Goal: Task Accomplishment & Management: Use online tool/utility

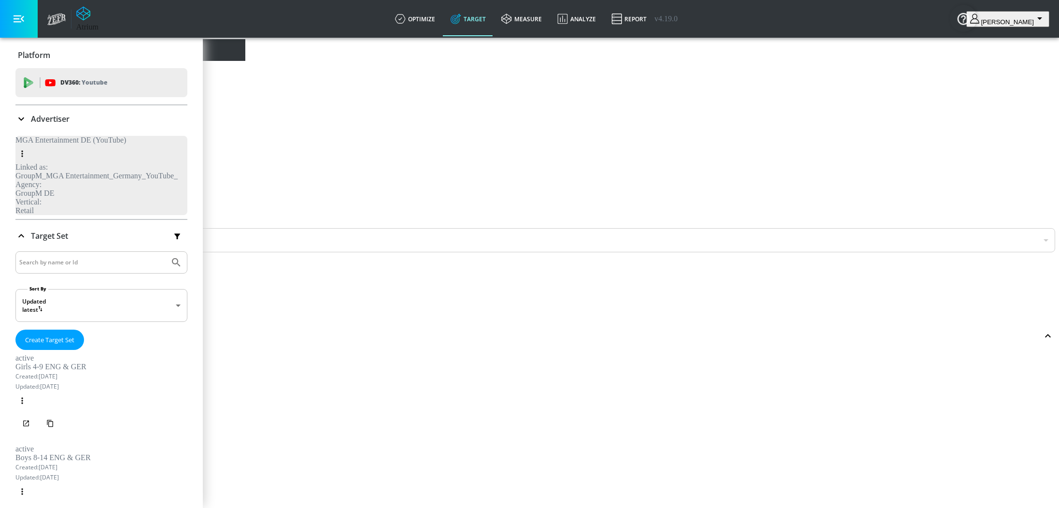
scroll to position [2058, 0]
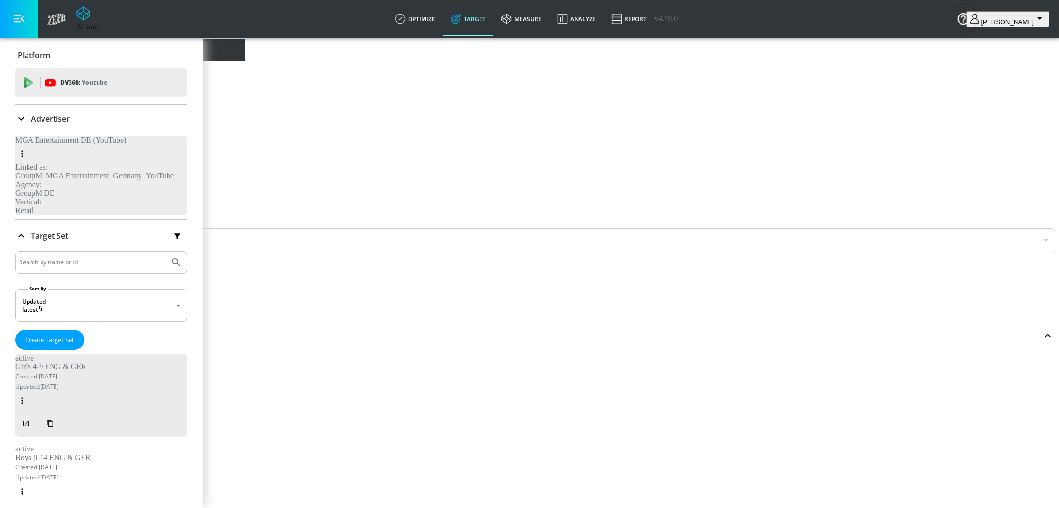
click at [39, 125] on div "Advertiser" at bounding box center [101, 118] width 172 height 27
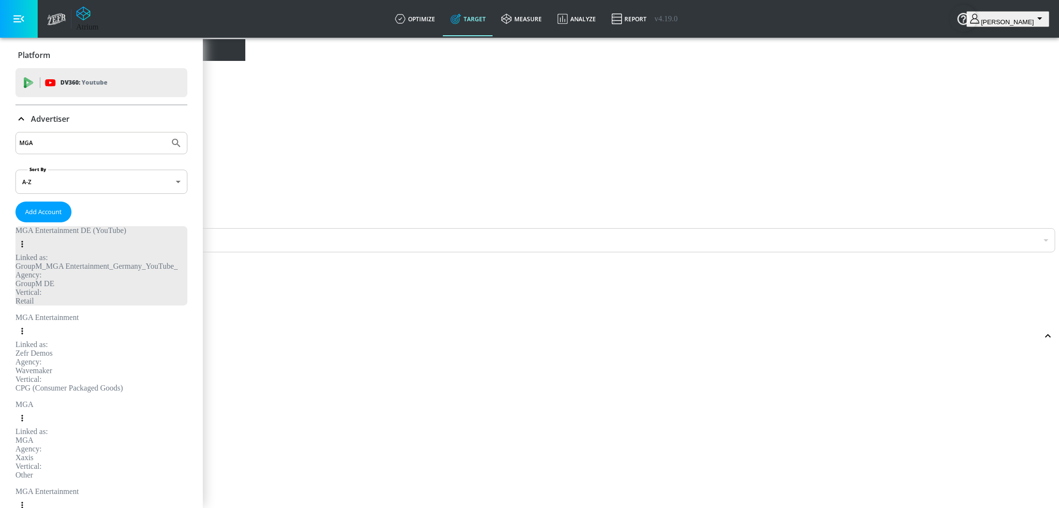
click at [48, 140] on input "MGA" at bounding box center [92, 143] width 146 height 13
type input "uniqa"
click at [166, 132] on button "Submit Search" at bounding box center [176, 142] width 21 height 21
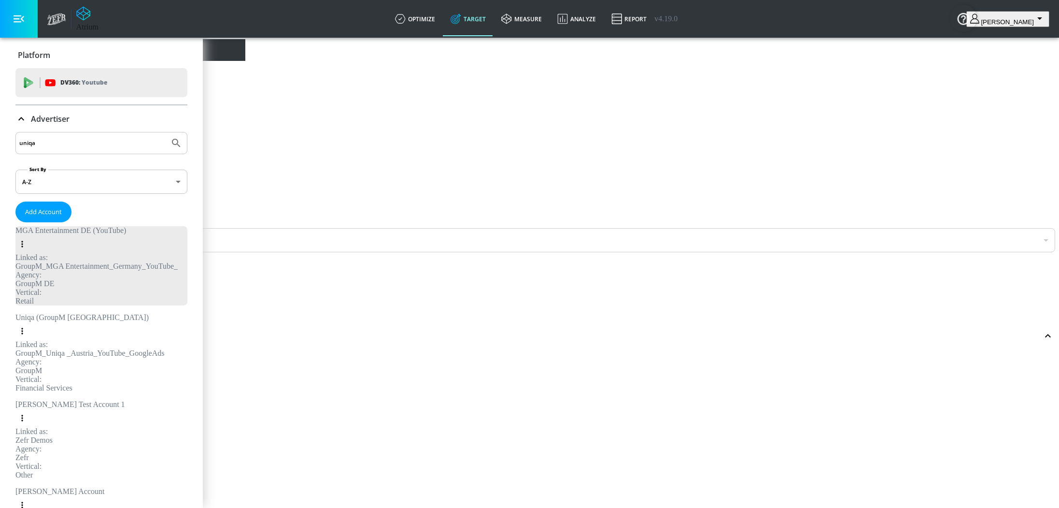
click at [46, 139] on input "uniqa" at bounding box center [92, 143] width 146 height 13
click at [62, 209] on span "Add Account" at bounding box center [43, 211] width 37 height 11
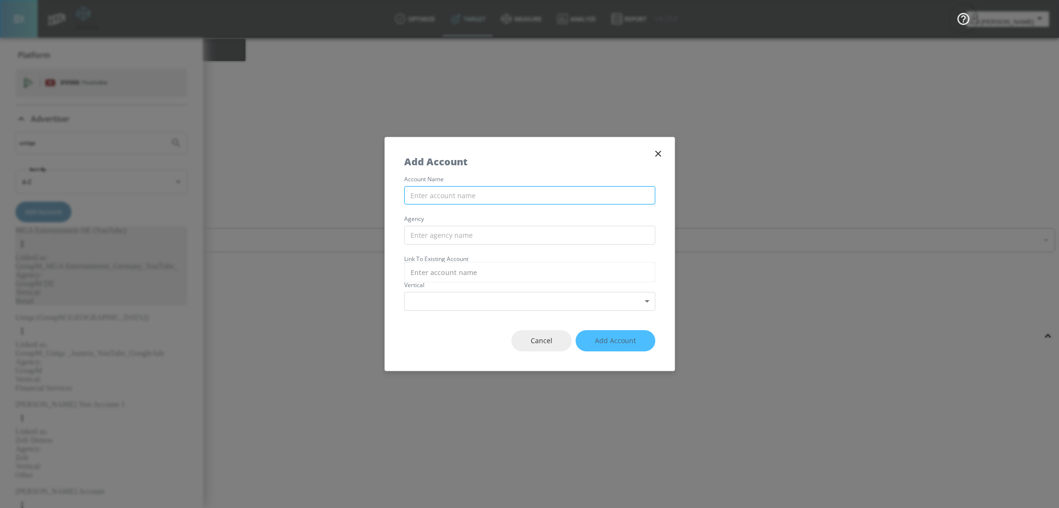
click at [446, 187] on input "text" at bounding box center [529, 195] width 251 height 19
type input "Haai (GroupM Austria) YT - GoogleAds"
click at [467, 231] on input "text" at bounding box center [529, 235] width 251 height 19
type input "GroupM"
click at [492, 276] on input "text" at bounding box center [529, 272] width 251 height 20
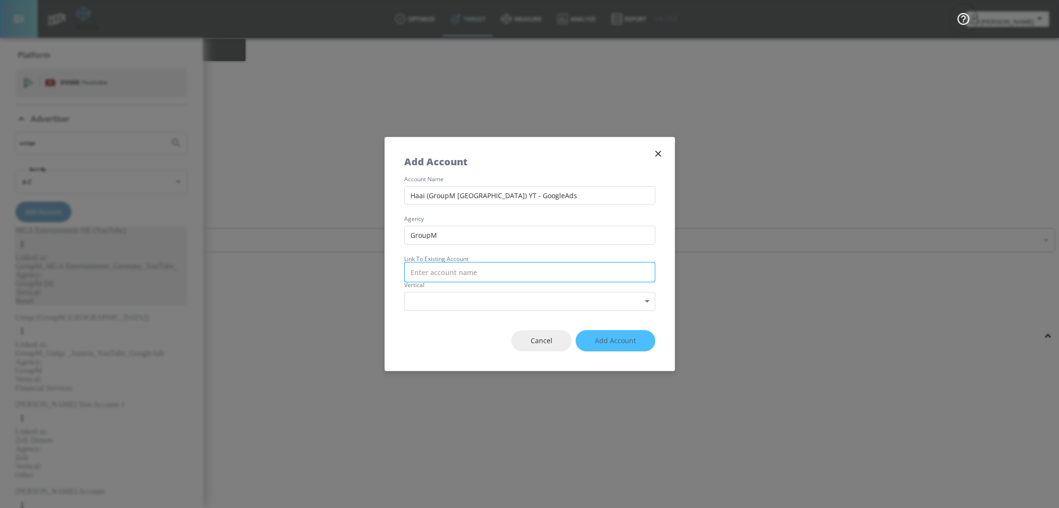
click at [503, 269] on input "text" at bounding box center [529, 272] width 251 height 20
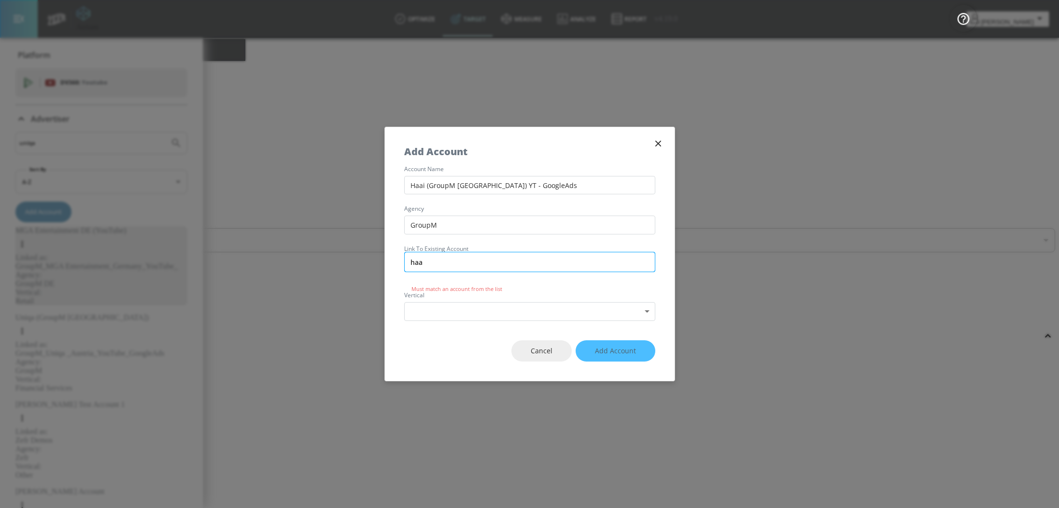
type input "haai"
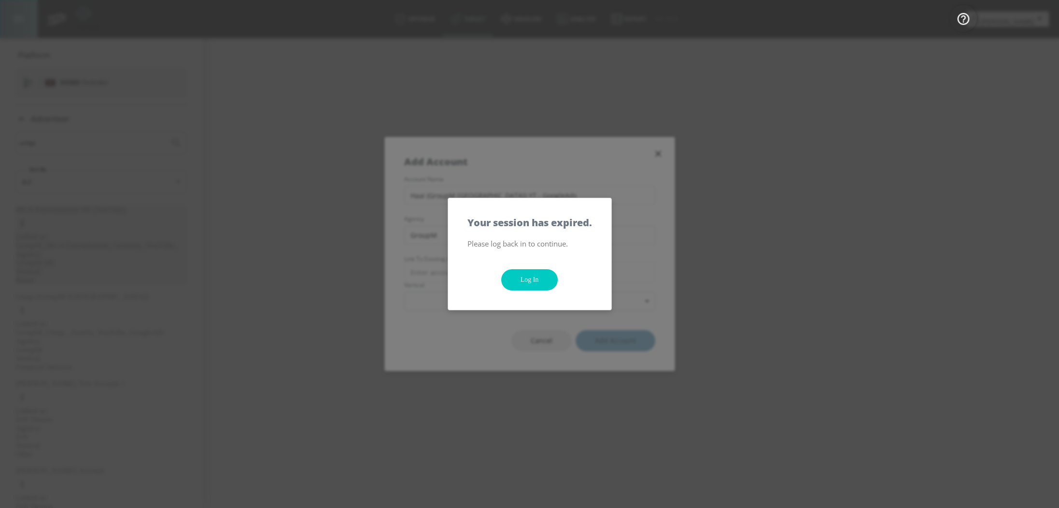
click at [536, 278] on link "Log In" at bounding box center [529, 280] width 57 height 22
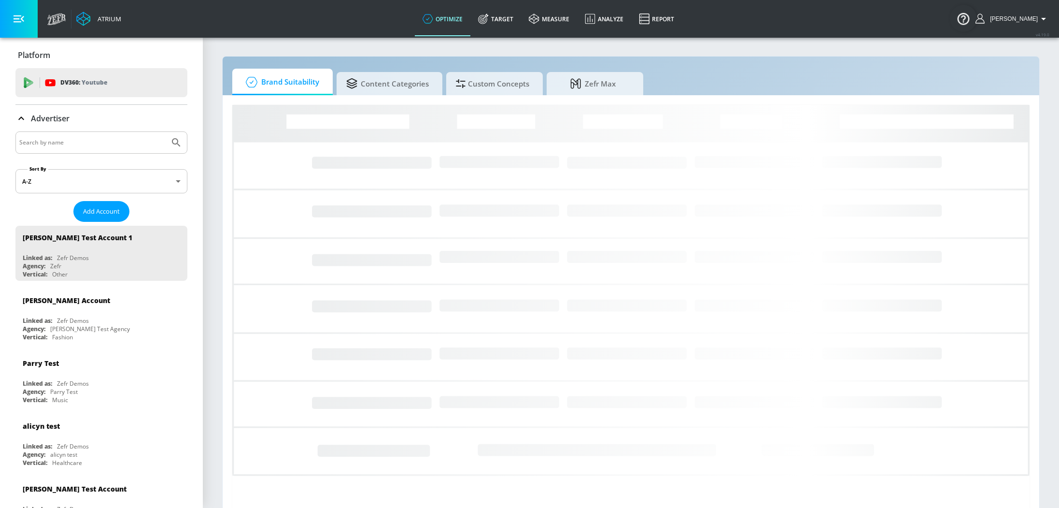
click at [42, 122] on p "Advertiser" at bounding box center [50, 118] width 39 height 11
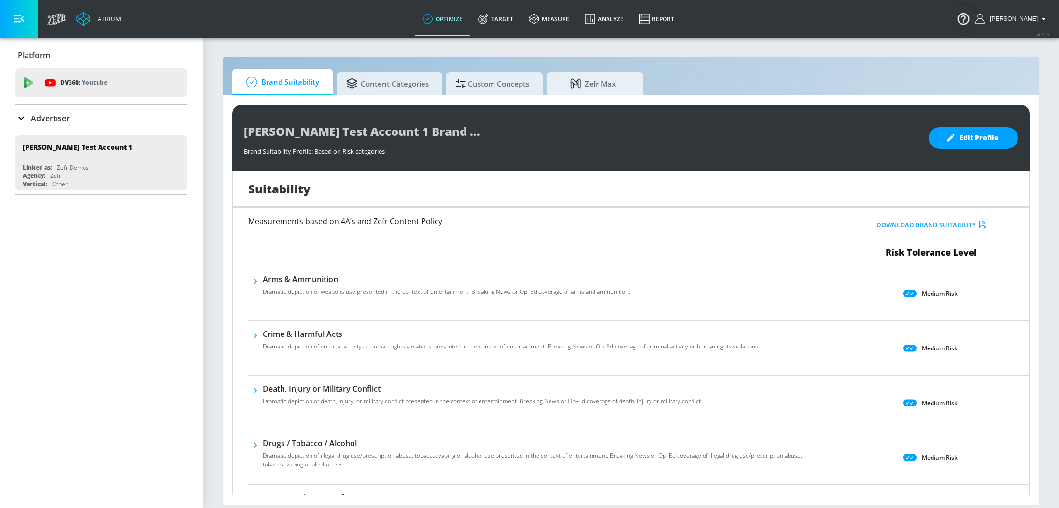
click at [53, 113] on p "Advertiser" at bounding box center [50, 118] width 39 height 11
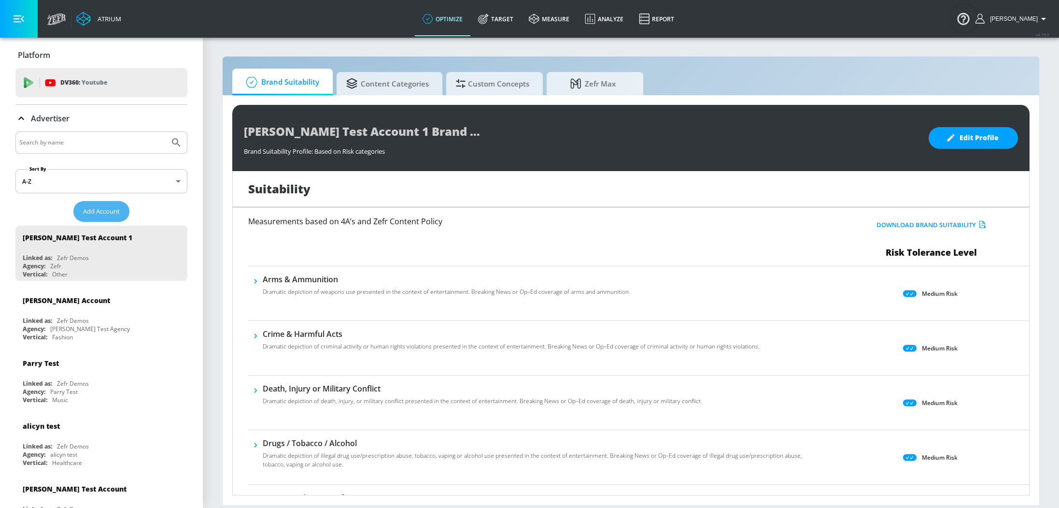
click at [99, 212] on span "Add Account" at bounding box center [101, 211] width 37 height 11
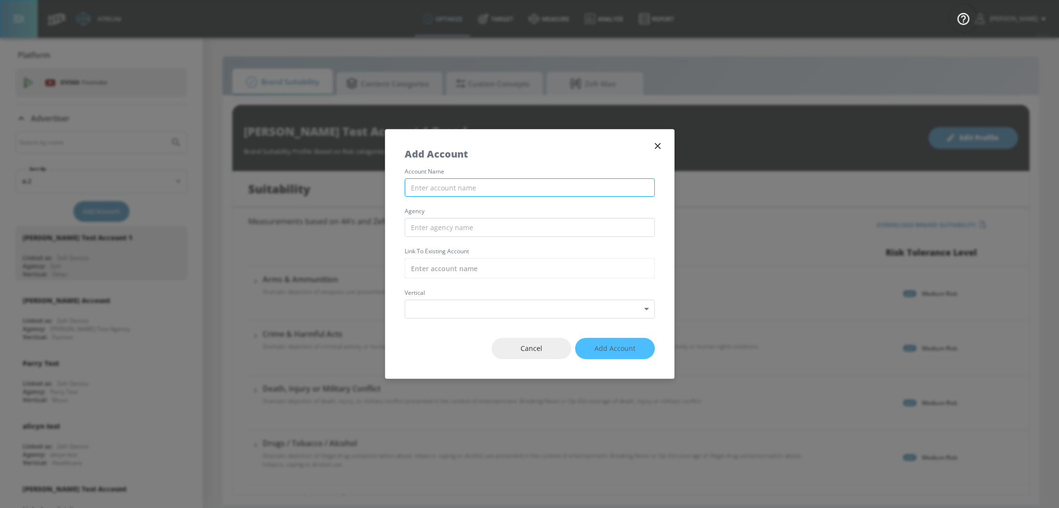
click at [430, 188] on input "text" at bounding box center [530, 187] width 250 height 19
type input "Haai (GroupM [GEOGRAPHIC_DATA]) - YT GoogleAds"
click at [468, 228] on input "text" at bounding box center [530, 227] width 250 height 19
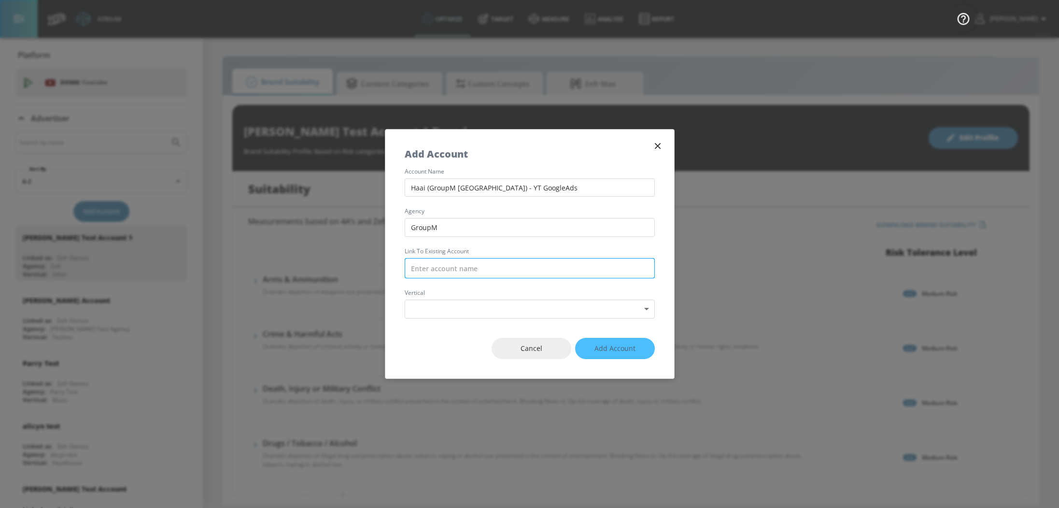
type input "GroupM"
click at [476, 268] on input "text" at bounding box center [530, 268] width 250 height 20
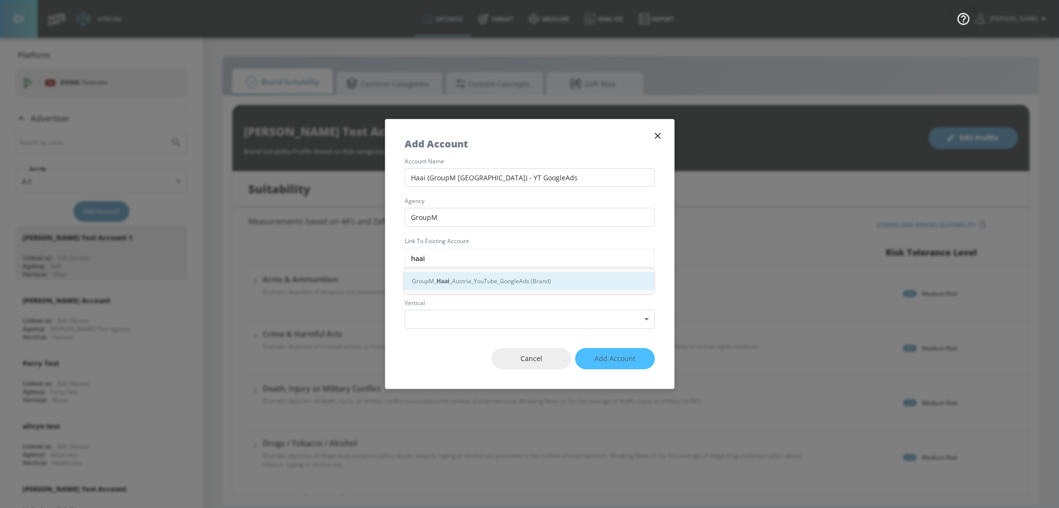
click at [504, 279] on div "GroupM_ Haai _Austria_YouTube_GoogleAds (Brand)" at bounding box center [529, 281] width 250 height 18
type input "GroupM_Haai _Austria_YouTube_GoogleAds (Brand)"
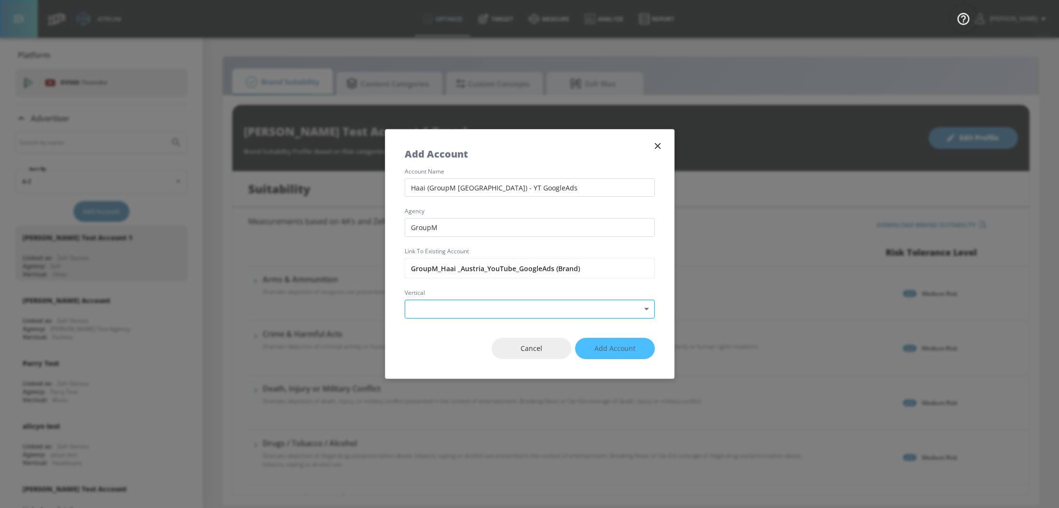
click at [504, 308] on body "Atrium optimize Target measure Analyze Report optimize Target measure Analyze R…" at bounding box center [529, 254] width 1059 height 508
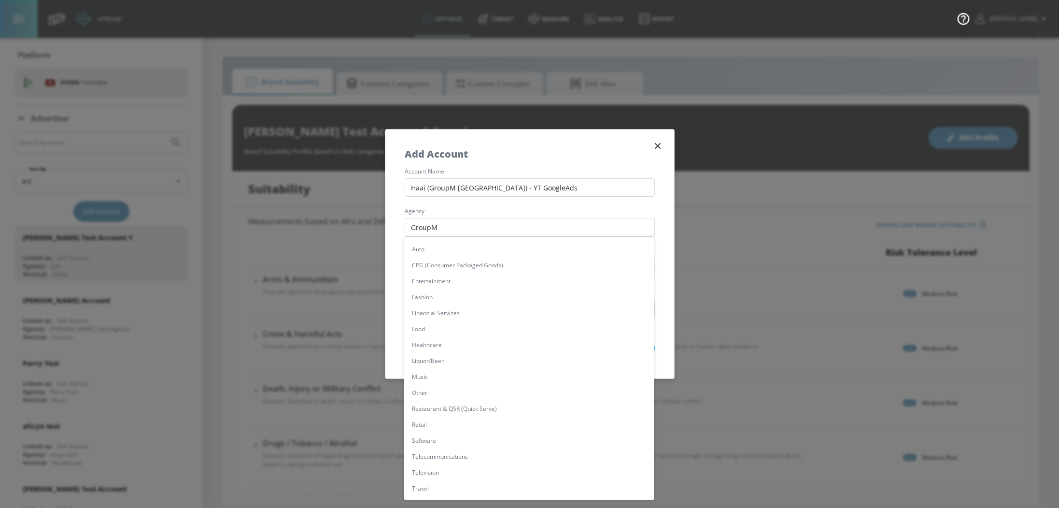
click at [485, 435] on li "Software" at bounding box center [529, 440] width 250 height 16
type input "[object Object]"
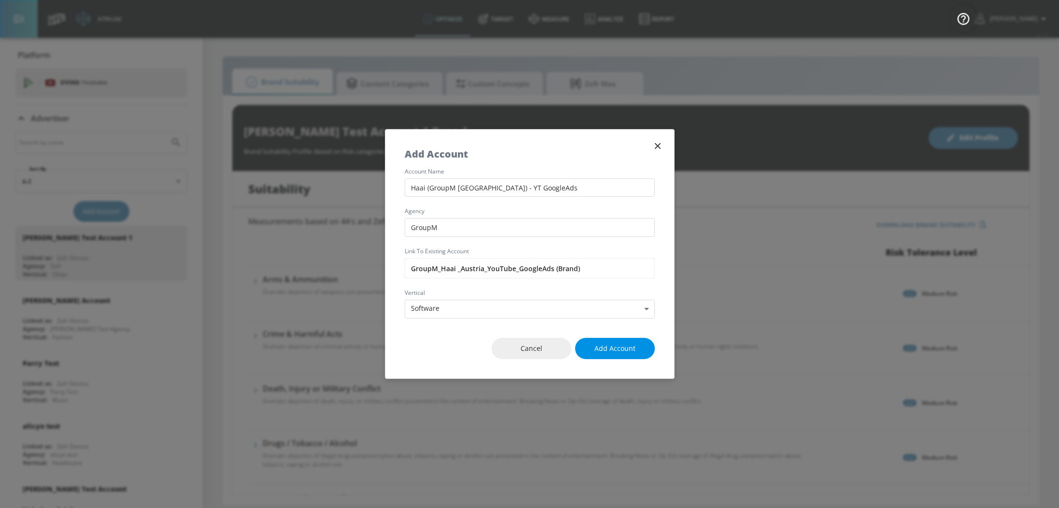
click at [622, 351] on span "Add Account" at bounding box center [614, 348] width 41 height 12
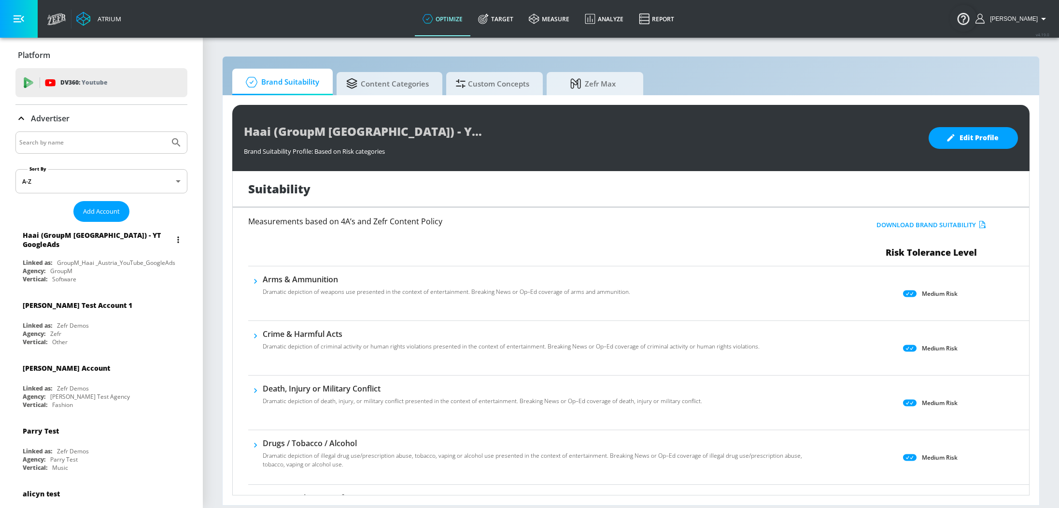
click at [102, 258] on div "GroupM_Haai _Austria_YouTube_GoogleAds" at bounding box center [116, 262] width 118 height 8
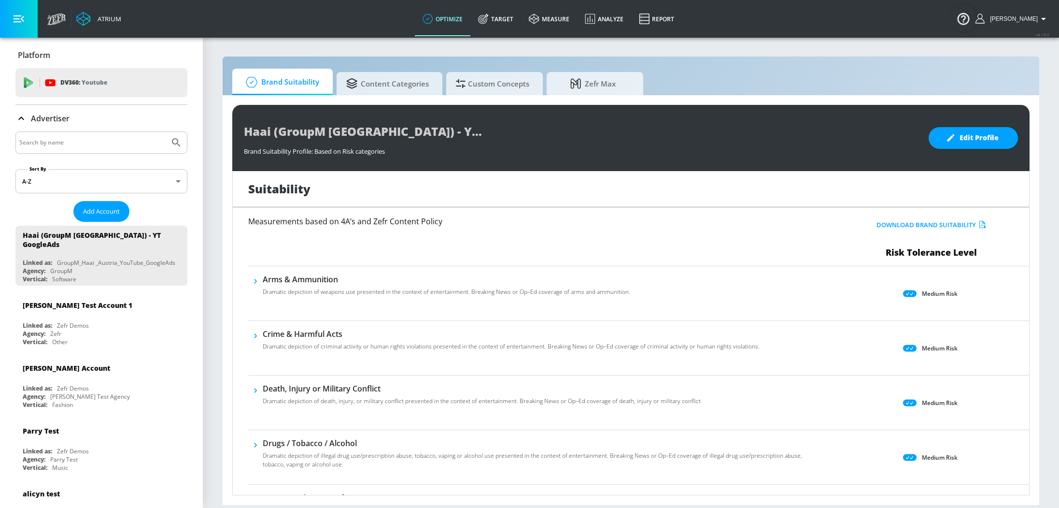
click at [908, 294] on icon at bounding box center [910, 293] width 14 height 7
click at [69, 149] on div at bounding box center [101, 142] width 172 height 22
click at [62, 145] on input "Search by name" at bounding box center [92, 142] width 146 height 13
click at [166, 132] on button "Submit Search" at bounding box center [176, 142] width 21 height 21
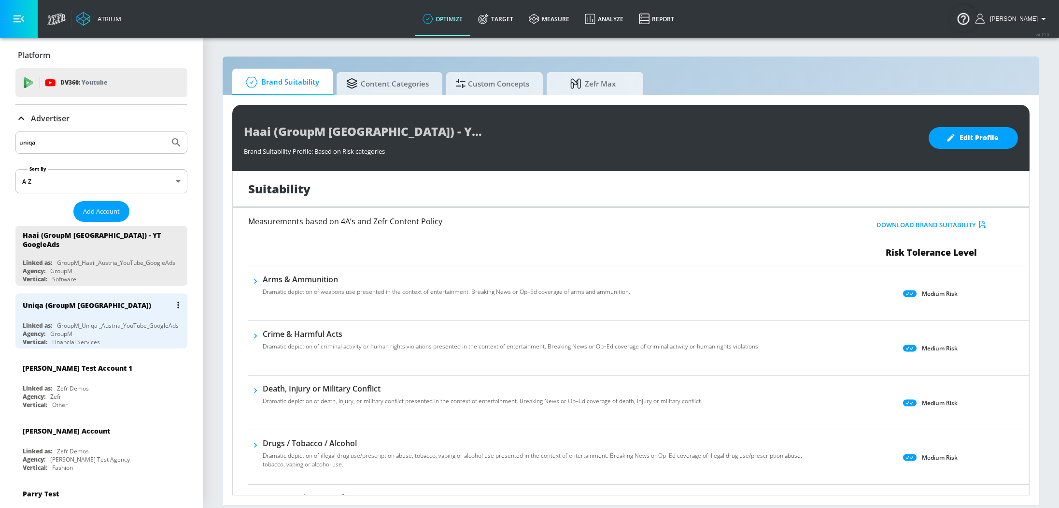
click at [76, 322] on div "GroupM_Uniqa _Austria_YouTube_GoogleAds" at bounding box center [118, 325] width 122 height 8
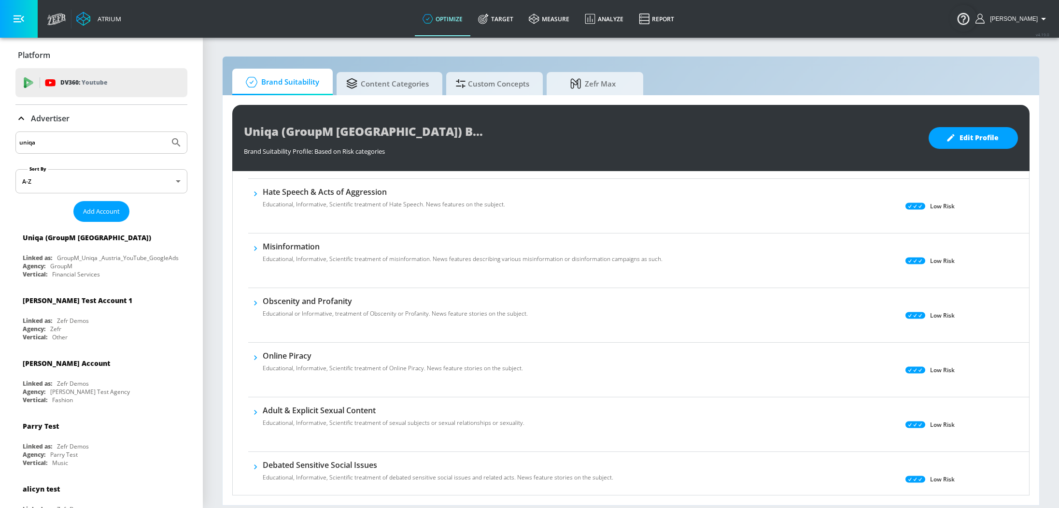
scroll to position [190, 0]
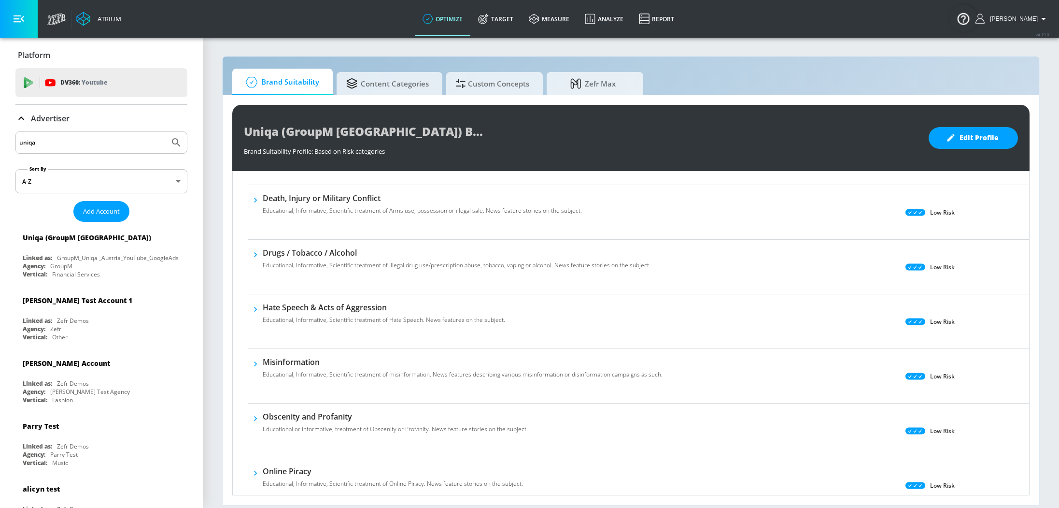
click at [66, 147] on input "uniqa" at bounding box center [92, 142] width 146 height 13
type input "haai"
click at [166, 132] on button "Submit Search" at bounding box center [176, 142] width 21 height 21
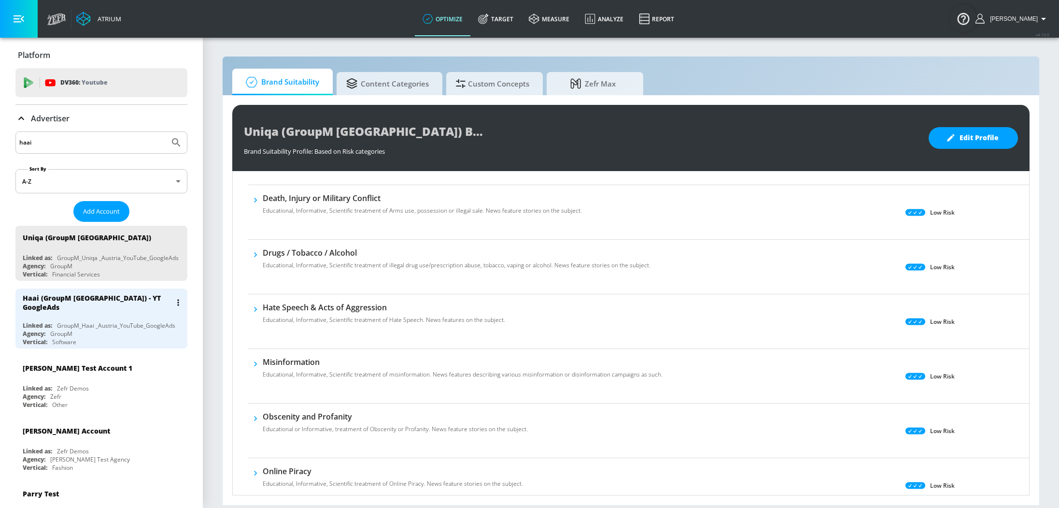
click at [96, 301] on div "Haai (GroupM [GEOGRAPHIC_DATA]) - YT GoogleAds" at bounding box center [97, 302] width 149 height 18
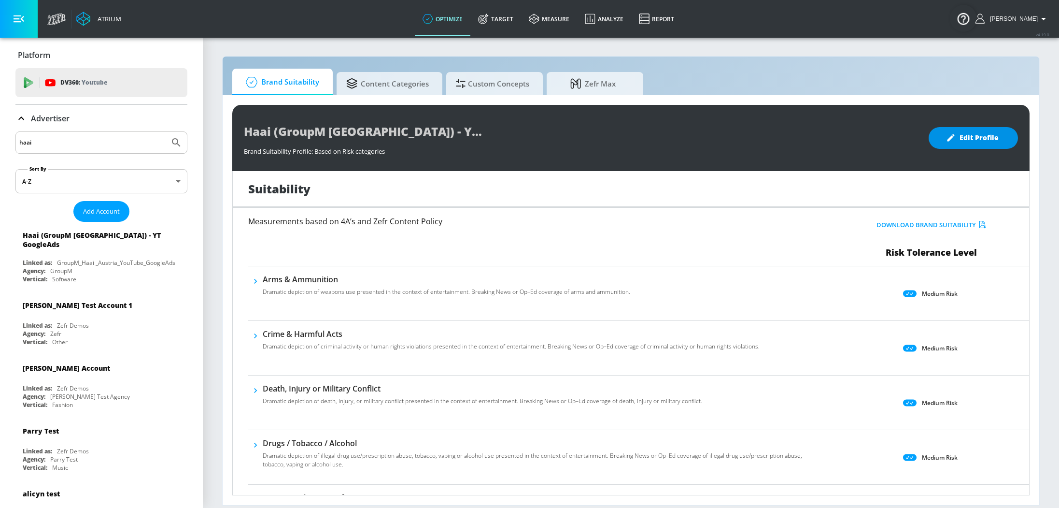
click at [974, 143] on button "Edit Profile" at bounding box center [973, 138] width 89 height 22
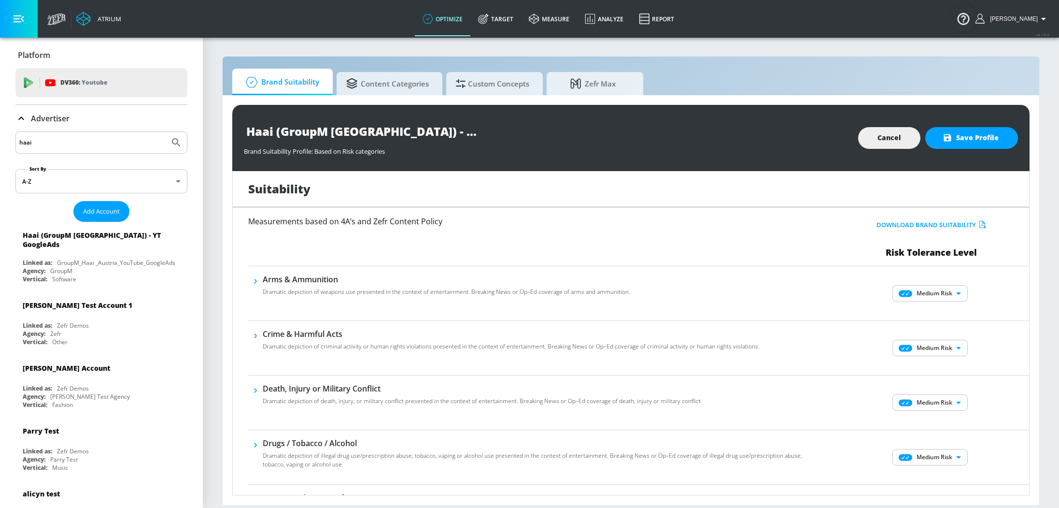
click at [944, 290] on body "Atrium optimize Target measure Analyze Report optimize Target measure Analyze R…" at bounding box center [529, 254] width 1059 height 508
click at [938, 324] on p "Low Risk" at bounding box center [948, 327] width 25 height 9
type input "LOW"
click at [949, 351] on body "Atrium optimize Target measure Analyze Report optimize Target measure Analyze R…" at bounding box center [529, 254] width 1059 height 508
click at [945, 378] on p "Low Risk" at bounding box center [948, 381] width 25 height 9
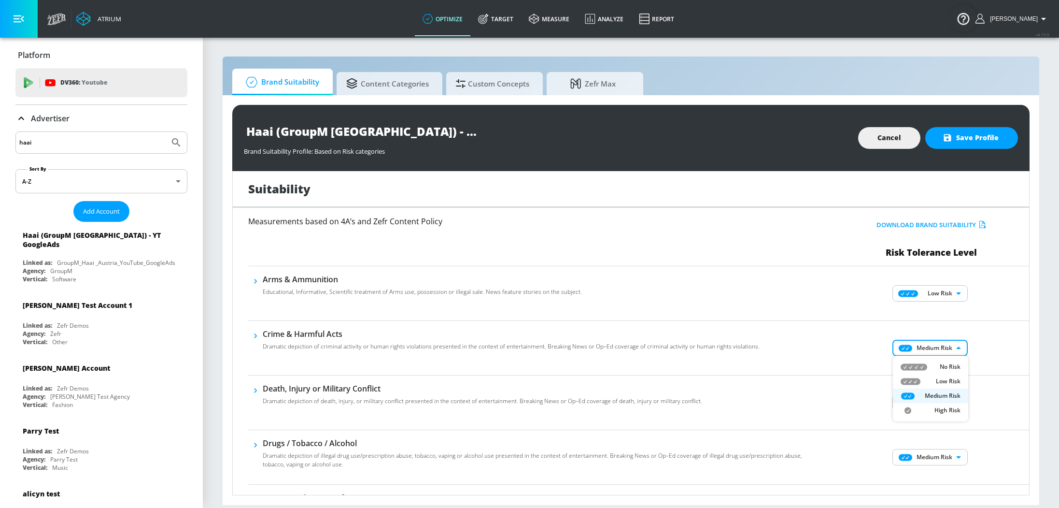
type input "LOW"
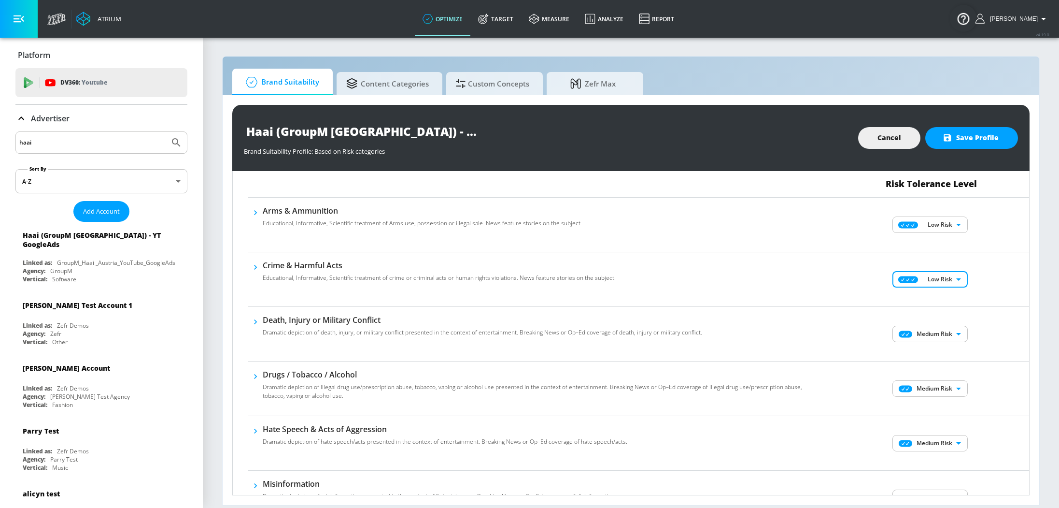
scroll to position [96, 0]
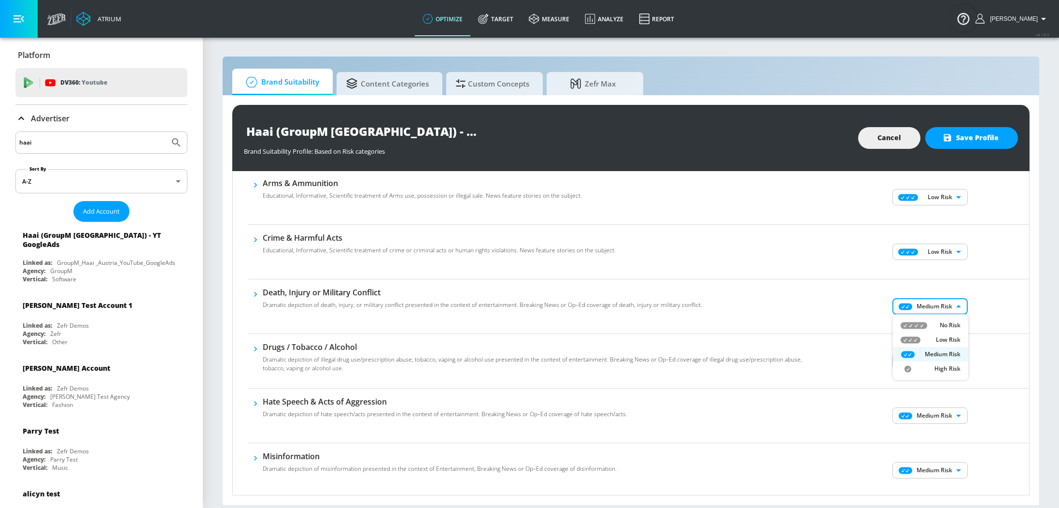
click at [953, 302] on body "Atrium optimize Target measure Analyze Report optimize Target measure Analyze R…" at bounding box center [529, 254] width 1059 height 508
click at [942, 338] on p "Low Risk" at bounding box center [948, 339] width 25 height 9
type input "LOW"
click at [949, 363] on body "Atrium optimize Target measure Analyze Report optimize Target measure Analyze R…" at bounding box center [529, 254] width 1059 height 508
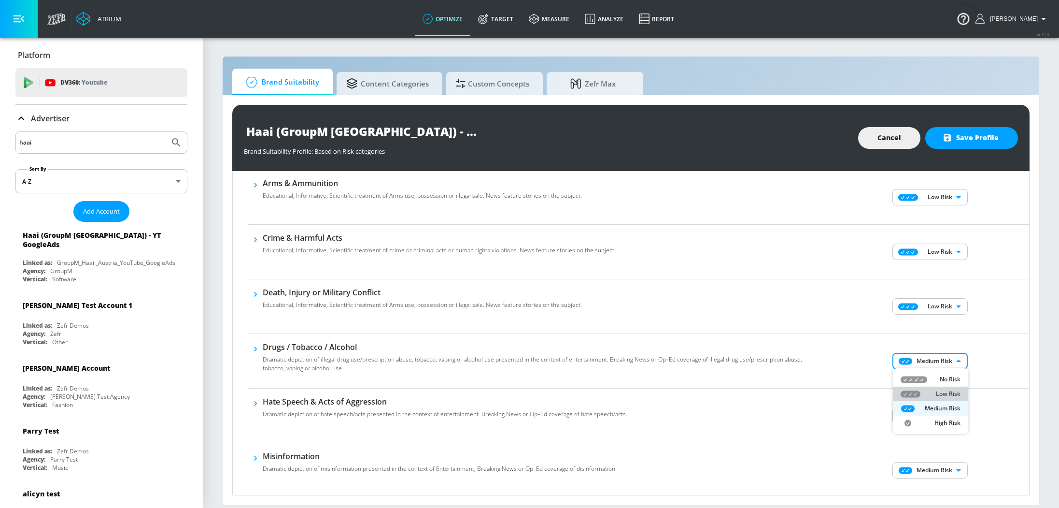
click at [948, 390] on p "Low Risk" at bounding box center [948, 393] width 25 height 9
type input "LOW"
click at [944, 418] on body "Atrium optimize Target measure Analyze Report optimize Target measure Analyze R…" at bounding box center [529, 254] width 1059 height 508
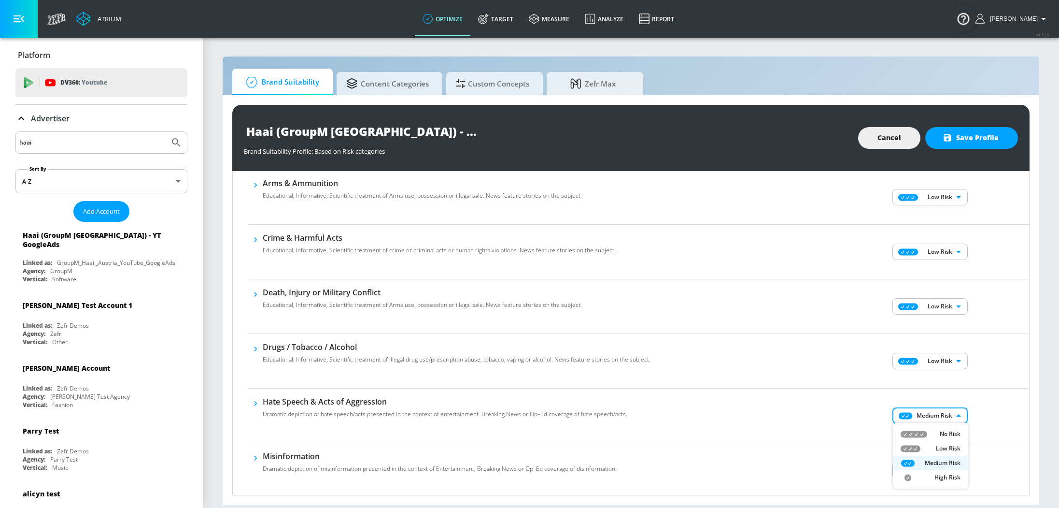
click at [941, 447] on p "Low Risk" at bounding box center [948, 448] width 25 height 9
type input "LOW"
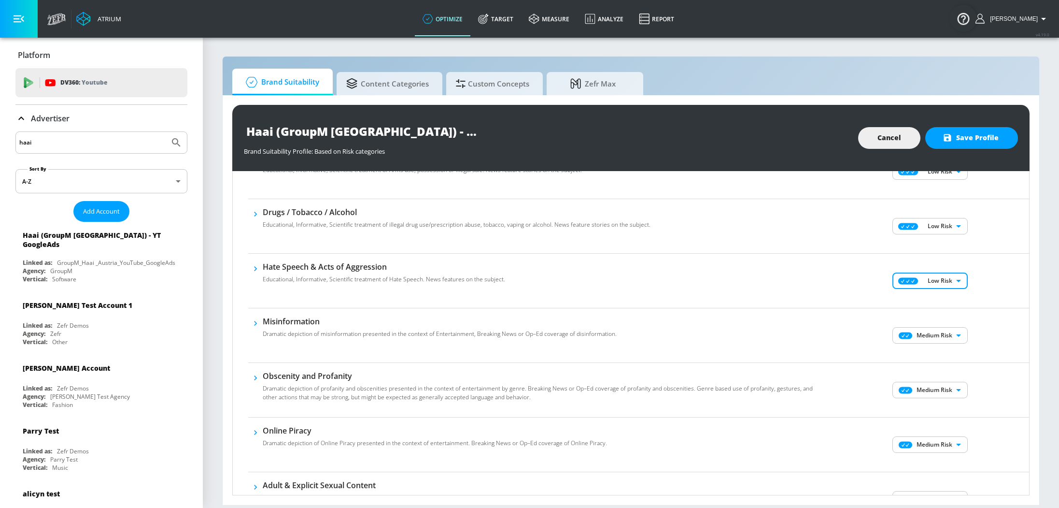
scroll to position [232, 0]
click at [955, 325] on body "Atrium optimize Target measure Analyze Report optimize Target measure Analyze R…" at bounding box center [529, 254] width 1059 height 508
click at [948, 362] on p "Low Risk" at bounding box center [948, 366] width 25 height 9
type input "LOW"
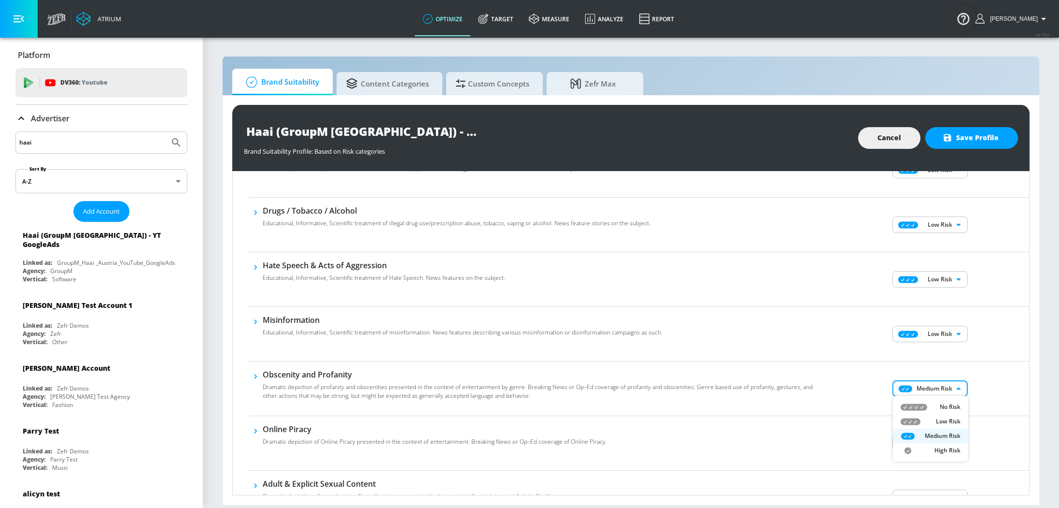
click at [948, 391] on body "Atrium optimize Target measure Analyze Report optimize Target measure Analyze R…" at bounding box center [529, 254] width 1059 height 508
click at [940, 419] on p "Low Risk" at bounding box center [948, 421] width 25 height 9
type input "LOW"
click at [944, 442] on body "Atrium optimize Target measure Analyze Report optimize Target measure Analyze R…" at bounding box center [529, 254] width 1059 height 508
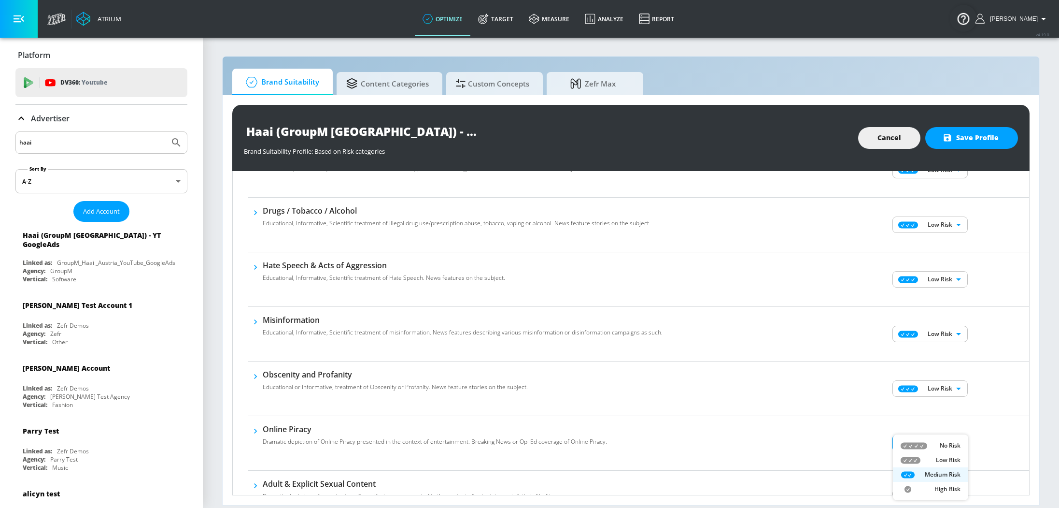
click at [939, 462] on p "Low Risk" at bounding box center [948, 459] width 25 height 9
type input "LOW"
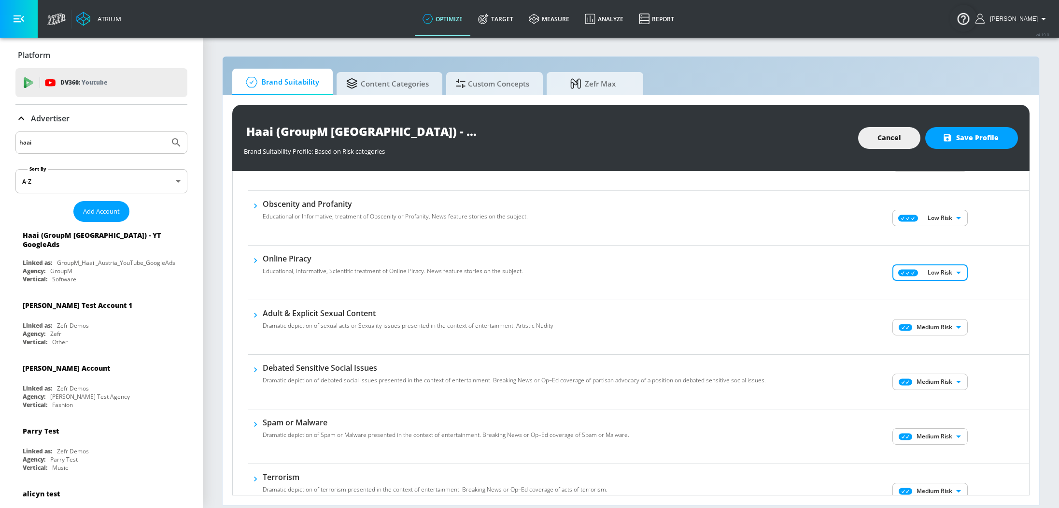
scroll to position [410, 0]
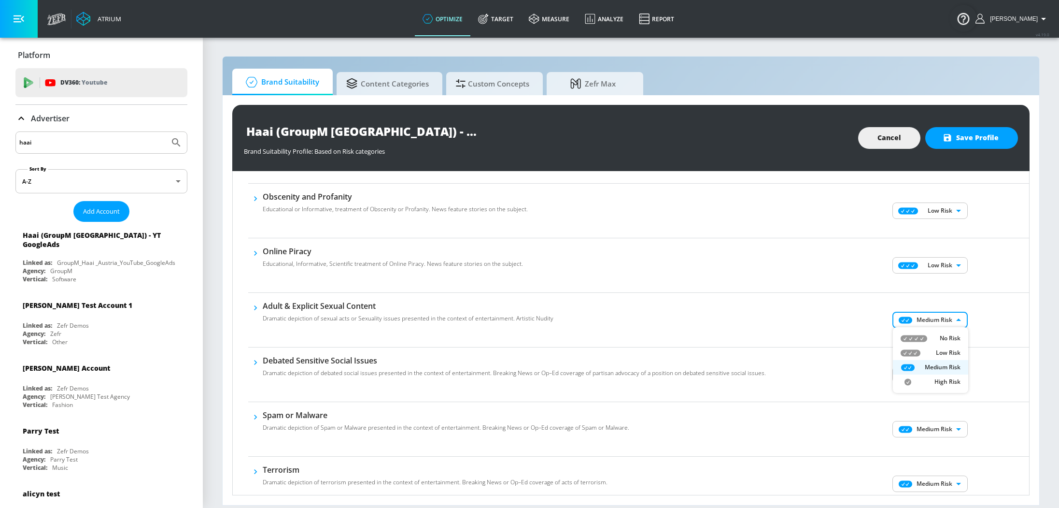
click at [936, 320] on body "Atrium optimize Target measure Analyze Report optimize Target measure Analyze R…" at bounding box center [529, 254] width 1059 height 508
click at [942, 348] on p "Low Risk" at bounding box center [948, 352] width 25 height 9
type input "LOW"
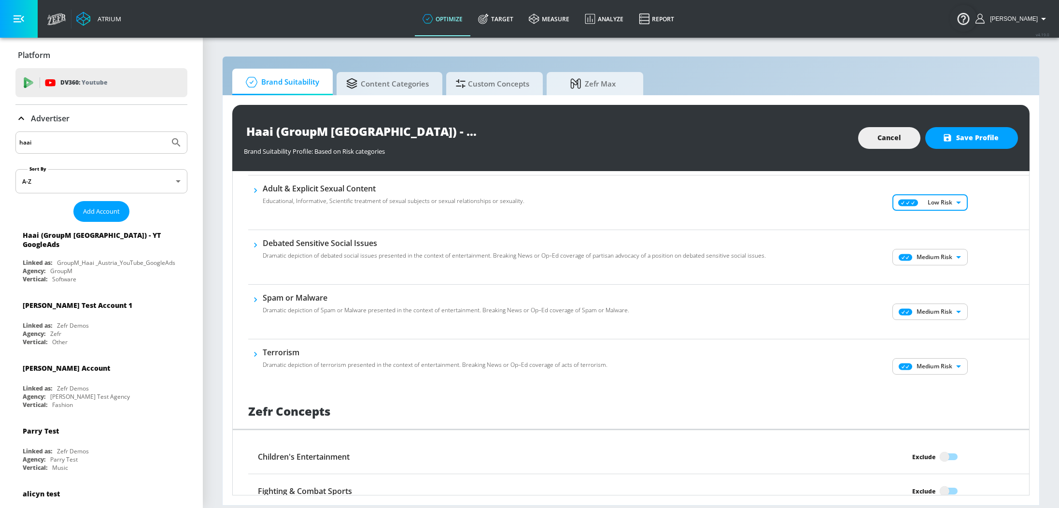
scroll to position [525, 0]
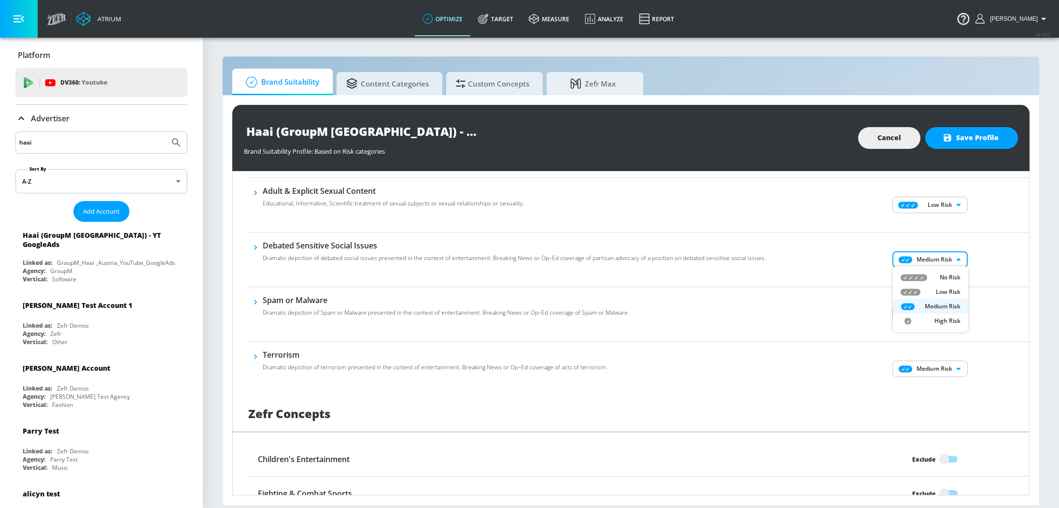
click at [930, 257] on body "Atrium optimize Target measure Analyze Report optimize Target measure Analyze R…" at bounding box center [529, 254] width 1059 height 508
click at [939, 292] on p "Low Risk" at bounding box center [948, 291] width 25 height 9
type input "LOW"
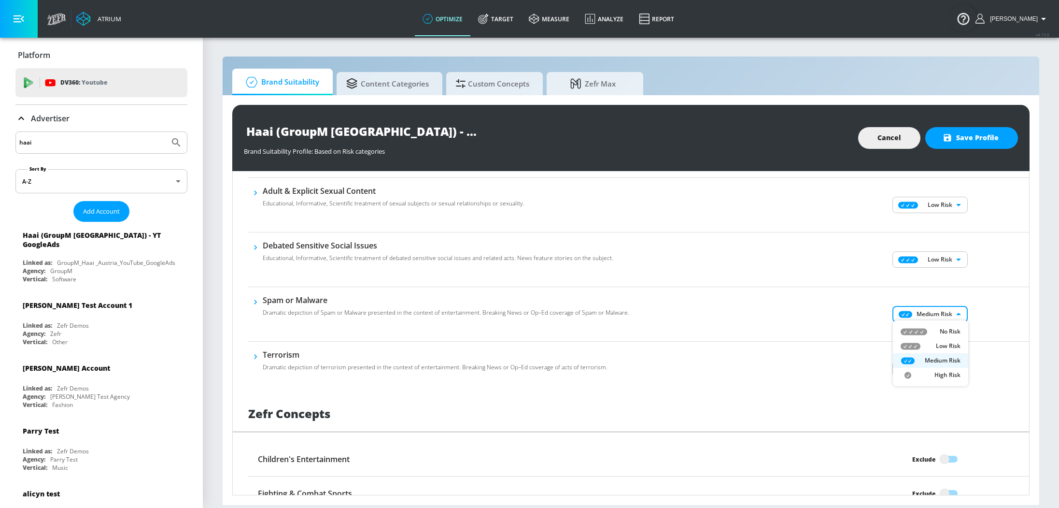
click at [943, 314] on body "Atrium optimize Target measure Analyze Report optimize Target measure Analyze R…" at bounding box center [529, 254] width 1059 height 508
click at [948, 346] on p "Low Risk" at bounding box center [948, 345] width 25 height 9
type input "LOW"
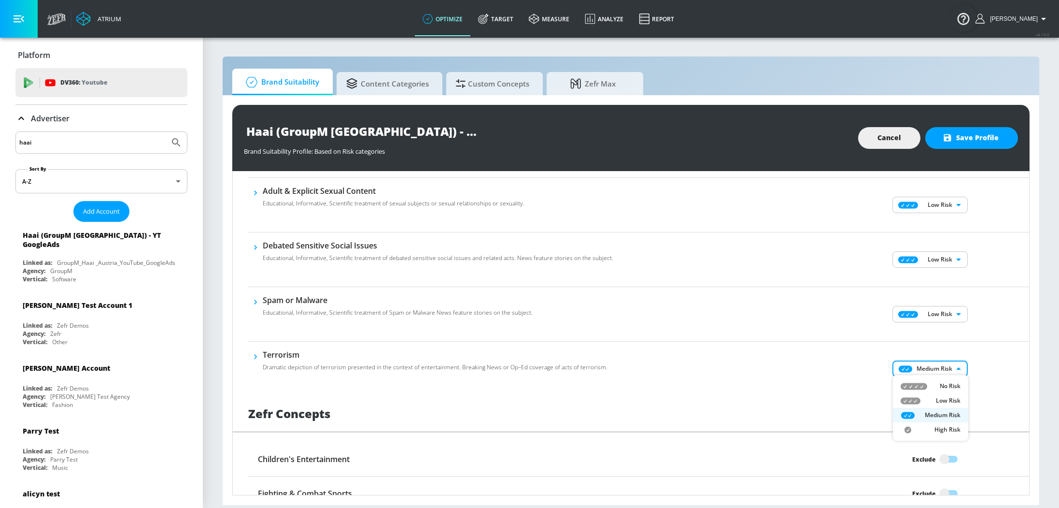
click at [951, 369] on body "Atrium optimize Target measure Analyze Report optimize Target measure Analyze R…" at bounding box center [529, 254] width 1059 height 508
click at [945, 399] on p "Low Risk" at bounding box center [948, 400] width 25 height 9
type input "LOW"
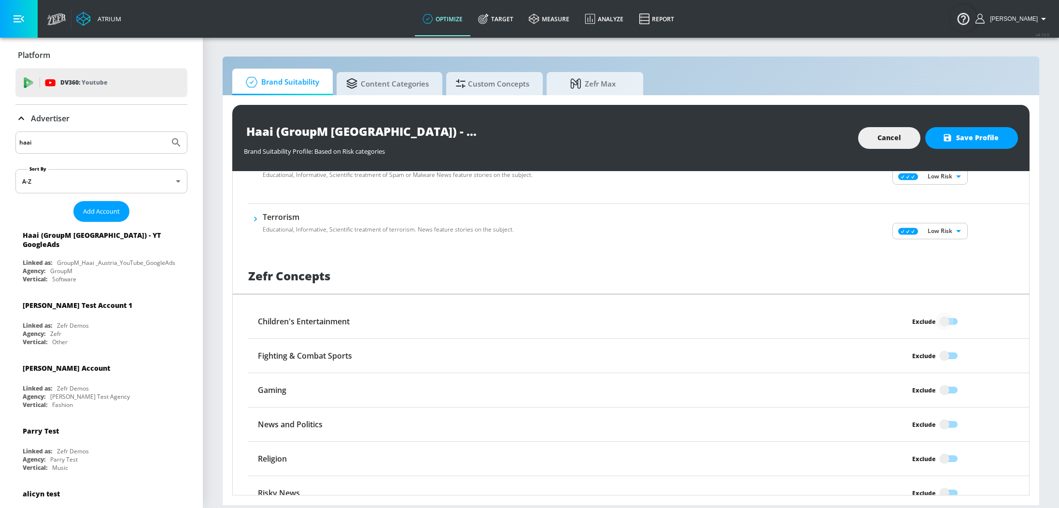
click at [946, 322] on input "Exclude" at bounding box center [944, 321] width 55 height 18
checkbox input "true"
click at [951, 349] on input "Exclude" at bounding box center [944, 355] width 55 height 18
checkbox input "true"
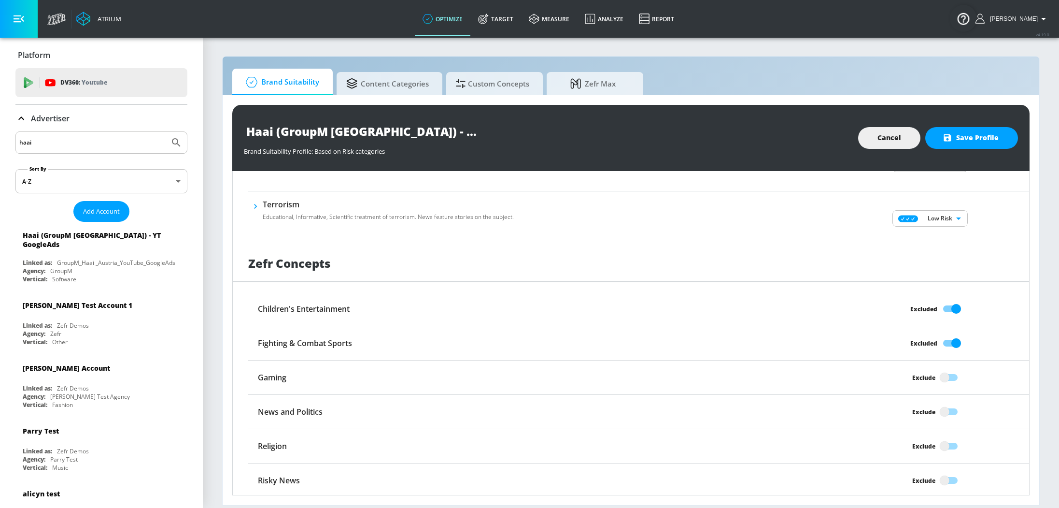
click at [950, 407] on input "Exclude" at bounding box center [944, 411] width 55 height 18
checkbox input "true"
click at [947, 437] on input "Exclude" at bounding box center [944, 446] width 55 height 18
checkbox input "true"
click at [946, 474] on input "Exclude" at bounding box center [944, 480] width 55 height 18
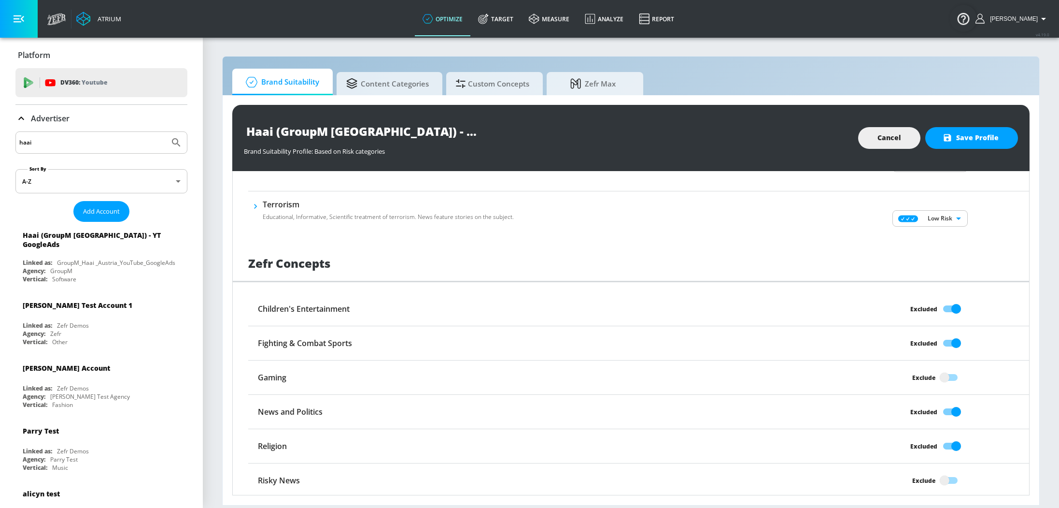
checkbox input "true"
click at [999, 136] on button "Save Profile" at bounding box center [971, 138] width 93 height 22
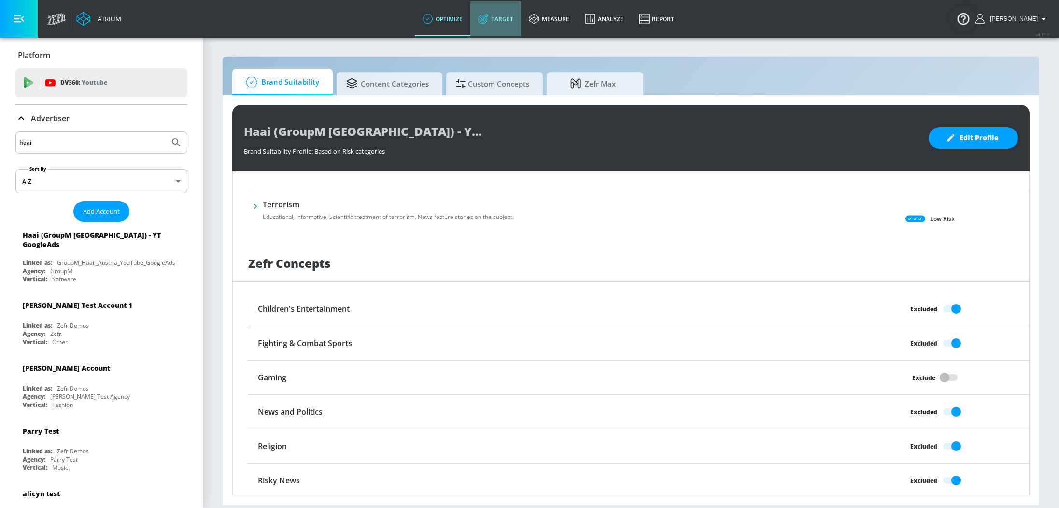
click at [505, 23] on link "Target" at bounding box center [495, 18] width 51 height 35
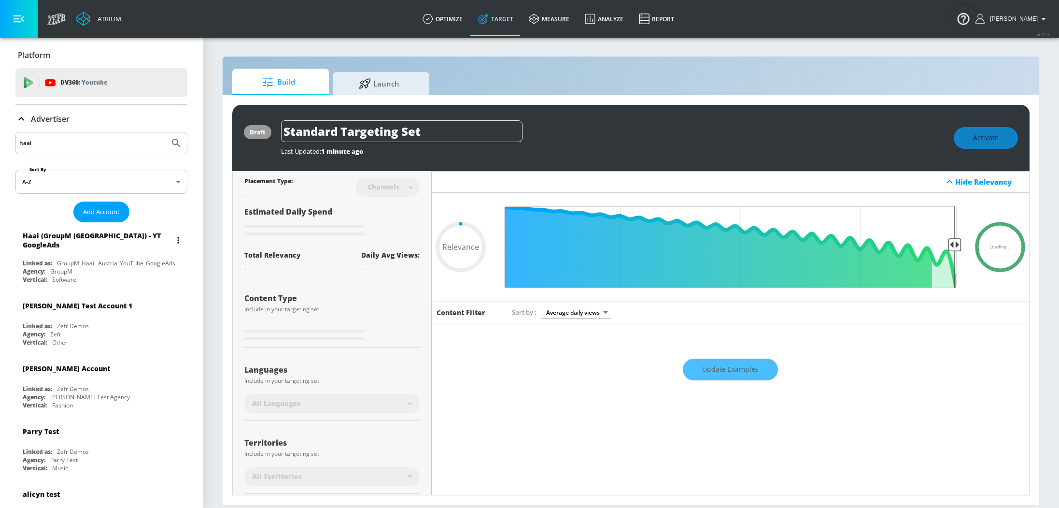
click at [72, 267] on div "GroupM" at bounding box center [61, 271] width 22 height 8
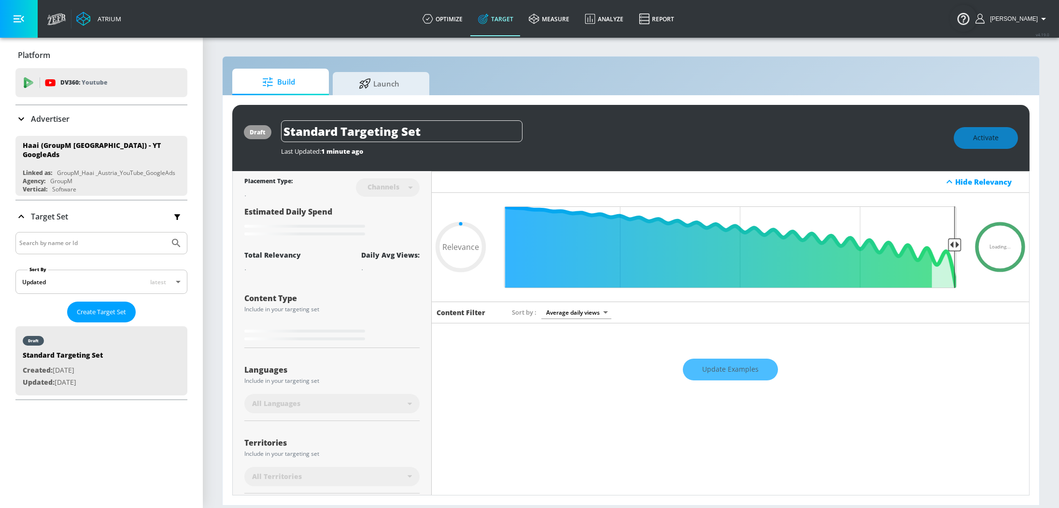
type input "0.7"
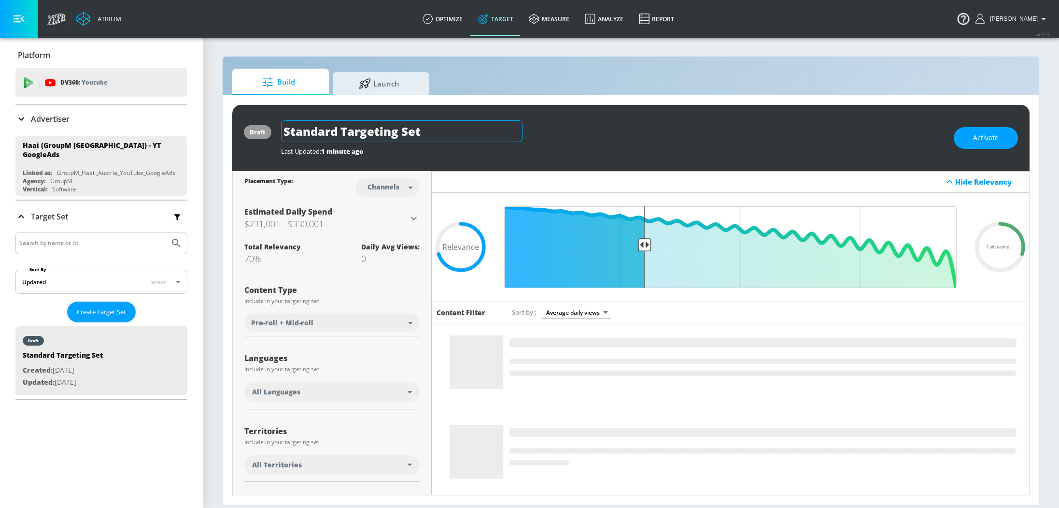
click at [439, 133] on input "Standard Targeting Set" at bounding box center [401, 131] width 241 height 22
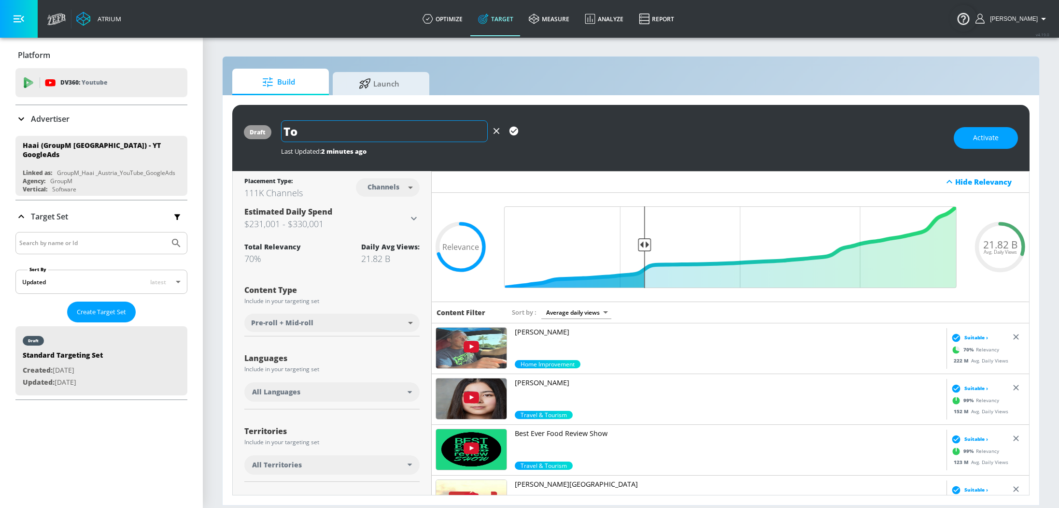
type input "T"
type input "High School + College Top Trending"
click at [510, 135] on icon "button" at bounding box center [513, 131] width 11 height 11
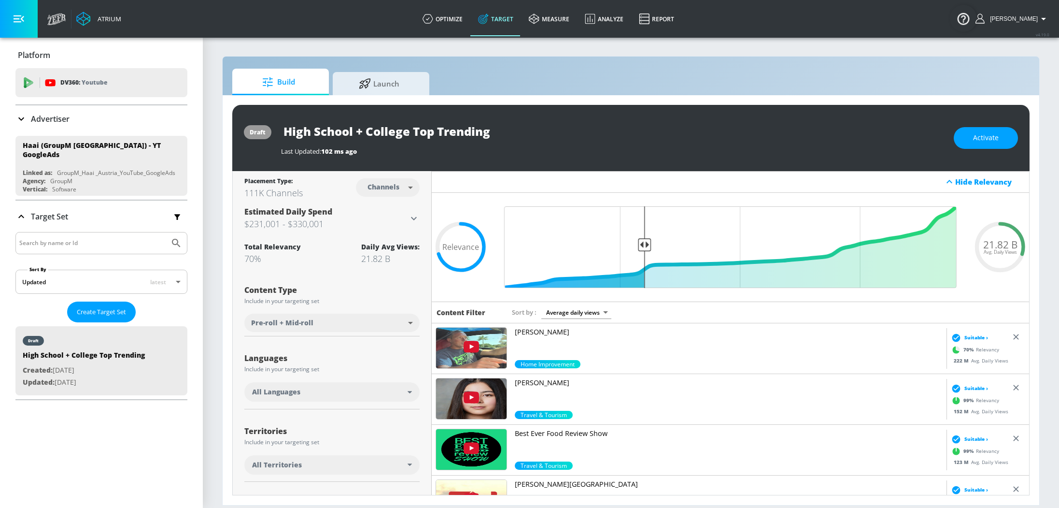
click at [349, 396] on div "All Languages" at bounding box center [331, 391] width 175 height 19
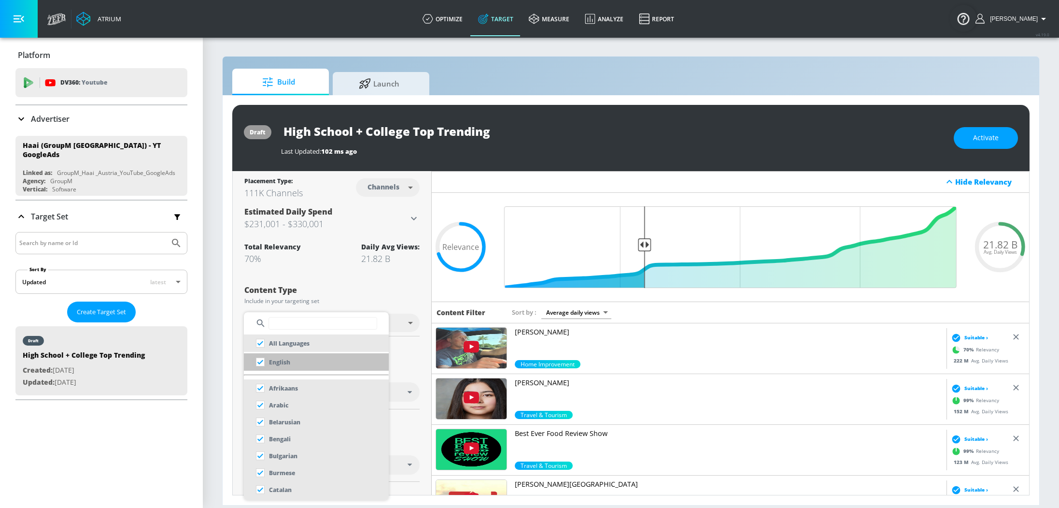
click at [260, 363] on input "checkbox" at bounding box center [260, 361] width 17 height 17
checkbox input "true"
checkbox input "false"
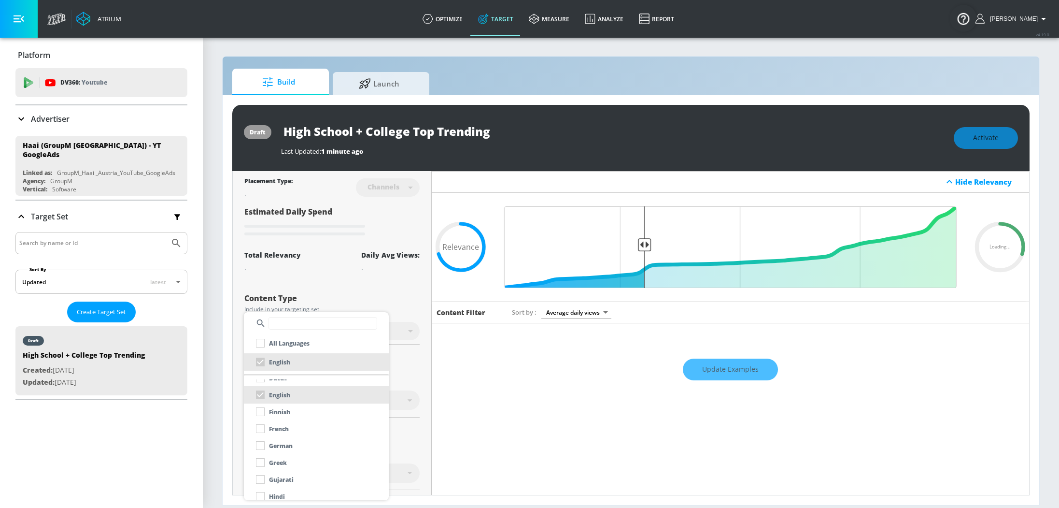
scroll to position [199, 0]
click at [261, 443] on div "German" at bounding box center [272, 442] width 41 height 17
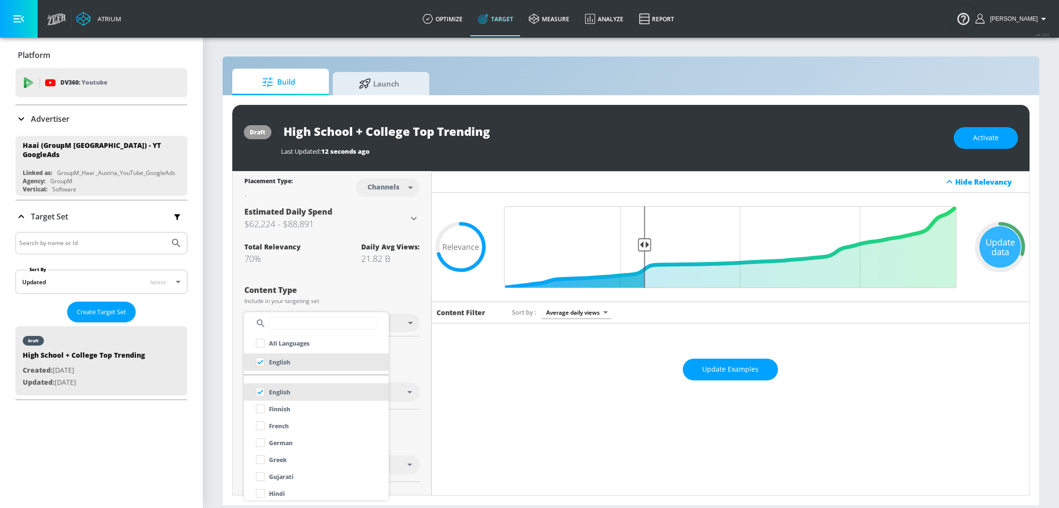
click at [261, 443] on input "checkbox" at bounding box center [260, 442] width 17 height 17
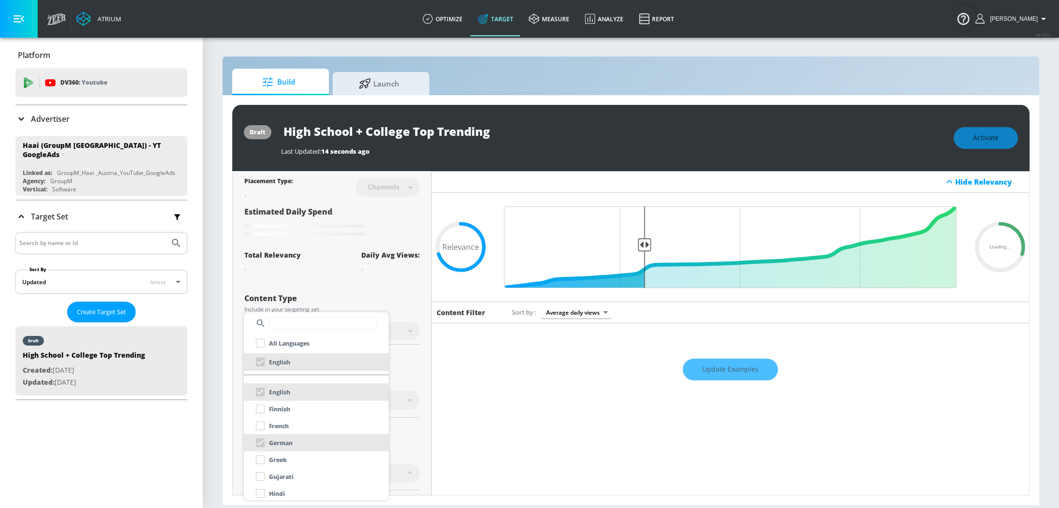
click at [420, 417] on div at bounding box center [529, 254] width 1059 height 508
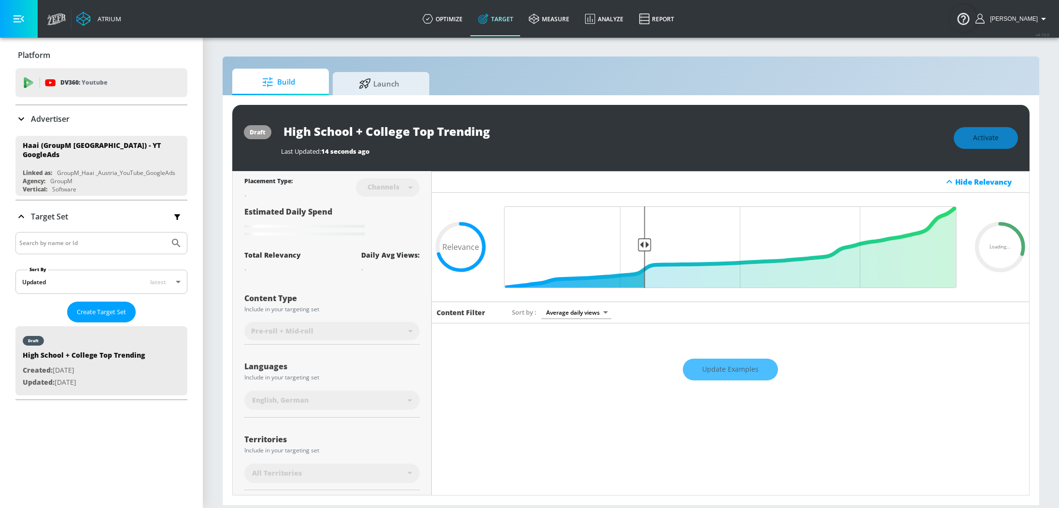
scroll to position [102, 0]
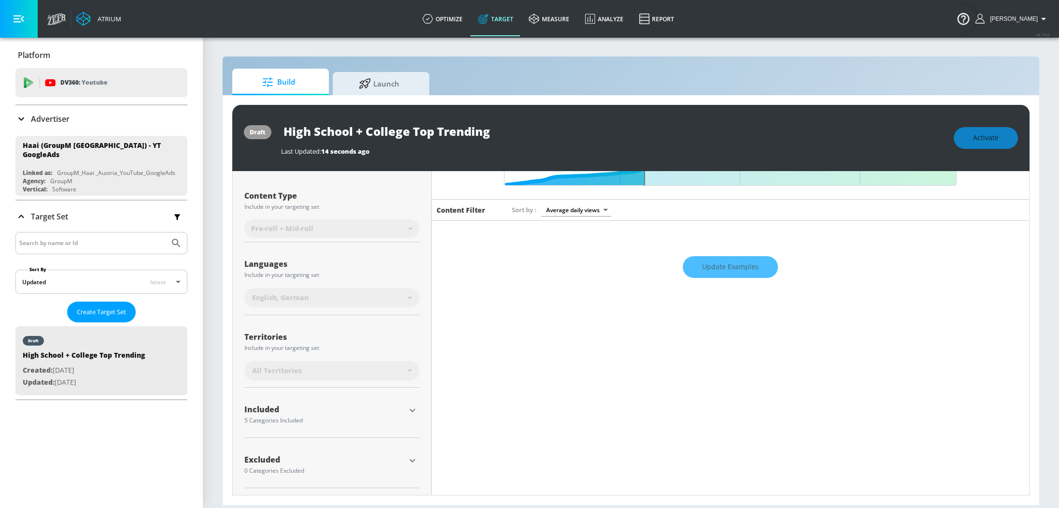
click at [414, 409] on icon "button" at bounding box center [412, 410] width 6 height 3
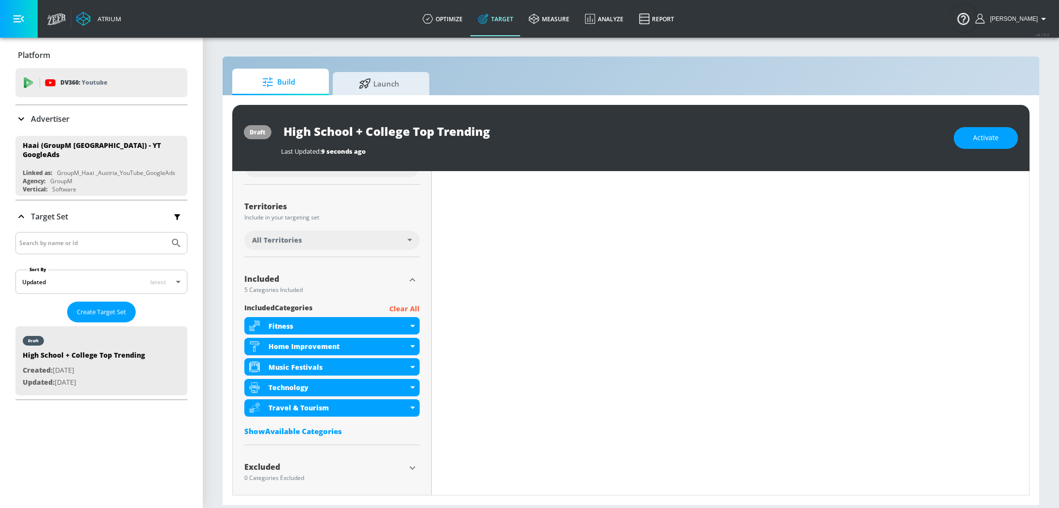
click at [404, 307] on p "Clear All" at bounding box center [404, 309] width 30 height 12
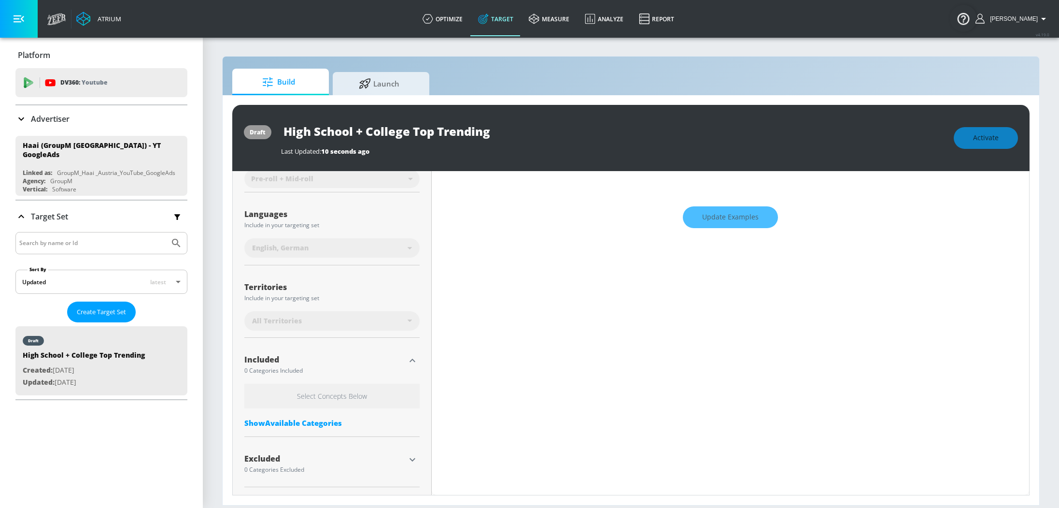
scroll to position [151, 0]
click at [454, 14] on link "optimize" at bounding box center [443, 18] width 56 height 35
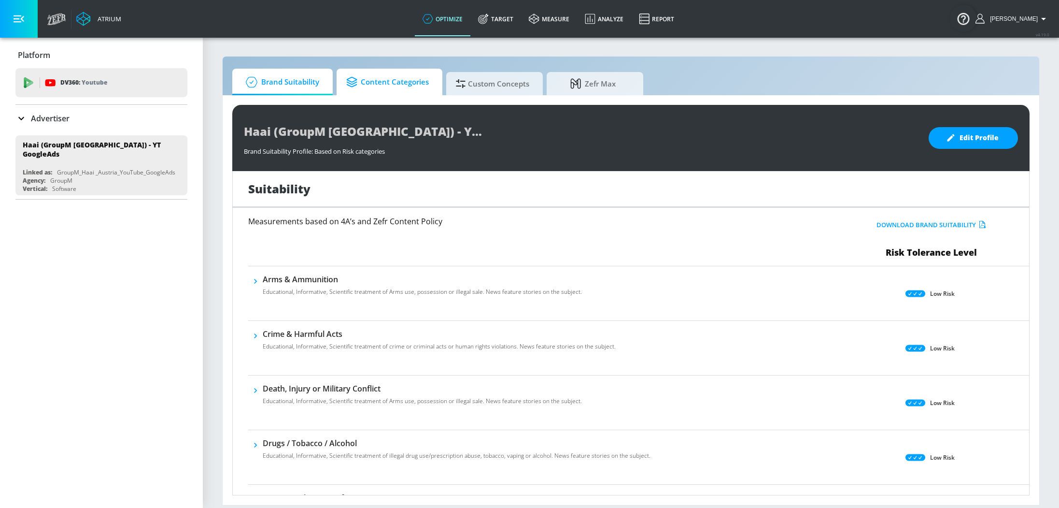
click at [385, 82] on span "Content Categories" at bounding box center [387, 81] width 83 height 23
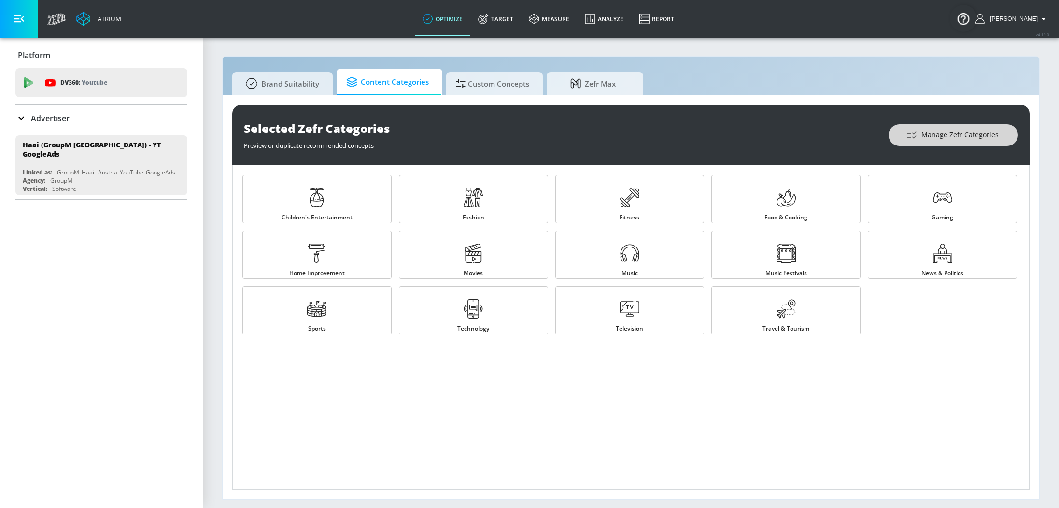
click at [982, 143] on button "Manage Zefr Categories" at bounding box center [952, 135] width 129 height 22
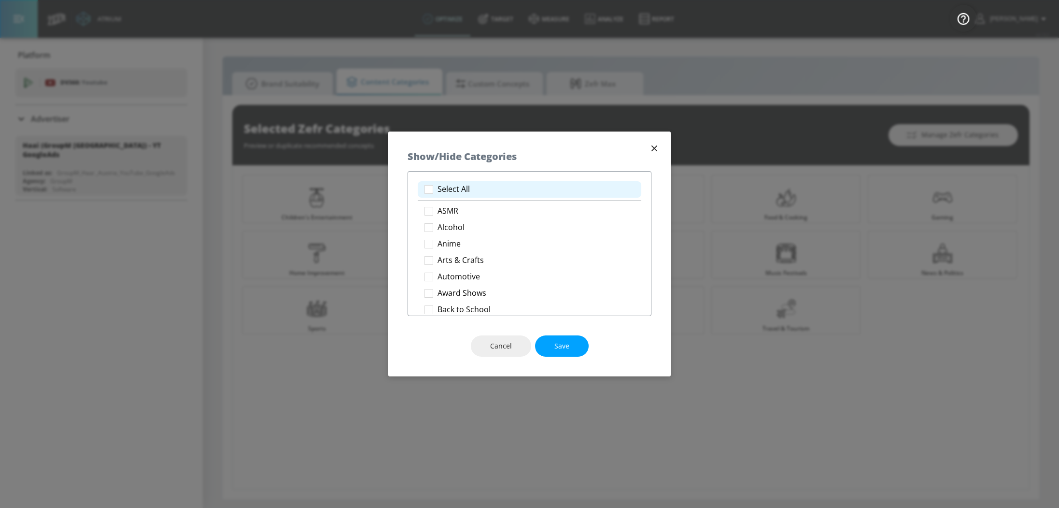
click at [471, 186] on li "Select All" at bounding box center [530, 189] width 224 height 16
checkbox input "true"
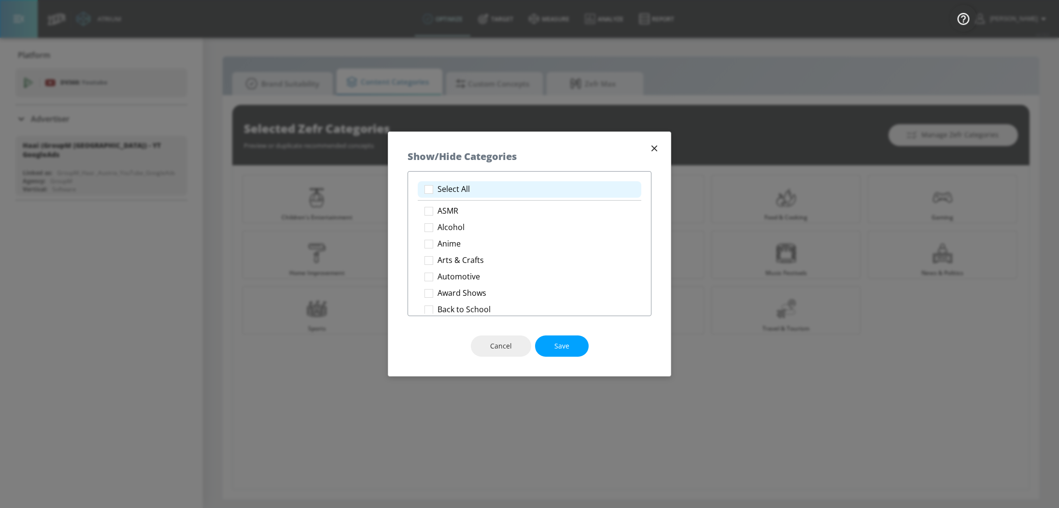
checkbox input "true"
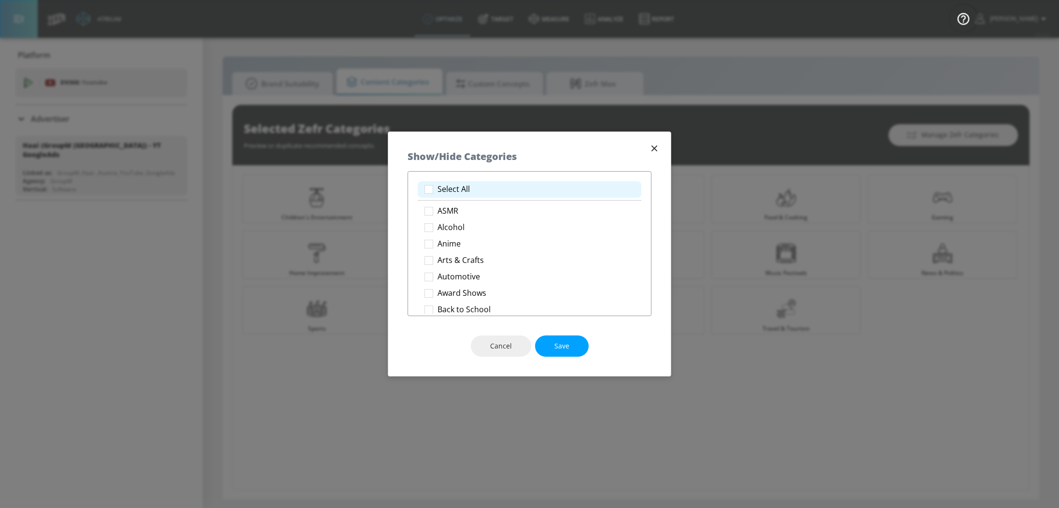
checkbox input "true"
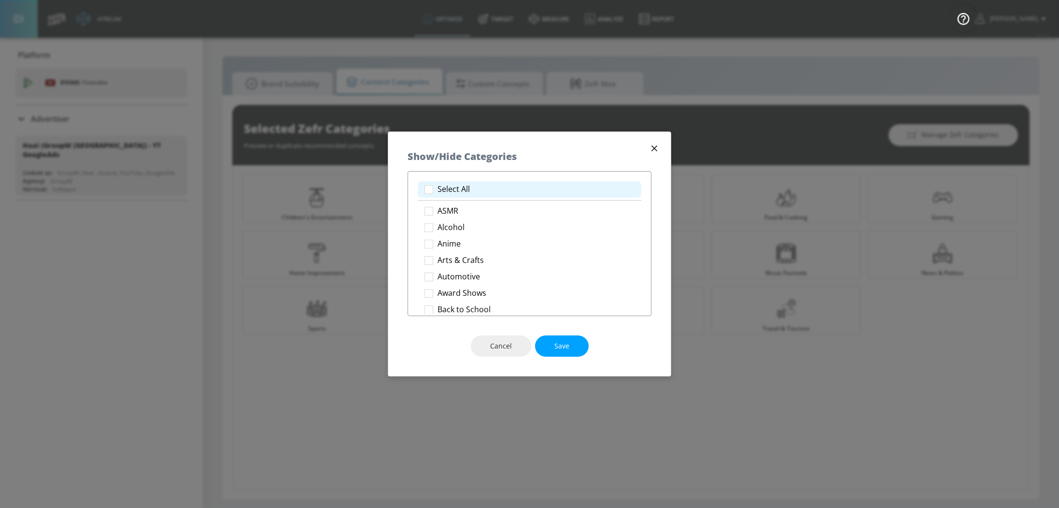
checkbox input "true"
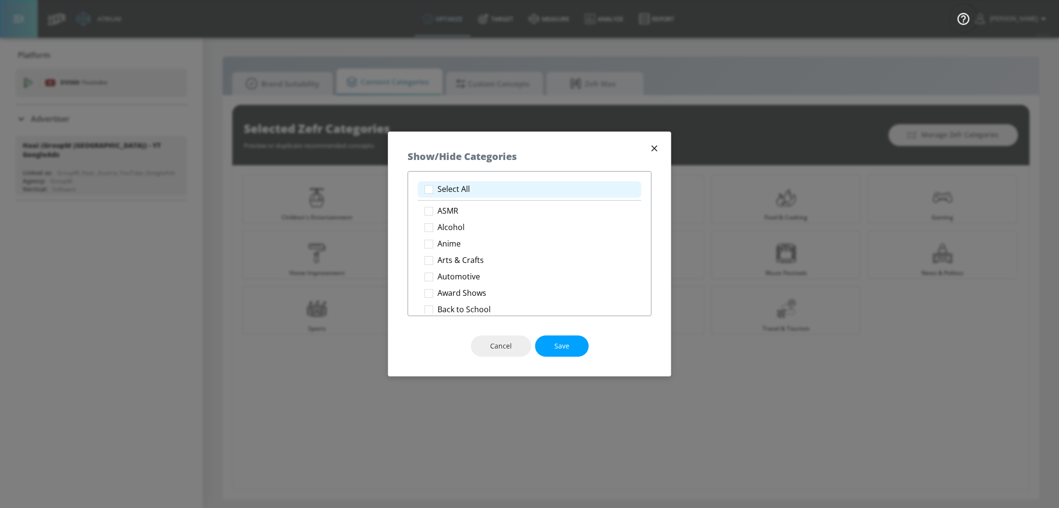
checkbox input "true"
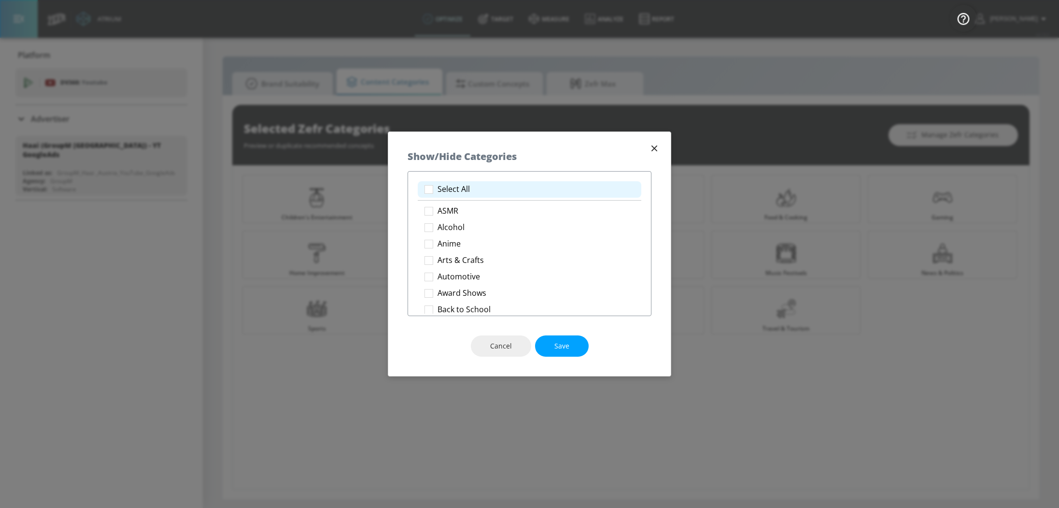
checkbox input "true"
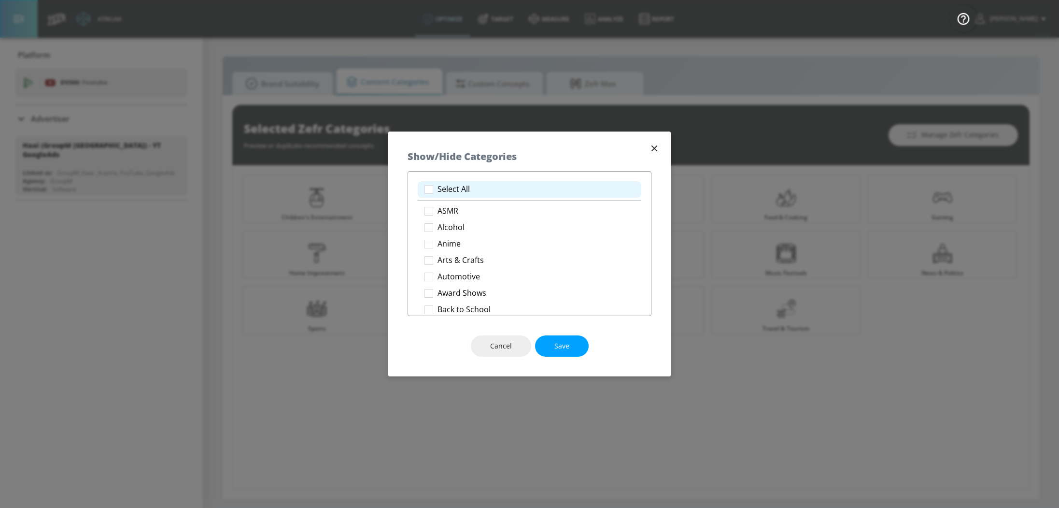
checkbox input "true"
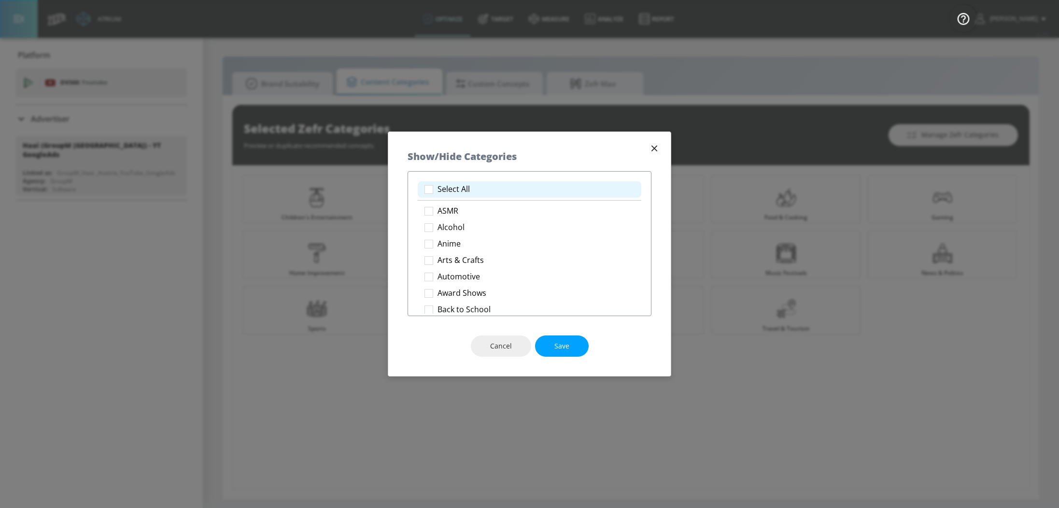
checkbox input "true"
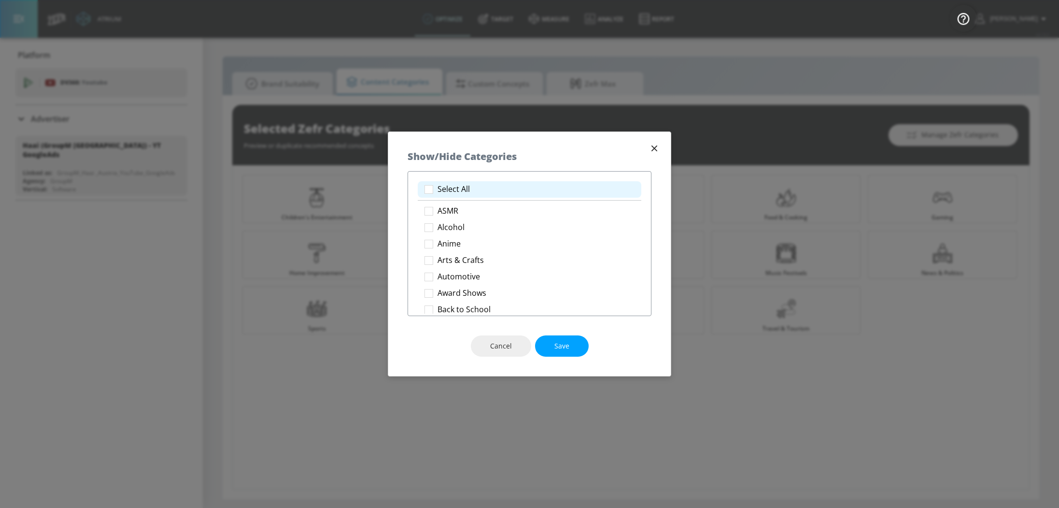
checkbox input "true"
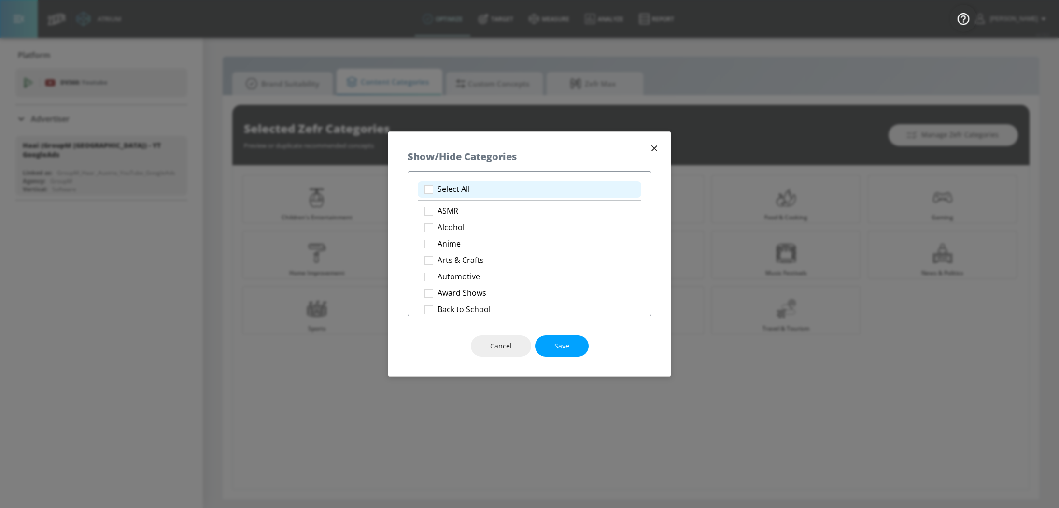
checkbox input "true"
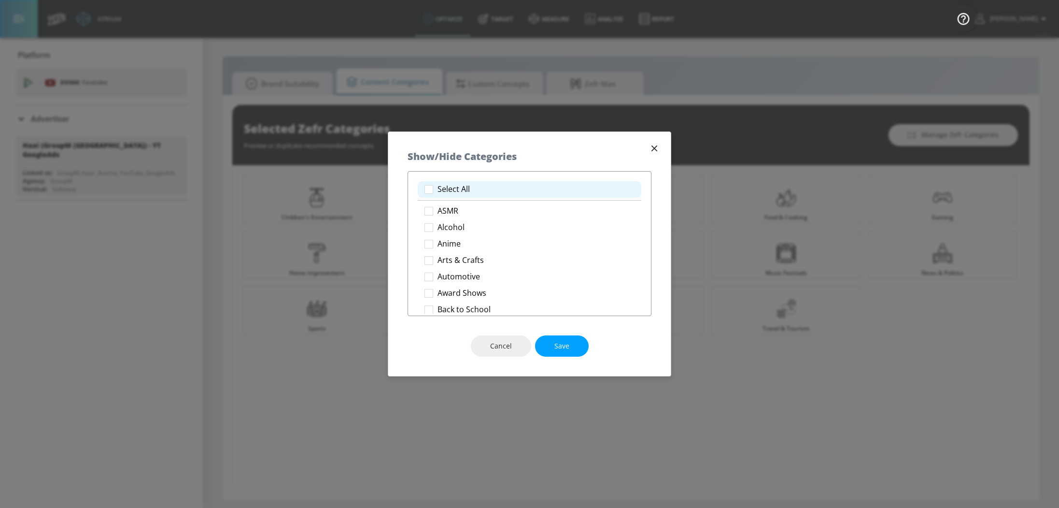
checkbox input "true"
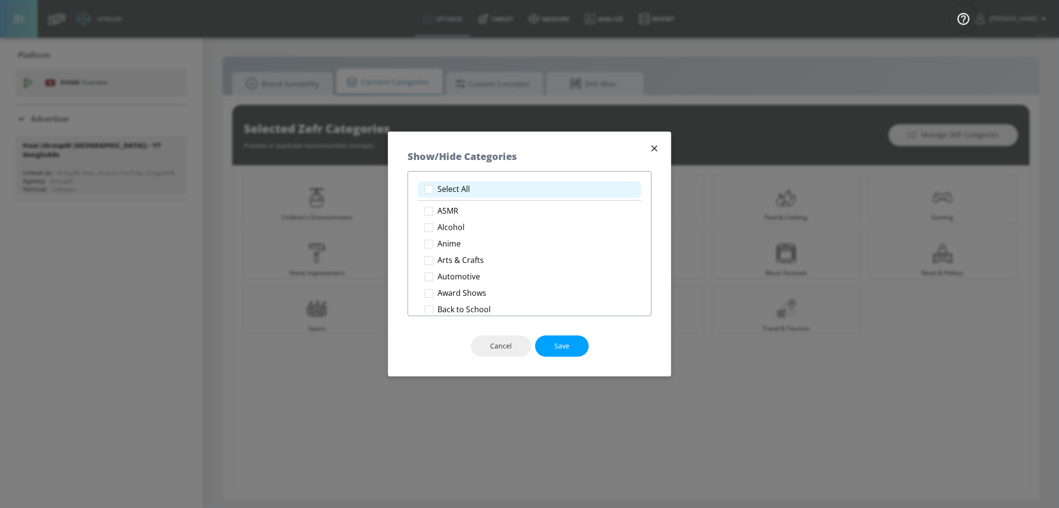
checkbox input "true"
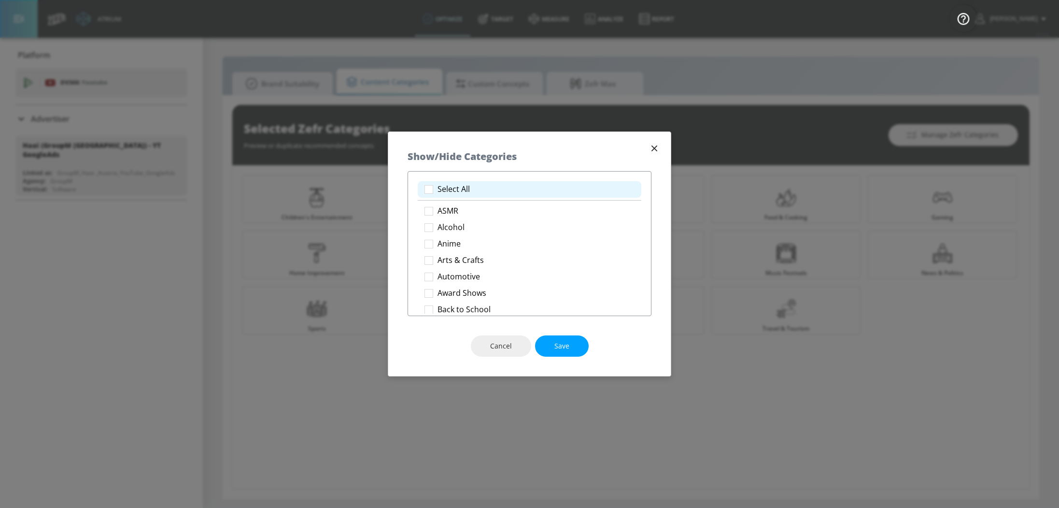
checkbox input "true"
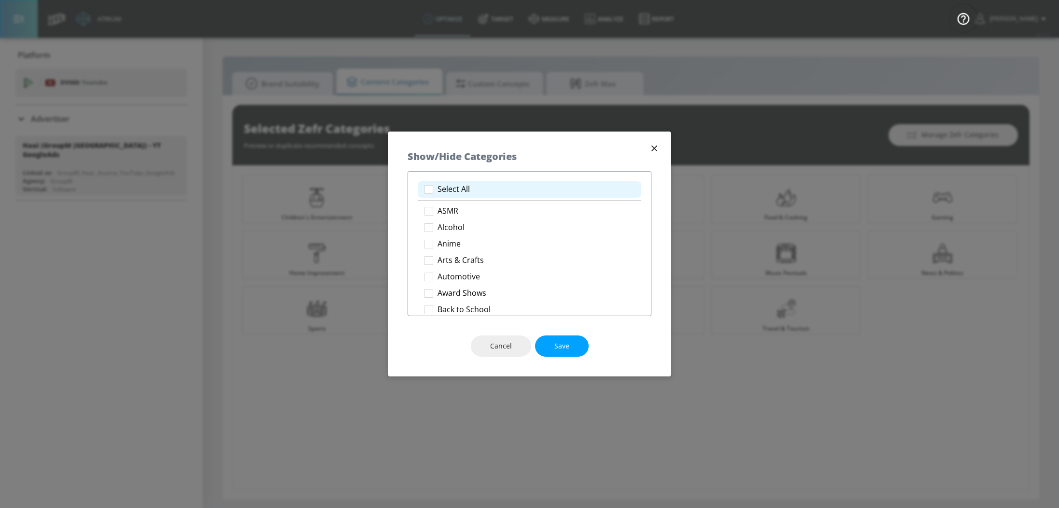
checkbox input "true"
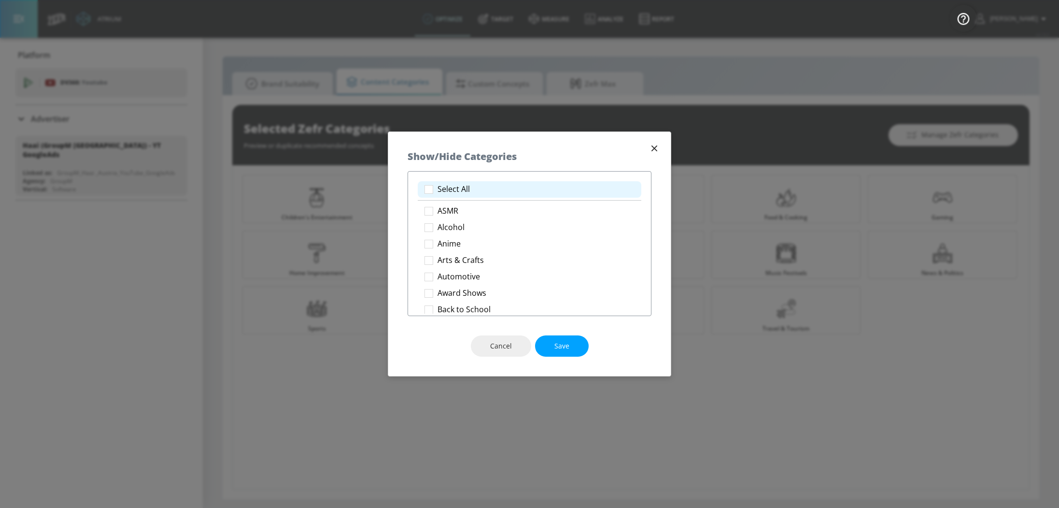
checkbox input "true"
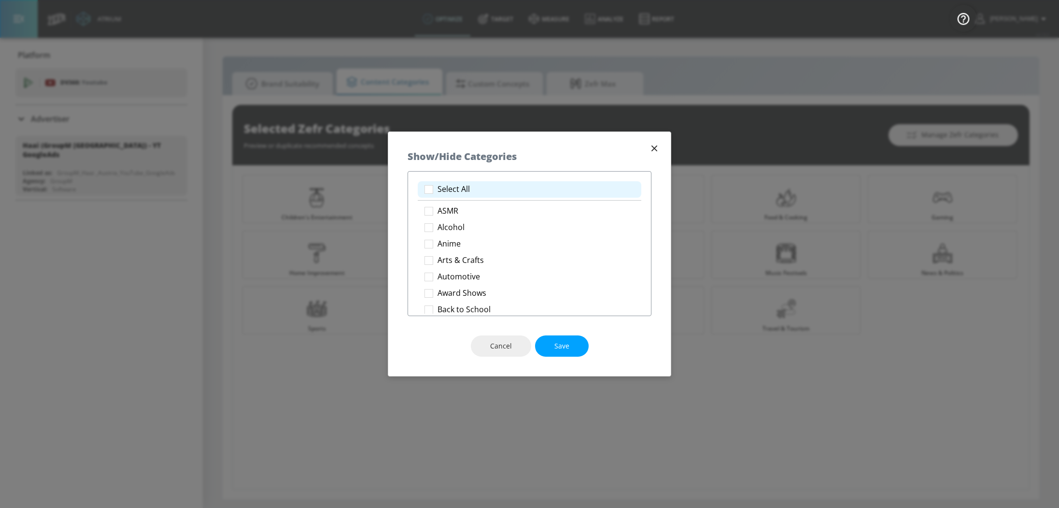
checkbox input "true"
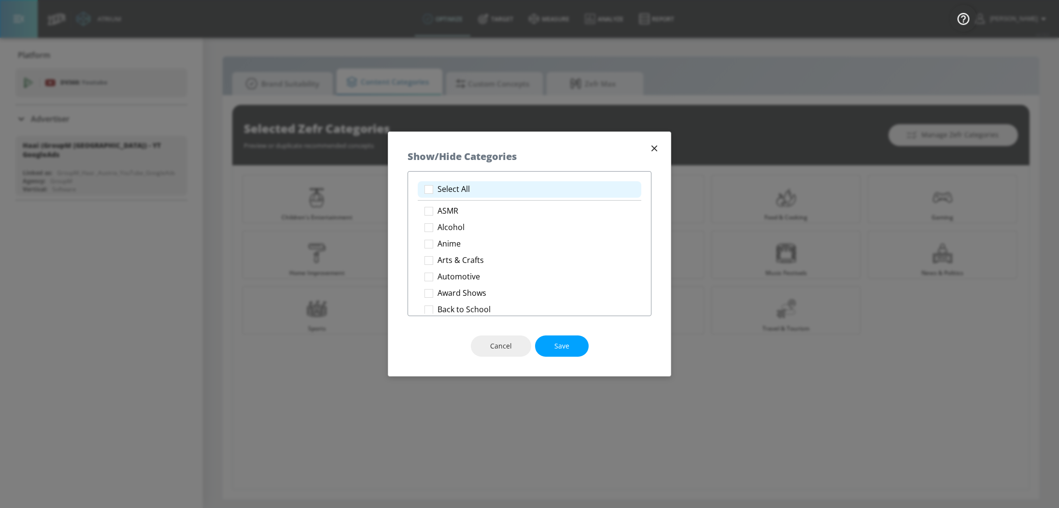
checkbox input "true"
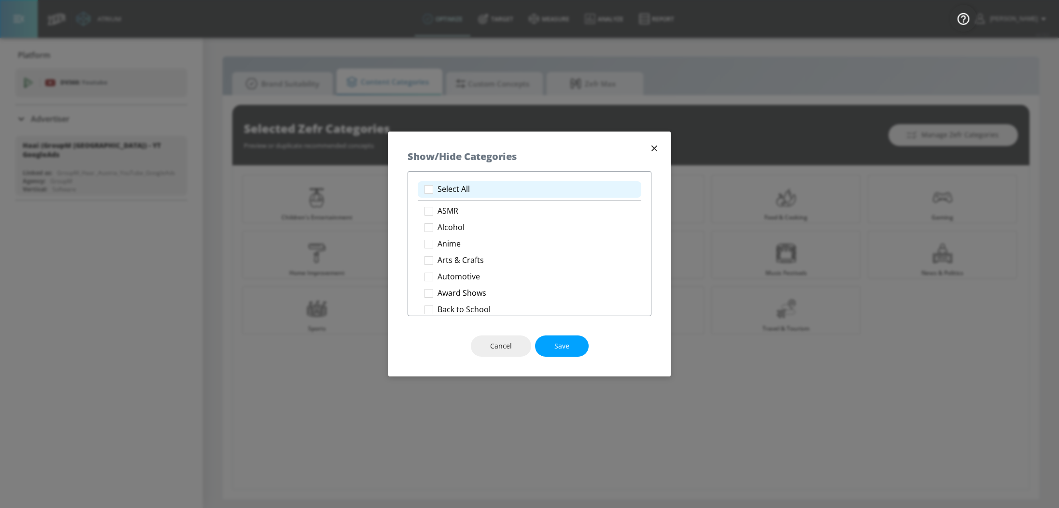
checkbox input "true"
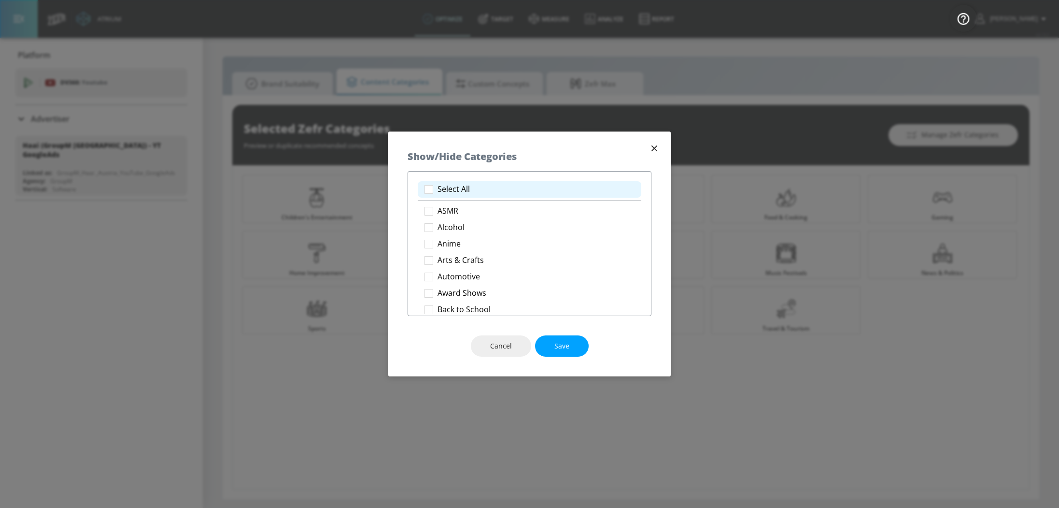
checkbox input "true"
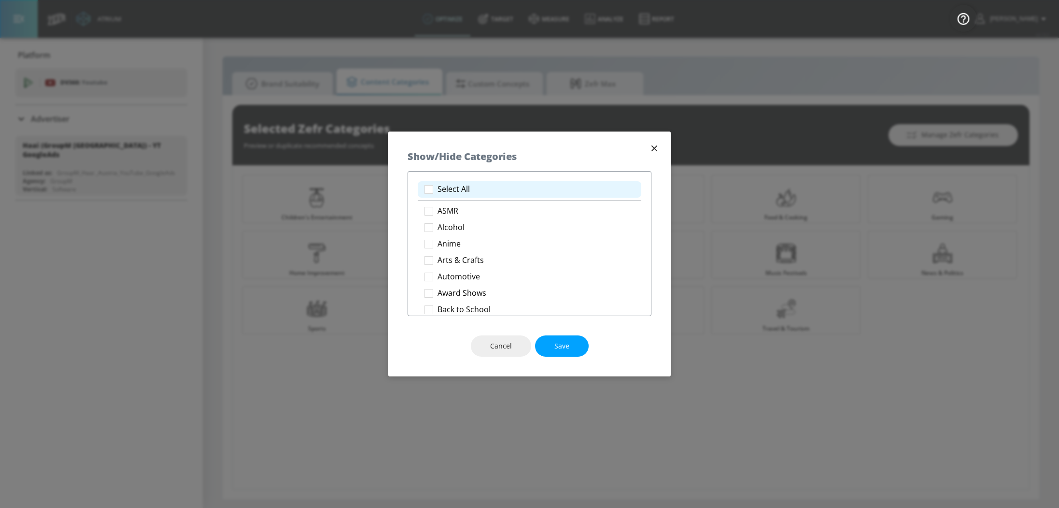
checkbox input "true"
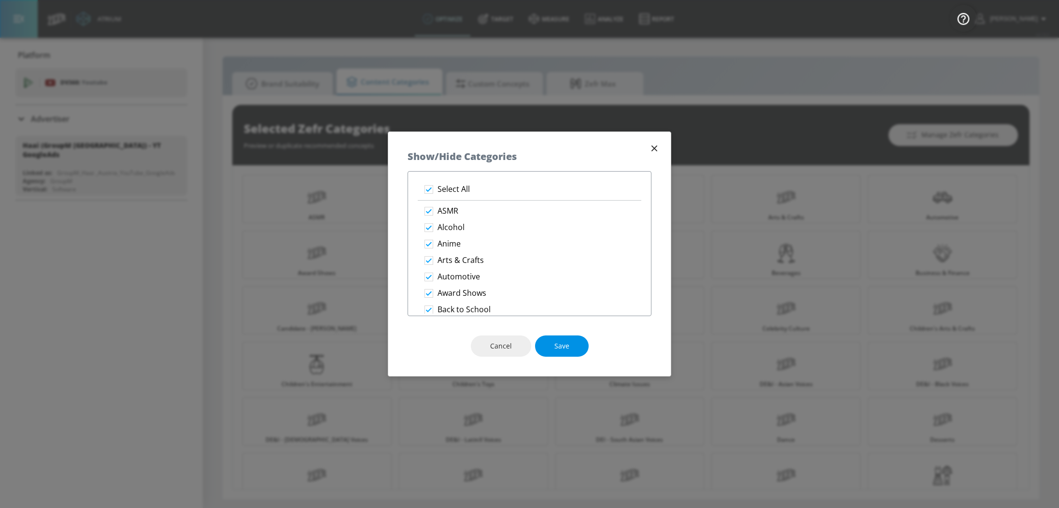
click at [566, 345] on span "Save" at bounding box center [561, 346] width 15 height 12
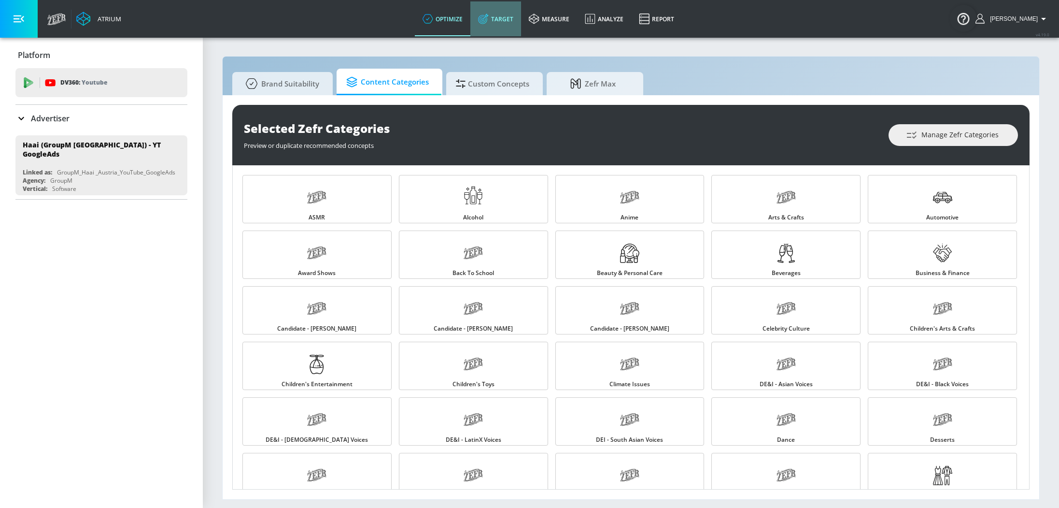
click at [505, 23] on link "Target" at bounding box center [495, 18] width 51 height 35
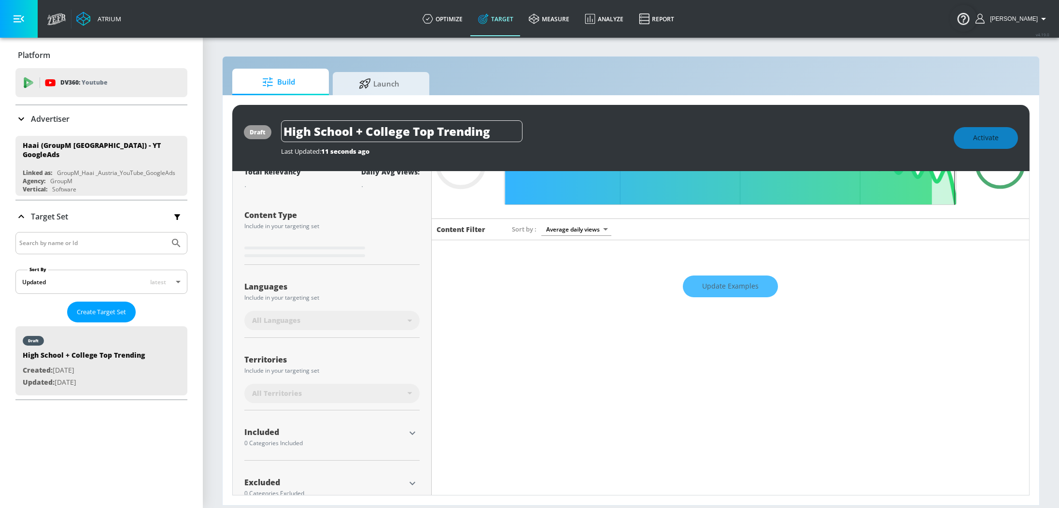
scroll to position [95, 0]
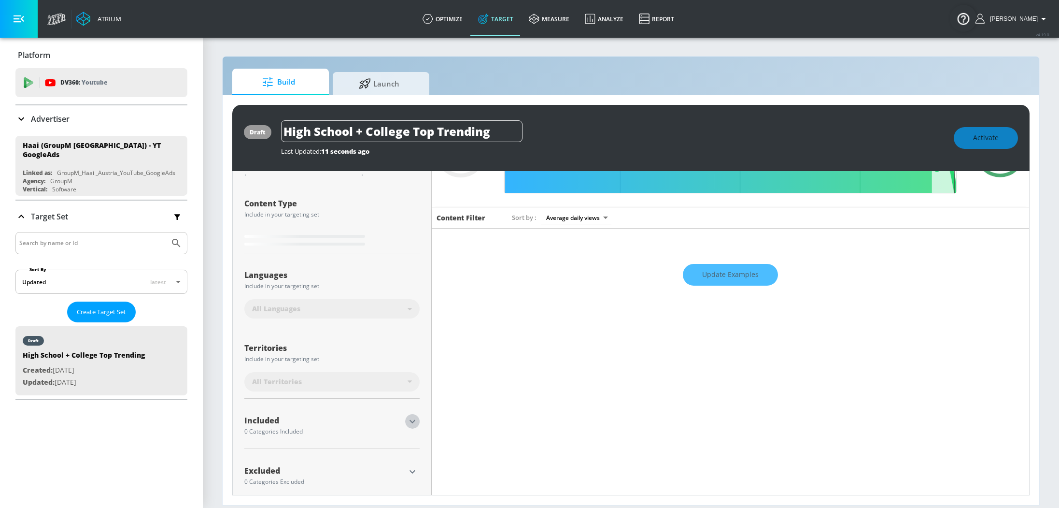
click at [414, 422] on icon "button" at bounding box center [413, 421] width 12 height 12
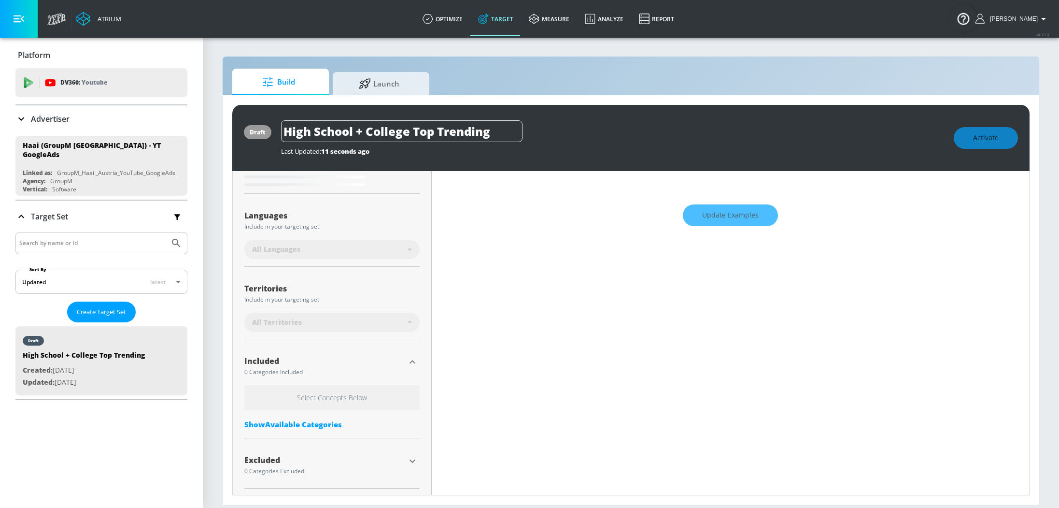
type input "0.7"
click at [331, 412] on div "Select Concepts Below Show Available Categories" at bounding box center [331, 409] width 175 height 49
click at [324, 421] on div "Show Available Categories" at bounding box center [331, 423] width 175 height 10
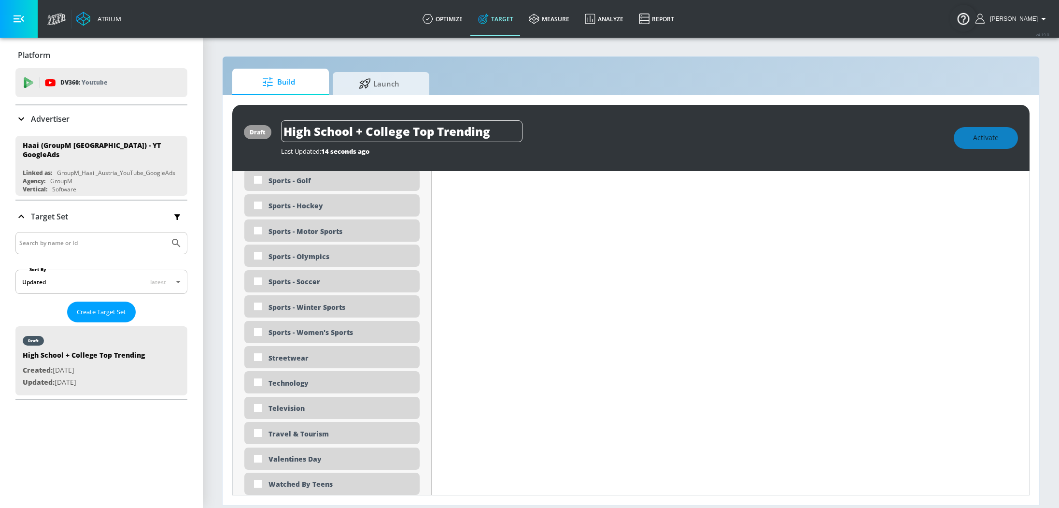
scroll to position [2924, 0]
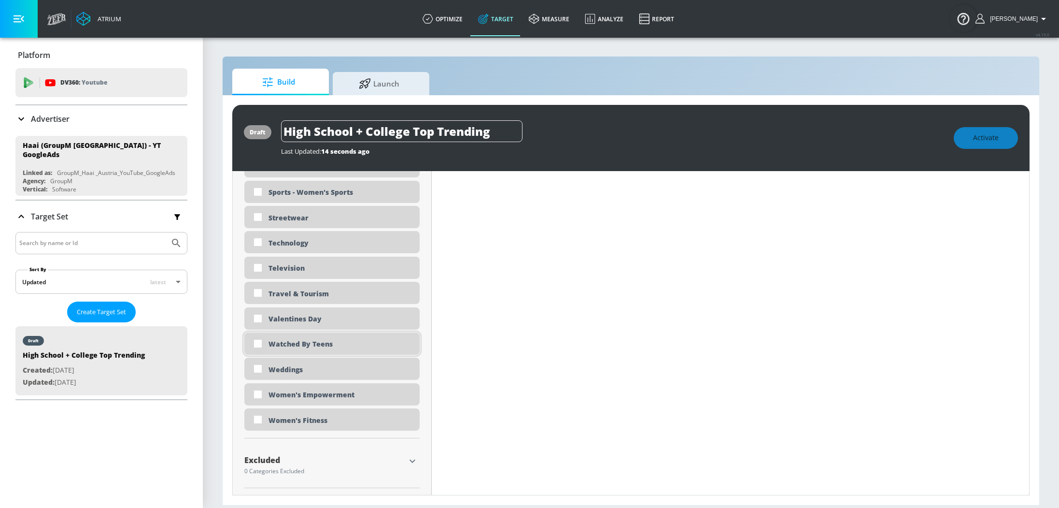
click at [254, 339] on input "checkbox" at bounding box center [257, 343] width 17 height 17
checkbox input "true"
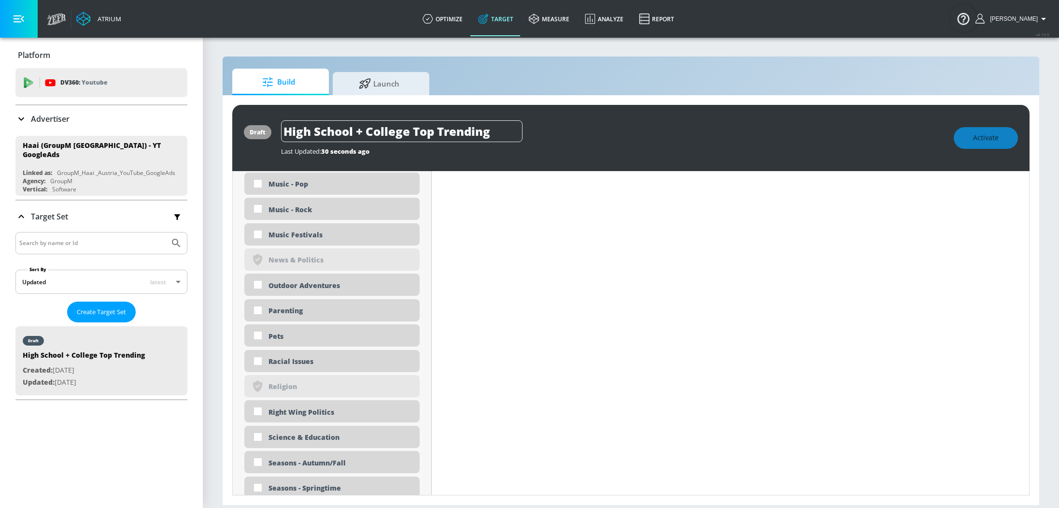
scroll to position [2394, 0]
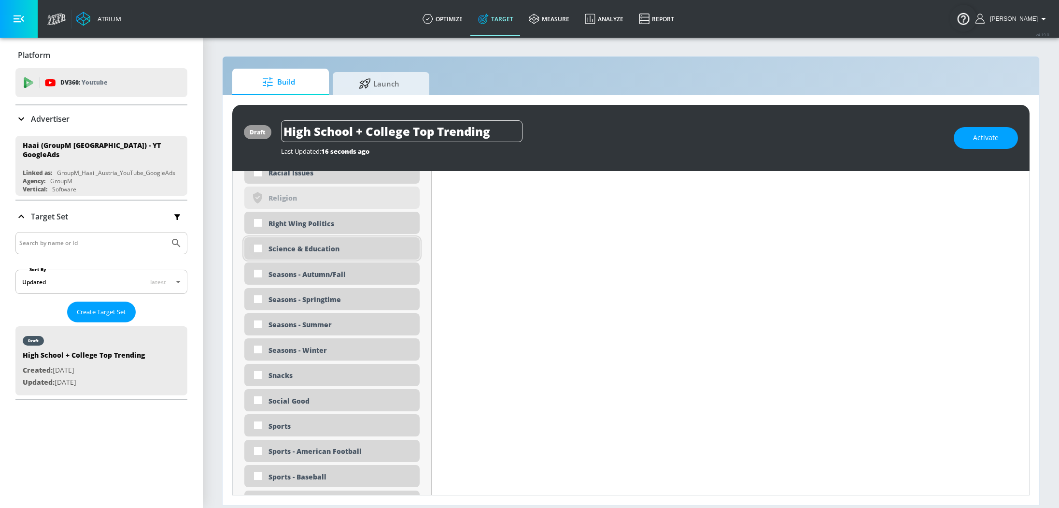
click at [258, 246] on input "checkbox" at bounding box center [257, 248] width 17 height 17
checkbox input "true"
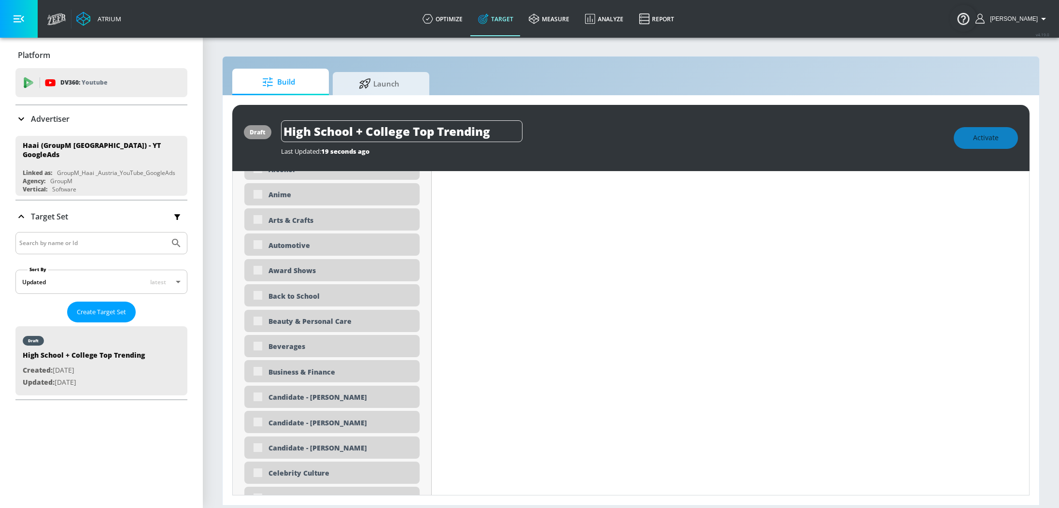
scroll to position [0, 0]
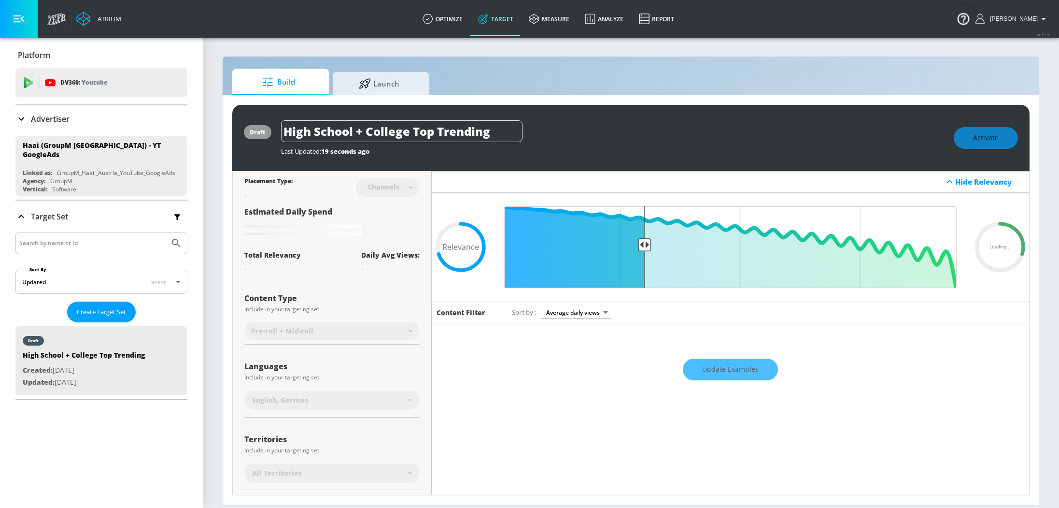
click at [395, 190] on div "Channels" at bounding box center [384, 187] width 42 height 8
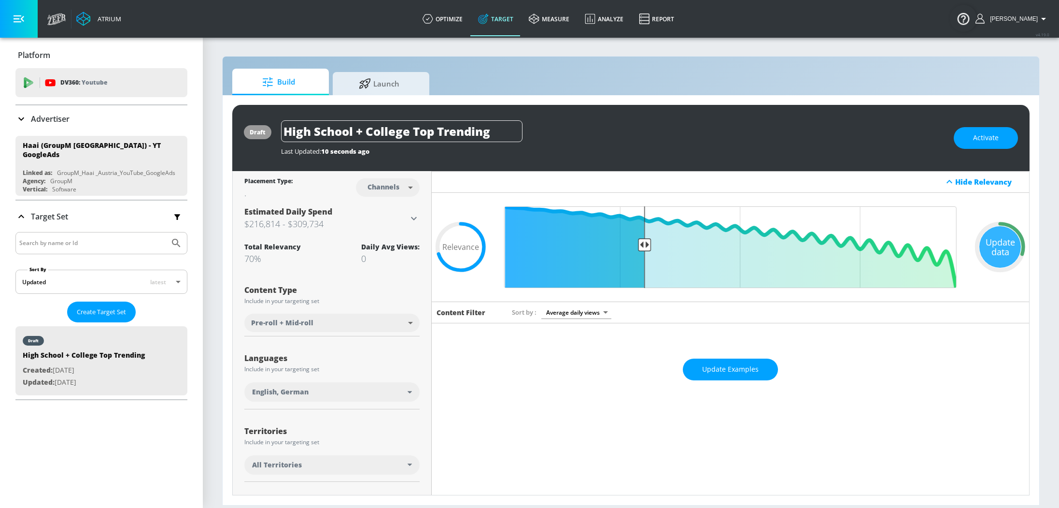
click at [395, 190] on body "Atrium optimize Target measure Analyze Report optimize Target measure Analyze R…" at bounding box center [529, 254] width 1059 height 508
click at [384, 227] on div "Videos" at bounding box center [384, 224] width 28 height 10
type input "videos"
click at [723, 372] on span "Update Examples" at bounding box center [730, 369] width 56 height 12
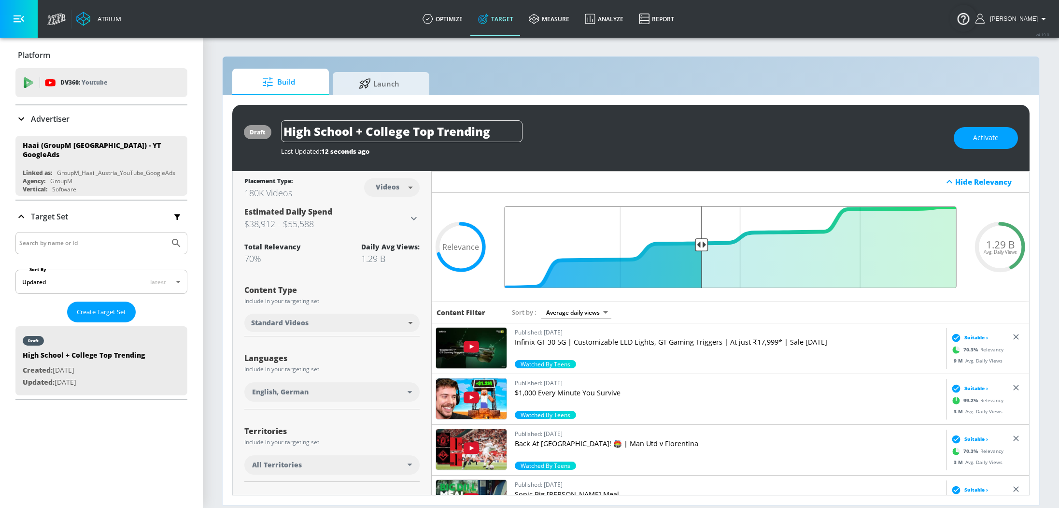
drag, startPoint x: 643, startPoint y: 243, endPoint x: 702, endPoint y: 248, distance: 59.1
click at [703, 249] on input "Final Threshold" at bounding box center [730, 247] width 462 height 82
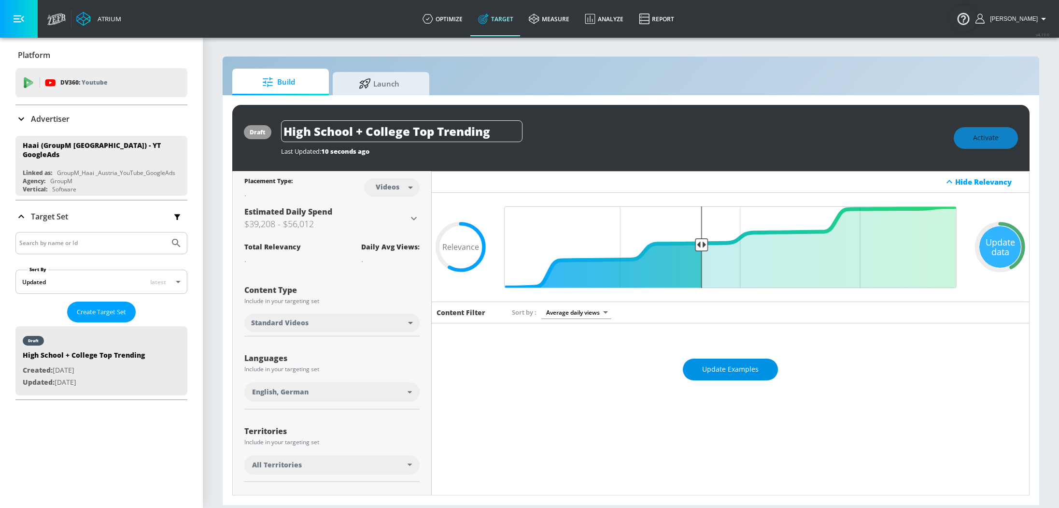
click at [745, 373] on span "Update Examples" at bounding box center [730, 369] width 56 height 12
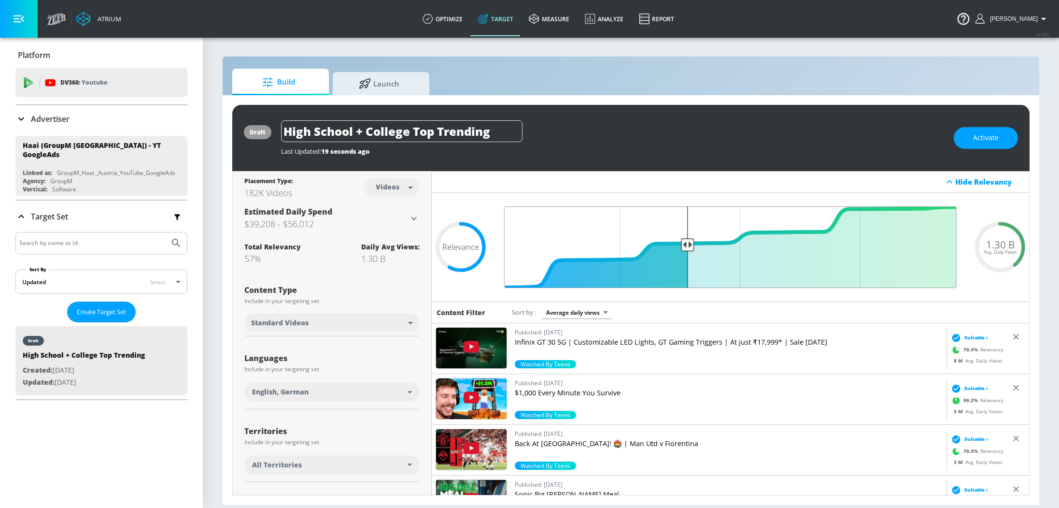
drag, startPoint x: 703, startPoint y: 244, endPoint x: 689, endPoint y: 244, distance: 14.5
type input "0.61"
click at [689, 244] on input "Final Threshold" at bounding box center [730, 247] width 462 height 82
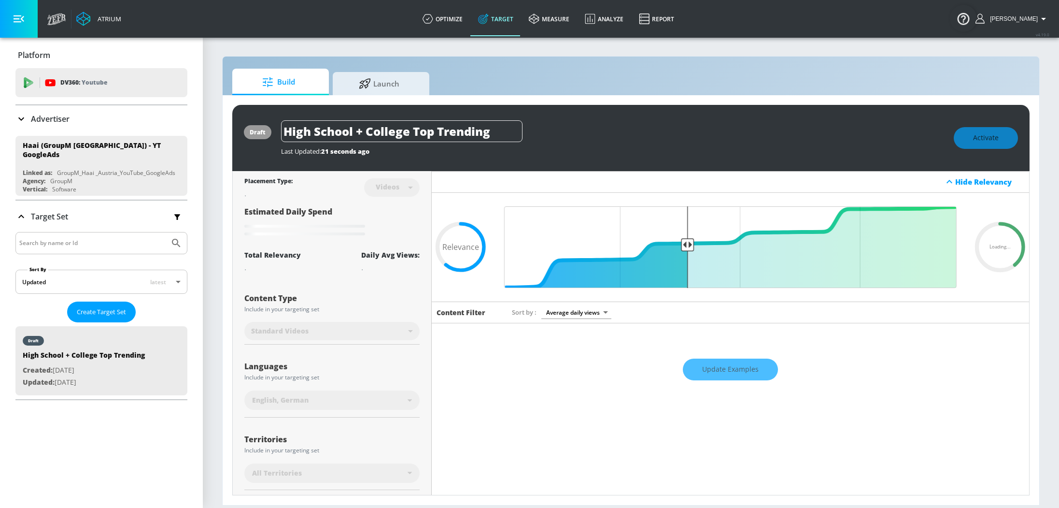
click at [723, 373] on div "Update Examples" at bounding box center [730, 369] width 597 height 34
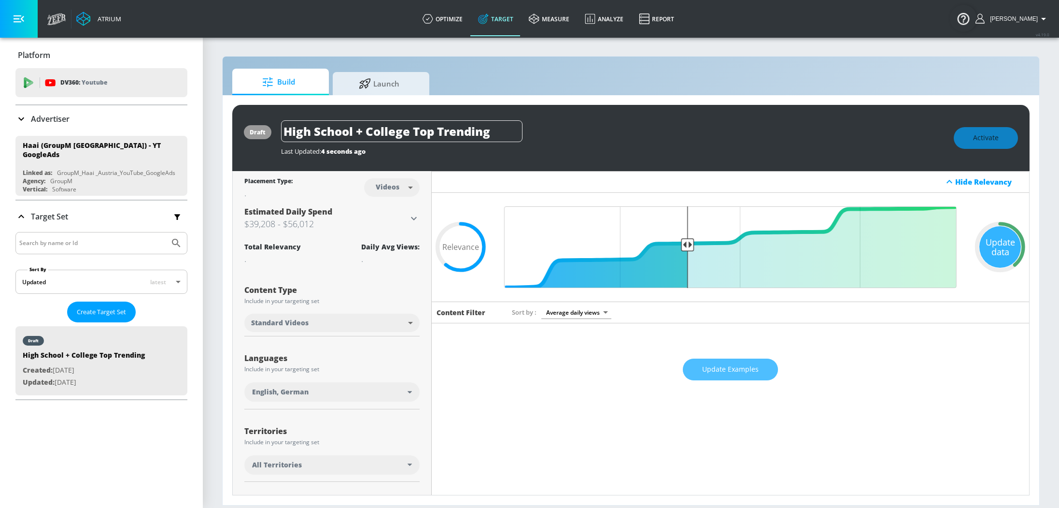
click at [723, 373] on span "Update Examples" at bounding box center [730, 369] width 56 height 12
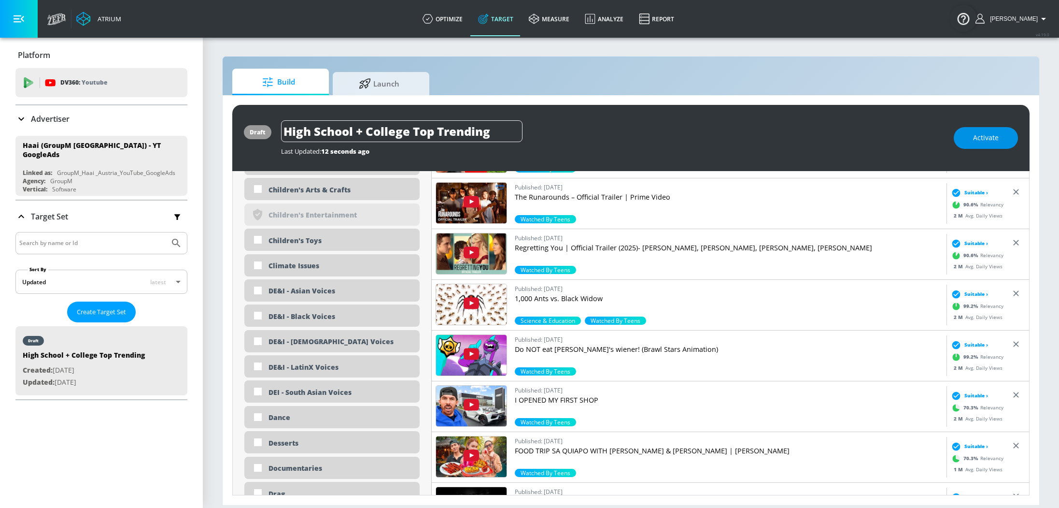
click at [974, 140] on span "Activate" at bounding box center [986, 138] width 26 height 12
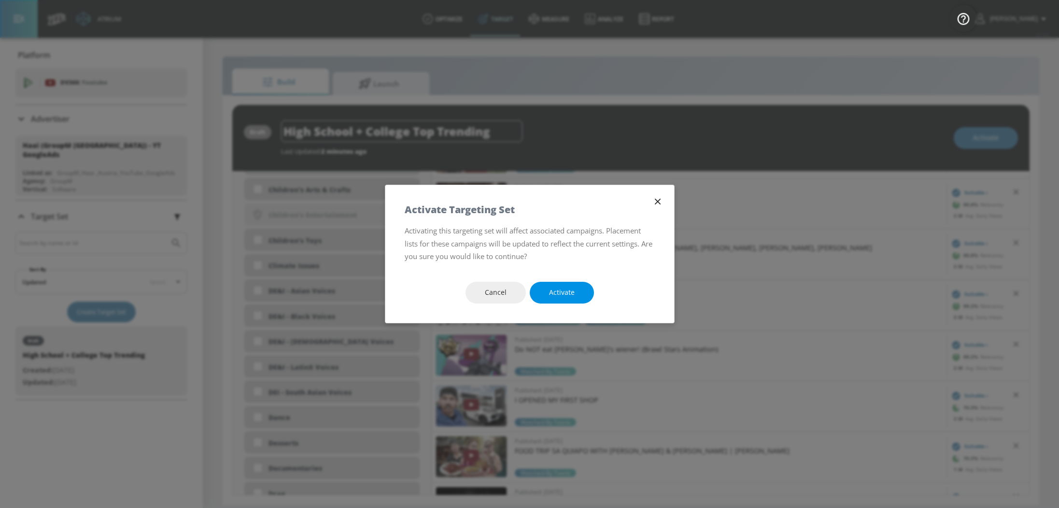
click at [556, 300] on button "Activate" at bounding box center [562, 293] width 64 height 22
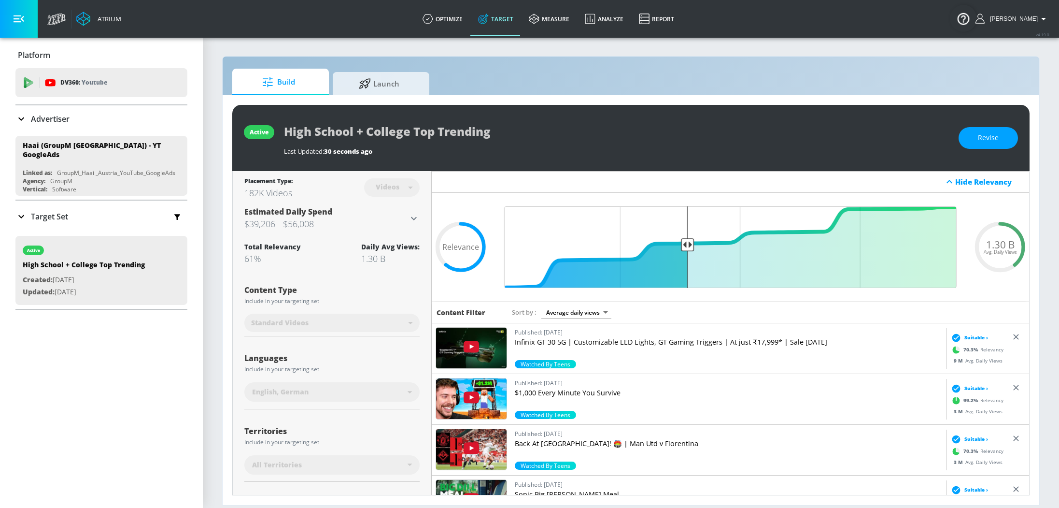
click at [733, 139] on div "High School + College Top Trending" at bounding box center [616, 131] width 665 height 22
click at [408, 188] on div "Videos" at bounding box center [392, 187] width 56 height 26
click at [991, 138] on span "Revise" at bounding box center [988, 138] width 21 height 12
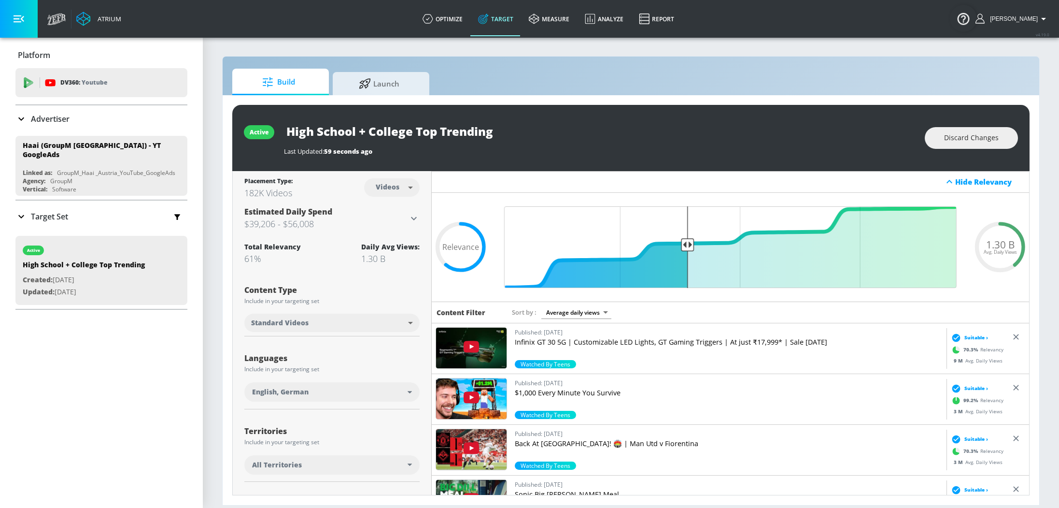
click at [395, 188] on body "Atrium optimize Target measure Analyze Report optimize Target measure Analyze R…" at bounding box center [529, 254] width 1059 height 508
click at [398, 206] on div "Channels" at bounding box center [392, 208] width 35 height 10
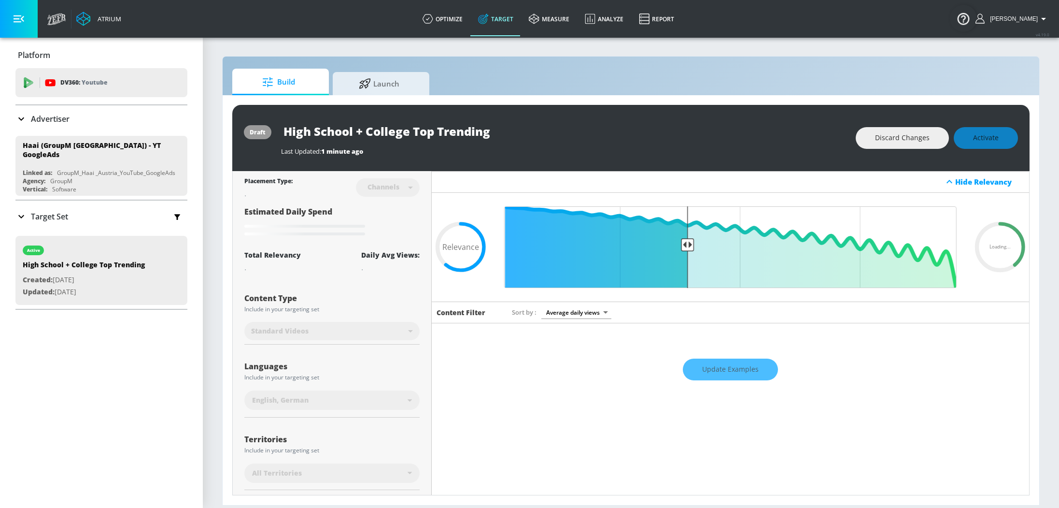
click at [724, 369] on div "Update Examples" at bounding box center [730, 369] width 597 height 34
click at [728, 373] on div "Update Examples" at bounding box center [730, 369] width 597 height 34
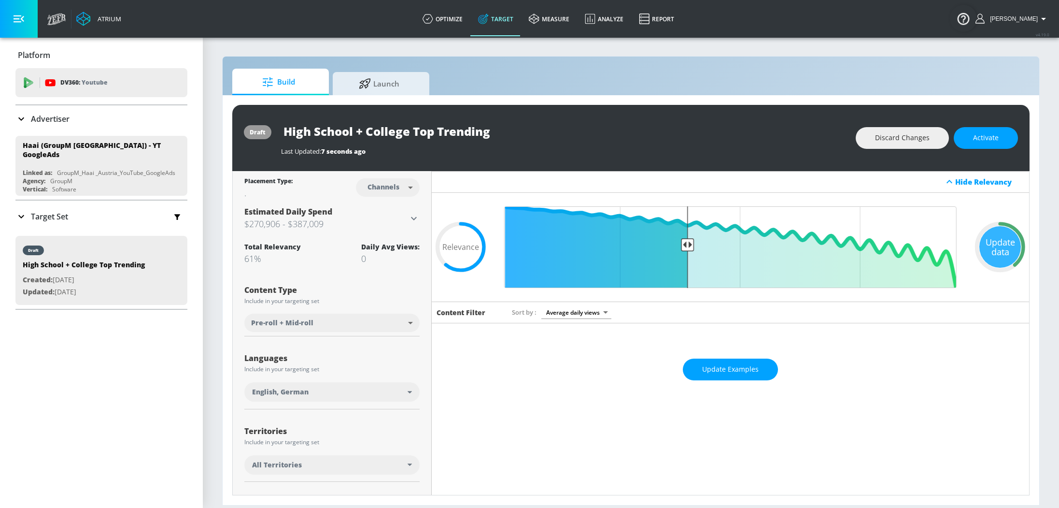
click at [728, 373] on span "Update Examples" at bounding box center [730, 369] width 56 height 12
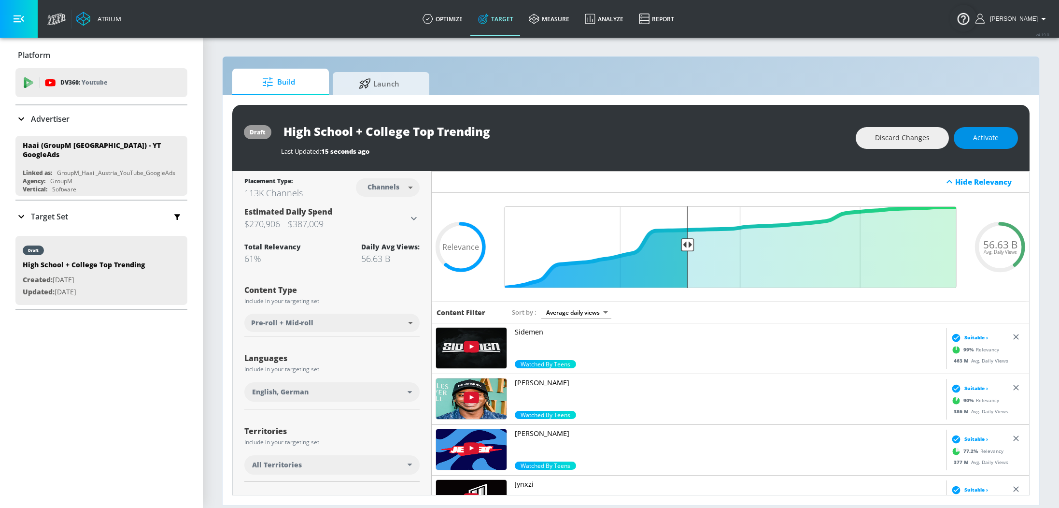
click at [984, 140] on span "Activate" at bounding box center [986, 138] width 26 height 12
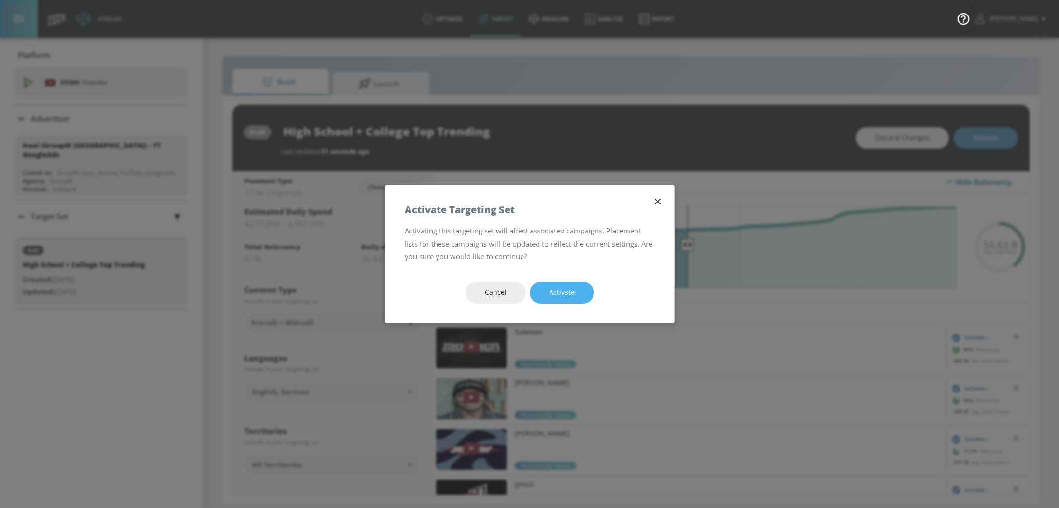
click at [574, 282] on button "Activate" at bounding box center [562, 293] width 64 height 22
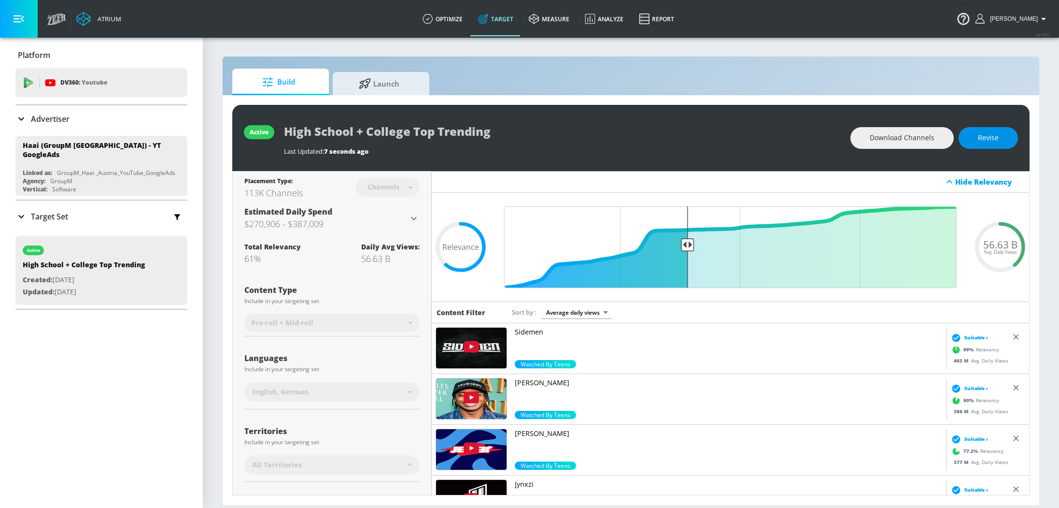
click at [987, 146] on button "Revise" at bounding box center [988, 138] width 59 height 22
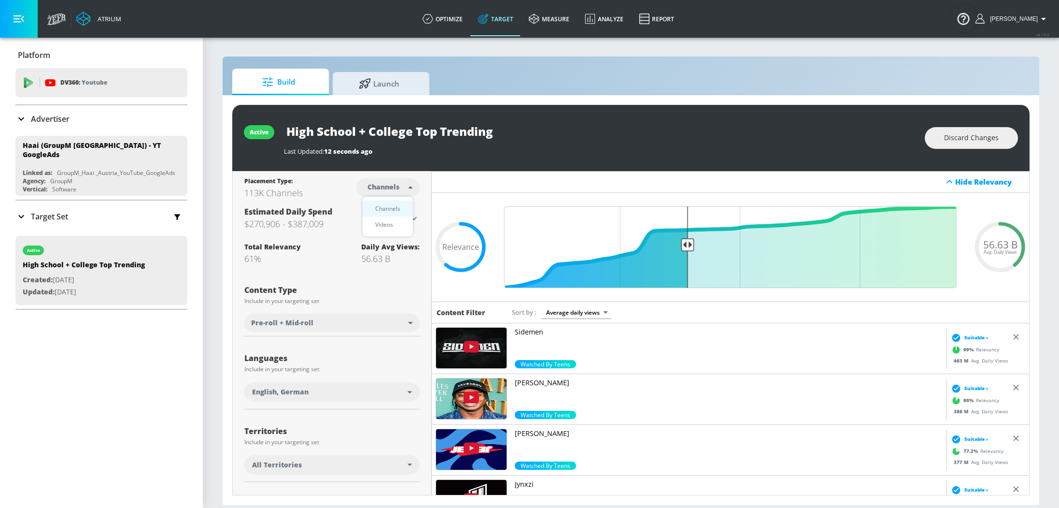
click at [397, 188] on body "Atrium optimize Target measure Analyze Report optimize Target measure Analyze R…" at bounding box center [529, 254] width 1059 height 508
click at [393, 225] on div "Videos" at bounding box center [384, 224] width 28 height 10
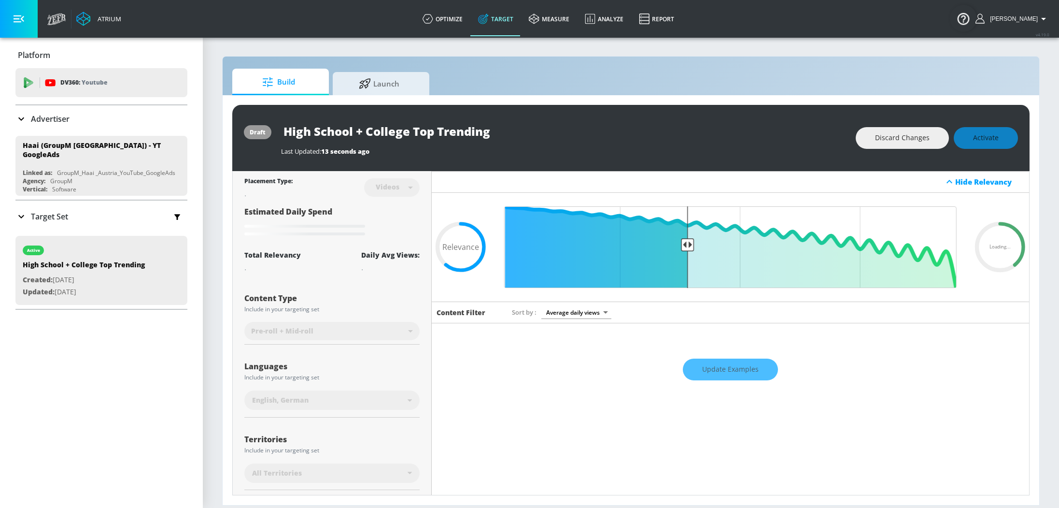
click at [737, 372] on div "Update Examples" at bounding box center [730, 369] width 597 height 34
click at [755, 367] on div "Update Examples" at bounding box center [730, 369] width 597 height 34
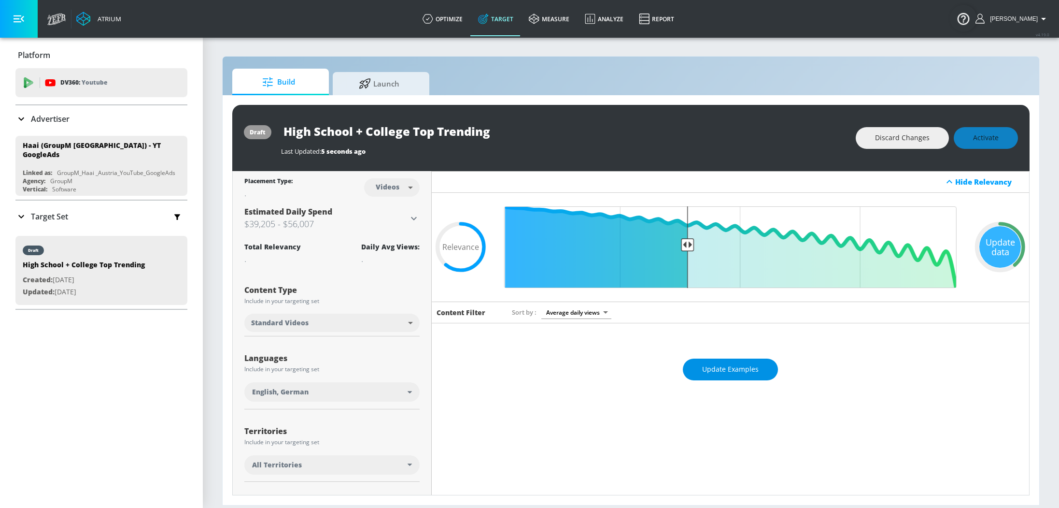
click at [755, 367] on span "Update Examples" at bounding box center [730, 369] width 56 height 12
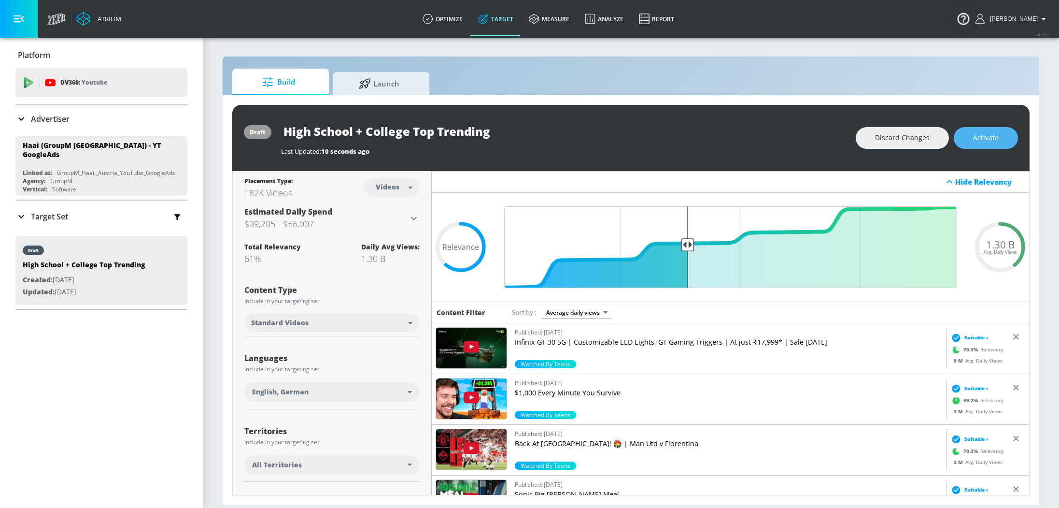
click at [994, 136] on span "Activate" at bounding box center [986, 138] width 26 height 12
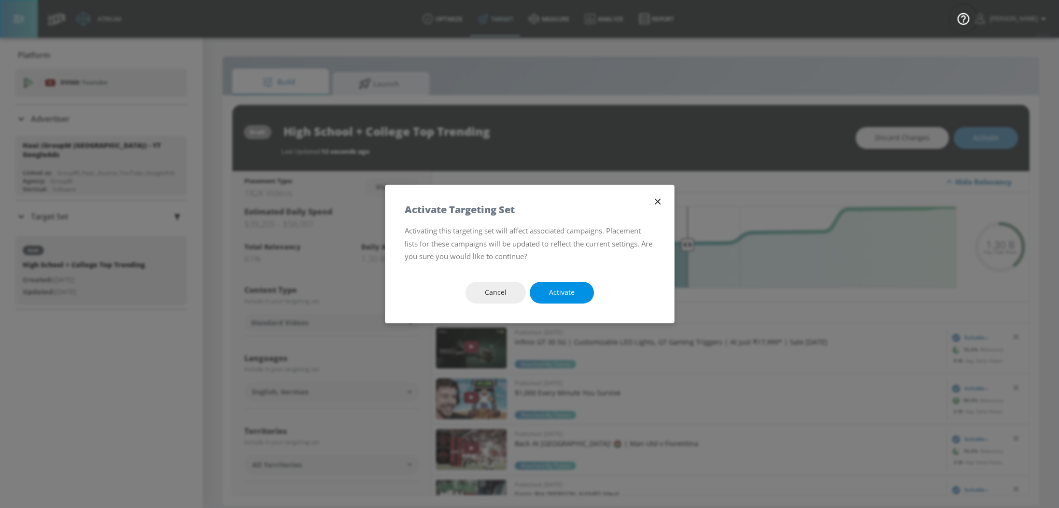
click at [577, 294] on button "Activate" at bounding box center [562, 293] width 64 height 22
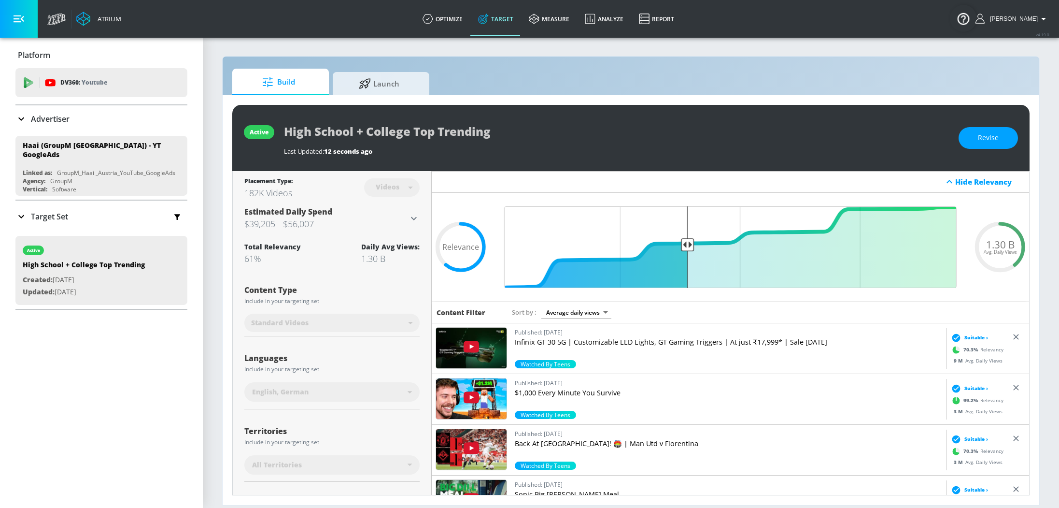
click at [390, 199] on div "Videos" at bounding box center [392, 187] width 56 height 26
click at [386, 194] on div "Videos" at bounding box center [392, 187] width 56 height 26
click at [1002, 138] on button "Revise" at bounding box center [988, 138] width 59 height 22
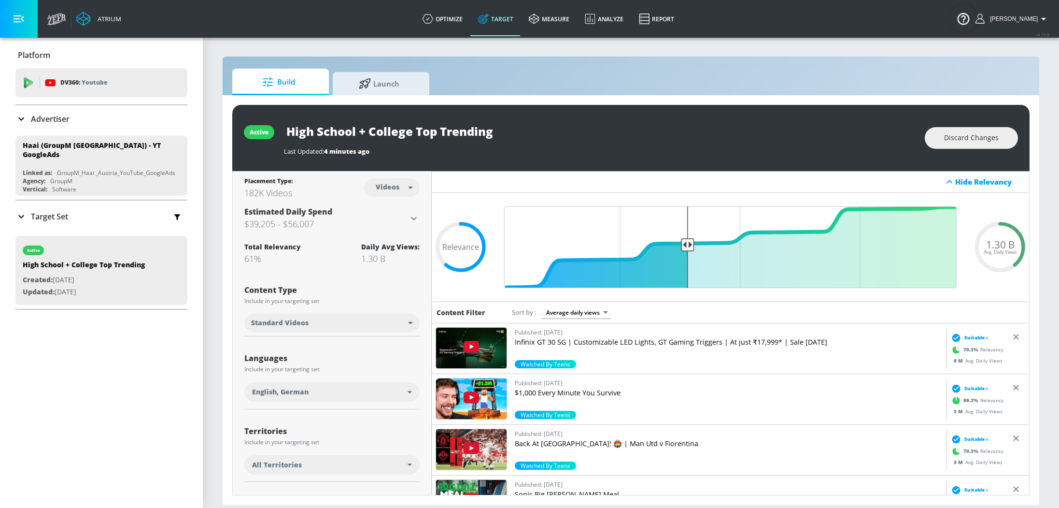
click at [407, 185] on body "Atrium optimize Target measure Analyze Report optimize Target measure Analyze R…" at bounding box center [529, 254] width 1059 height 508
click at [398, 206] on div "Channels" at bounding box center [392, 208] width 35 height 10
type input "channels"
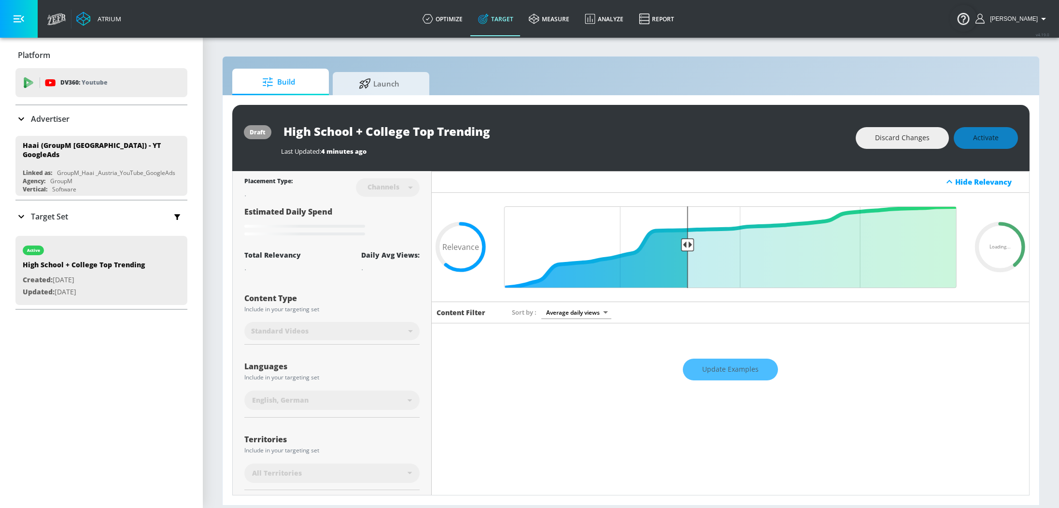
click at [749, 364] on div "Update Examples" at bounding box center [730, 369] width 597 height 34
click at [723, 378] on div "Update Examples" at bounding box center [730, 369] width 597 height 34
click at [988, 275] on icon at bounding box center [1000, 247] width 58 height 58
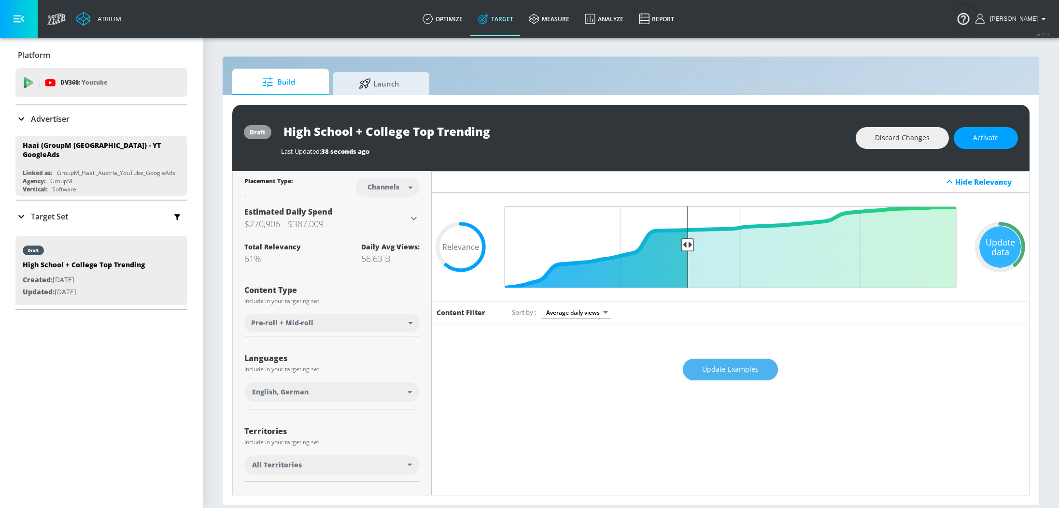
click at [717, 363] on span "Update Examples" at bounding box center [730, 369] width 56 height 12
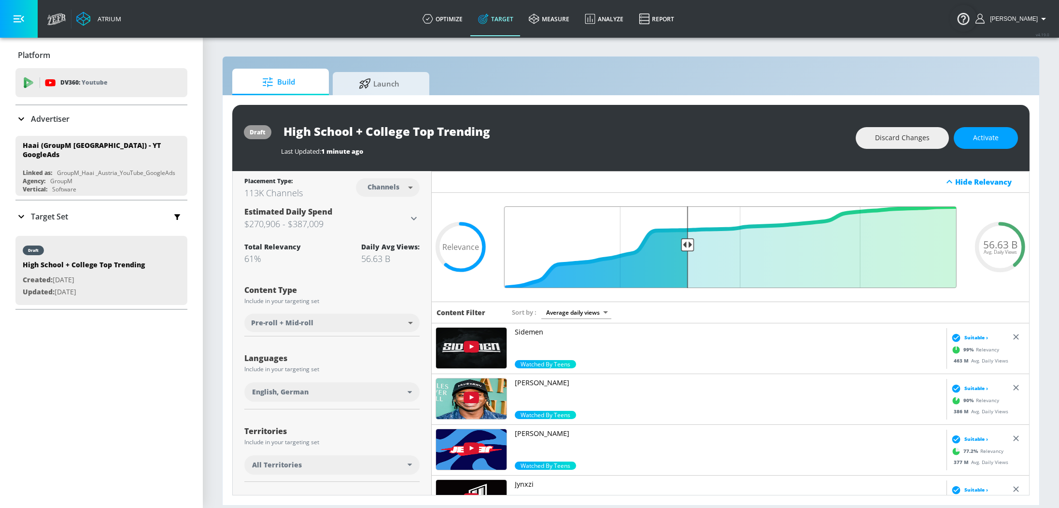
click at [687, 245] on input "Final Threshold" at bounding box center [730, 247] width 462 height 82
drag, startPoint x: 687, startPoint y: 245, endPoint x: 664, endPoint y: 244, distance: 22.7
type input "0.66"
click at [664, 244] on input "Final Threshold" at bounding box center [730, 247] width 462 height 82
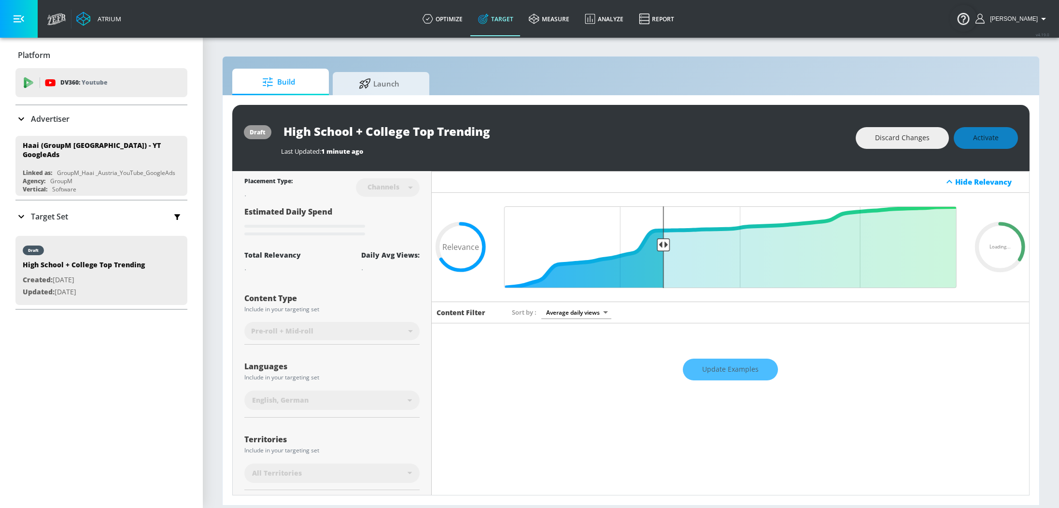
click at [742, 376] on div "Update Examples" at bounding box center [730, 369] width 597 height 34
click at [734, 370] on div "Update Examples" at bounding box center [730, 369] width 597 height 34
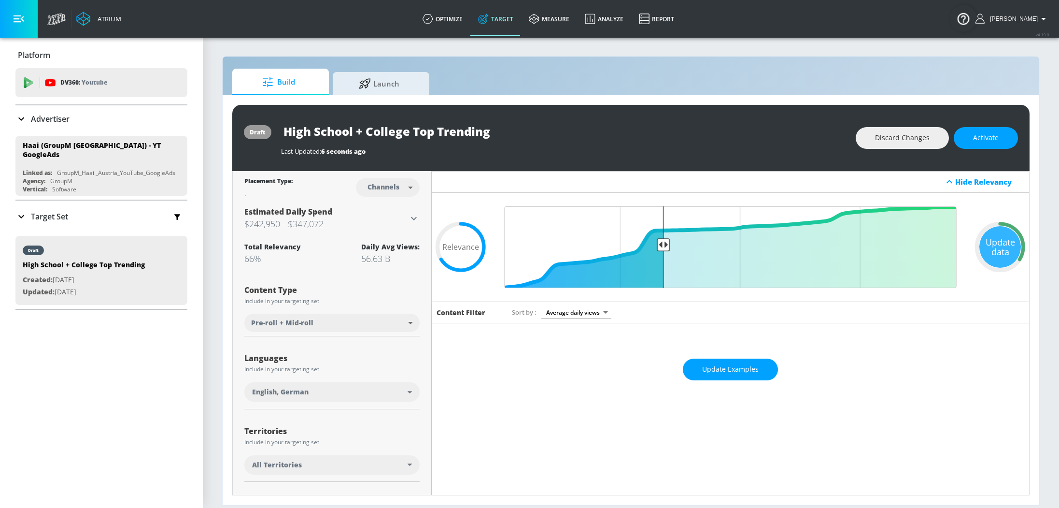
click at [734, 370] on span "Update Examples" at bounding box center [730, 369] width 56 height 12
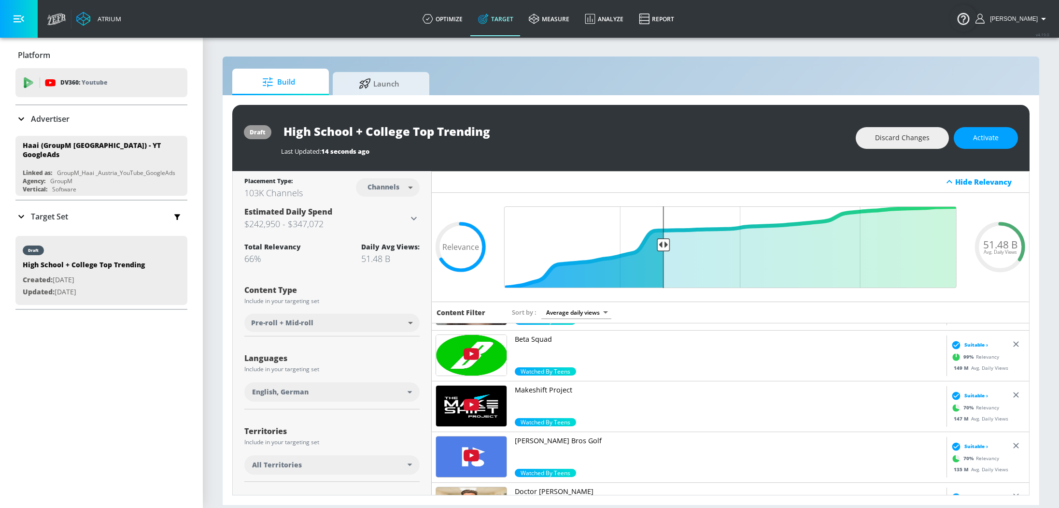
scroll to position [962, 0]
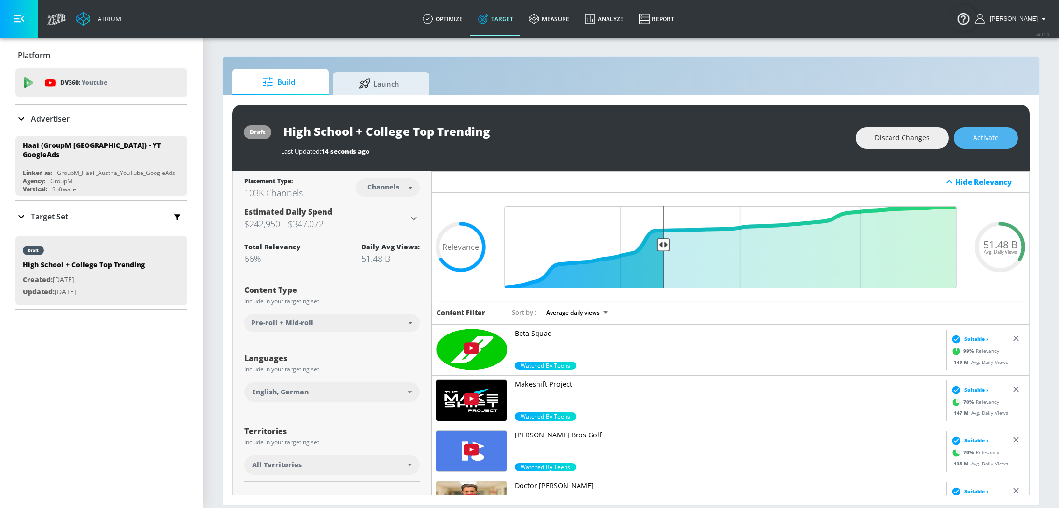
click at [991, 140] on span "Activate" at bounding box center [986, 138] width 26 height 12
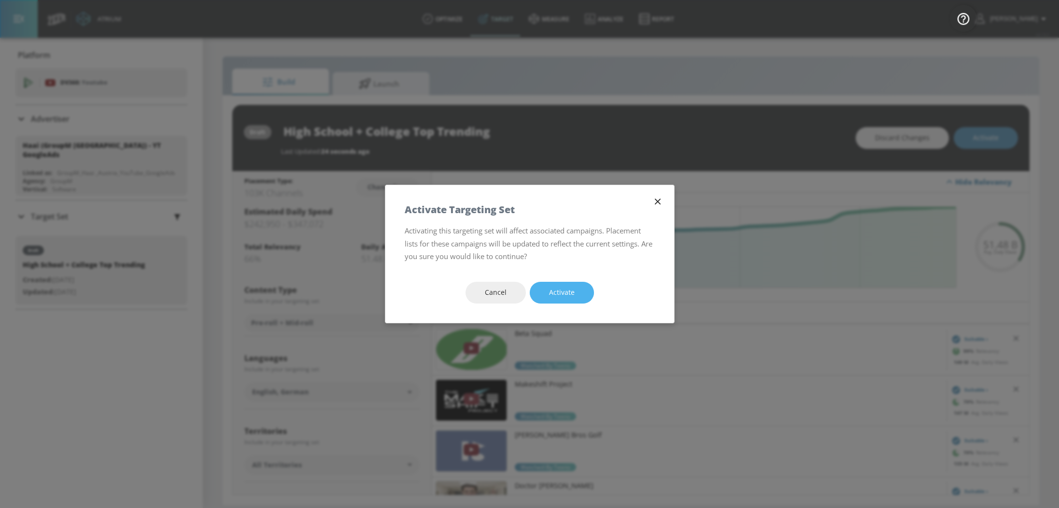
click at [544, 292] on button "Activate" at bounding box center [562, 293] width 64 height 22
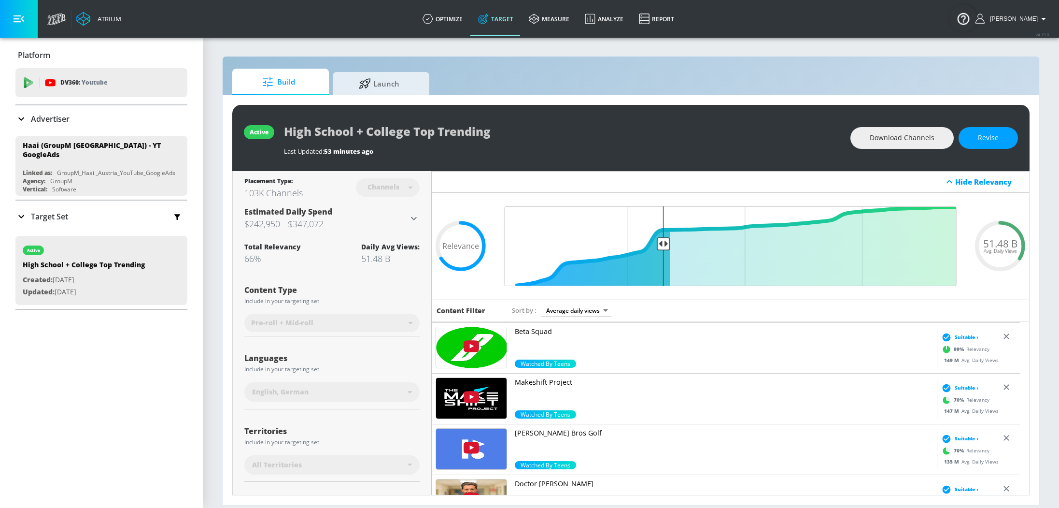
click at [54, 119] on p "Advertiser" at bounding box center [50, 118] width 39 height 11
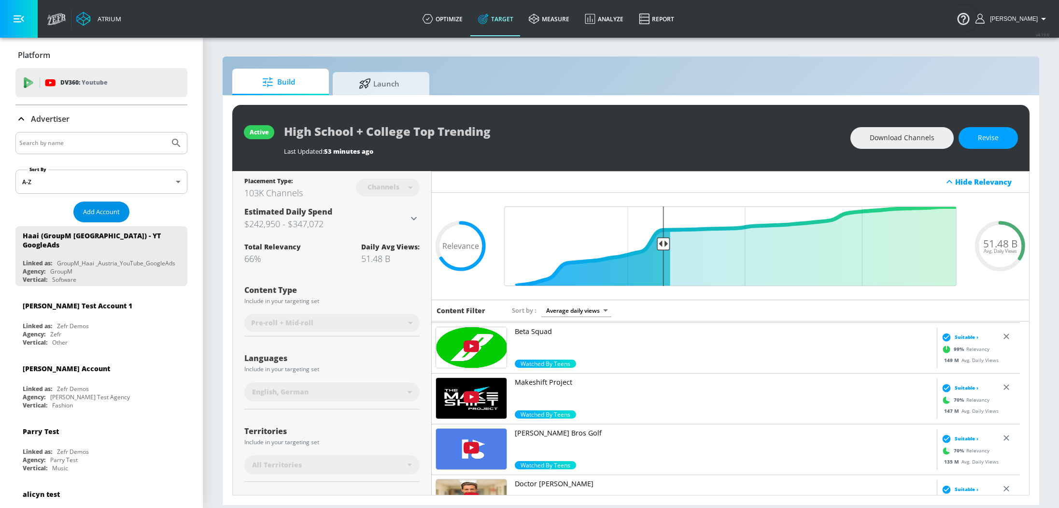
click at [108, 207] on span "Add Account" at bounding box center [101, 211] width 37 height 11
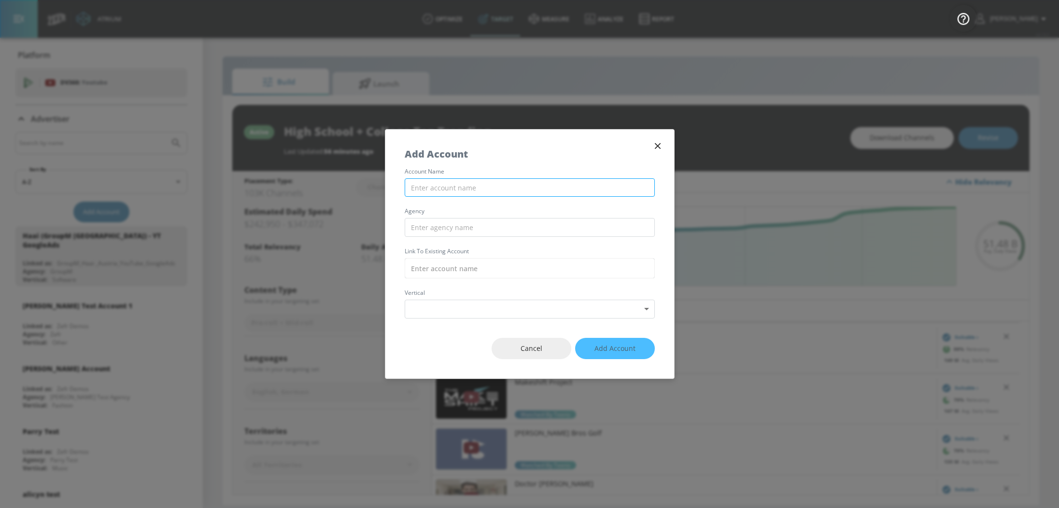
click at [456, 185] on input "text" at bounding box center [530, 187] width 250 height 19
type input "EA GroupM - YT (DV360)"
click at [463, 234] on input "text" at bounding box center [530, 227] width 250 height 19
type input "GroupM"
click at [461, 268] on input "text" at bounding box center [530, 268] width 250 height 20
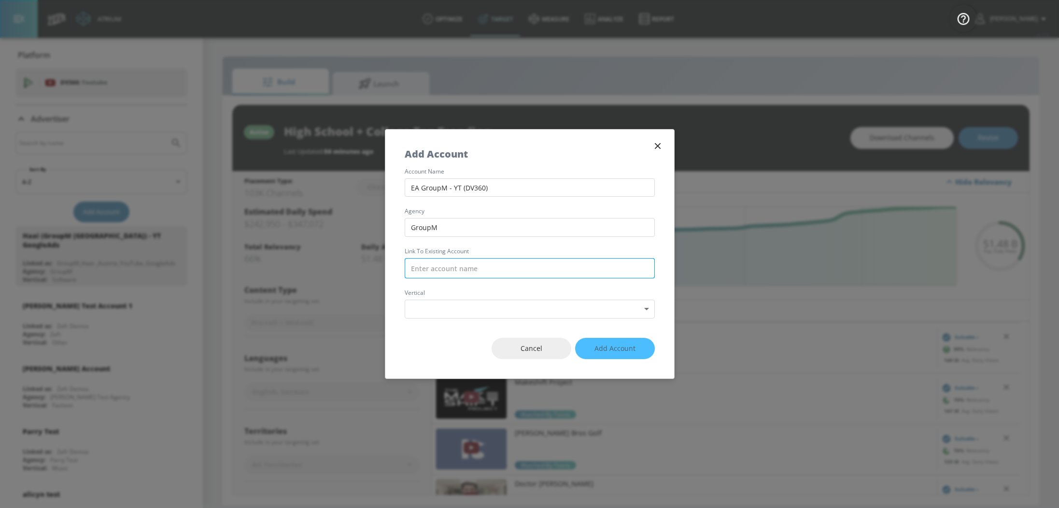
click at [493, 263] on input "text" at bounding box center [530, 268] width 250 height 20
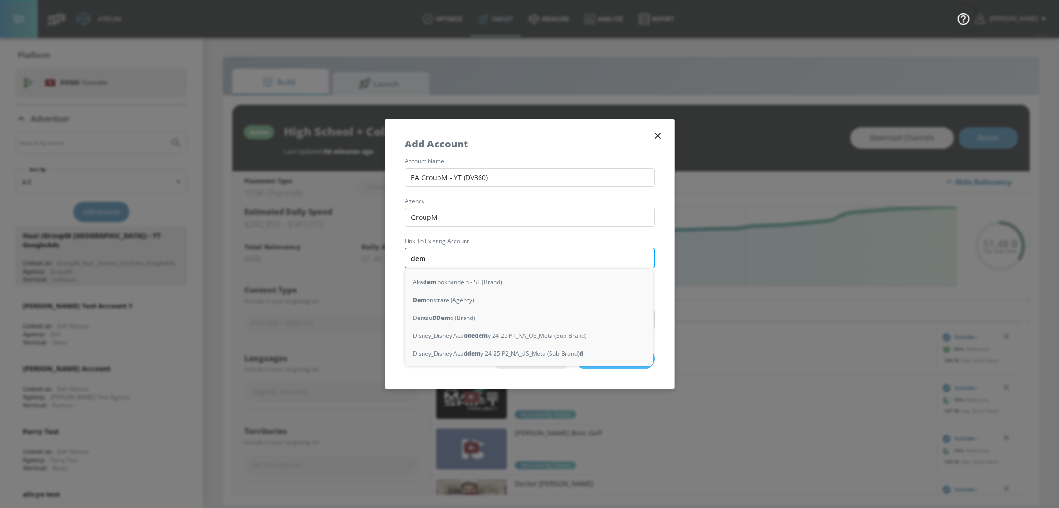
type input "demo"
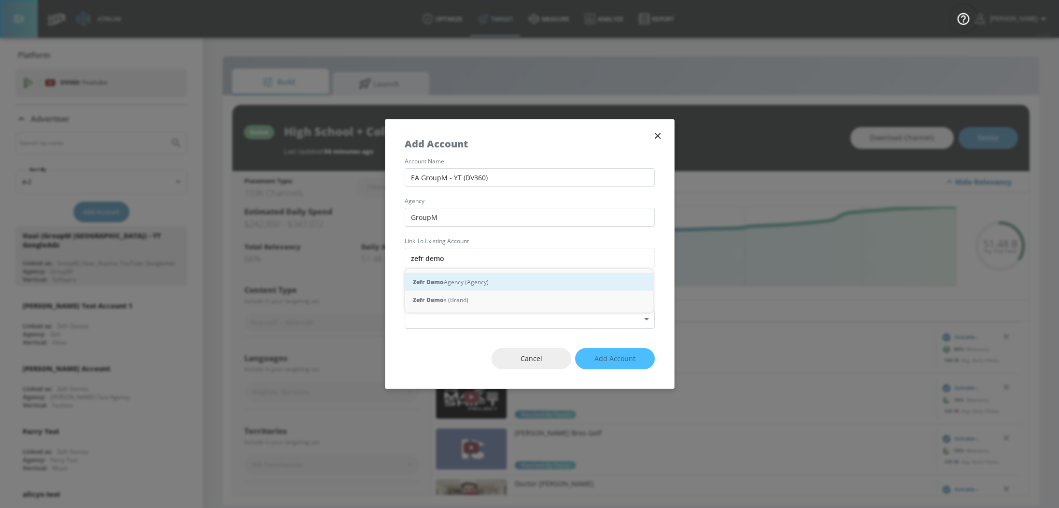
click at [492, 278] on div "Zefr Demo Agency (Agency)" at bounding box center [529, 282] width 248 height 18
type input "Zefr Demo Agency (Agency)"
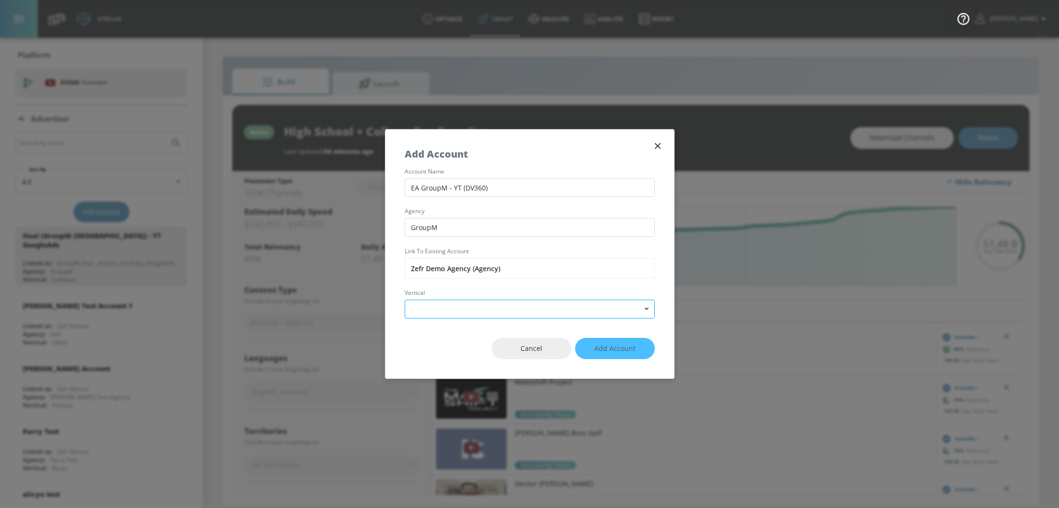
click at [484, 309] on body "Atrium optimize Target measure Analyze Report optimize Target measure Analyze R…" at bounding box center [529, 254] width 1059 height 508
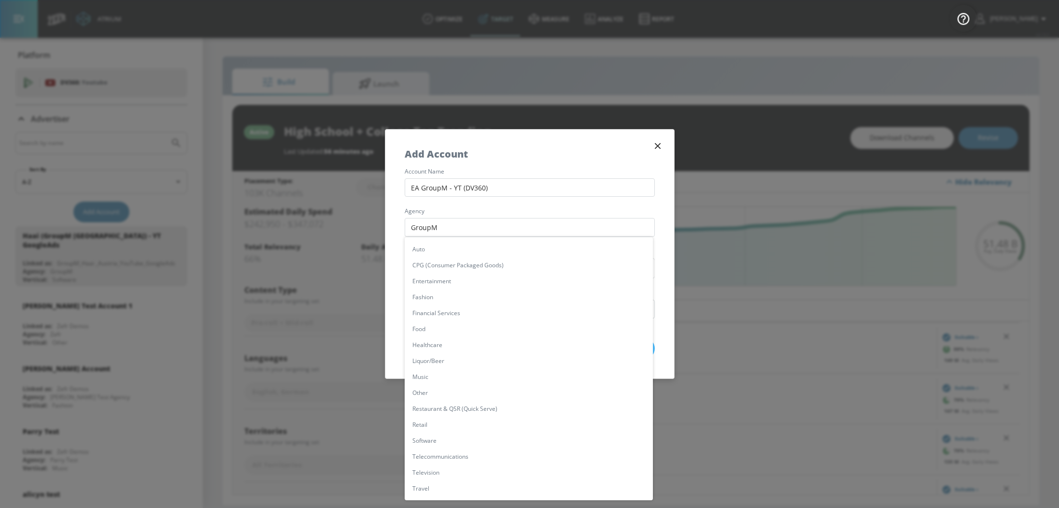
click at [450, 395] on li "Other" at bounding box center [529, 392] width 248 height 16
type input "[object Object]"
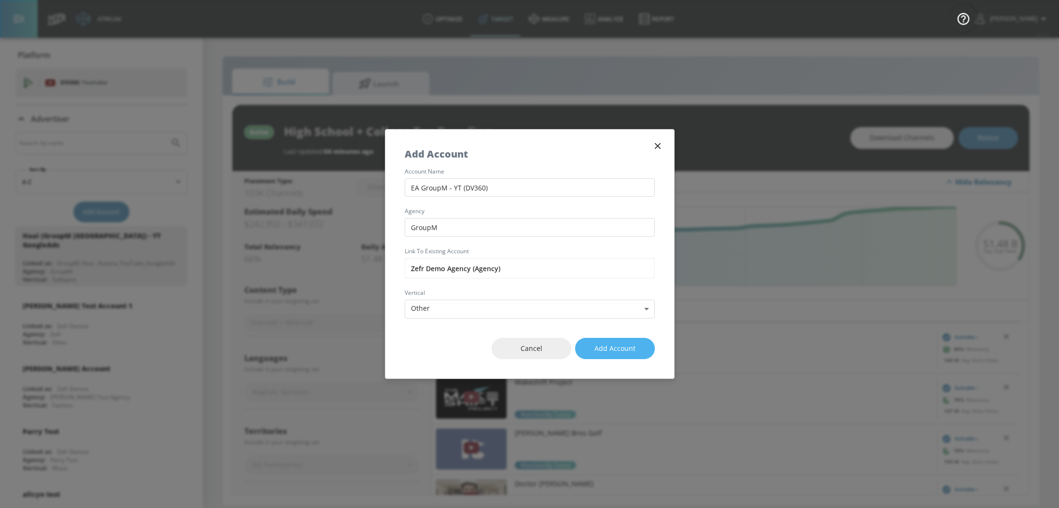
click at [637, 348] on button "Add Account" at bounding box center [615, 349] width 80 height 22
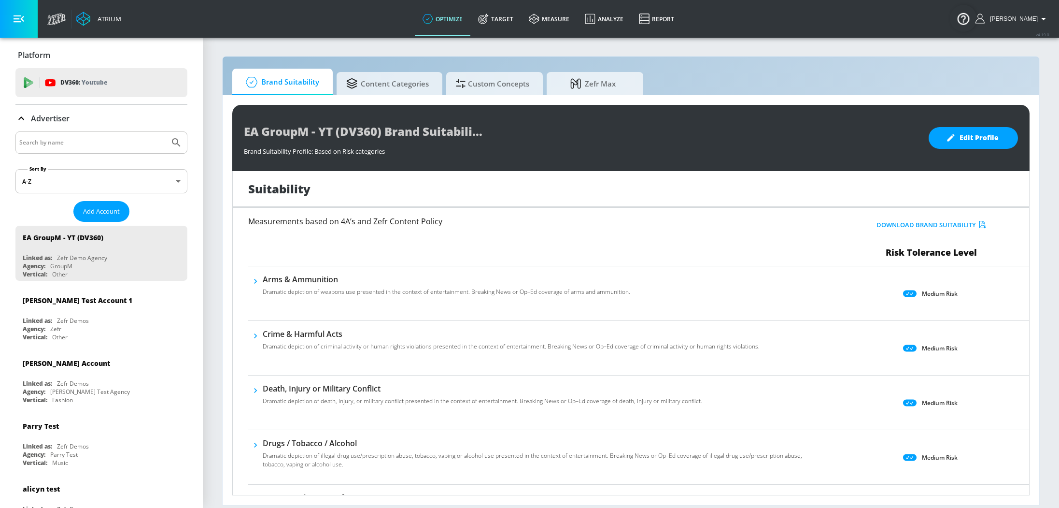
click at [970, 152] on div "EA GroupM - YT (DV360) Brand Suitability Profile Brand Suitability Profile: Bas…" at bounding box center [630, 138] width 797 height 66
click at [967, 141] on span "Edit Profile" at bounding box center [973, 138] width 51 height 12
click at [930, 288] on body "Atrium optimize Target measure Analyze Report optimize Target measure Analyze R…" at bounding box center [529, 254] width 1059 height 508
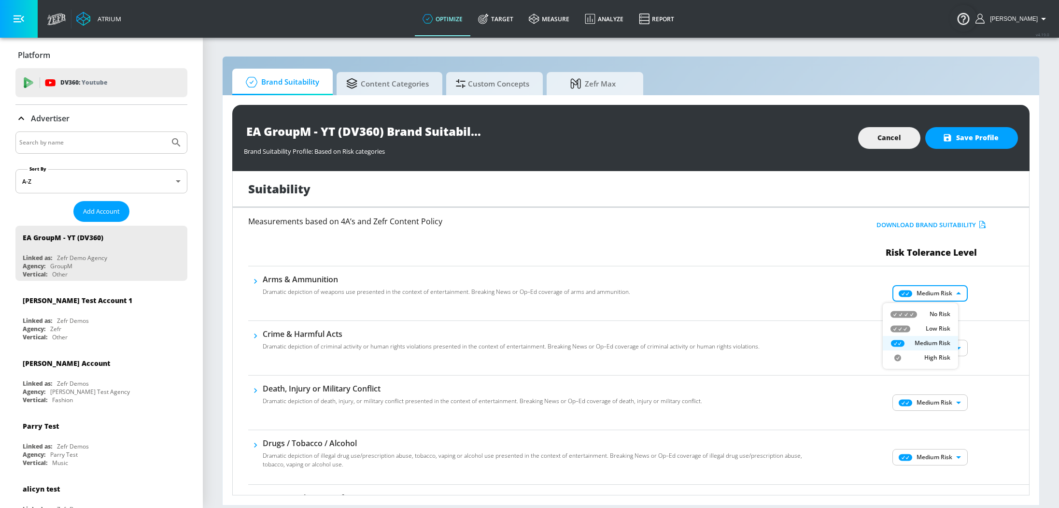
click at [929, 321] on li "Low Risk" at bounding box center [920, 328] width 75 height 14
type input "LOW"
click at [930, 361] on div "Medium Risk MEDIUM ​" at bounding box center [931, 347] width 195 height 39
click at [929, 351] on body "Atrium optimize Target measure Analyze Report optimize Target measure Analyze R…" at bounding box center [529, 254] width 1059 height 508
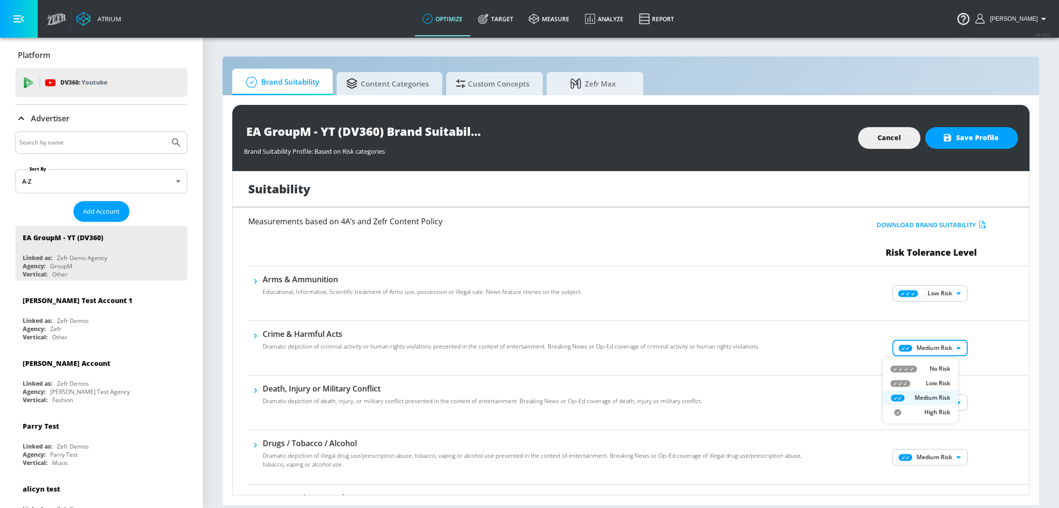
click at [936, 379] on p "Low Risk" at bounding box center [938, 383] width 25 height 9
type input "LOW"
click at [942, 405] on body "Atrium optimize Target measure Analyze Report optimize Target measure Analyze R…" at bounding box center [529, 254] width 1059 height 508
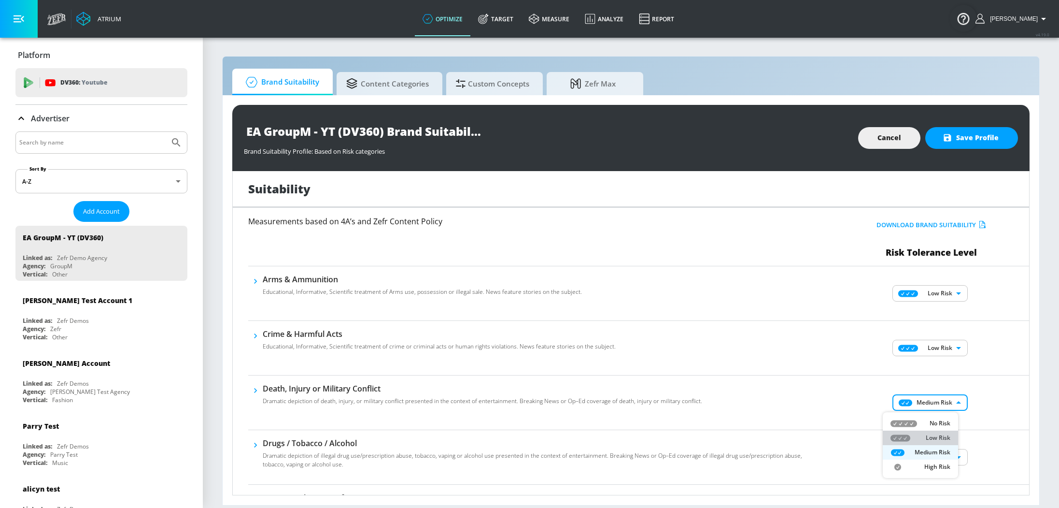
click at [936, 439] on p "Low Risk" at bounding box center [938, 437] width 25 height 9
type input "LOW"
click at [941, 451] on body "Atrium optimize Target measure Analyze Report optimize Target measure Analyze R…" at bounding box center [529, 254] width 1059 height 508
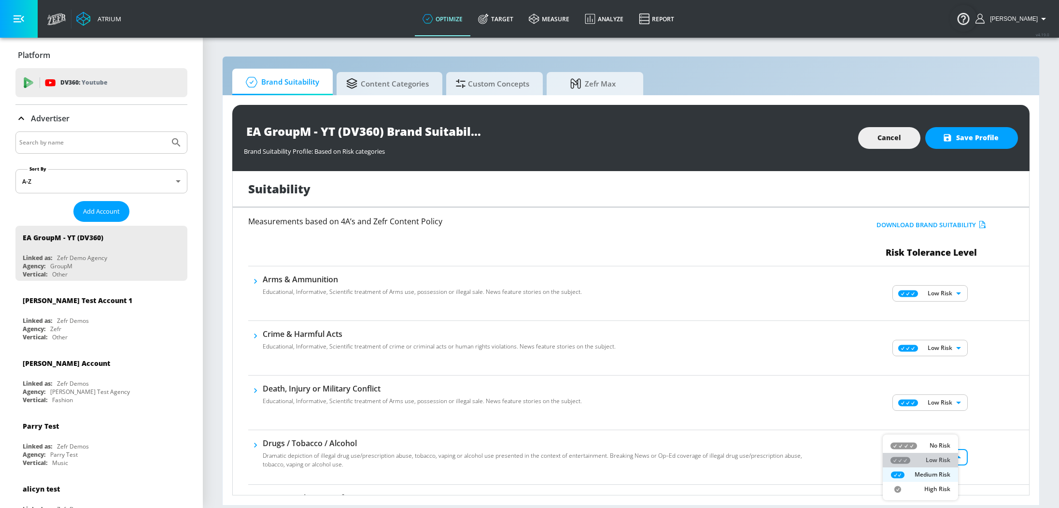
click at [938, 462] on p "Low Risk" at bounding box center [938, 459] width 25 height 9
type input "LOW"
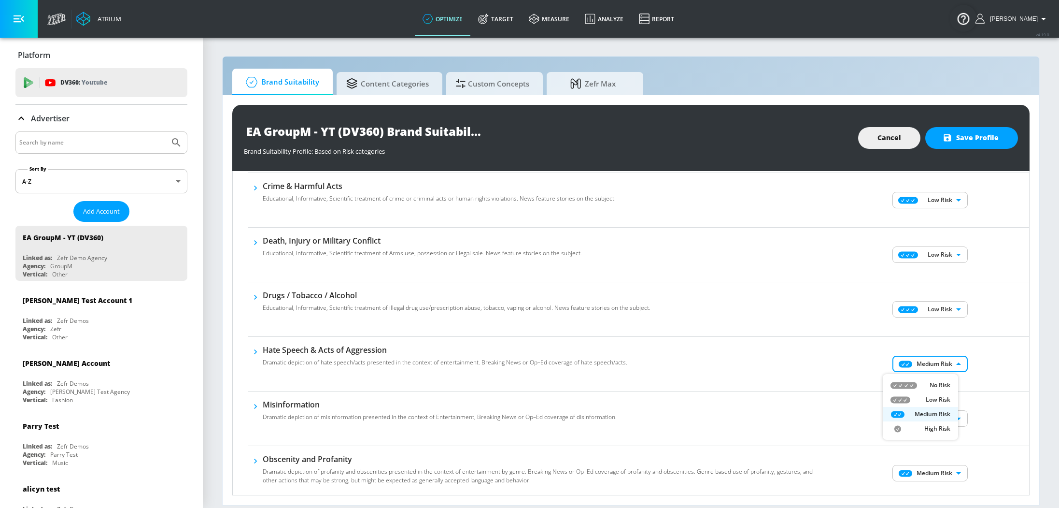
click at [938, 368] on body "Atrium optimize Target measure Analyze Report optimize Target measure Analyze R…" at bounding box center [529, 254] width 1059 height 508
click at [945, 399] on p "Low Risk" at bounding box center [938, 399] width 25 height 9
type input "LOW"
click at [945, 423] on body "Atrium optimize Target measure Analyze Report optimize Target measure Analyze R…" at bounding box center [529, 254] width 1059 height 508
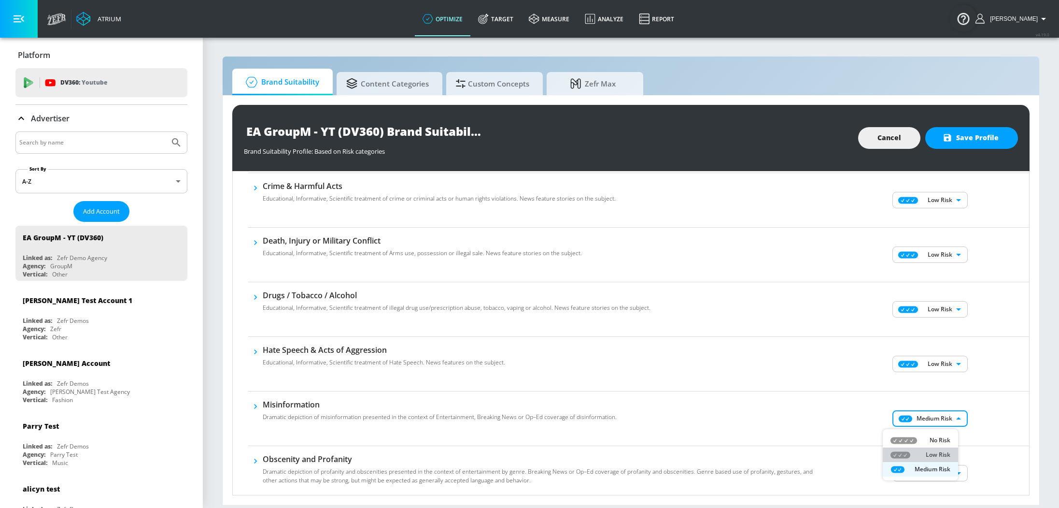
click at [940, 452] on p "Low Risk" at bounding box center [938, 454] width 25 height 9
type input "LOW"
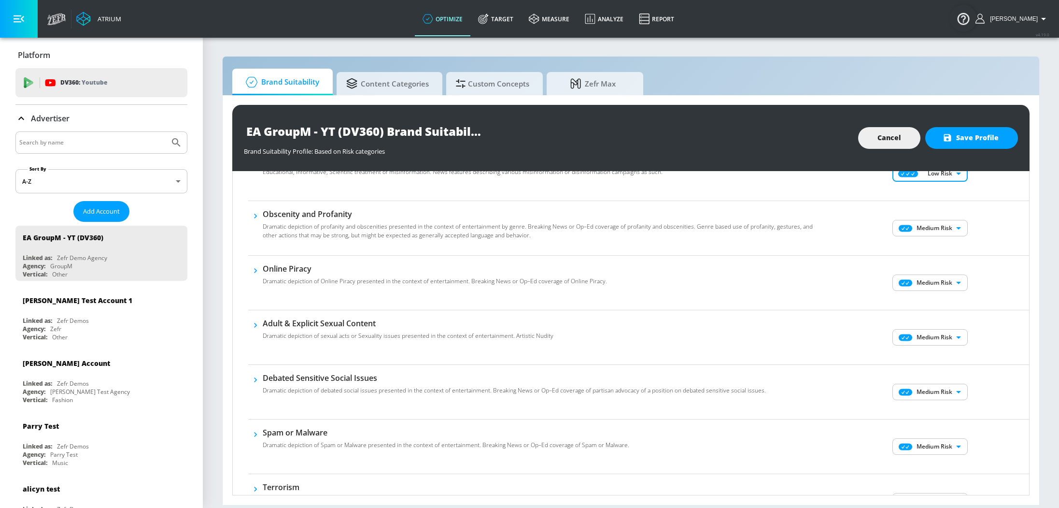
scroll to position [325, 0]
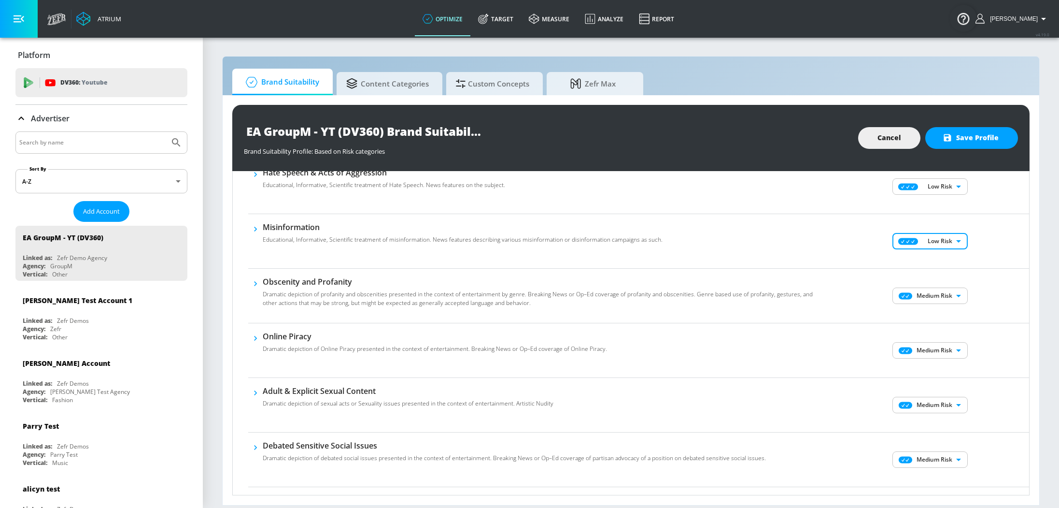
click at [930, 302] on body "Atrium optimize Target measure Analyze Report optimize Target measure Analyze R…" at bounding box center [529, 254] width 1059 height 508
click at [947, 336] on p "Low Risk" at bounding box center [938, 331] width 25 height 9
type input "LOW"
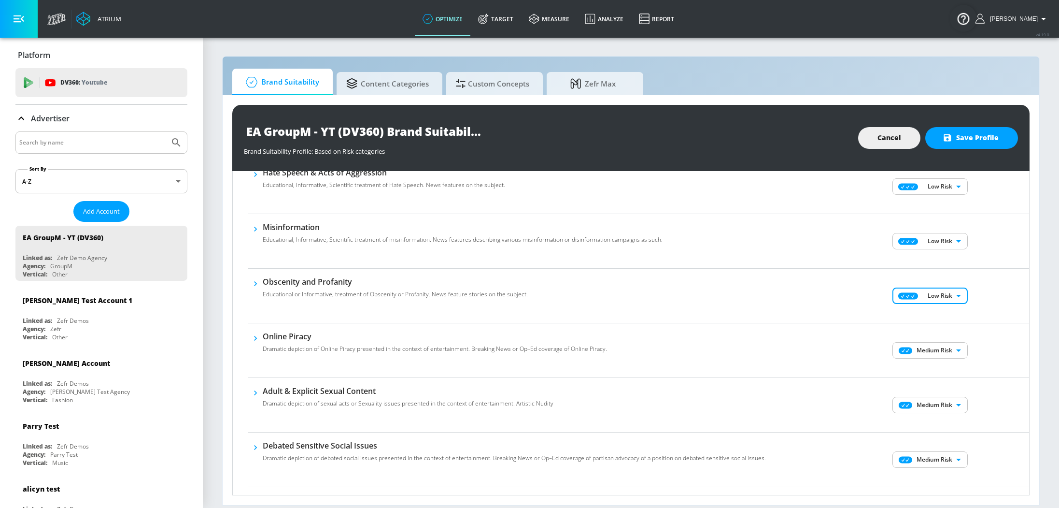
click at [949, 351] on body "Atrium optimize Target measure Analyze Report optimize Target measure Analyze R…" at bounding box center [529, 254] width 1059 height 508
click at [941, 385] on p "Low Risk" at bounding box center [938, 386] width 25 height 9
type input "LOW"
click at [945, 399] on body "Atrium optimize Target measure Analyze Report optimize Target measure Analyze R…" at bounding box center [529, 254] width 1059 height 508
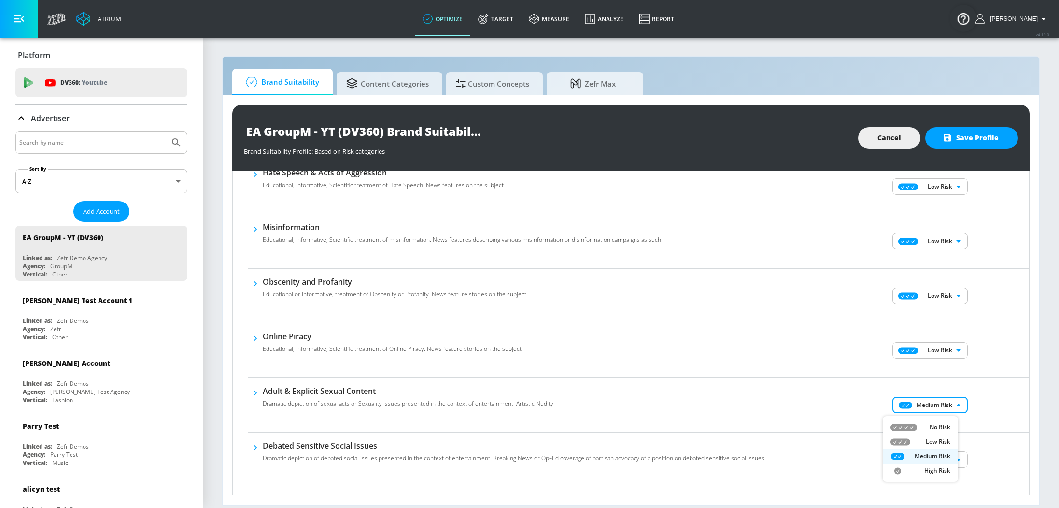
click at [941, 435] on li "Low Risk" at bounding box center [920, 441] width 75 height 14
type input "LOW"
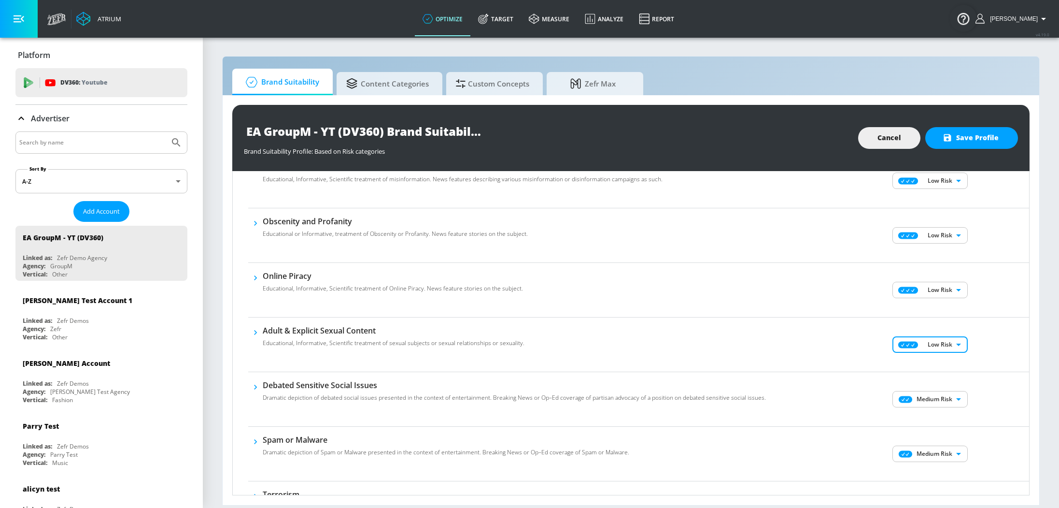
scroll to position [458, 0]
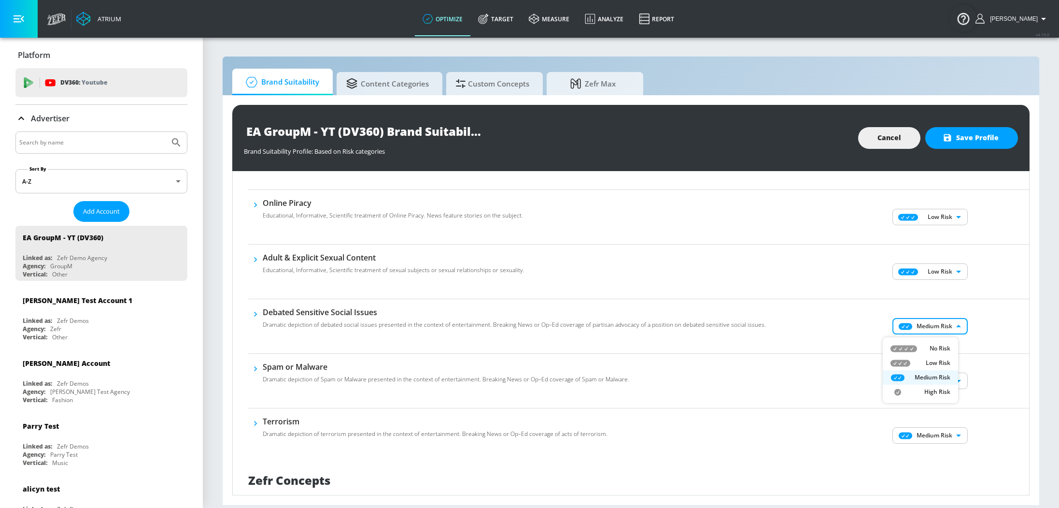
click at [934, 322] on body "Atrium optimize Target measure Analyze Report optimize Target measure Analyze R…" at bounding box center [529, 254] width 1059 height 508
click at [950, 363] on li "Low Risk" at bounding box center [920, 362] width 75 height 14
type input "LOW"
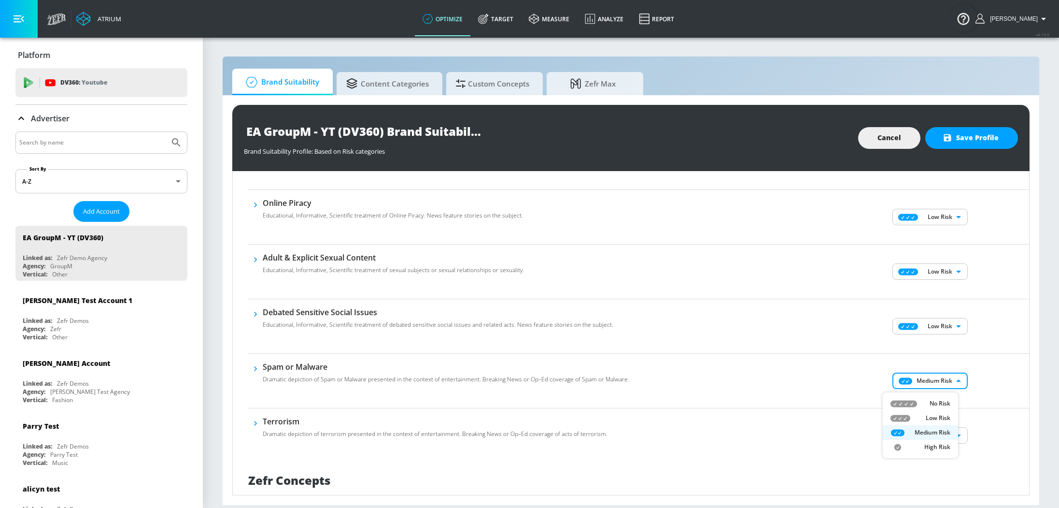
click at [948, 380] on body "Atrium optimize Target measure Analyze Report optimize Target measure Analyze R…" at bounding box center [529, 254] width 1059 height 508
click at [942, 416] on p "Low Risk" at bounding box center [938, 417] width 25 height 9
type input "LOW"
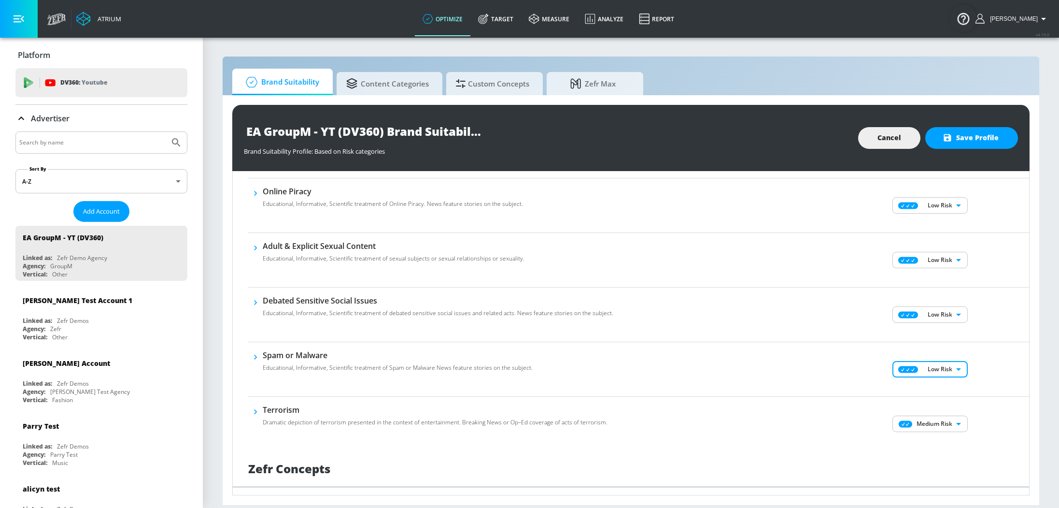
scroll to position [484, 0]
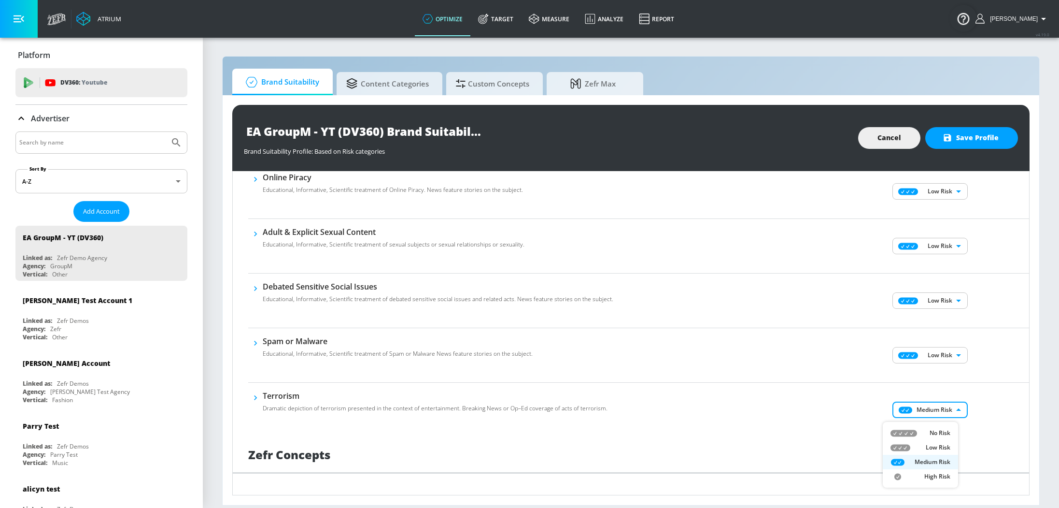
click at [948, 412] on body "Atrium optimize Target measure Analyze Report optimize Target measure Analyze R…" at bounding box center [529, 254] width 1059 height 508
click at [945, 441] on li "Low Risk" at bounding box center [920, 447] width 75 height 14
type input "LOW"
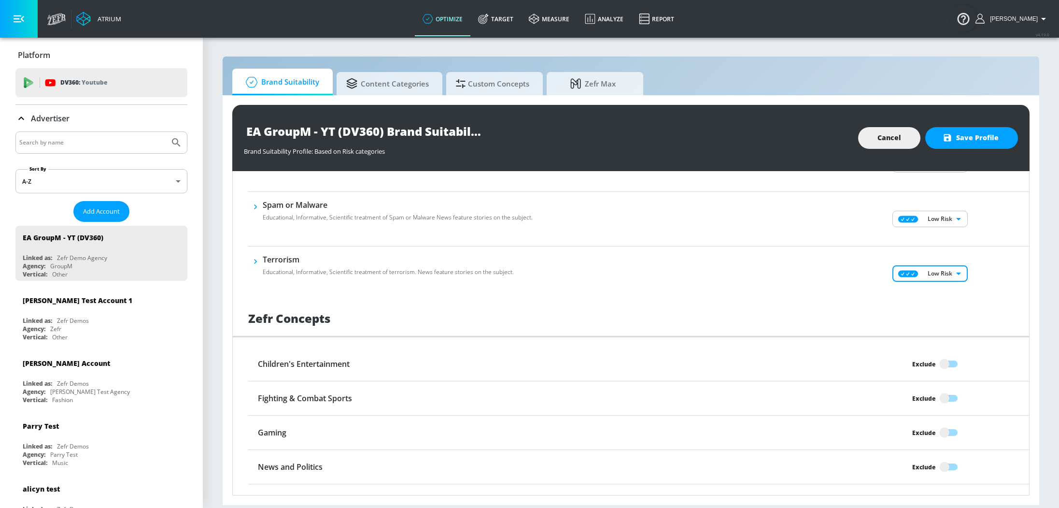
scroll to position [682, 0]
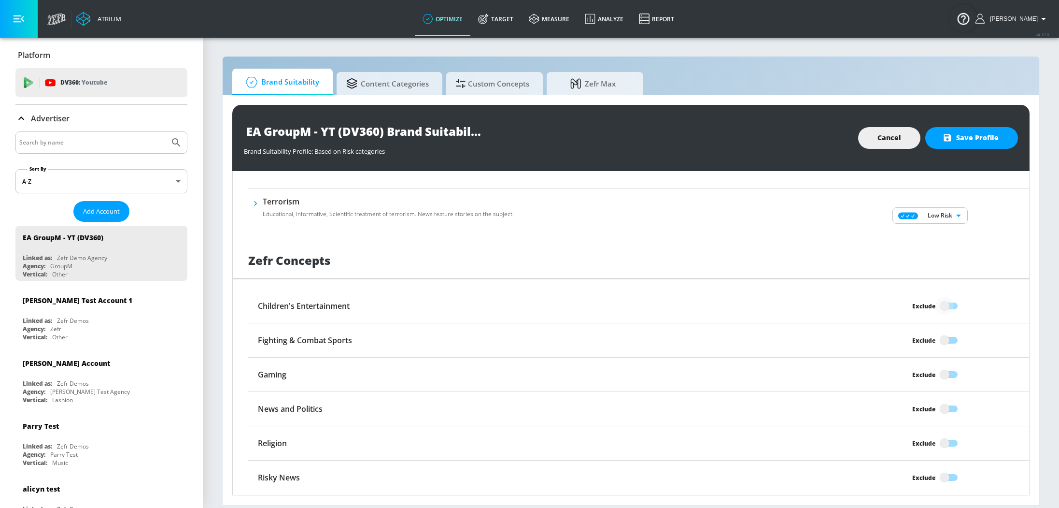
click at [943, 310] on input "Exclude" at bounding box center [944, 305] width 55 height 18
checkbox input "true"
click at [938, 406] on input "Exclude" at bounding box center [944, 408] width 55 height 18
checkbox input "true"
click at [942, 451] on input "Exclude" at bounding box center [944, 443] width 55 height 18
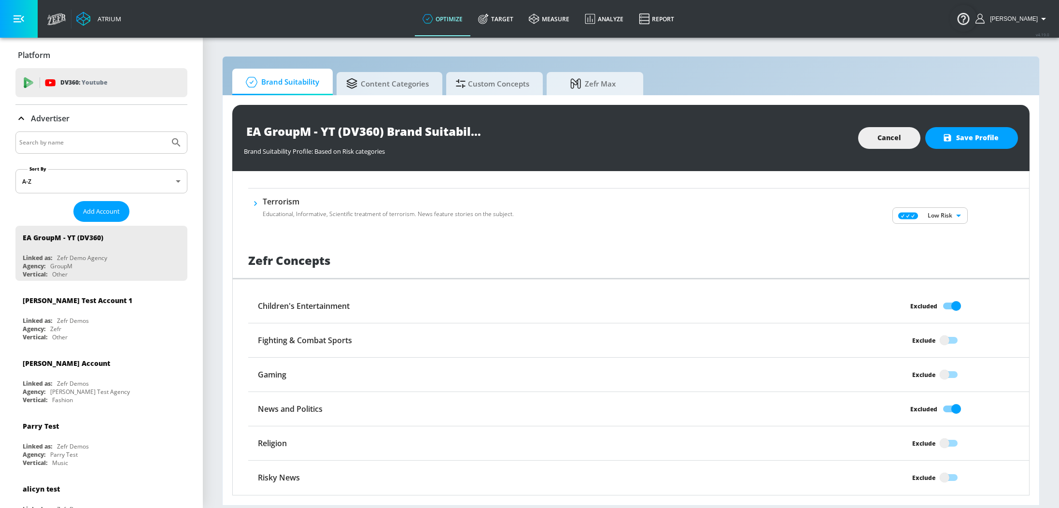
checkbox input "true"
click at [941, 469] on input "Exclude" at bounding box center [944, 477] width 55 height 18
checkbox input "true"
click at [960, 140] on span "Save Profile" at bounding box center [972, 138] width 54 height 12
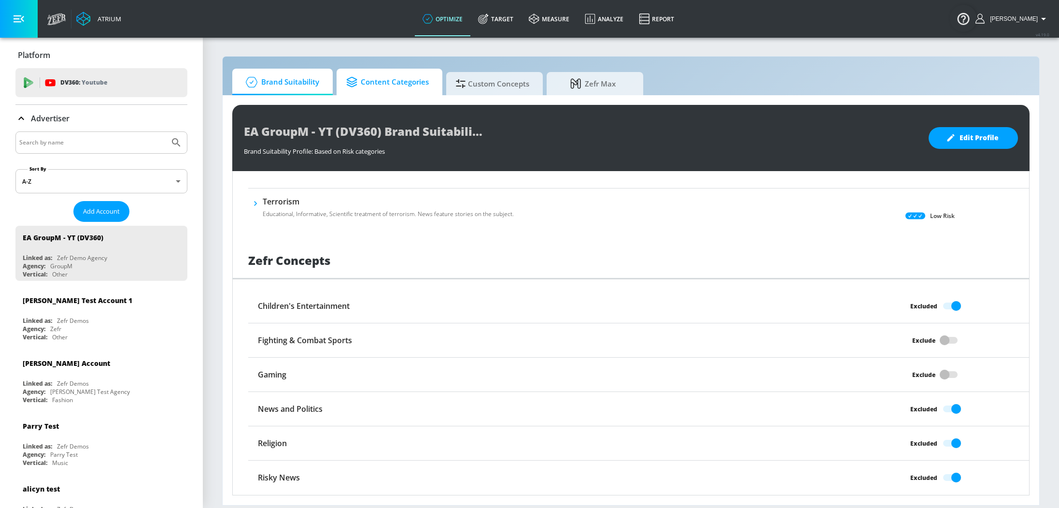
click at [418, 89] on span "Content Categories" at bounding box center [387, 81] width 83 height 23
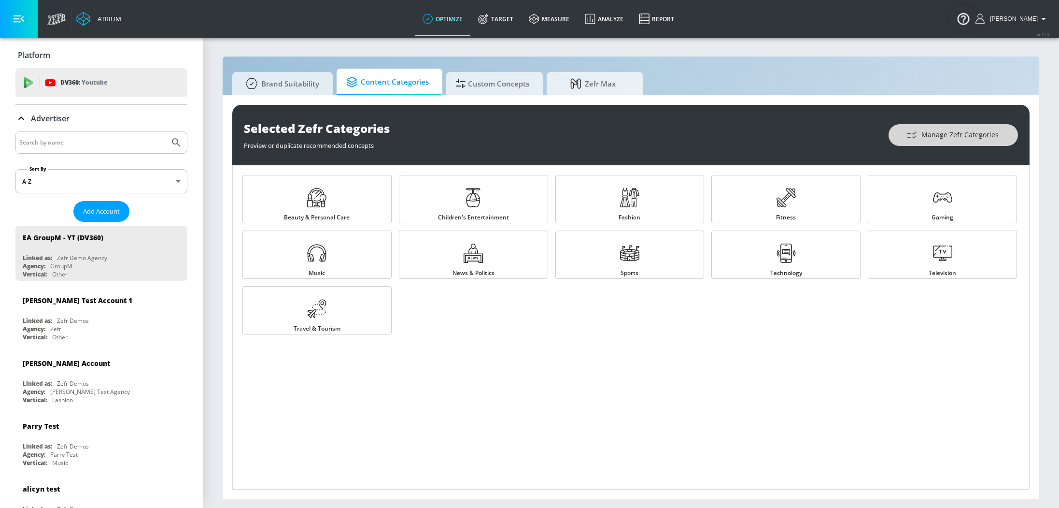
click at [915, 135] on icon "button" at bounding box center [912, 135] width 12 height 12
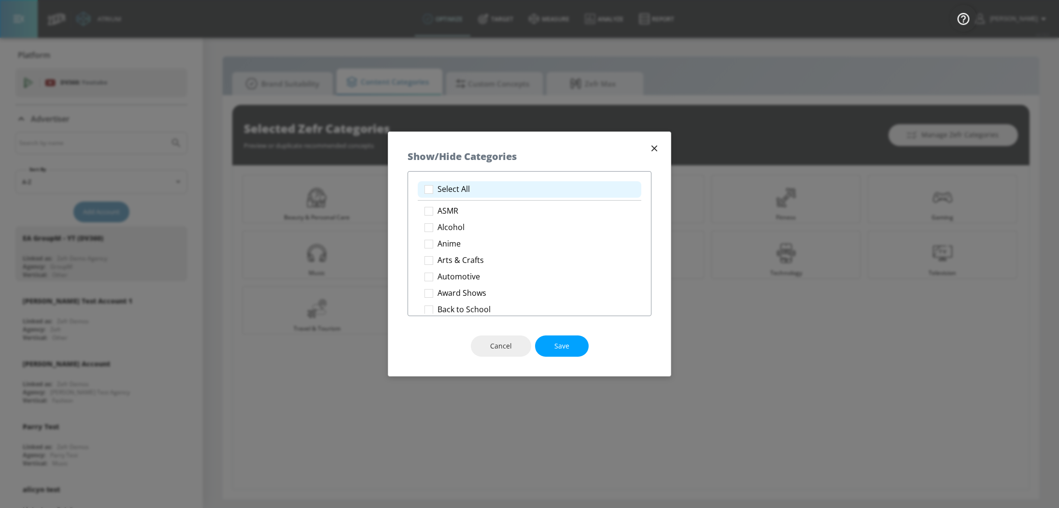
click at [475, 195] on li "Select All" at bounding box center [530, 189] width 224 height 16
checkbox input "true"
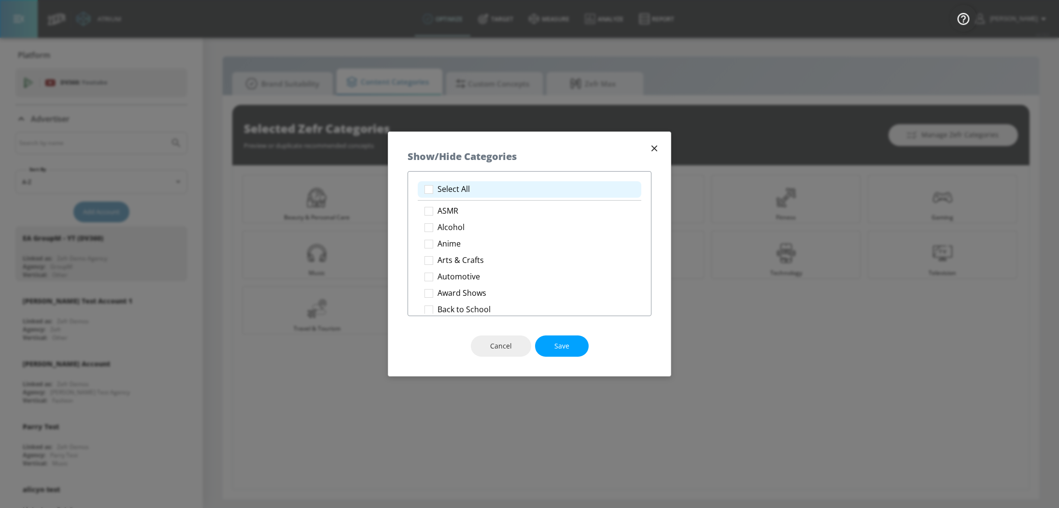
checkbox input "true"
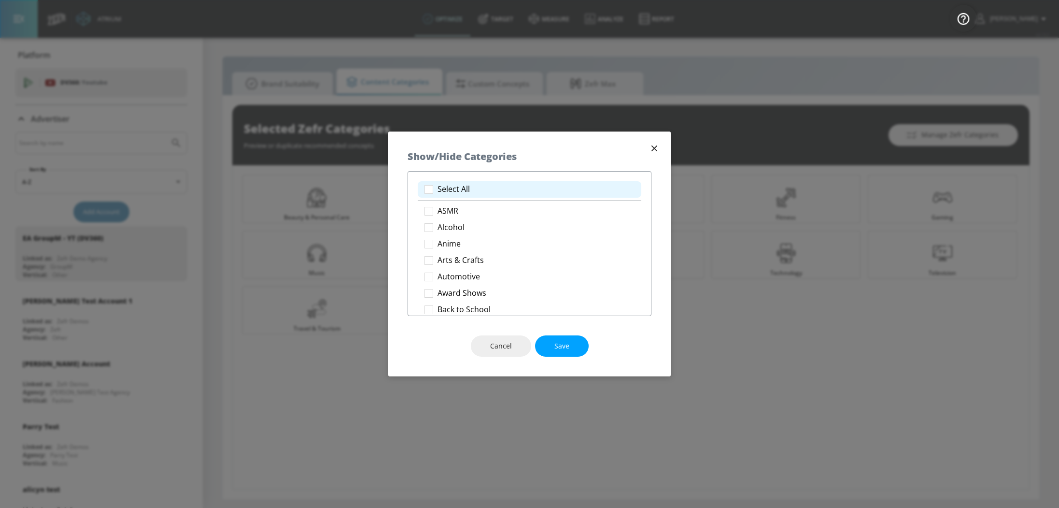
checkbox input "true"
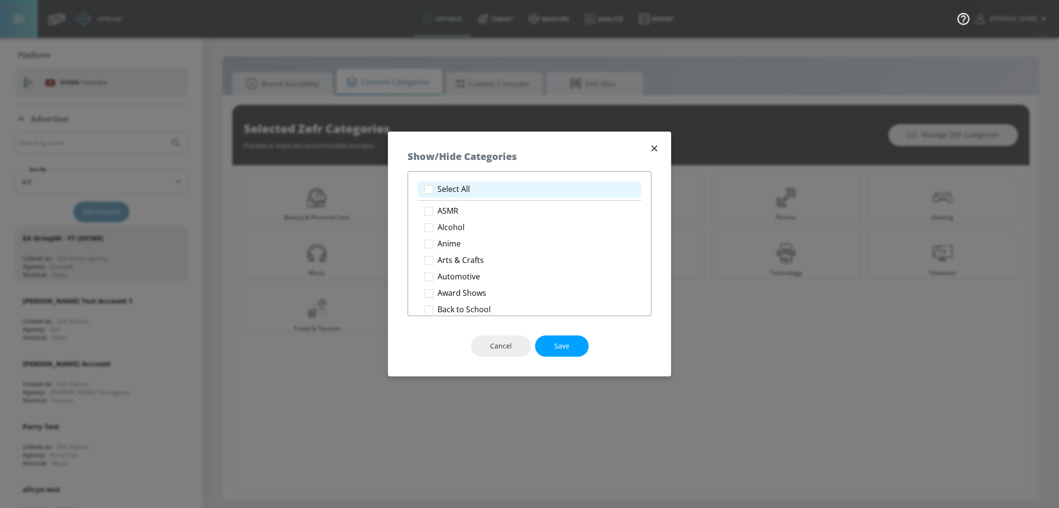
checkbox input "true"
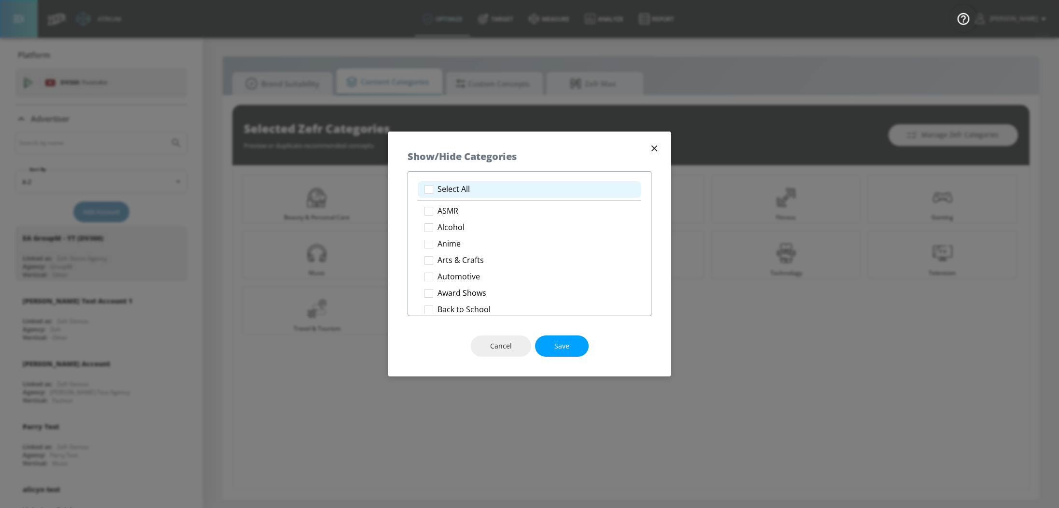
checkbox input "true"
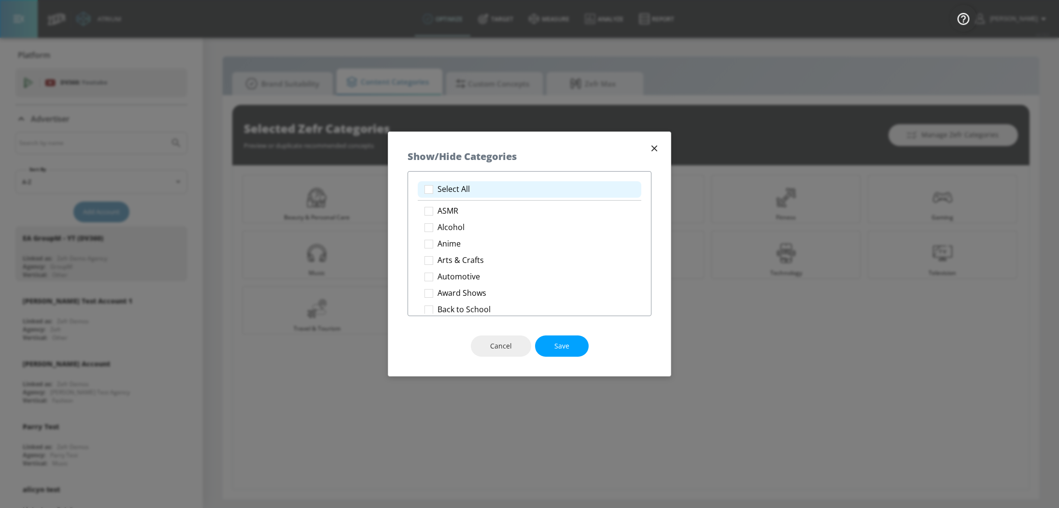
checkbox input "true"
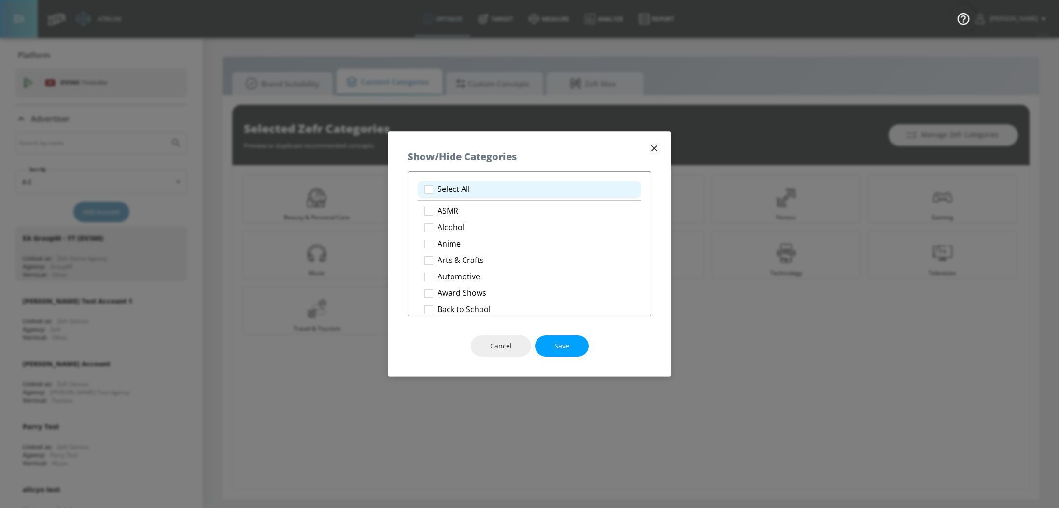
checkbox input "true"
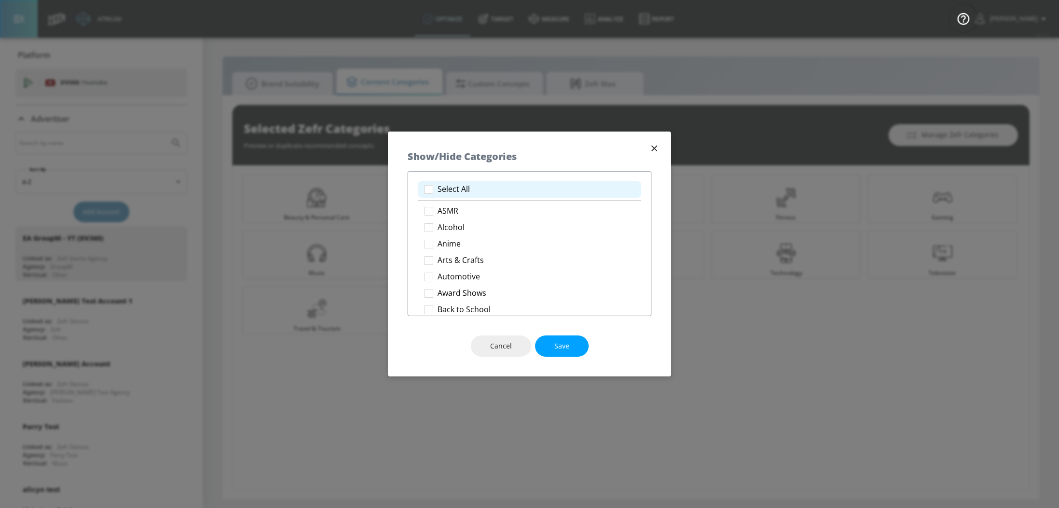
checkbox input "true"
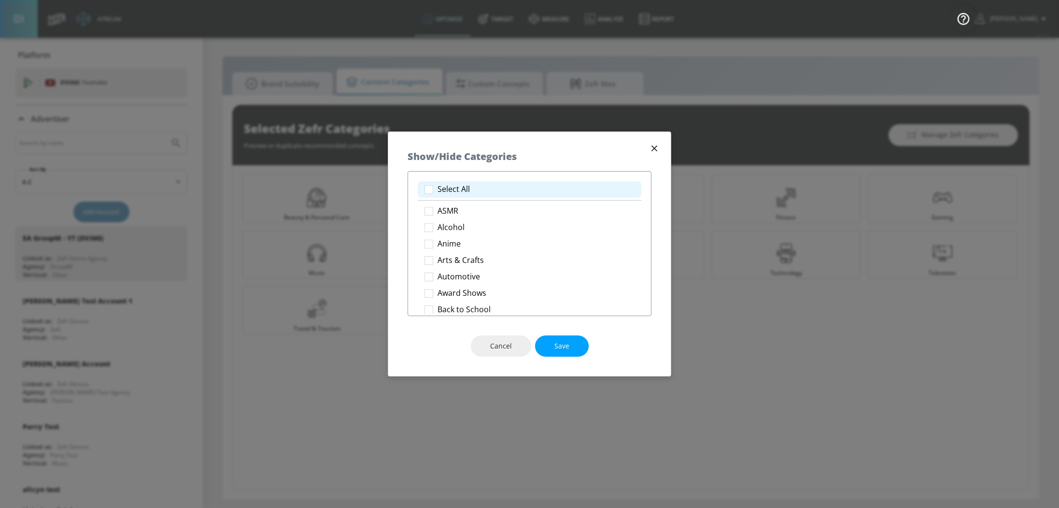
checkbox input "true"
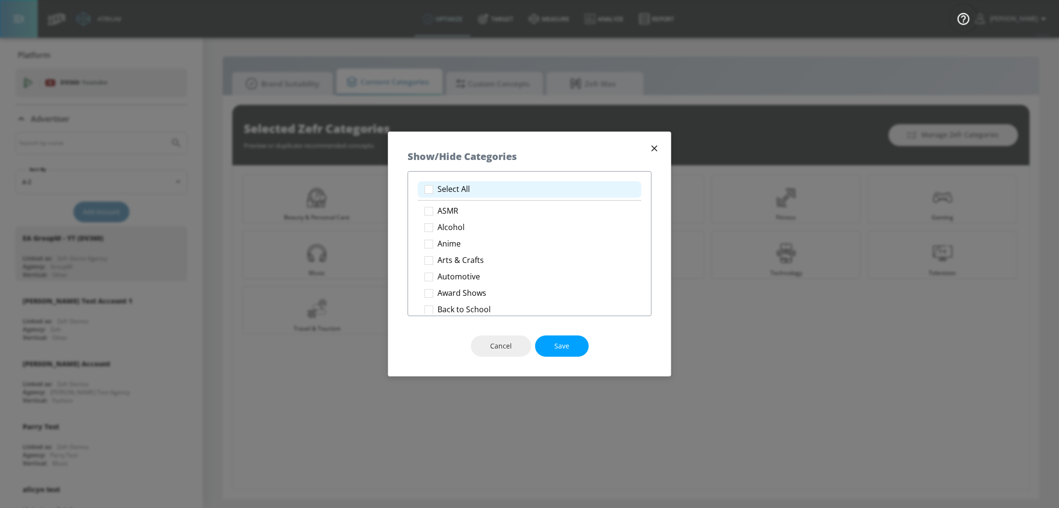
checkbox input "true"
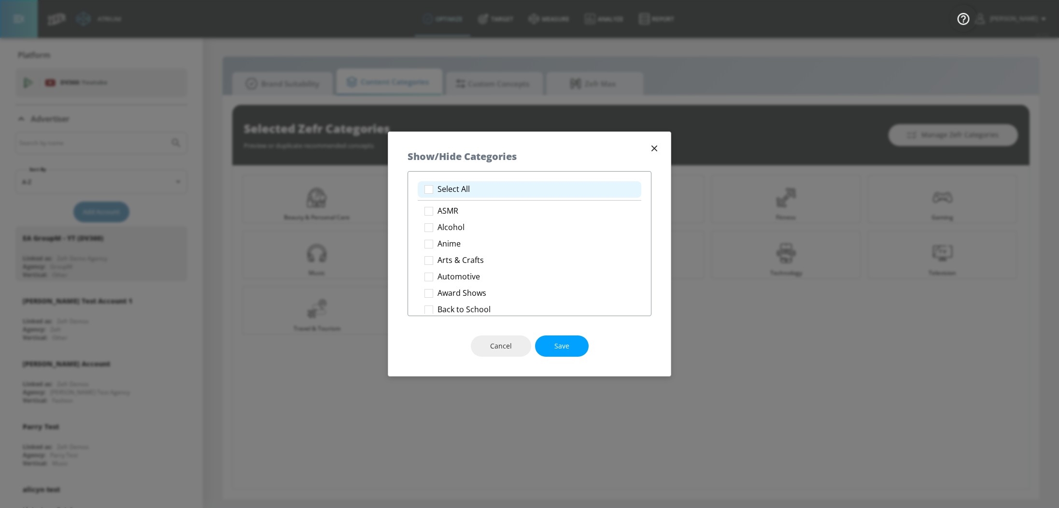
checkbox input "true"
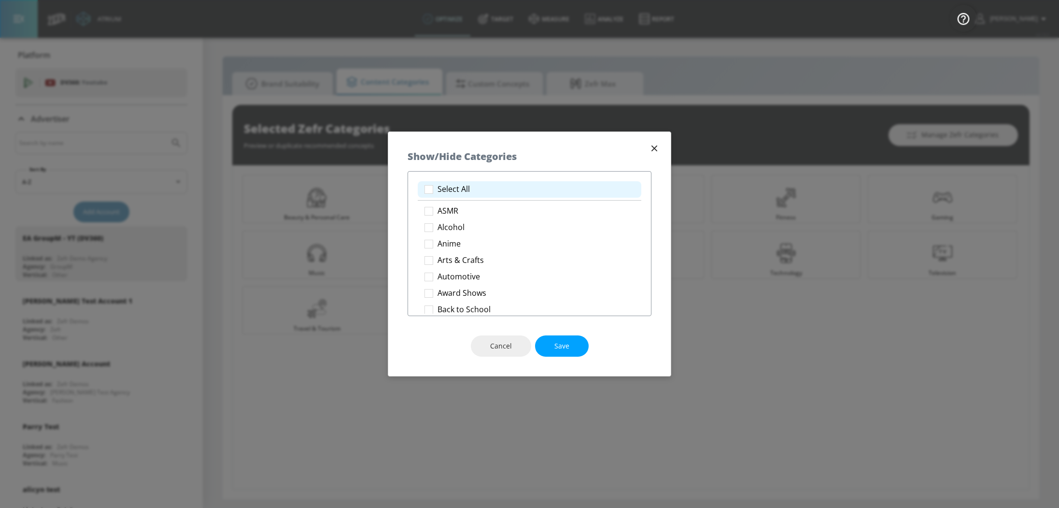
checkbox input "true"
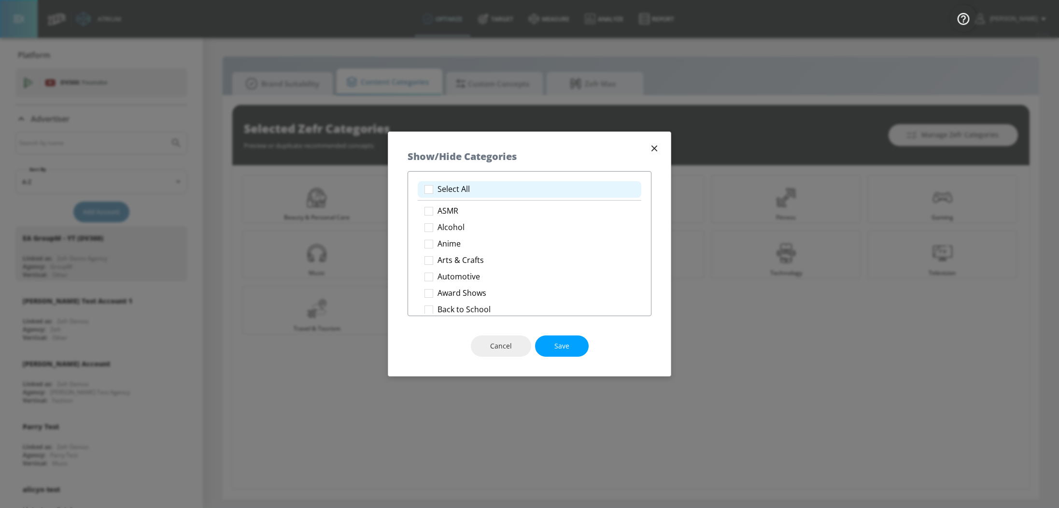
checkbox input "true"
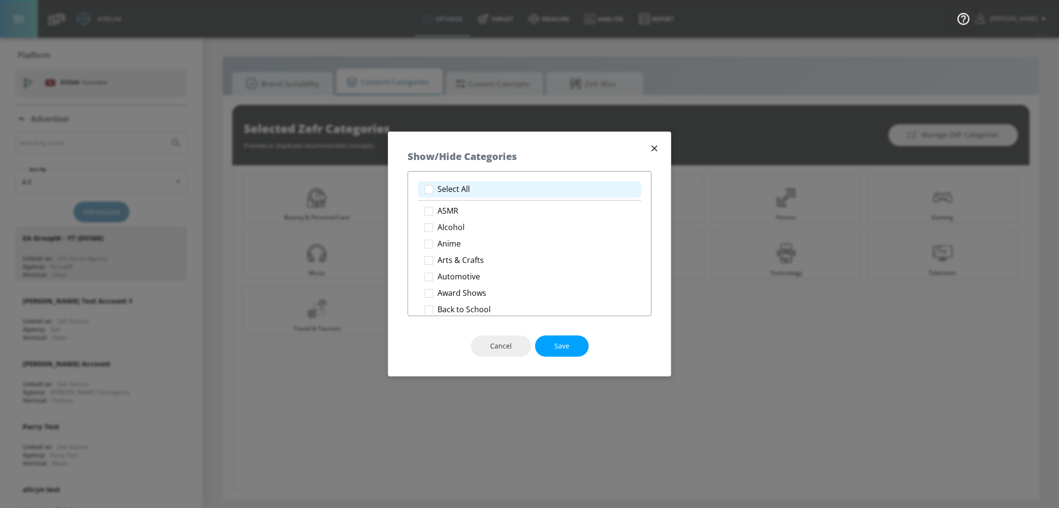
checkbox input "true"
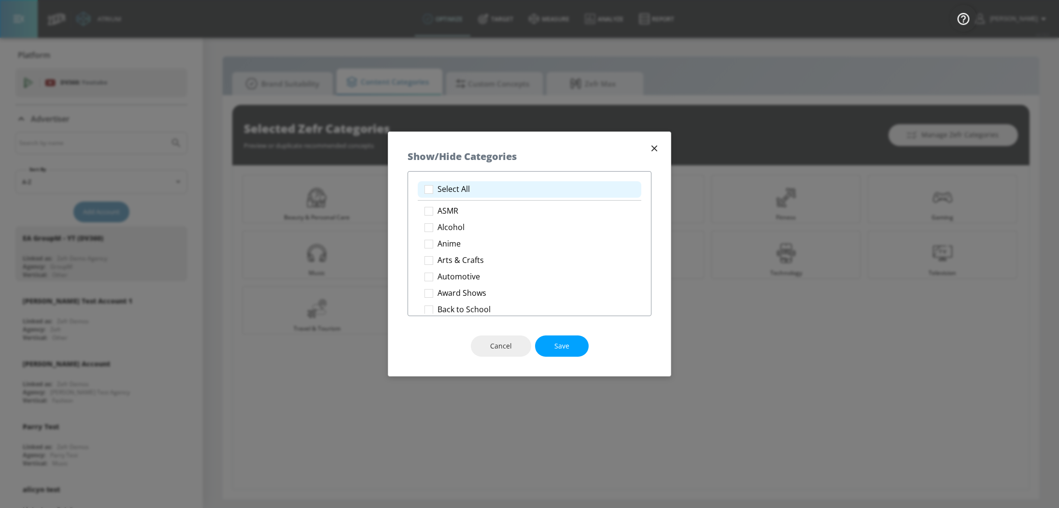
checkbox input "true"
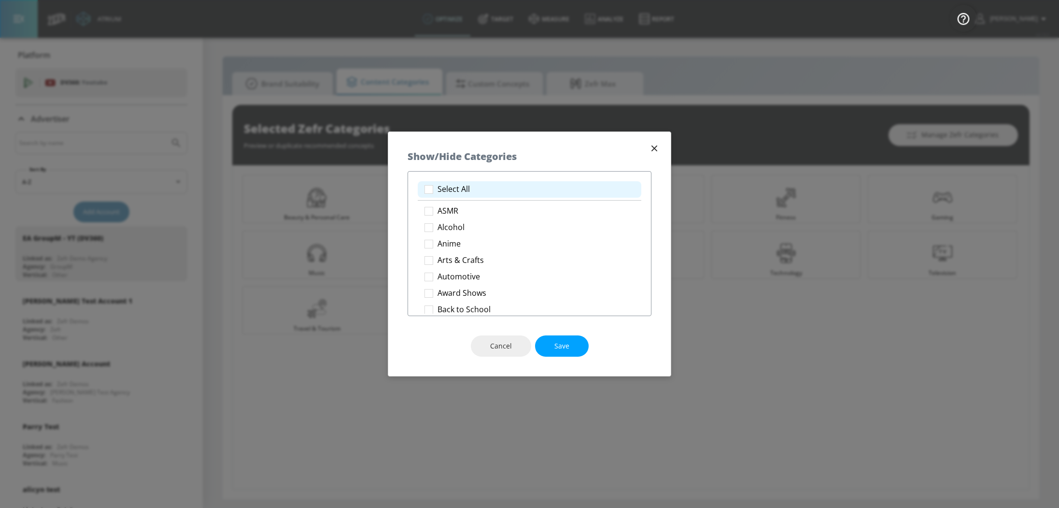
checkbox input "true"
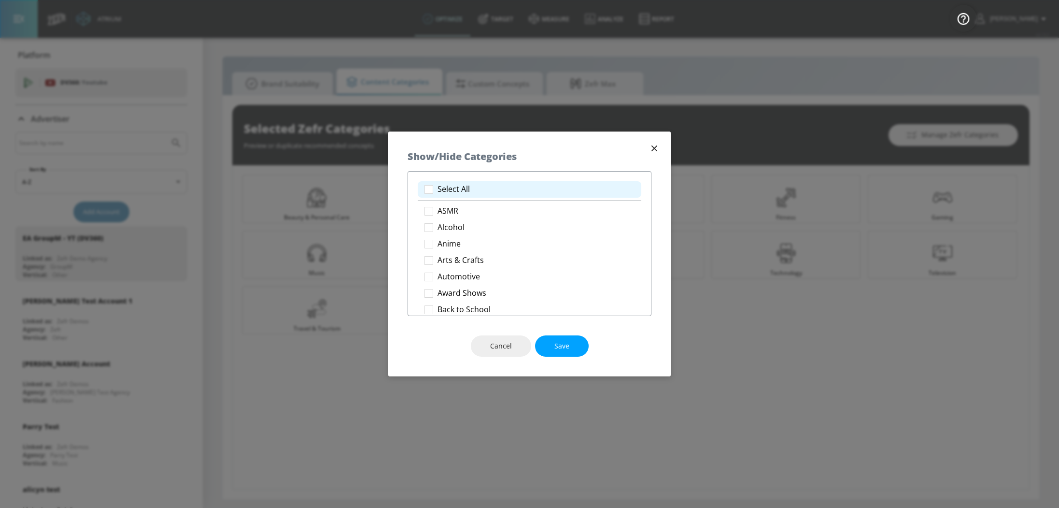
checkbox input "true"
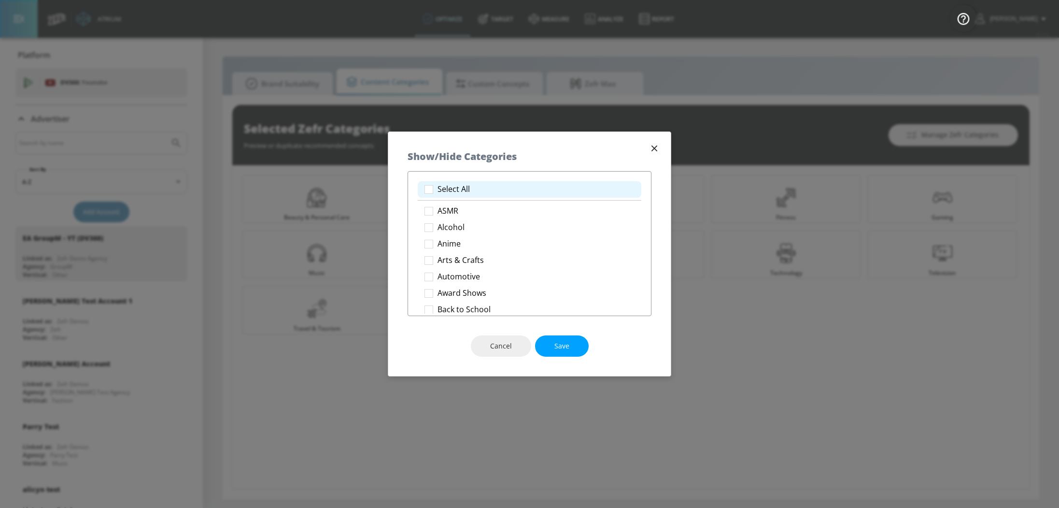
checkbox input "true"
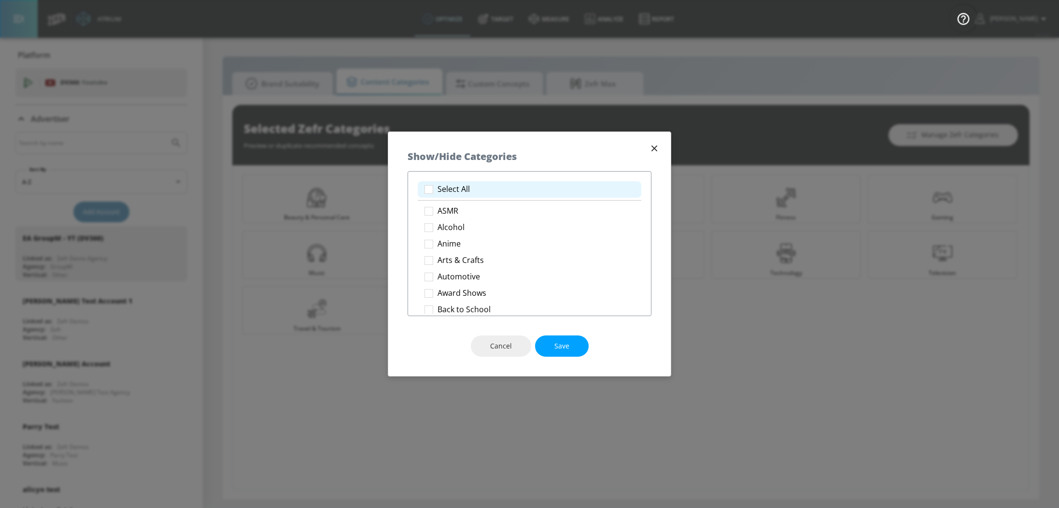
checkbox input "true"
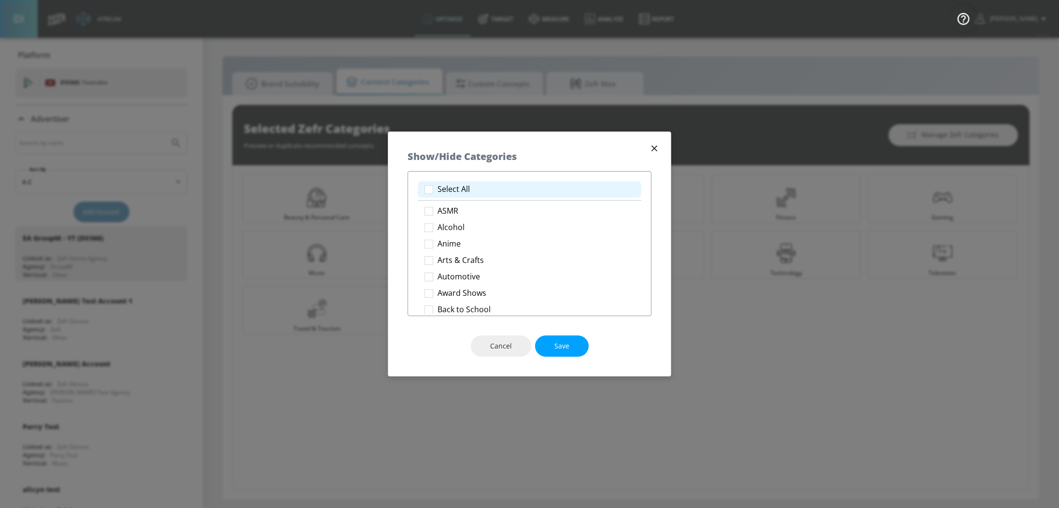
checkbox input "true"
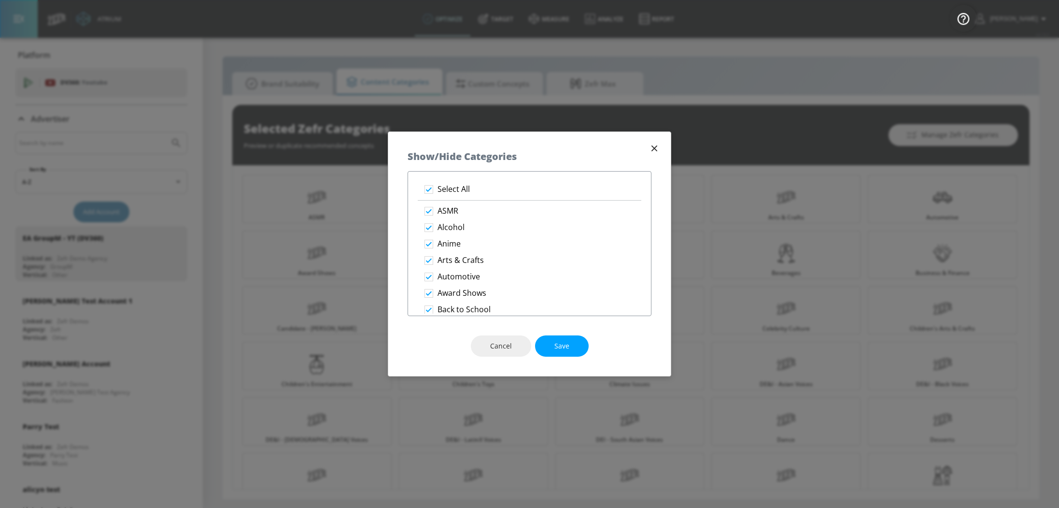
click at [564, 368] on div "Cancel Save" at bounding box center [529, 346] width 282 height 60
click at [567, 345] on span "Save" at bounding box center [561, 346] width 15 height 12
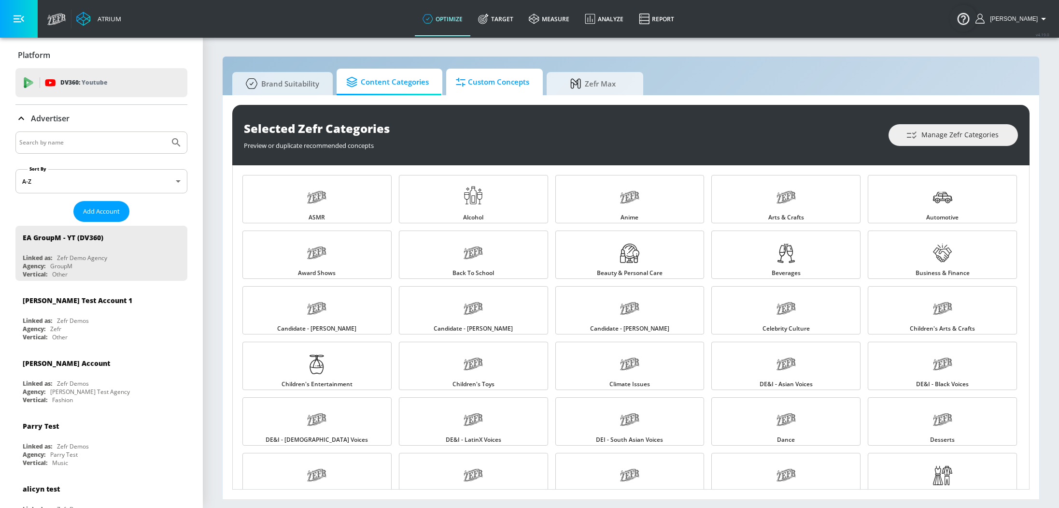
click at [485, 89] on span "Custom Concepts" at bounding box center [492, 81] width 73 height 23
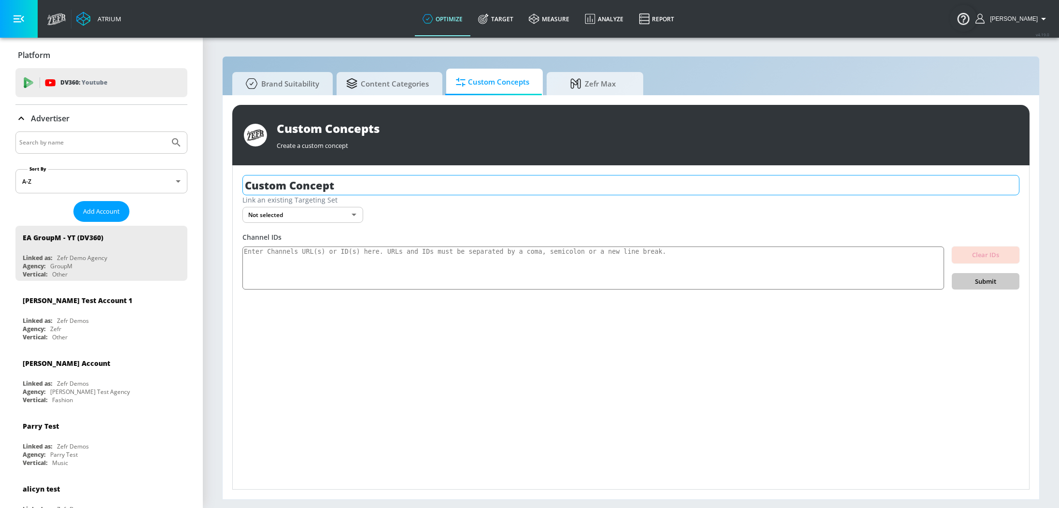
click at [424, 179] on input "Custom Concept" at bounding box center [630, 185] width 777 height 20
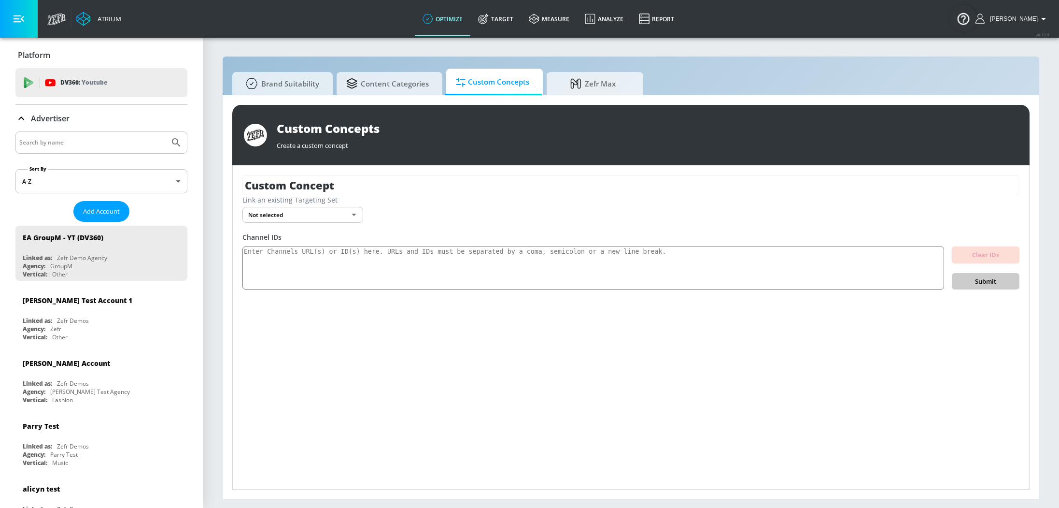
drag, startPoint x: 424, startPoint y: 179, endPoint x: 267, endPoint y: 171, distance: 157.6
click at [267, 171] on div "Custom Concept Link an existing Targeting Set Not selected none ​ Channel IDs C…" at bounding box center [631, 327] width 796 height 324
drag, startPoint x: 290, startPoint y: 186, endPoint x: 223, endPoint y: 185, distance: 67.6
click at [223, 185] on div "Custom Concepts Create a custom concept Custom College Football Link an existin…" at bounding box center [631, 297] width 817 height 404
type input "College Football"
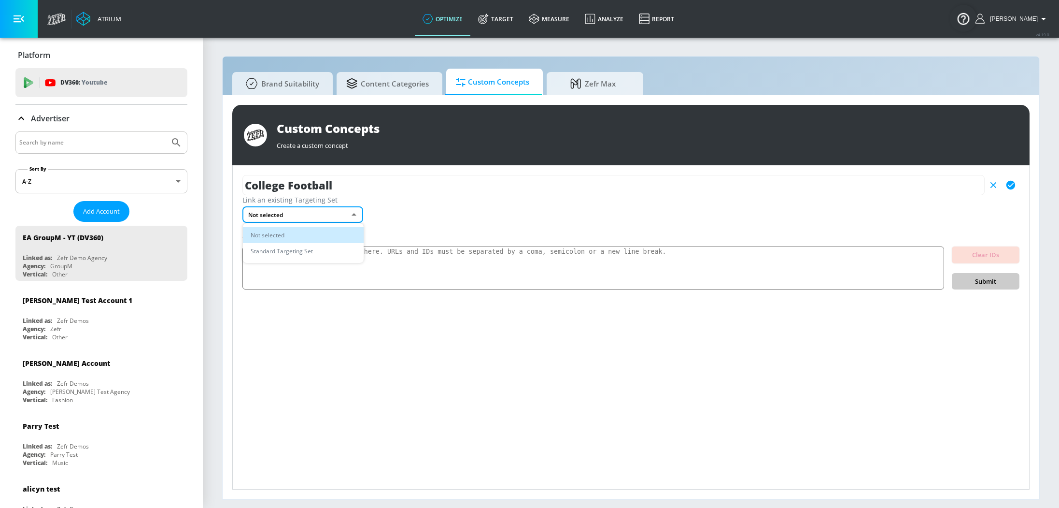
click at [318, 214] on body "Atrium optimize Target measure Analyze Report optimize Target measure Analyze R…" at bounding box center [529, 254] width 1059 height 508
click at [318, 214] on div at bounding box center [529, 254] width 1059 height 508
click at [310, 259] on textarea at bounding box center [593, 267] width 702 height 43
click at [271, 261] on textarea at bounding box center [593, 267] width 702 height 43
paste textarea "UCviK78rIWXhZdFzJ1Woi7Fg UCPTyKqvL9KQlZSH8woMMs-w UCT8fyEpKAlq0BCV4WCst4EQ UCZY…"
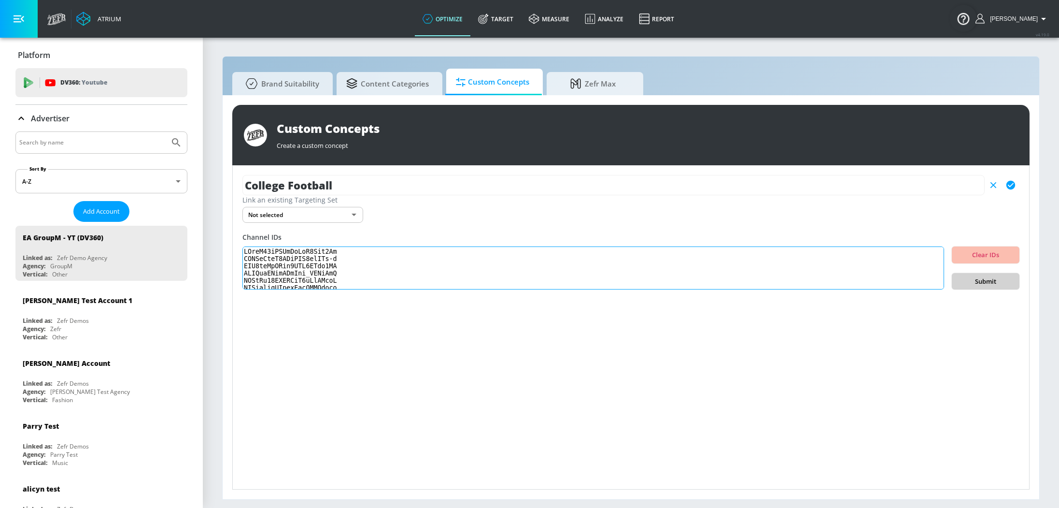
type textarea "UCviK78rIWXhZdFzJ1Woi7Fg UCPTyKqvL9KQlZSH8woMMs-w UCT8fyEpKAlq0BCV4WCst4EQ UCZY…"
click at [985, 279] on span "Submit" at bounding box center [985, 281] width 52 height 11
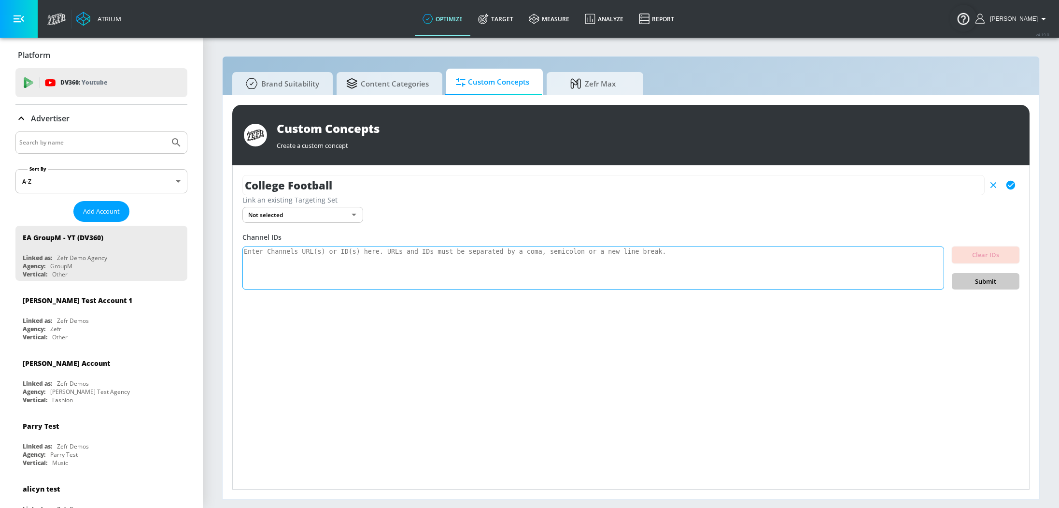
click at [785, 261] on textarea at bounding box center [593, 267] width 702 height 43
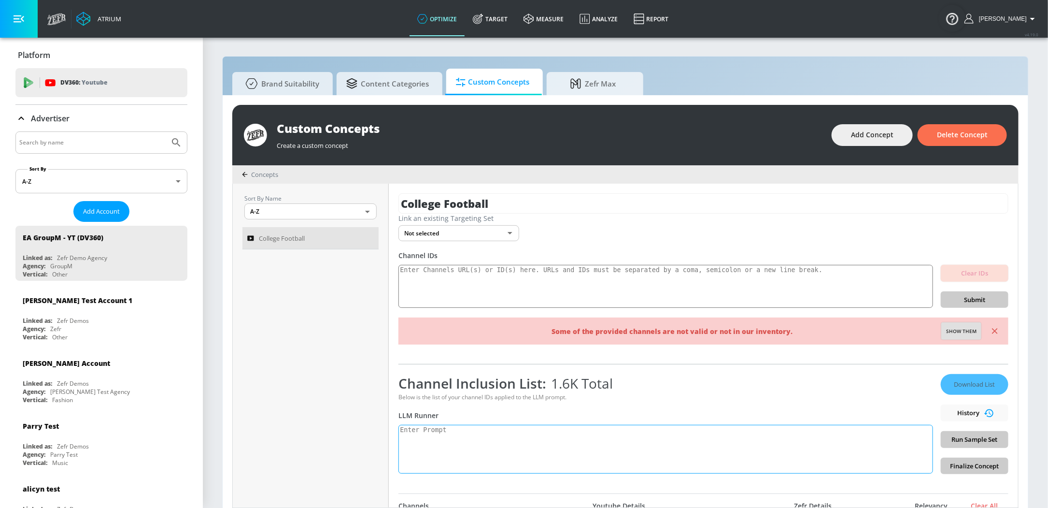
click at [467, 436] on textarea at bounding box center [665, 448] width 535 height 49
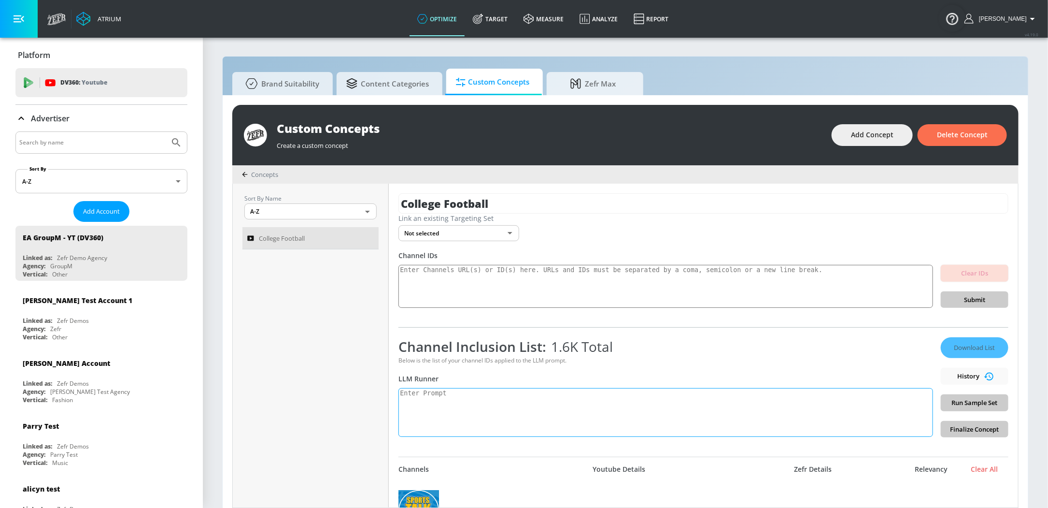
click at [759, 404] on textarea at bounding box center [665, 412] width 535 height 49
click at [475, 400] on textarea at bounding box center [665, 412] width 535 height 49
paste textarea "strictly focus on college football, including topics such as highlights, game c…"
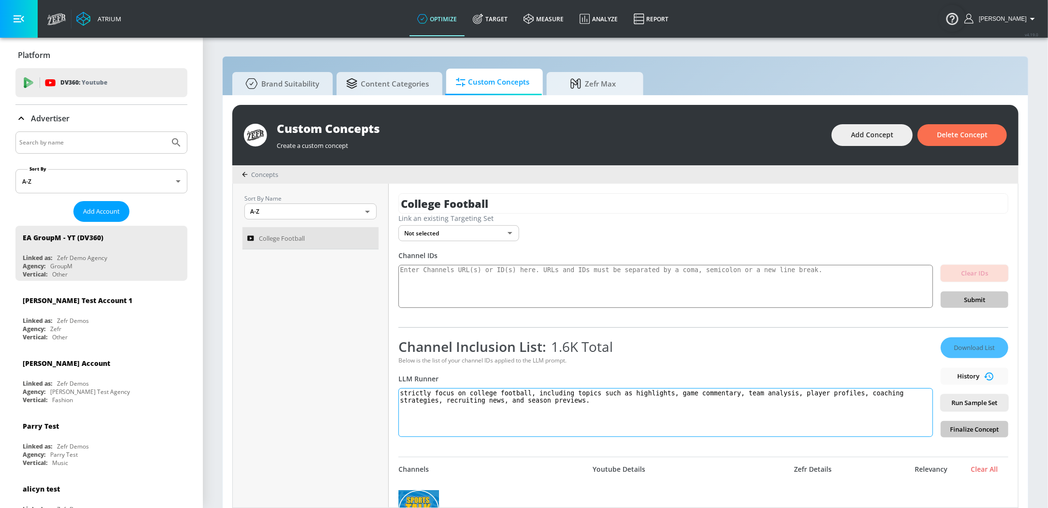
click at [406, 394] on textarea "strictly focus on college football, including topics such as highlights, game c…" at bounding box center [665, 412] width 535 height 49
click at [636, 405] on textarea "We want to strictly focus on college football, including topics such as highlig…" at bounding box center [665, 412] width 535 height 49
type textarea "We want to strictly focus on college football, including topics such as highlig…"
click at [437, 274] on textarea at bounding box center [665, 286] width 535 height 43
paste textarea "UCpwix‑O6ceqMgdxhqIynzFA"
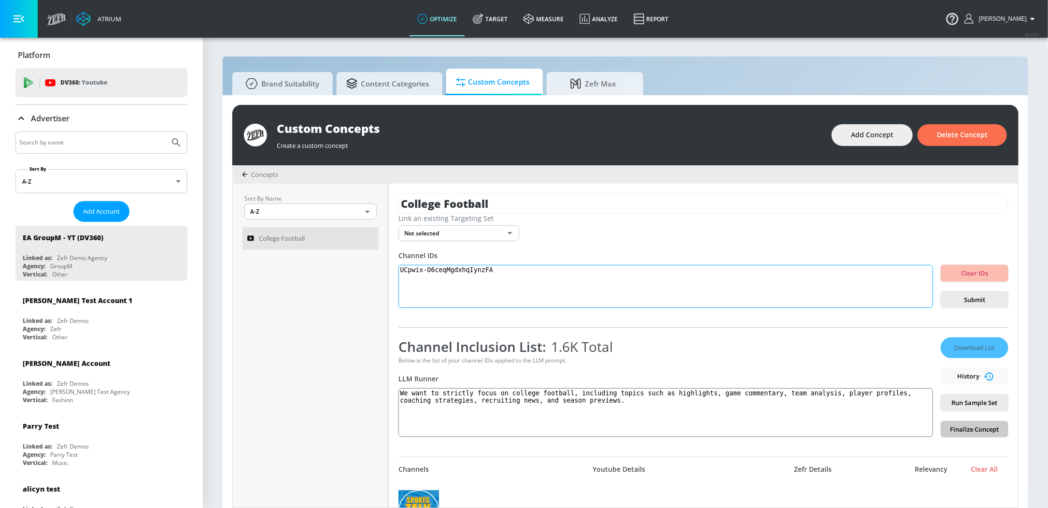
click at [453, 284] on textarea "UCpwix‑O6ceqMgdxhqIynzFA" at bounding box center [665, 286] width 535 height 43
paste textarea "UCJn33SOv86632dLg_qVVlcg"
paste textarea "UCzRWWsFjqHk1an4OnVPsl9g"
click at [619, 300] on textarea "UCpwix‑O6ceqMgdxhqIynzFA UCJn33SOv86632dLg_qVVlcg UCzRWWsFjqHk1an4OnVPsl9g" at bounding box center [665, 286] width 535 height 43
type textarea "UCpwix‑O6ceqMgdxhqIynzFA UCJn33SOv86632dLg_qVVlcg UCzRWWsFjqHk1an4OnVPsl9g"
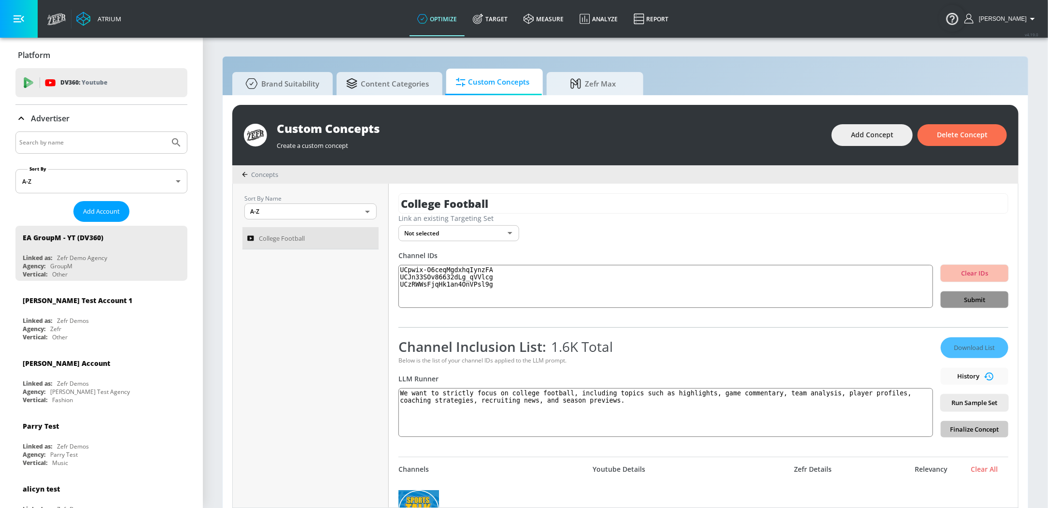
click at [975, 300] on span "Submit" at bounding box center [974, 299] width 52 height 11
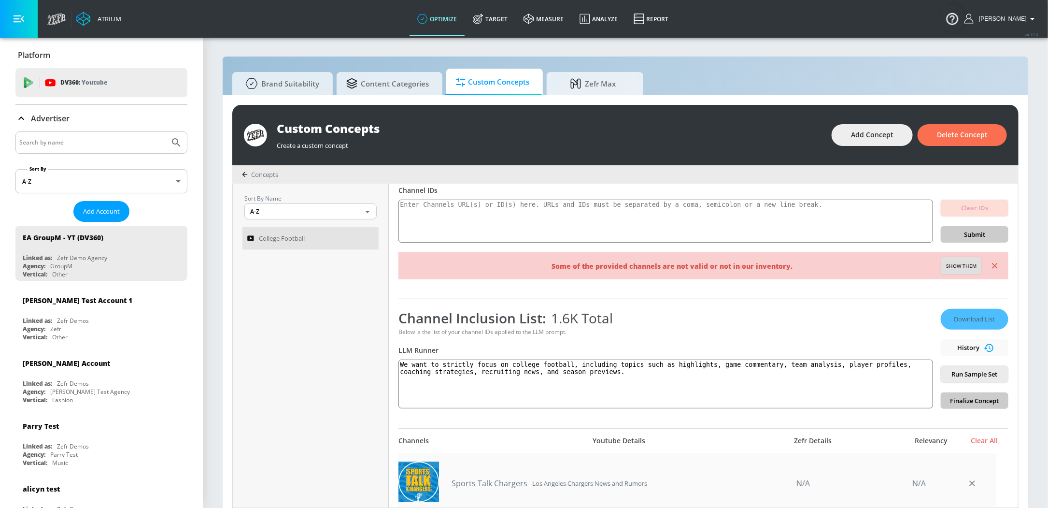
scroll to position [90, 0]
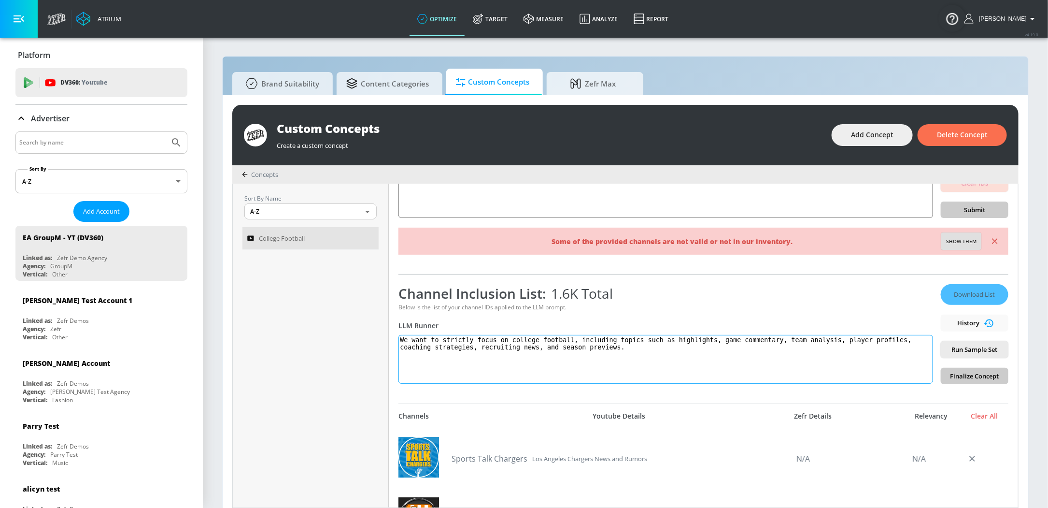
click at [650, 347] on textarea "We want to strictly focus on college football, including topics such as highlig…" at bounding box center [665, 359] width 535 height 49
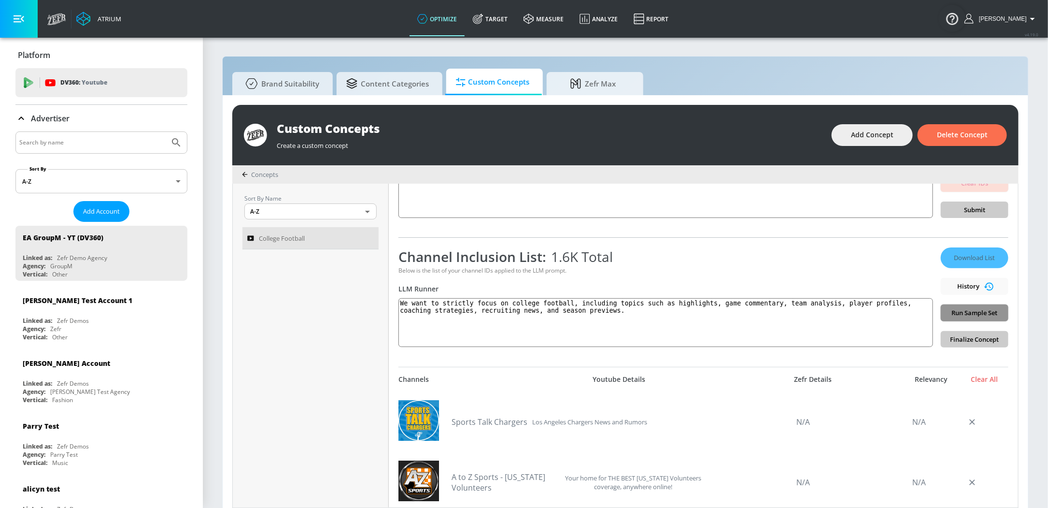
click at [971, 310] on span "Run Sample Set" at bounding box center [974, 312] width 52 height 11
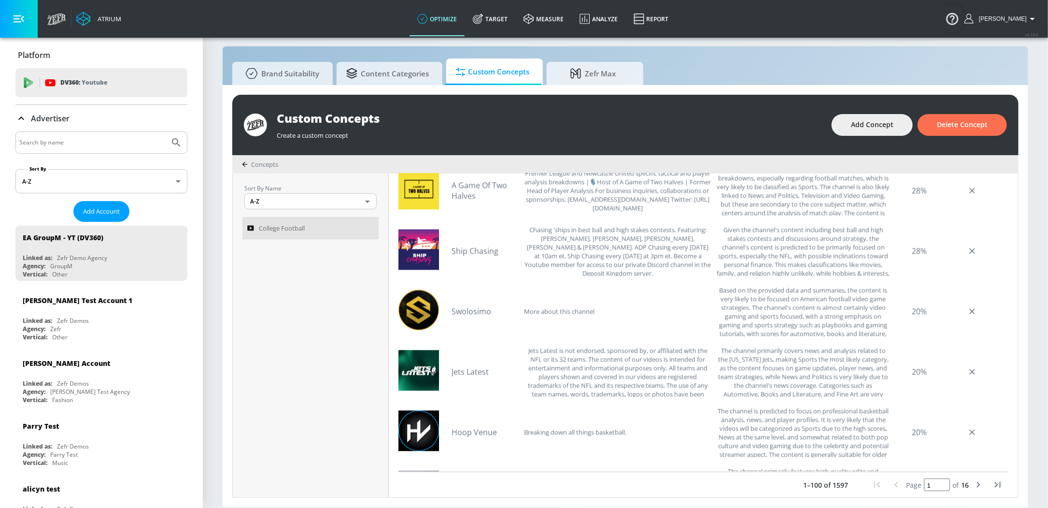
scroll to position [5066, 0]
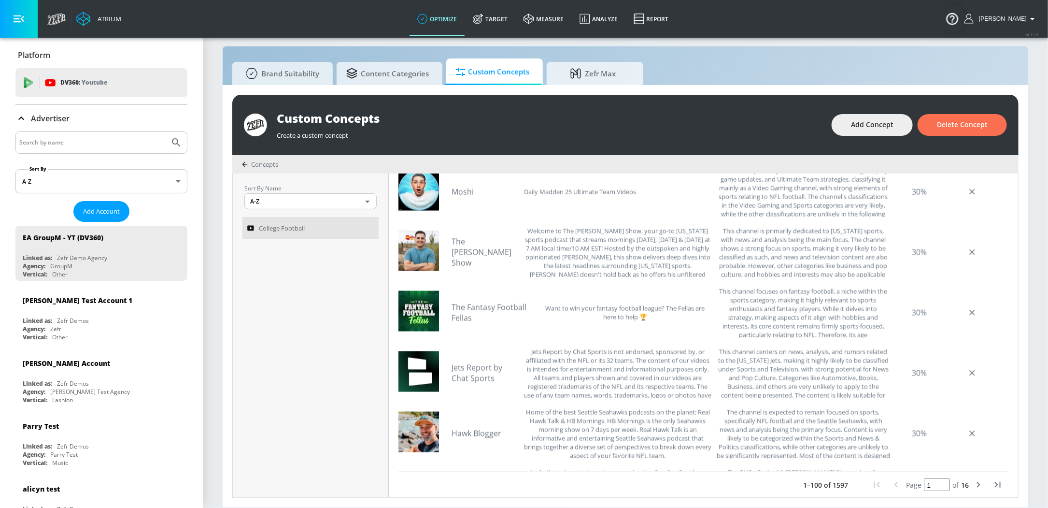
click at [973, 486] on icon "next page" at bounding box center [979, 485] width 12 height 12
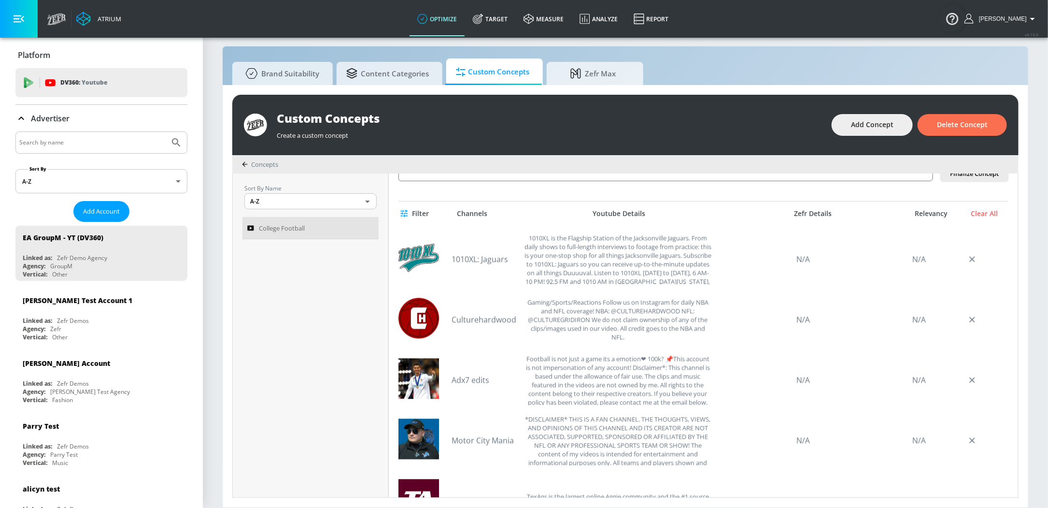
scroll to position [314, 0]
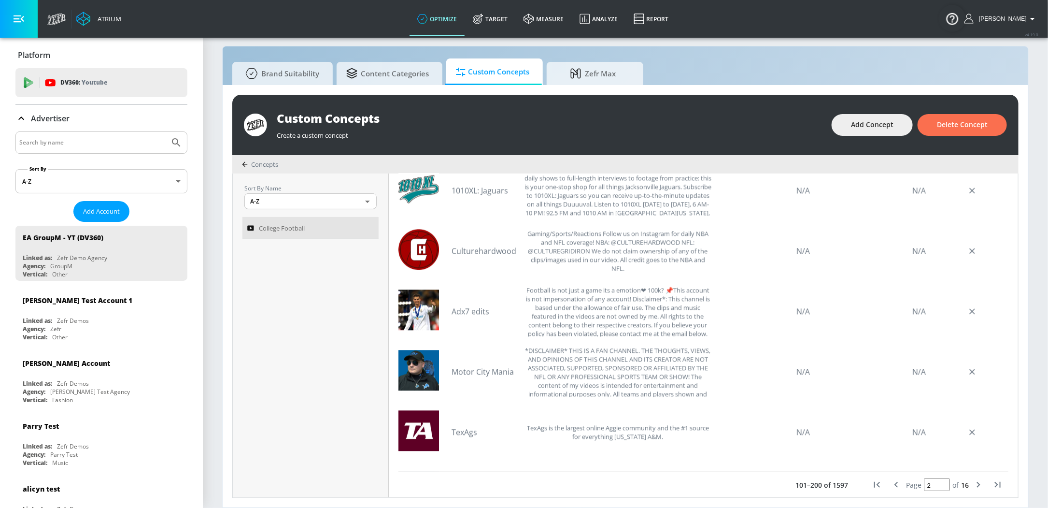
click at [892, 484] on icon "previous page" at bounding box center [896, 485] width 12 height 12
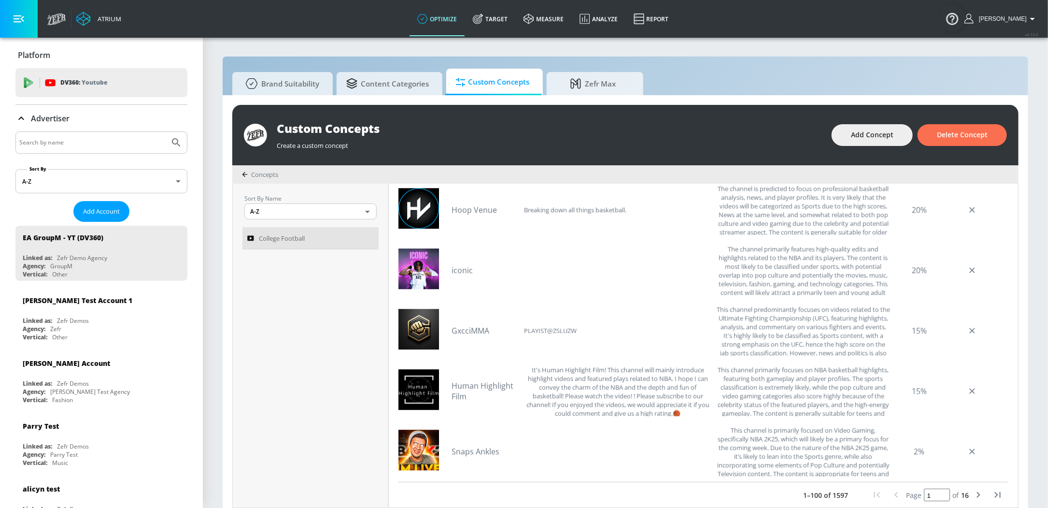
click at [977, 497] on icon "next page" at bounding box center [978, 495] width 3 height 6
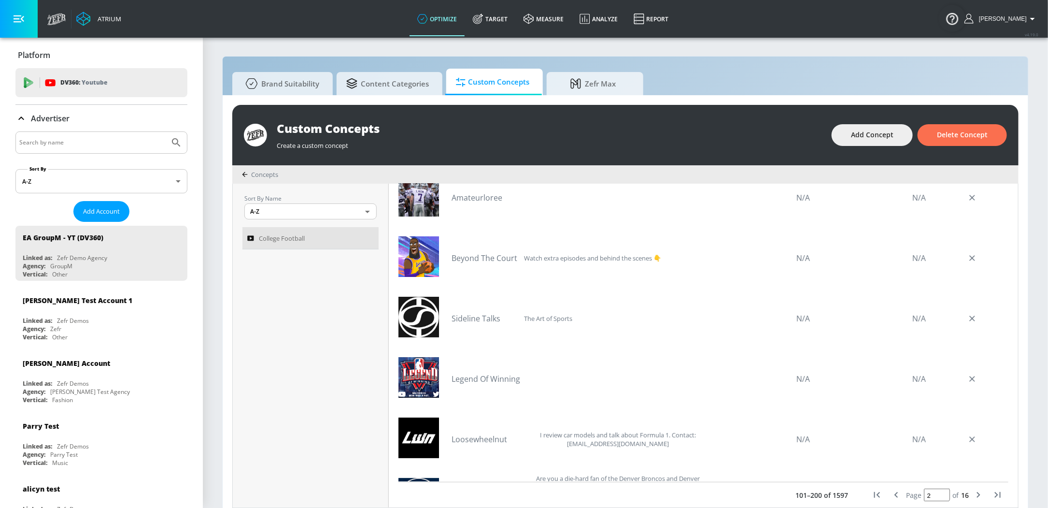
click at [890, 498] on icon "previous page" at bounding box center [896, 495] width 12 height 12
type input "1"
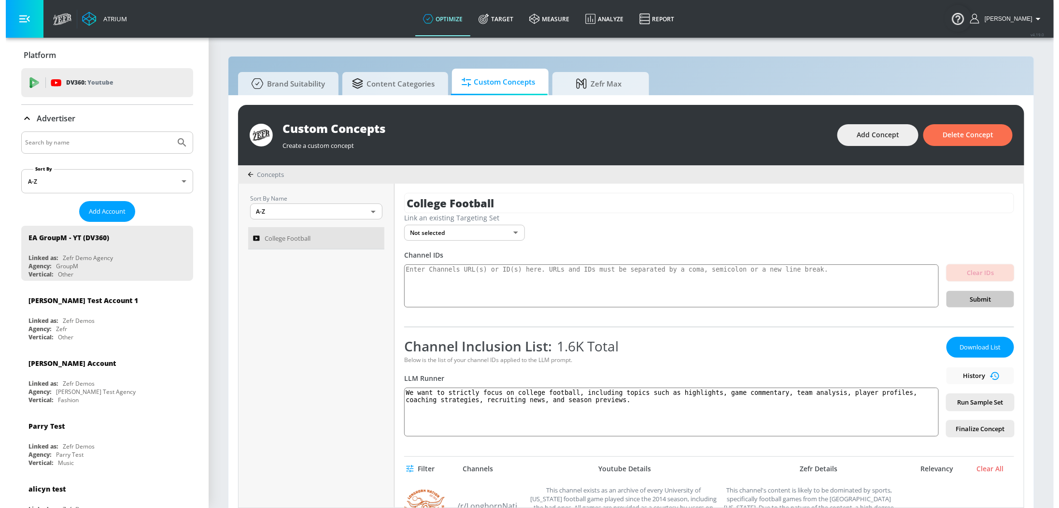
scroll to position [0, 0]
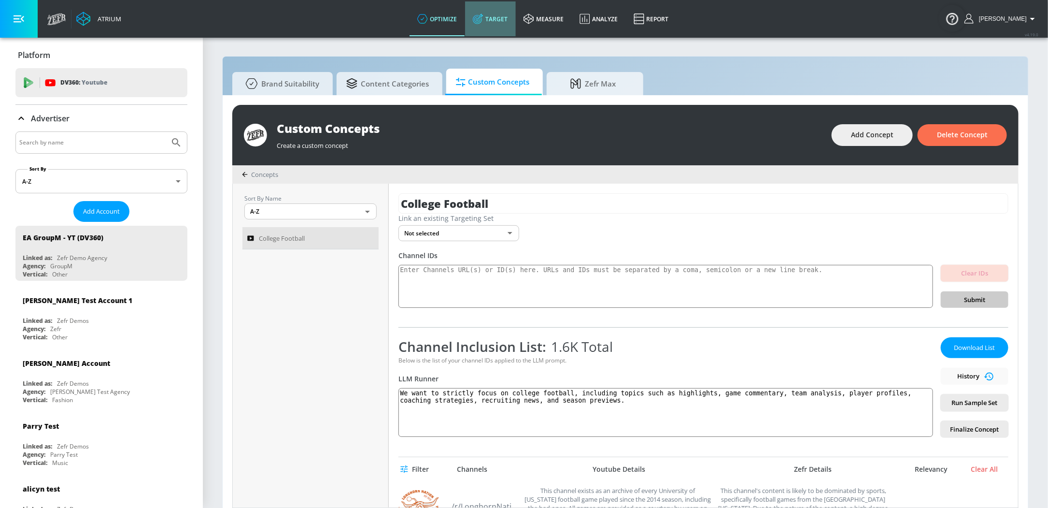
click at [510, 34] on link "Target" at bounding box center [490, 18] width 51 height 35
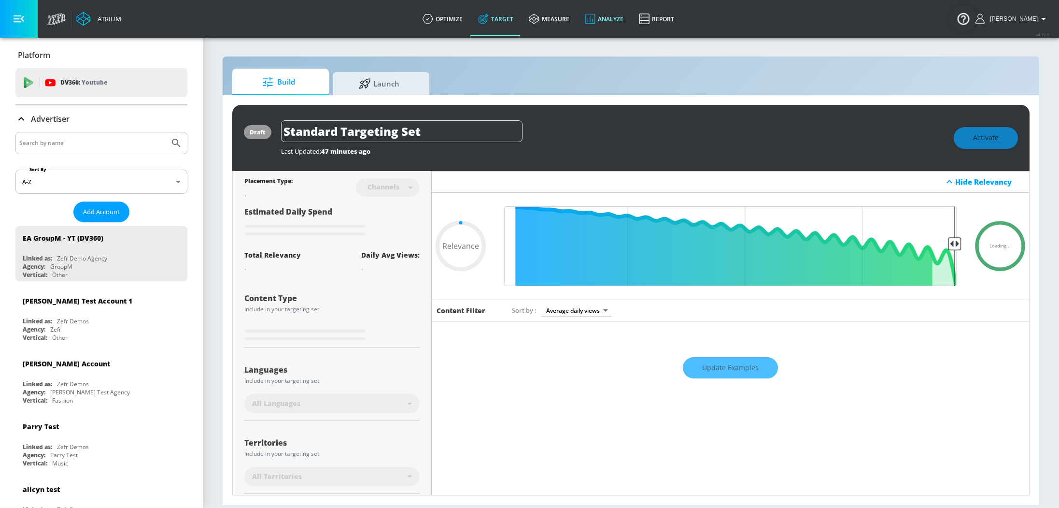
type input "0.6"
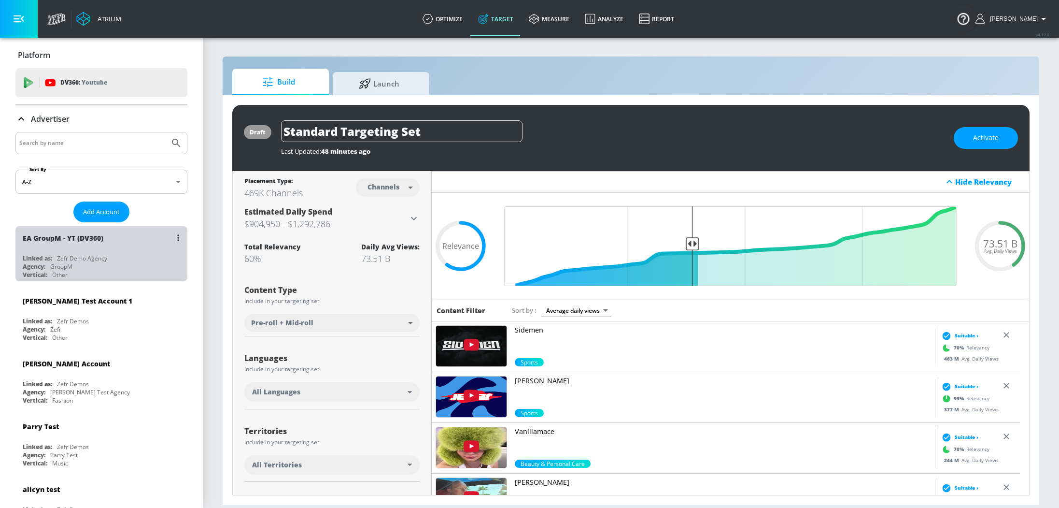
click at [100, 269] on div "Agency: GroupM" at bounding box center [104, 266] width 162 height 8
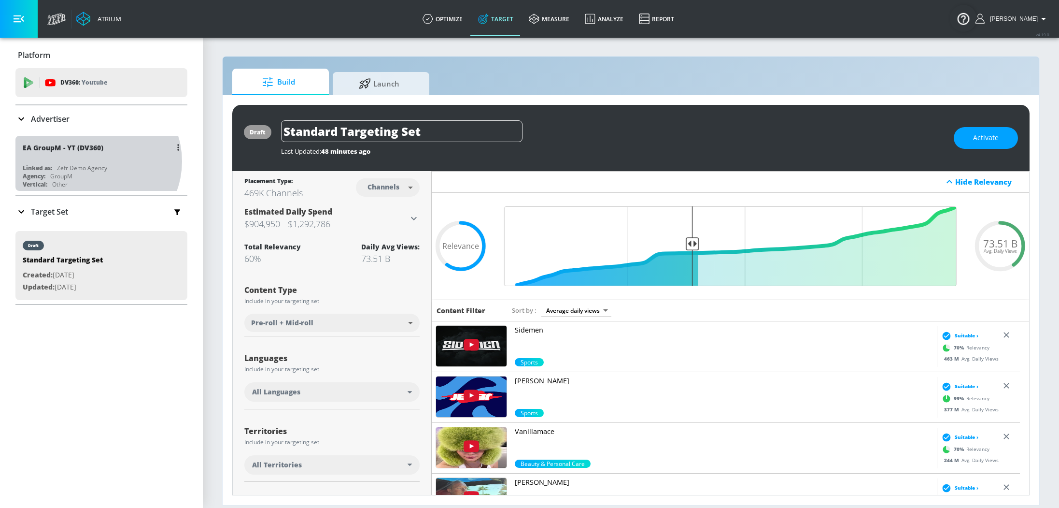
click at [96, 161] on div "EA GroupM - YT (DV360) Linked as: Zefr Demo Agency Agency: GroupM Vertical: Oth…" at bounding box center [101, 163] width 172 height 55
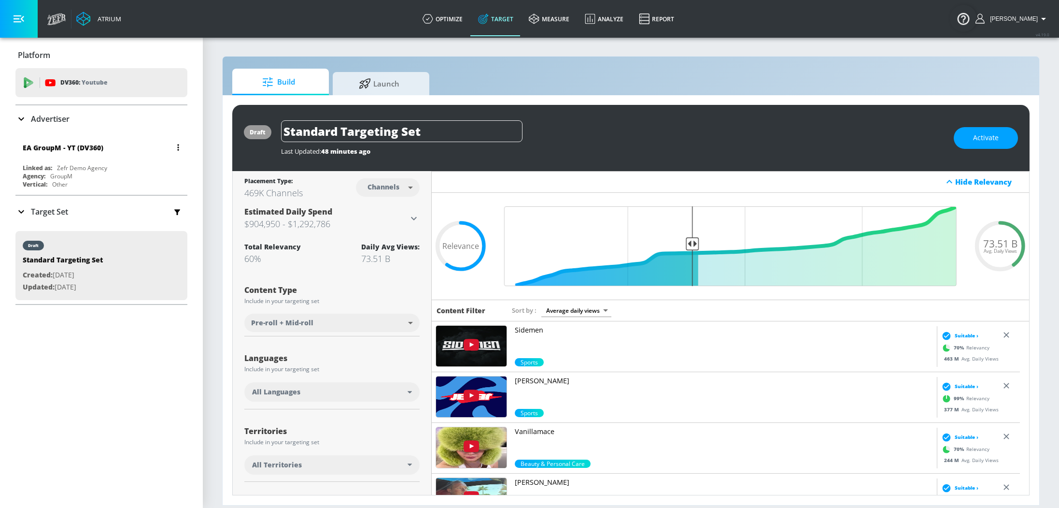
click at [85, 143] on div "EA GroupM - YT (DV360)" at bounding box center [63, 147] width 81 height 9
click at [171, 143] on button "button" at bounding box center [178, 148] width 14 height 14
click at [137, 163] on li "Edit" at bounding box center [126, 166] width 96 height 17
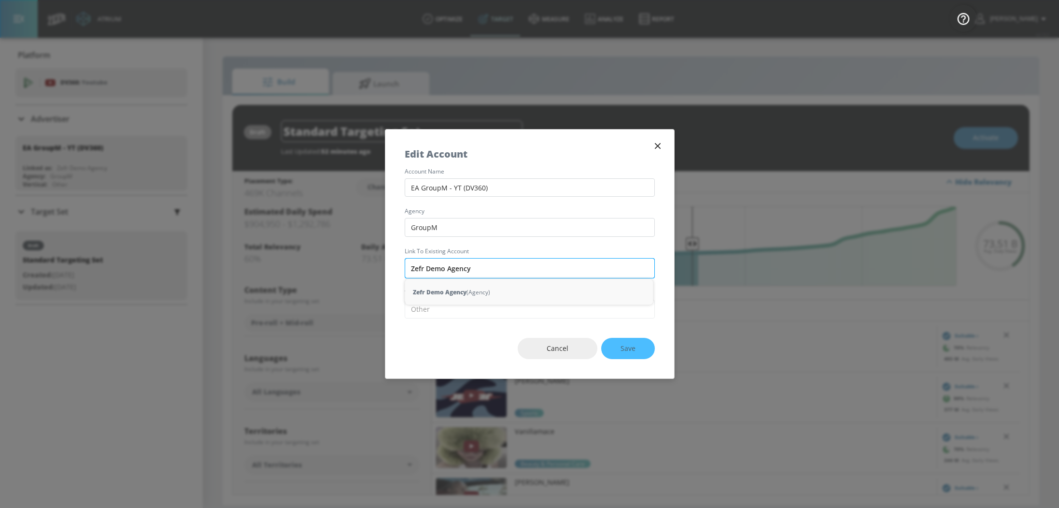
click at [489, 264] on input "Zefr Demo Agency" at bounding box center [530, 268] width 250 height 20
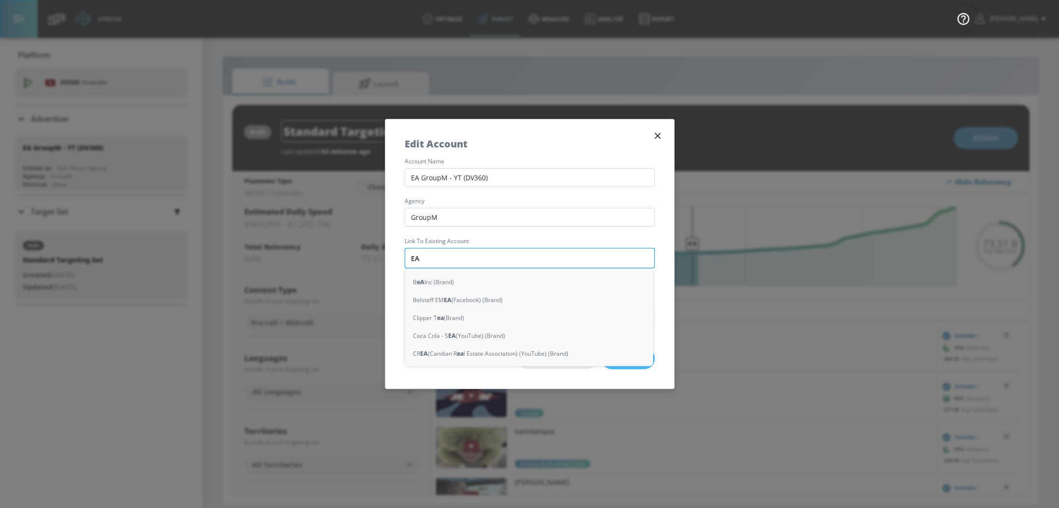
click at [452, 262] on input "EA" at bounding box center [530, 258] width 250 height 20
type input "nexus EA"
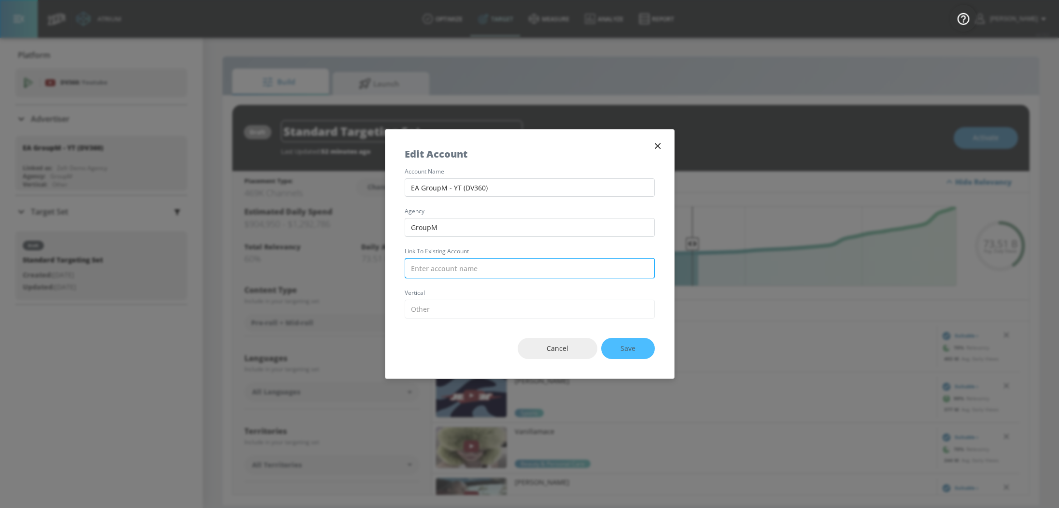
click at [449, 263] on input "text" at bounding box center [530, 268] width 250 height 20
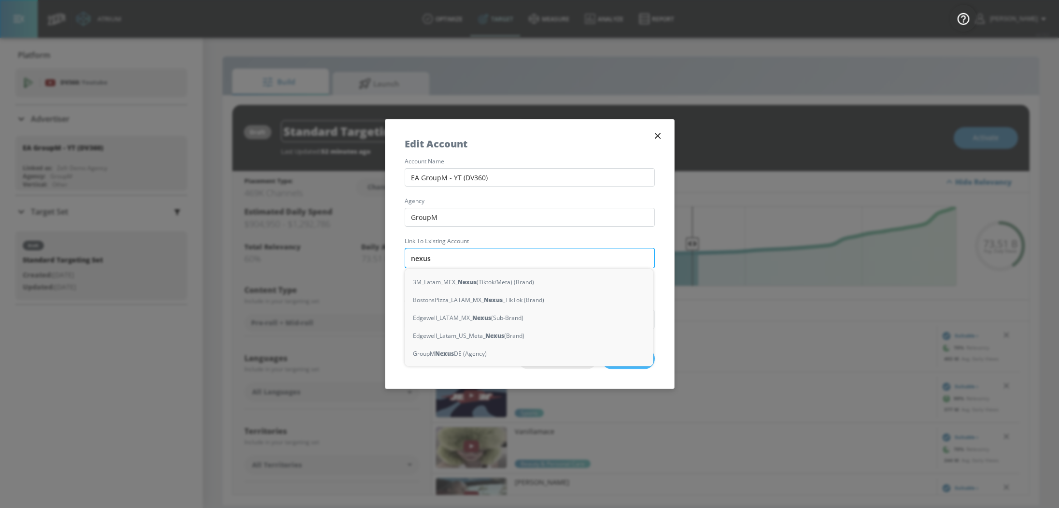
click at [461, 254] on input "nexus" at bounding box center [530, 258] width 250 height 20
paste input "Nexus_EA_US_YouTube_DV360"
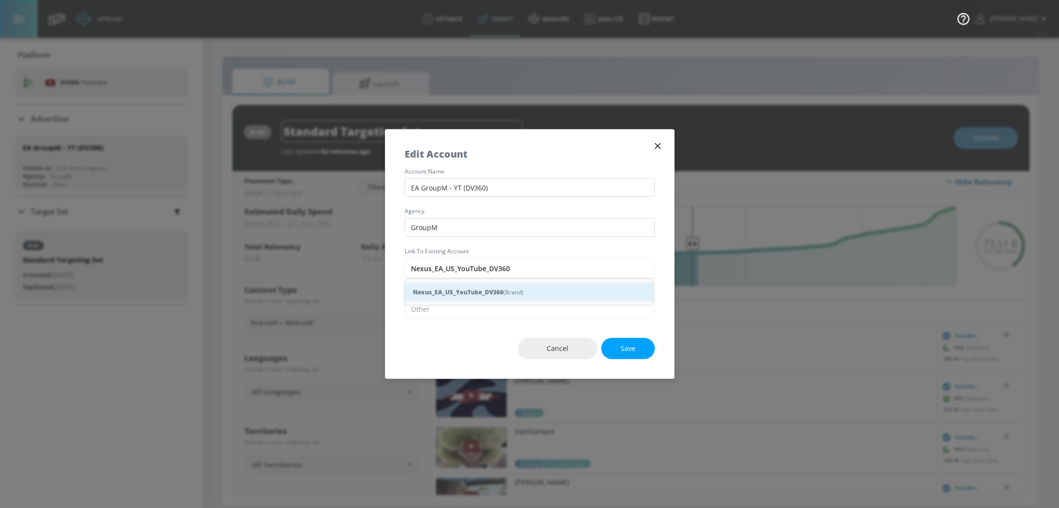
click at [512, 291] on div "Nexus_EA_US_YouTube_DV360 (Brand)" at bounding box center [529, 292] width 248 height 18
type input "Nexus_EA_US_YouTube_DV360 (Brand)"
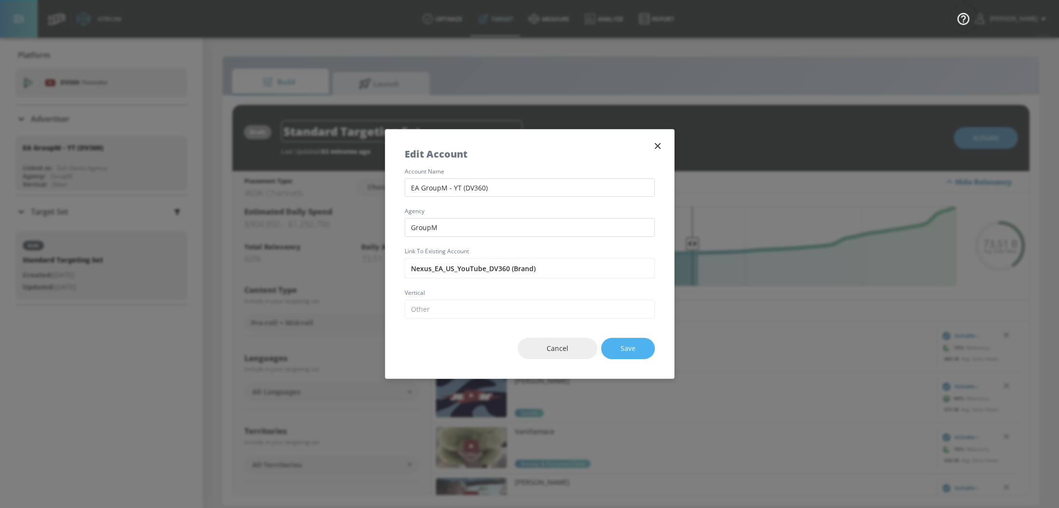
click at [639, 358] on button "Save" at bounding box center [628, 349] width 54 height 22
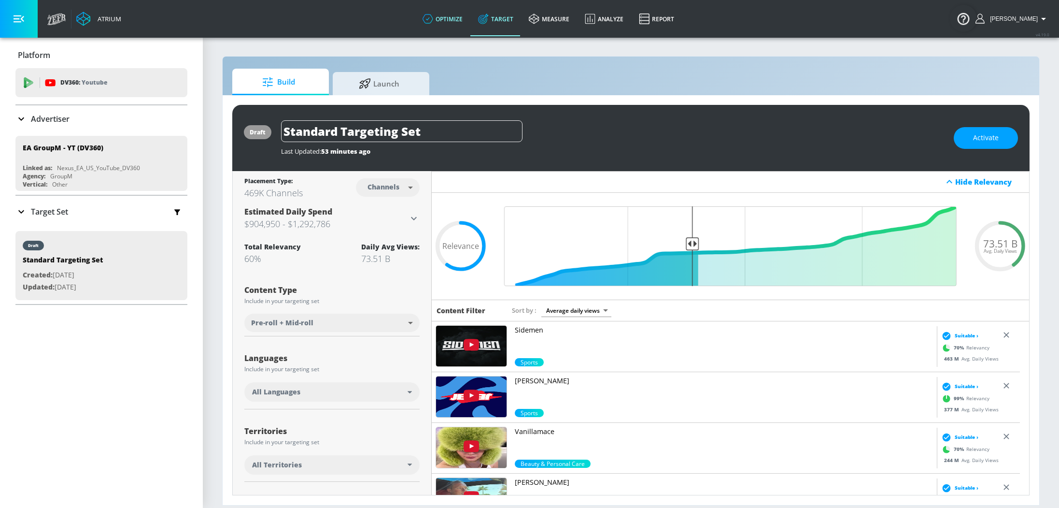
click at [453, 17] on link "optimize" at bounding box center [443, 18] width 56 height 35
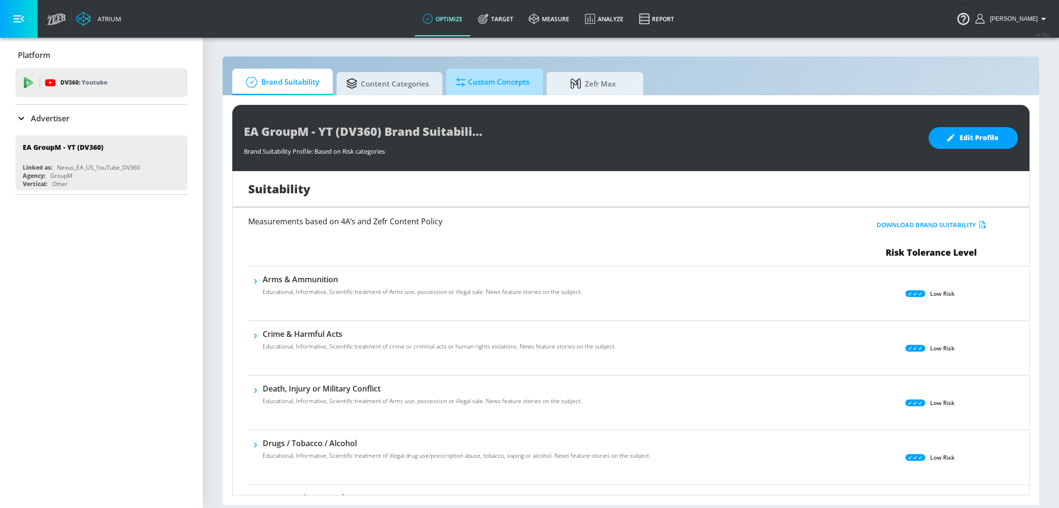
click at [495, 82] on span "Custom Concepts" at bounding box center [492, 81] width 73 height 23
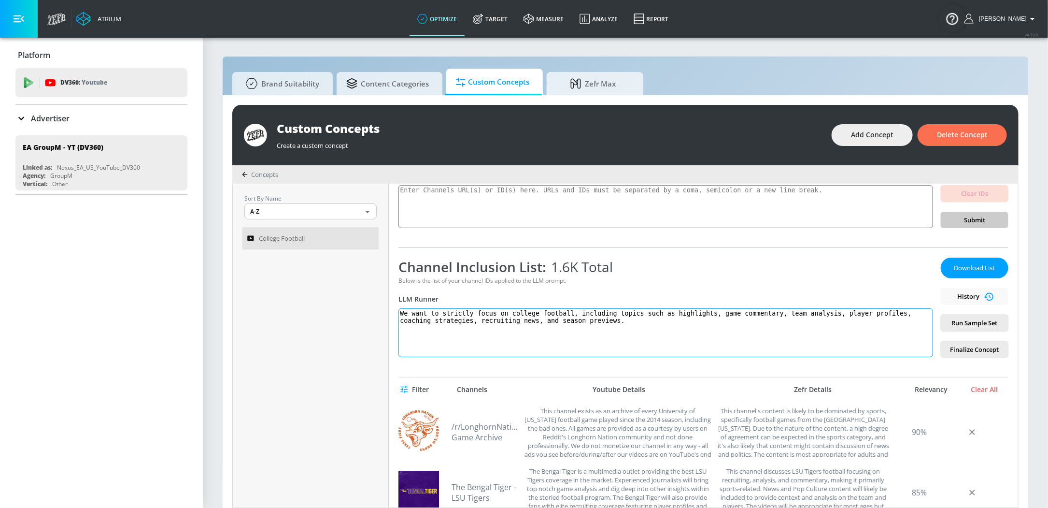
scroll to position [65, 0]
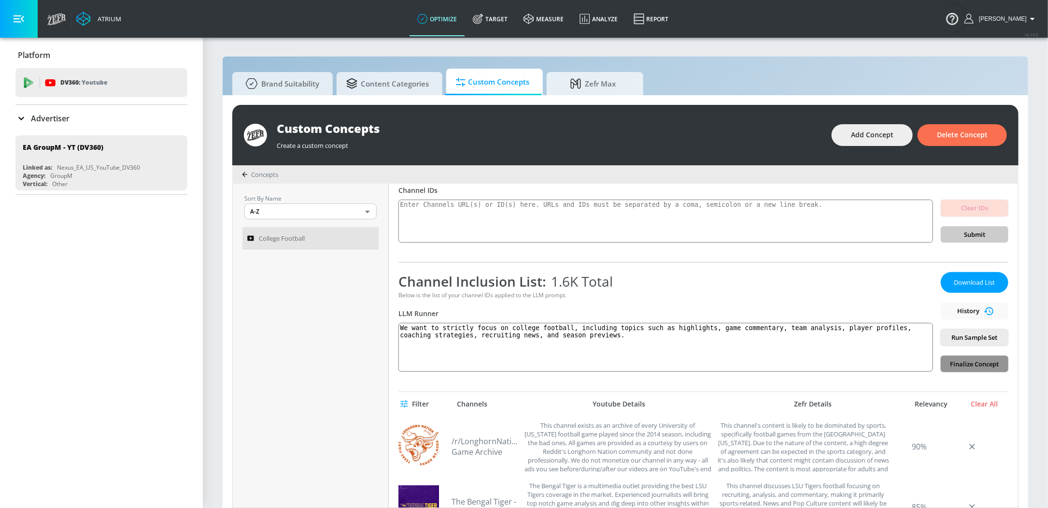
click at [951, 365] on span "Finalize Concept" at bounding box center [974, 363] width 52 height 11
click at [973, 364] on span "Finalize Concept" at bounding box center [974, 363] width 52 height 11
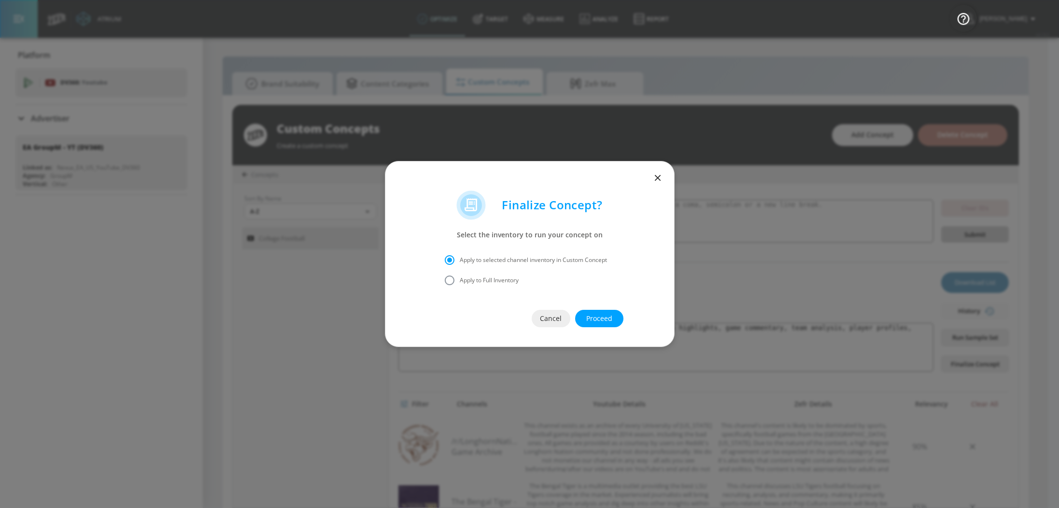
click at [604, 320] on span "Proceed" at bounding box center [599, 318] width 10 height 12
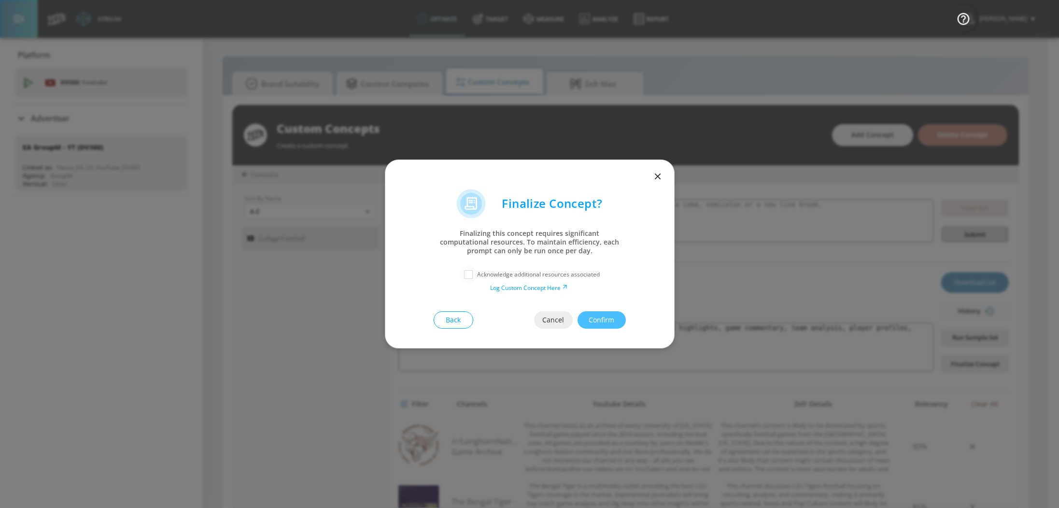
click at [465, 275] on input "checkbox" at bounding box center [468, 274] width 17 height 17
checkbox input "true"
click at [606, 314] on span "Confirm" at bounding box center [602, 320] width 10 height 12
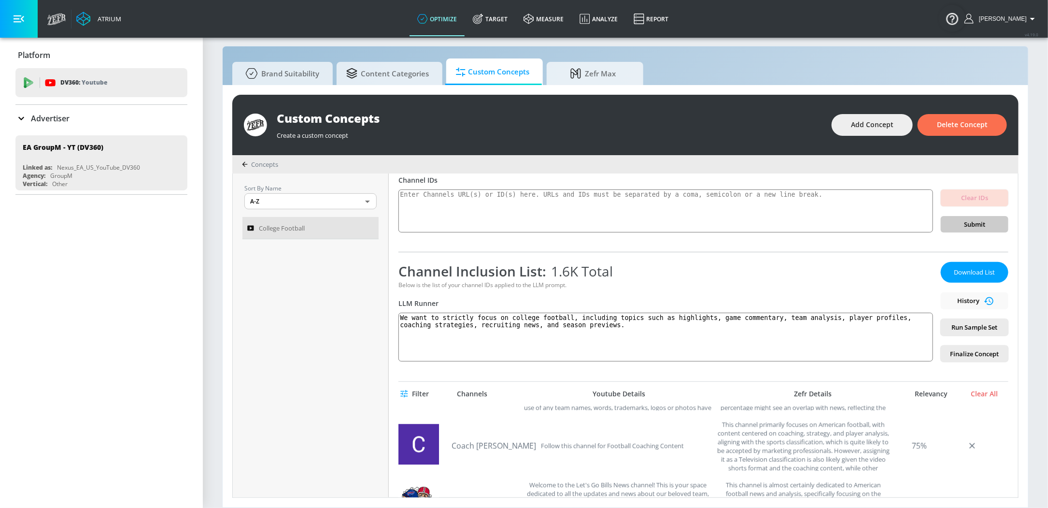
scroll to position [314, 0]
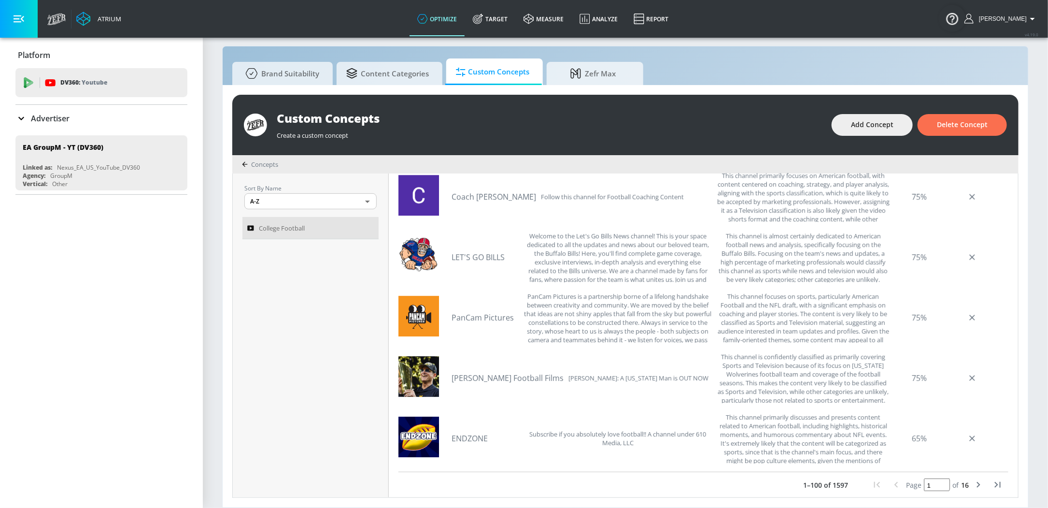
click at [973, 484] on icon "next page" at bounding box center [979, 485] width 12 height 12
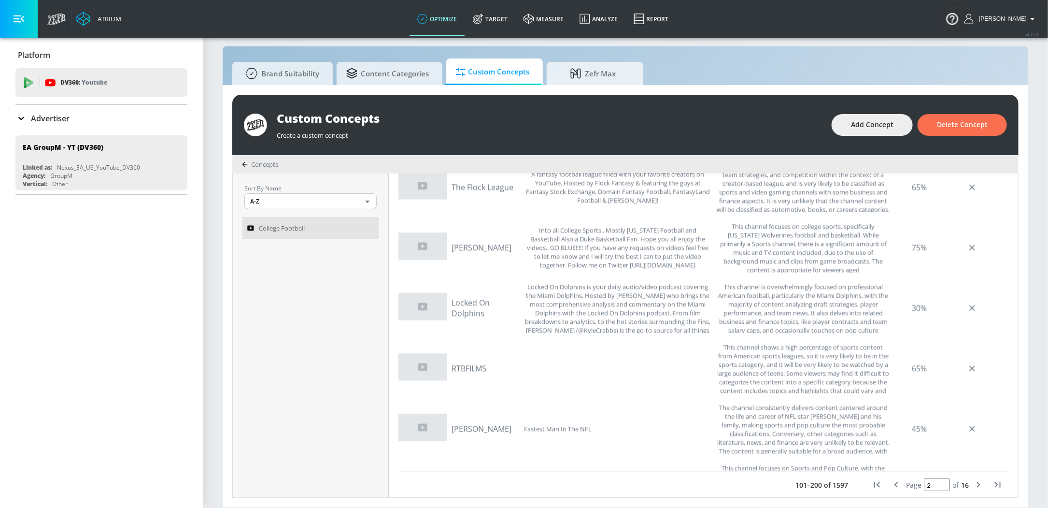
scroll to position [5650, 0]
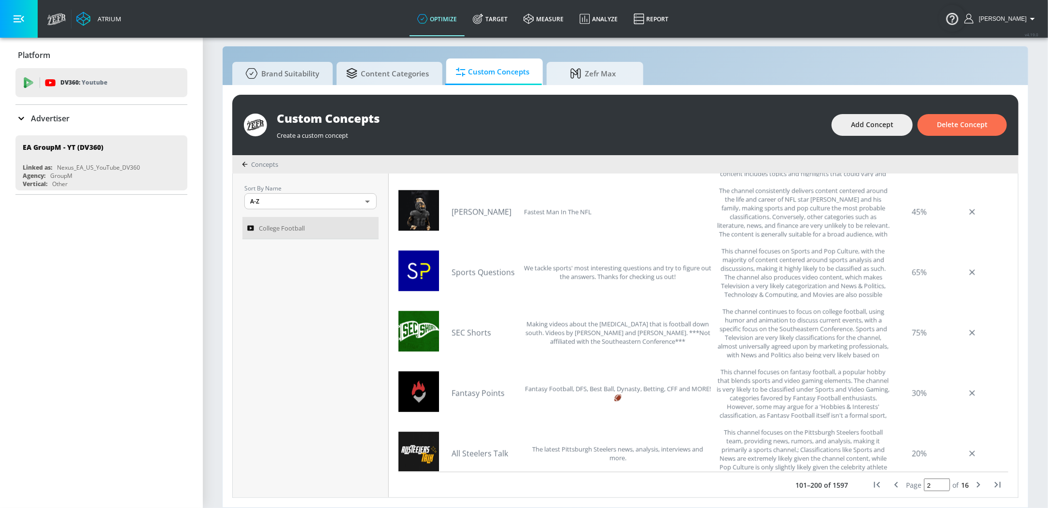
click at [973, 482] on icon "next page" at bounding box center [979, 485] width 12 height 12
type input "3"
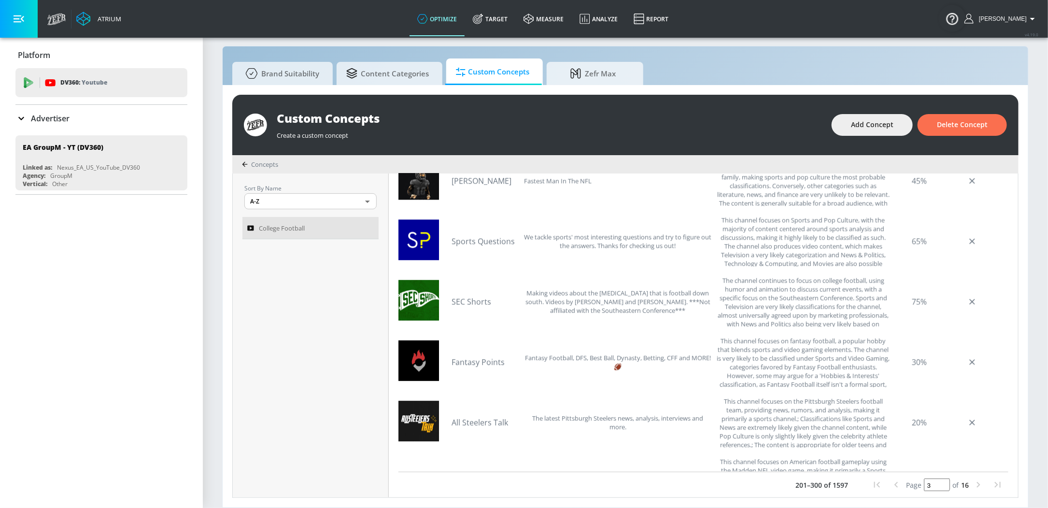
scroll to position [5722, 0]
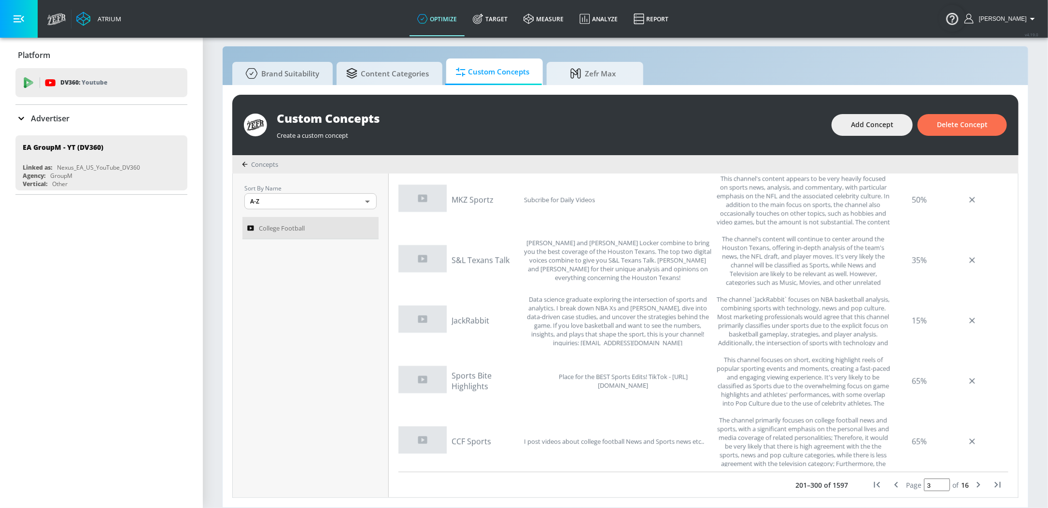
click at [352, 120] on div "Custom Concepts" at bounding box center [549, 118] width 545 height 16
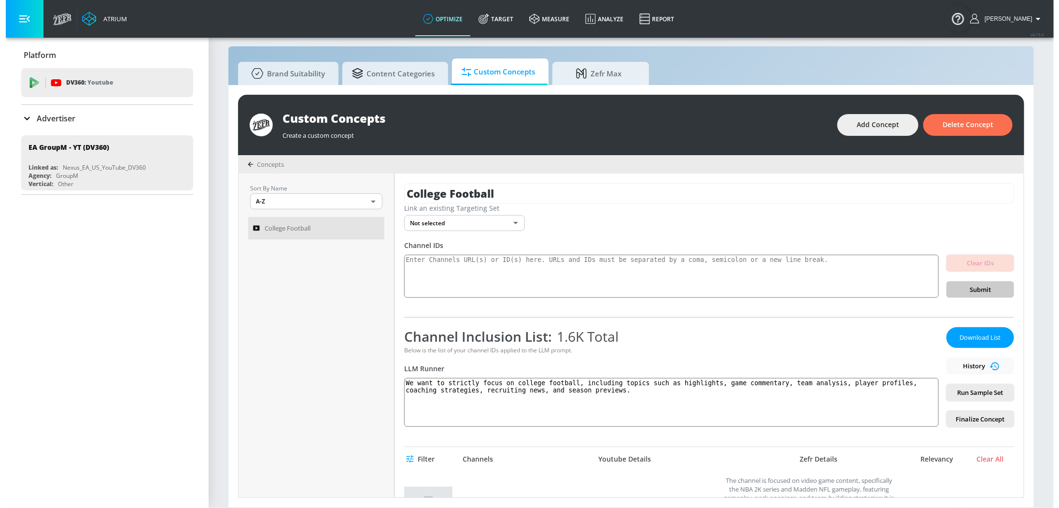
scroll to position [0, 0]
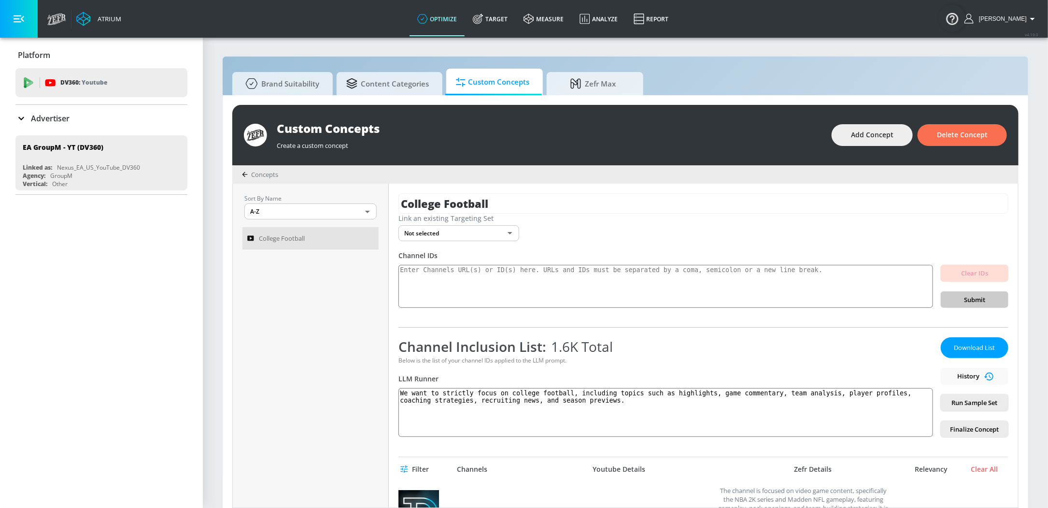
click at [515, 236] on body "Atrium optimize Target measure Analyze Report optimize Target measure Analyze R…" at bounding box center [524, 259] width 1048 height 518
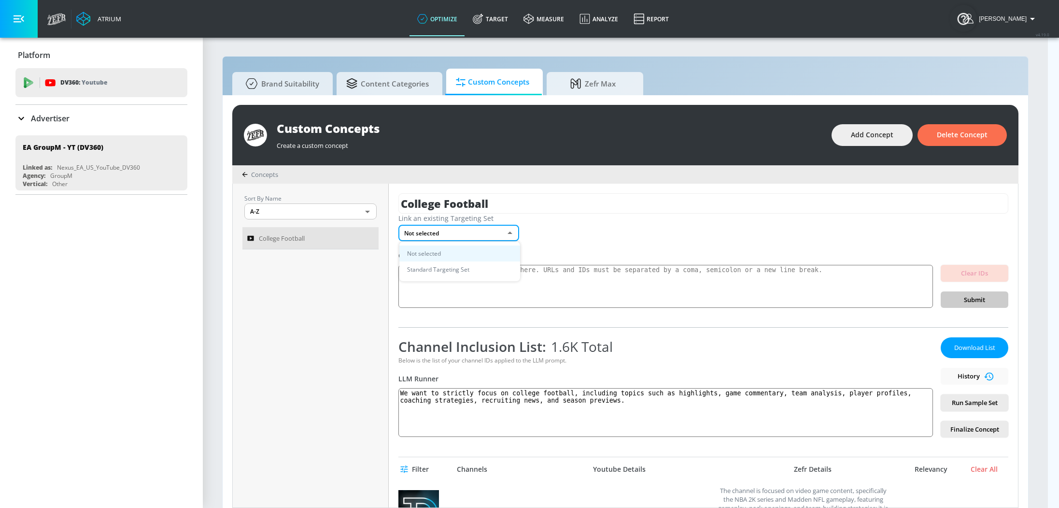
click at [463, 271] on li "Standard Targeting Set" at bounding box center [459, 269] width 121 height 16
type input "bec1da59-98f1-48a1-a6f5-570b4095d9bc"
type input "1"
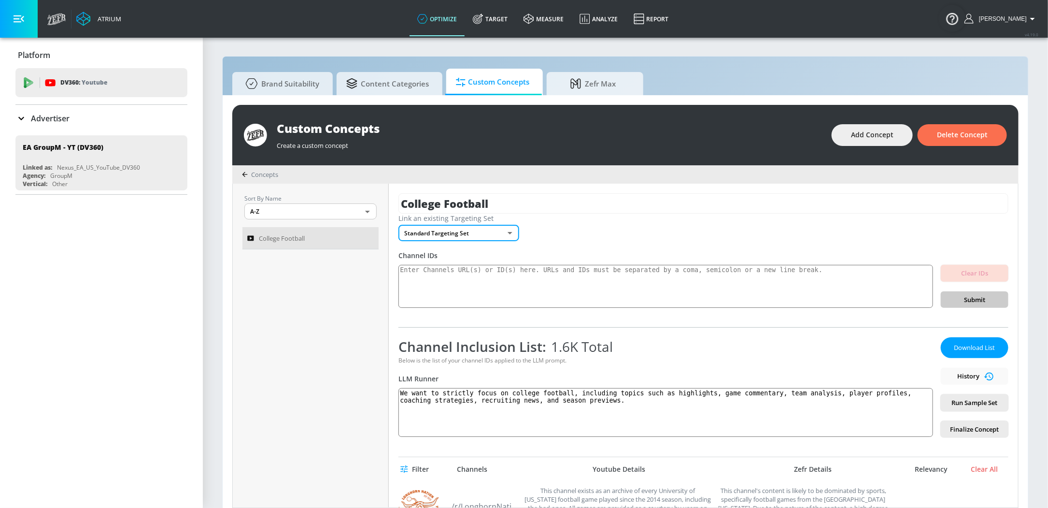
click at [493, 230] on body "Atrium optimize Target measure Analyze Report optimize Target measure Analyze R…" at bounding box center [524, 259] width 1048 height 518
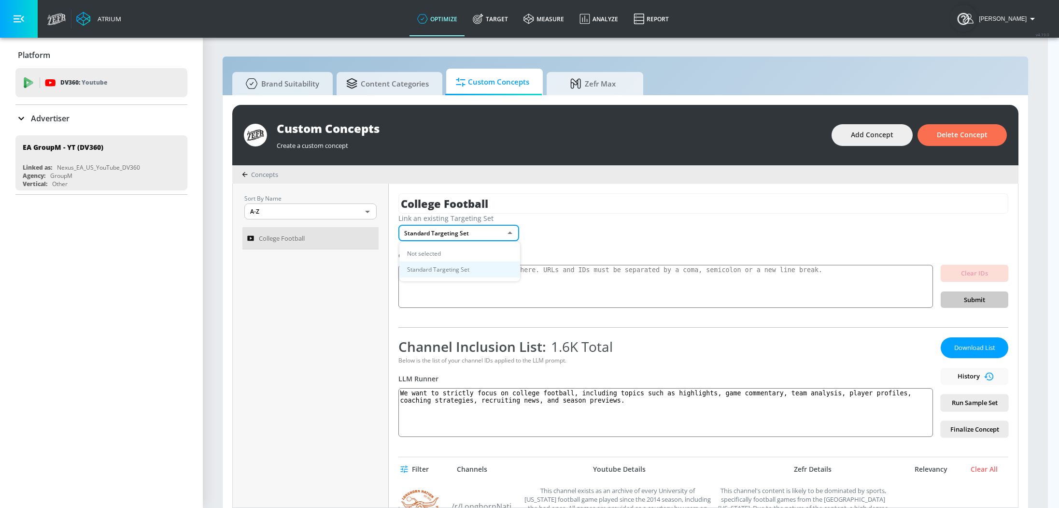
click at [487, 272] on li "Standard Targeting Set" at bounding box center [459, 269] width 121 height 16
click at [504, 230] on body "Atrium optimize Target measure Analyze Report optimize Target measure Analyze R…" at bounding box center [529, 259] width 1059 height 518
click at [463, 254] on li "Not selected" at bounding box center [459, 253] width 121 height 16
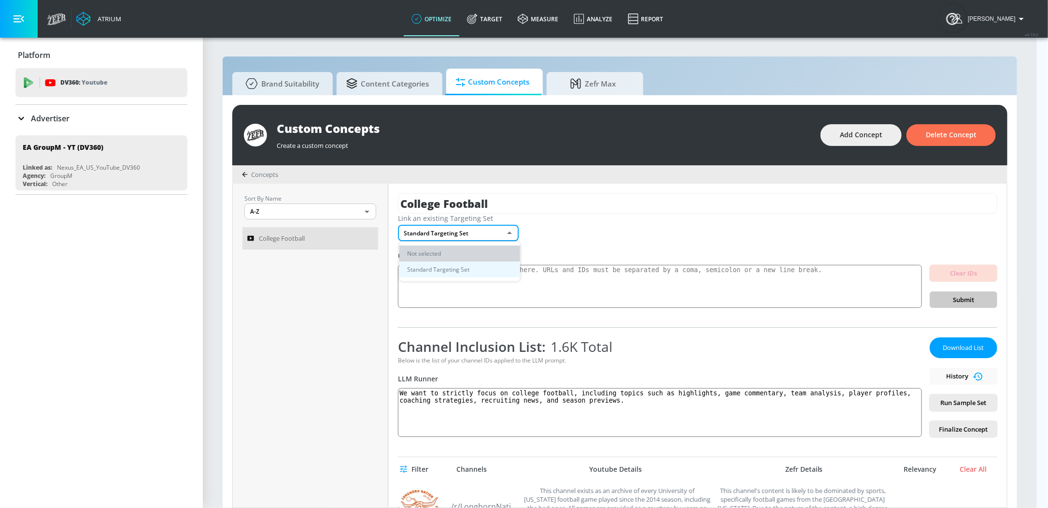
type input "none"
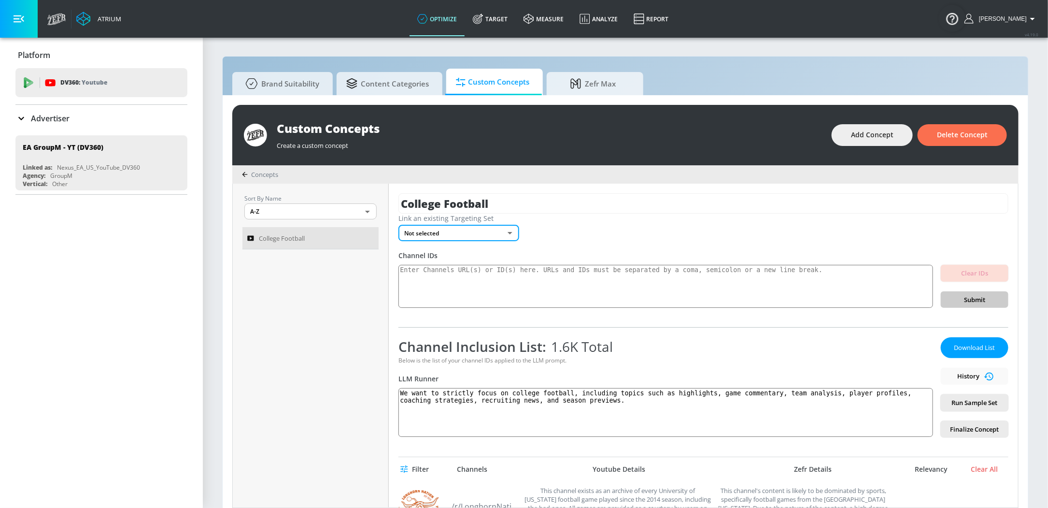
click at [483, 236] on body "Atrium optimize Target measure Analyze Report optimize Target measure Analyze R…" at bounding box center [524, 259] width 1048 height 518
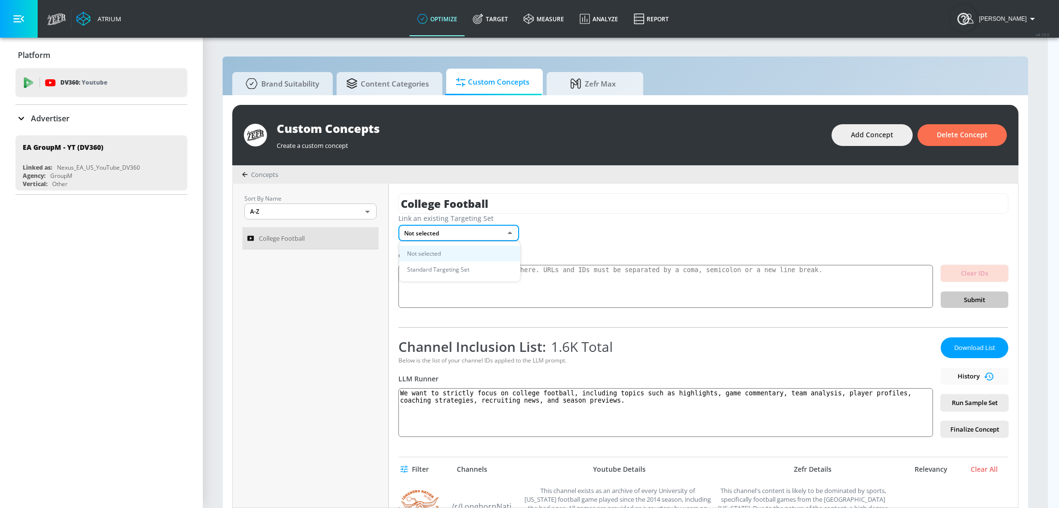
click at [483, 236] on div at bounding box center [529, 254] width 1059 height 508
click at [504, 234] on body "Atrium optimize Target measure Analyze Report optimize Target measure Analyze R…" at bounding box center [529, 259] width 1059 height 518
click at [469, 250] on li "Not selected" at bounding box center [459, 253] width 121 height 16
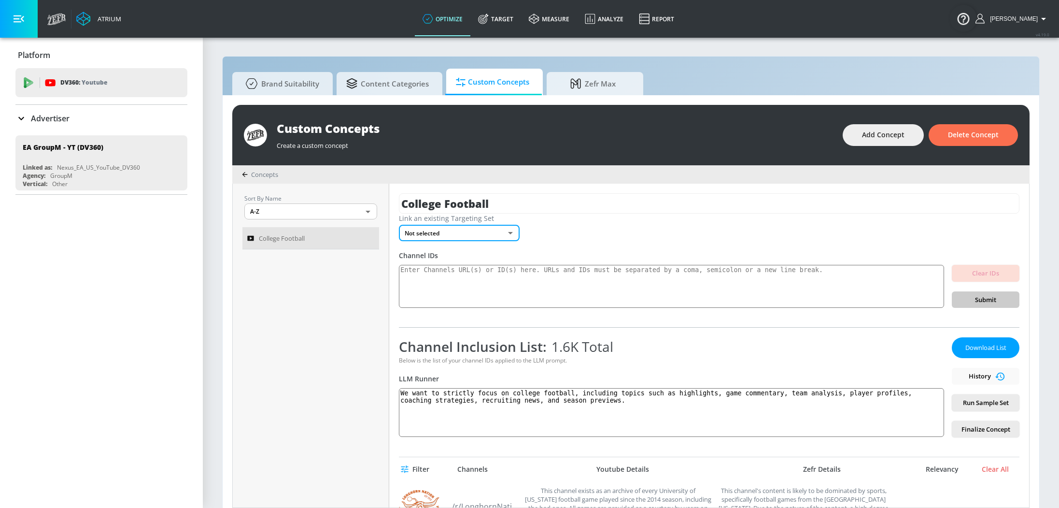
click at [492, 228] on body "Atrium optimize Target measure Analyze Report optimize Target measure Analyze R…" at bounding box center [529, 259] width 1059 height 518
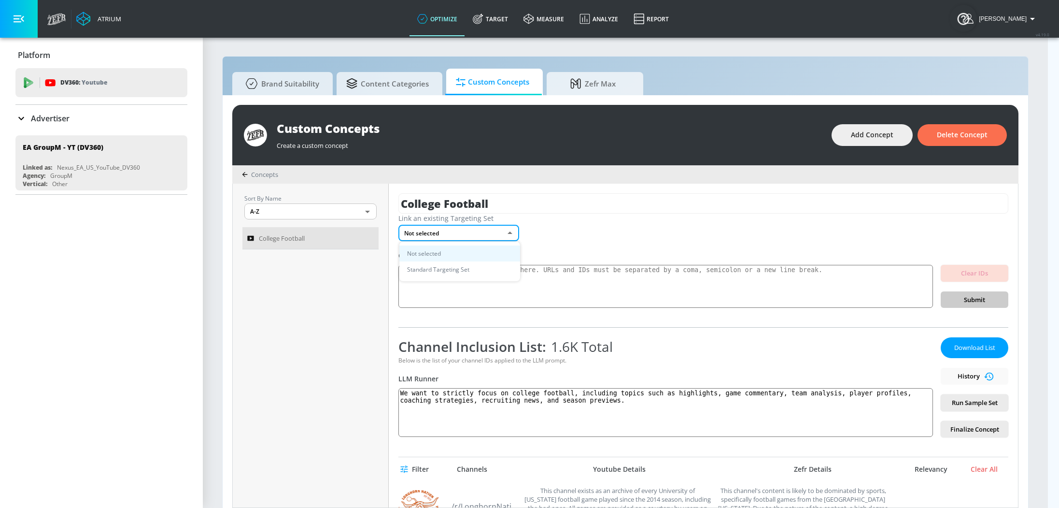
click at [560, 226] on div at bounding box center [529, 254] width 1059 height 508
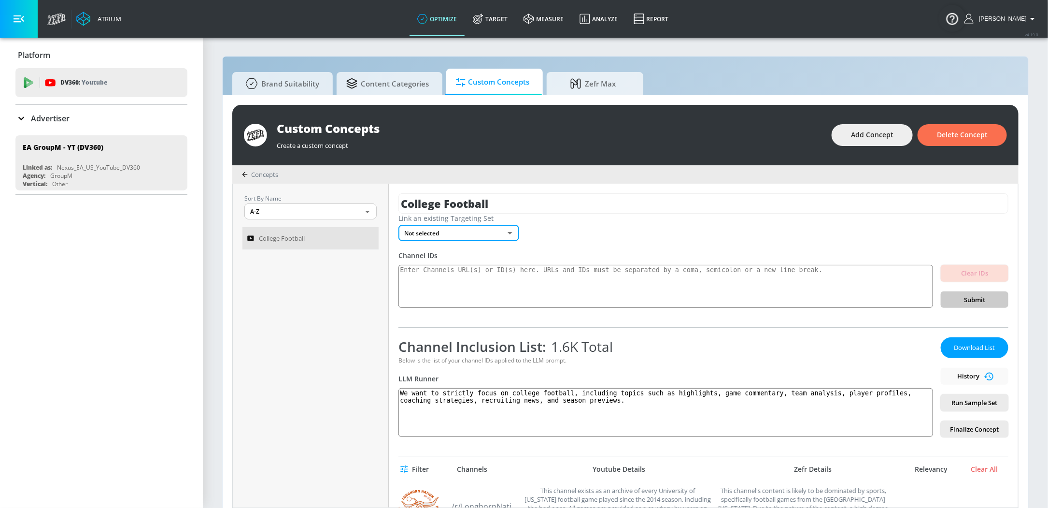
click at [516, 230] on body "Atrium optimize Target measure Analyze Report optimize Target measure Analyze R…" at bounding box center [524, 259] width 1048 height 518
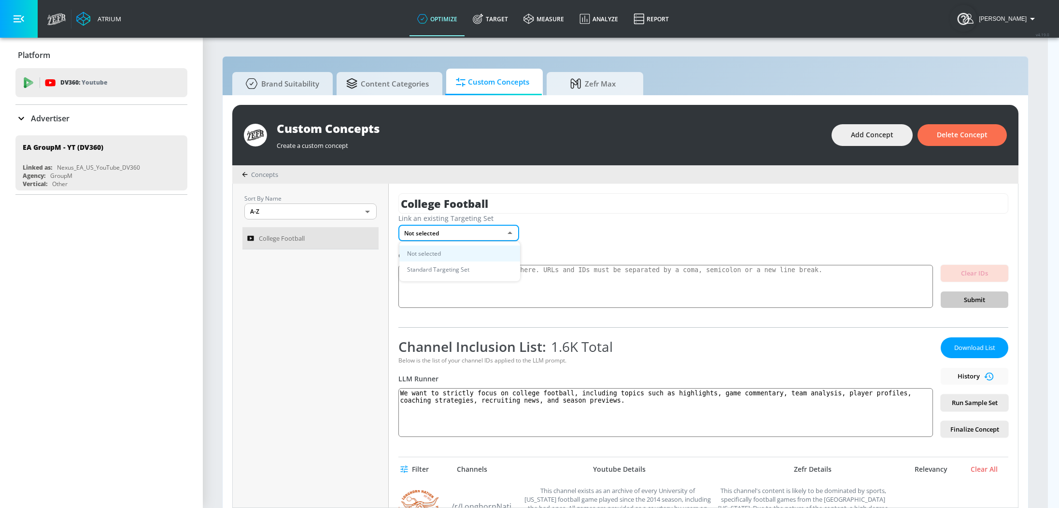
click at [560, 213] on div at bounding box center [529, 254] width 1059 height 508
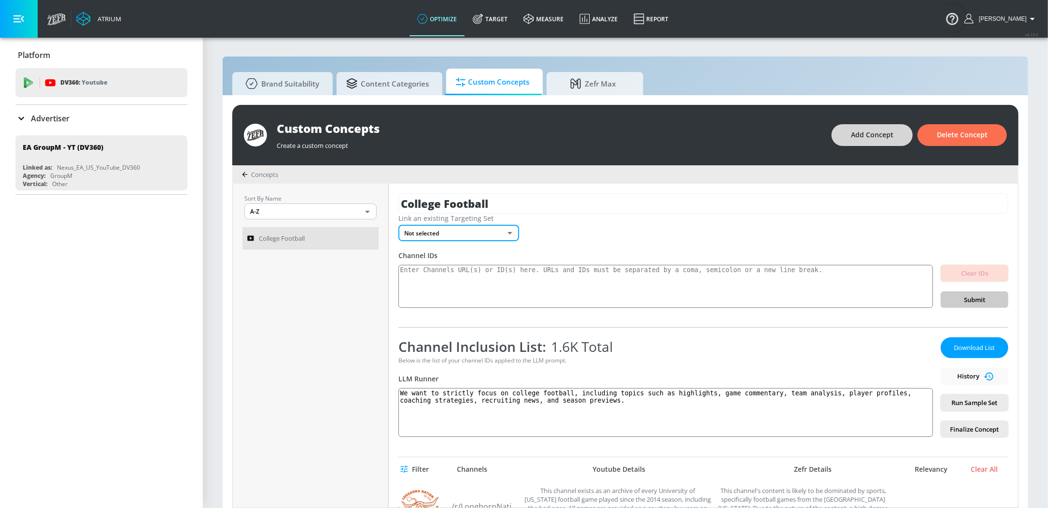
click at [854, 133] on span "Add Concept" at bounding box center [872, 135] width 42 height 12
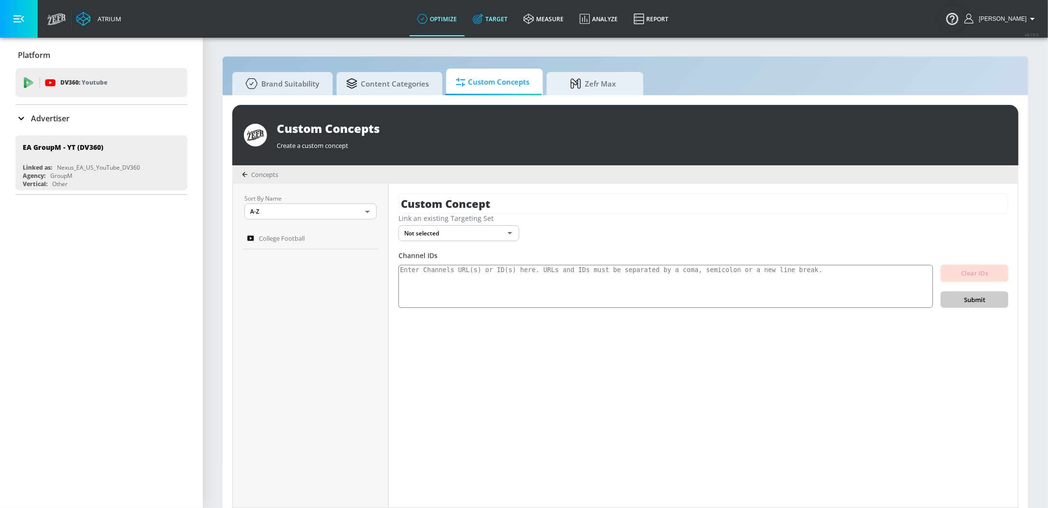
click at [516, 13] on link "Target" at bounding box center [490, 18] width 51 height 35
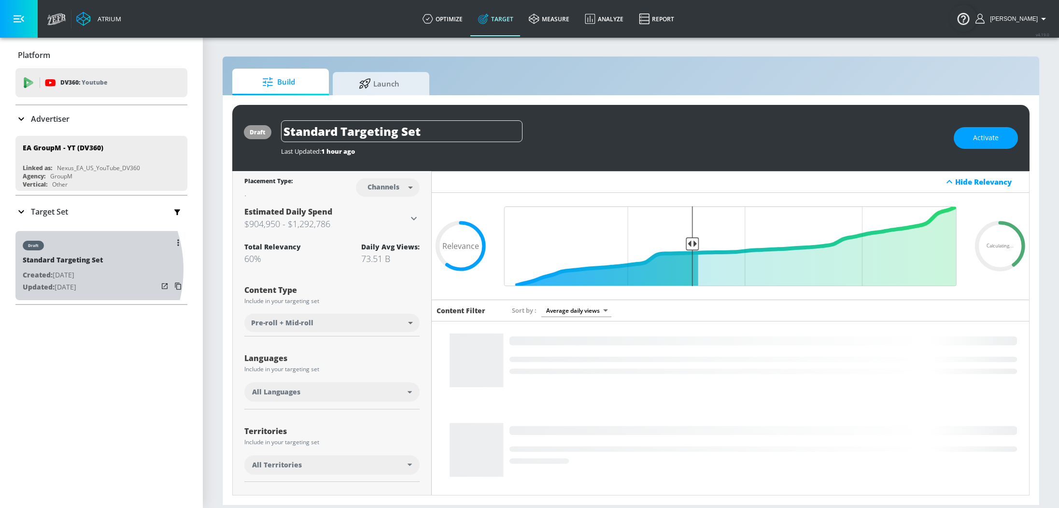
click at [56, 269] on p "Created: Aug. 12, 2025" at bounding box center [63, 275] width 80 height 12
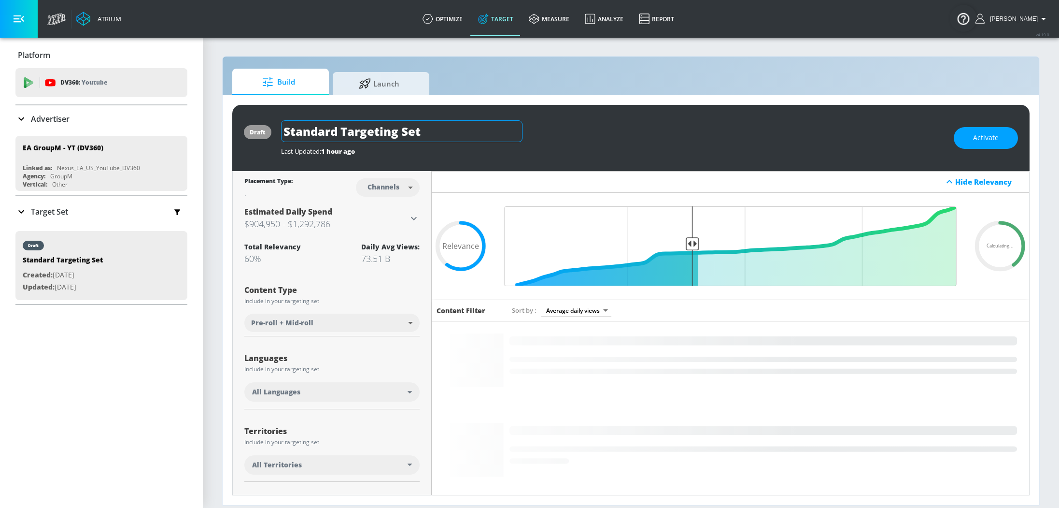
drag, startPoint x: 436, startPoint y: 135, endPoint x: 282, endPoint y: 136, distance: 154.5
click at [282, 136] on input "Standard Targeting Set" at bounding box center [401, 131] width 241 height 22
click at [511, 128] on icon "button" at bounding box center [513, 131] width 9 height 9
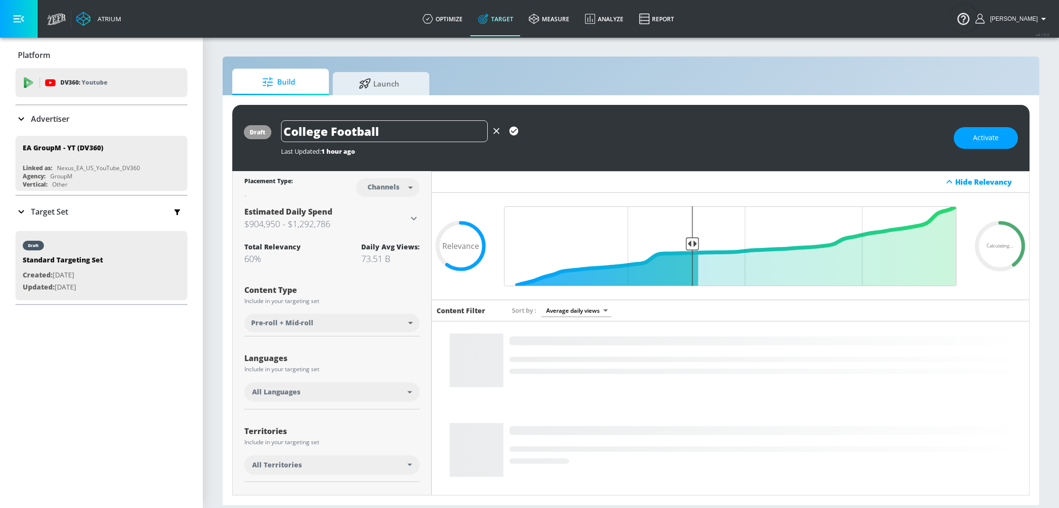
type input "College Football"
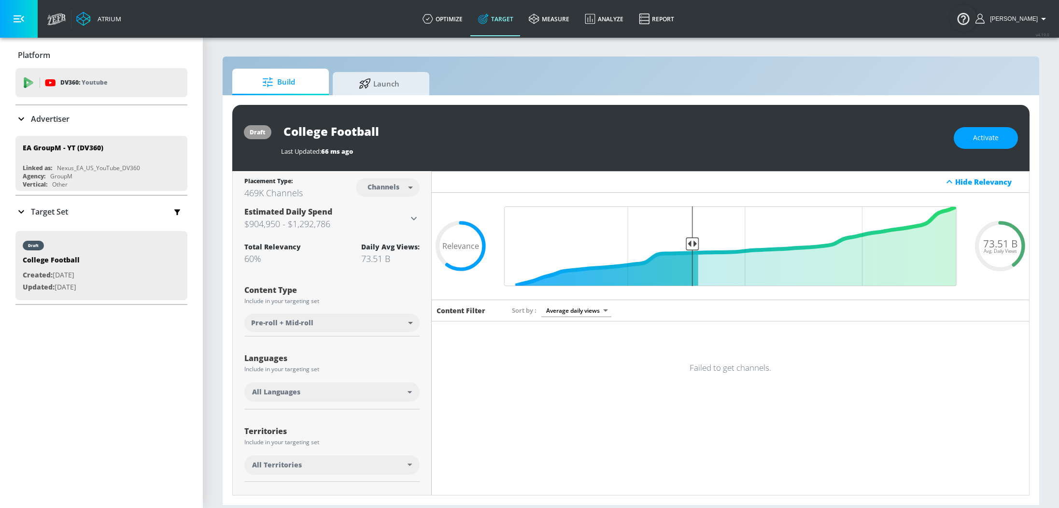
click at [374, 386] on div "All Languages" at bounding box center [331, 391] width 175 height 19
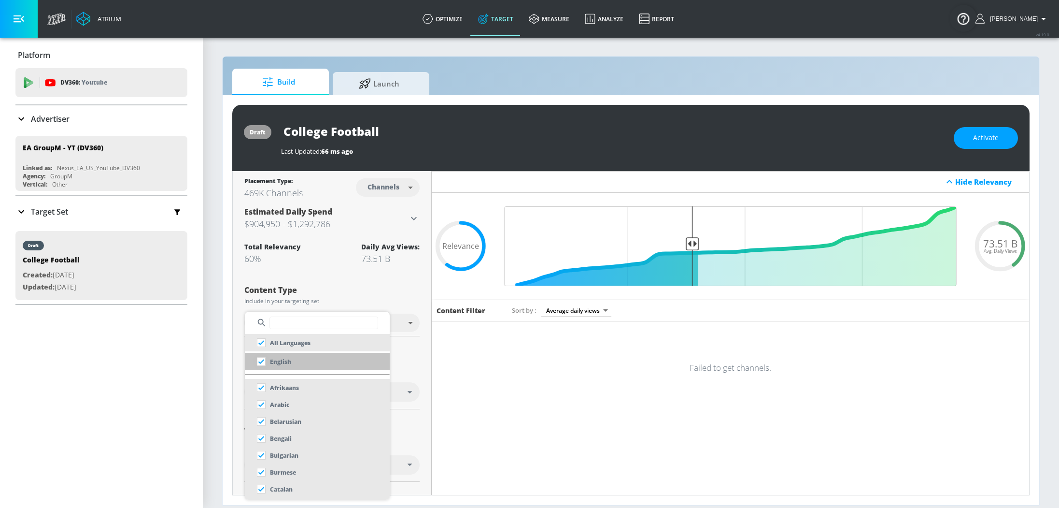
click at [265, 361] on input "checkbox" at bounding box center [261, 360] width 17 height 17
checkbox input "true"
checkbox input "false"
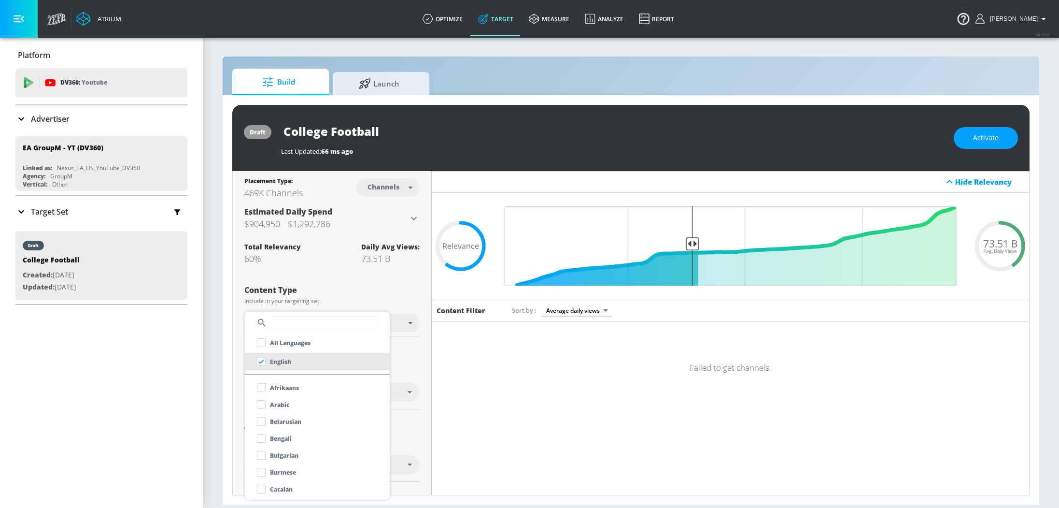
click at [414, 358] on div at bounding box center [529, 254] width 1059 height 508
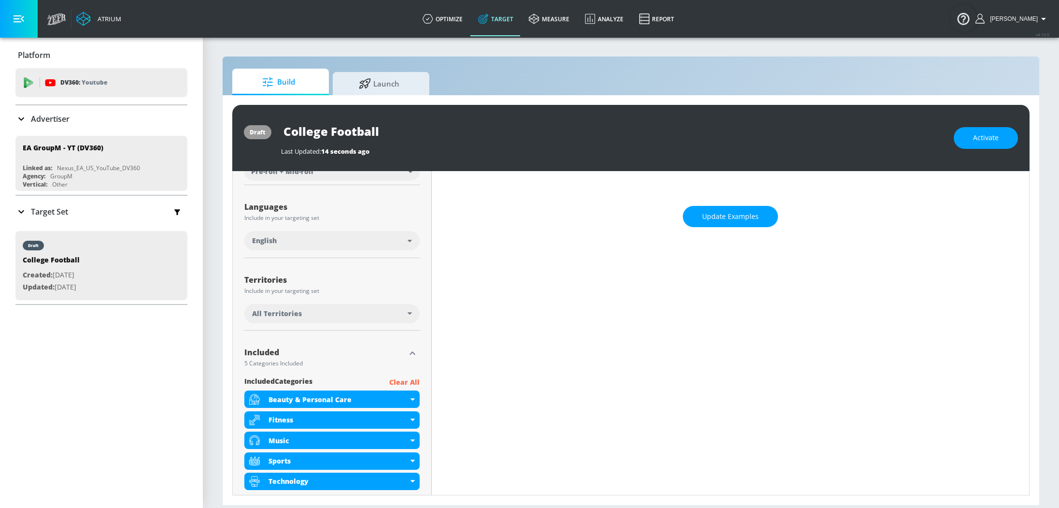
scroll to position [235, 0]
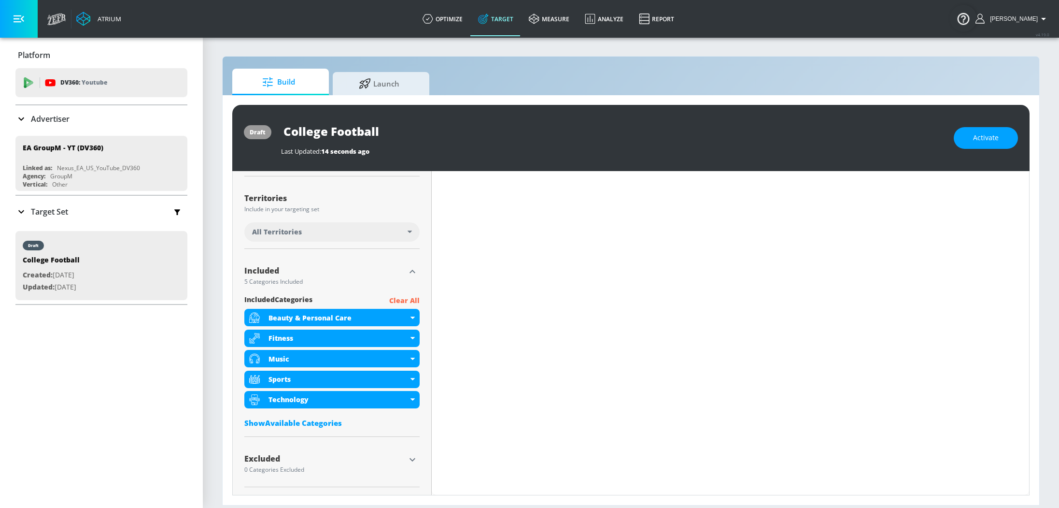
click at [398, 291] on div "Included 5 Categories Included included Categories Clear All Beauty & Personal …" at bounding box center [331, 346] width 175 height 180
click at [401, 301] on p "Clear All" at bounding box center [404, 301] width 30 height 12
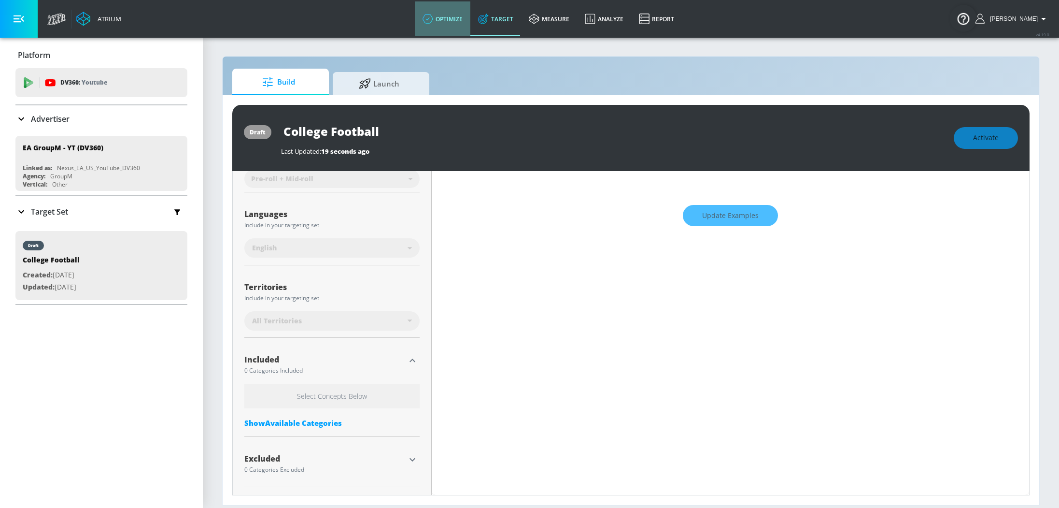
click at [469, 20] on link "optimize" at bounding box center [443, 18] width 56 height 35
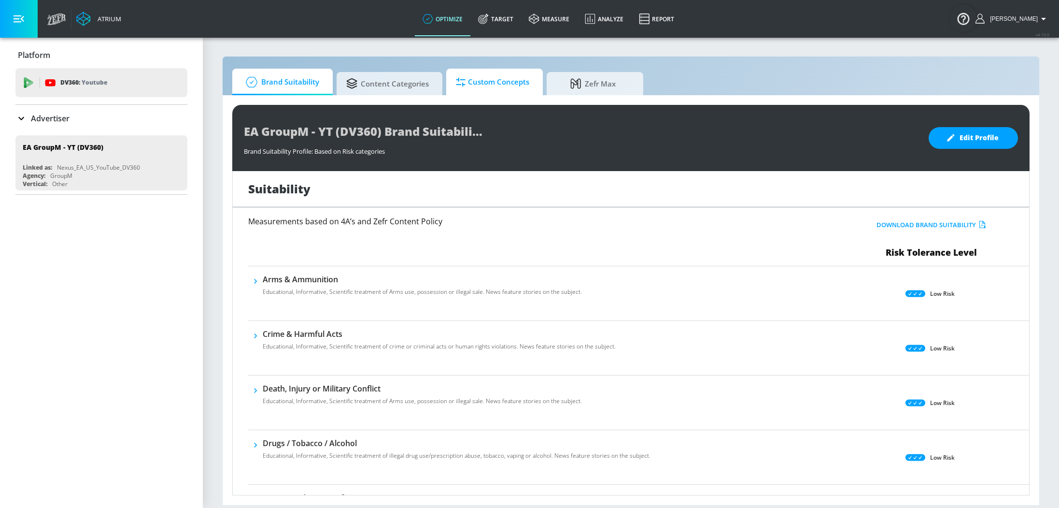
click at [517, 81] on span "Custom Concepts" at bounding box center [492, 81] width 73 height 23
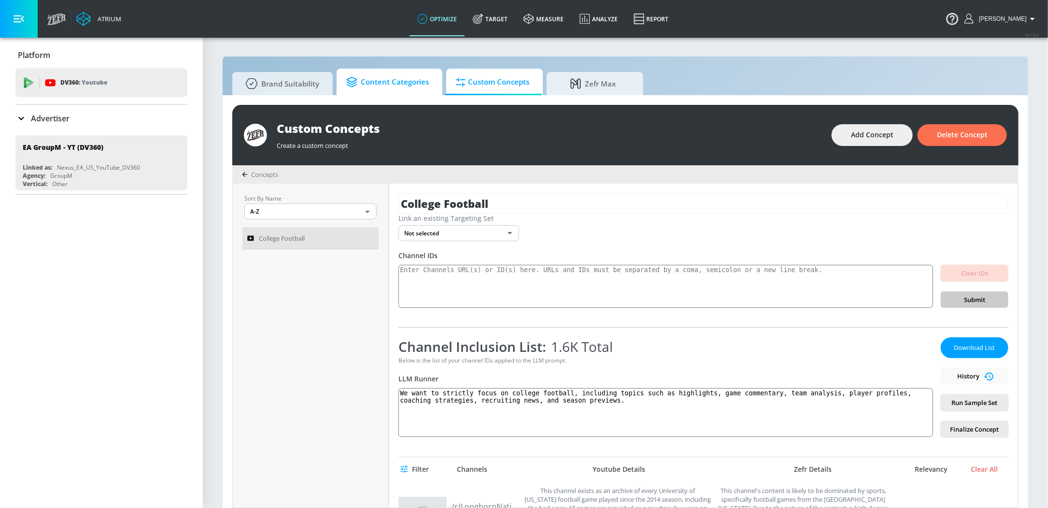
click at [360, 83] on icon at bounding box center [353, 82] width 14 height 11
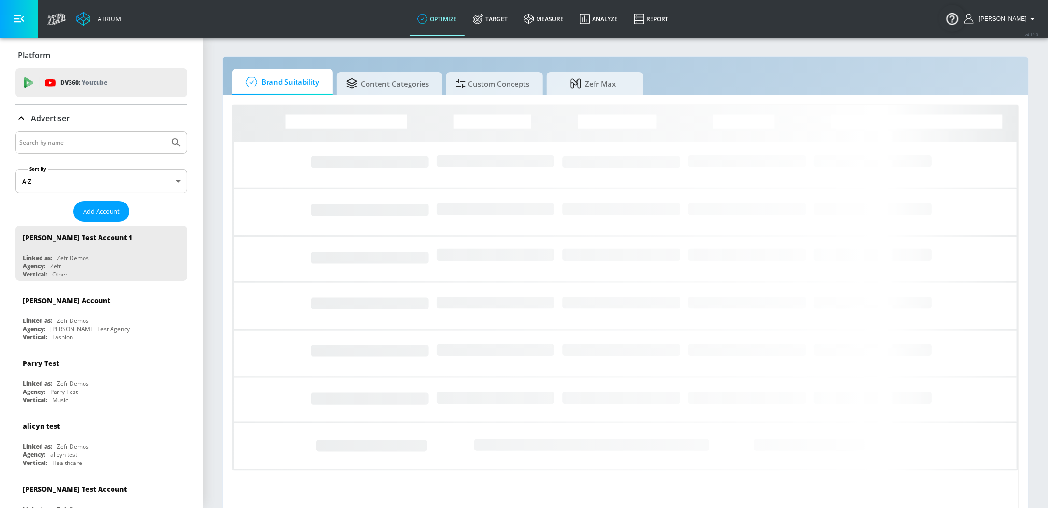
click at [42, 118] on p "Advertiser" at bounding box center [50, 118] width 39 height 11
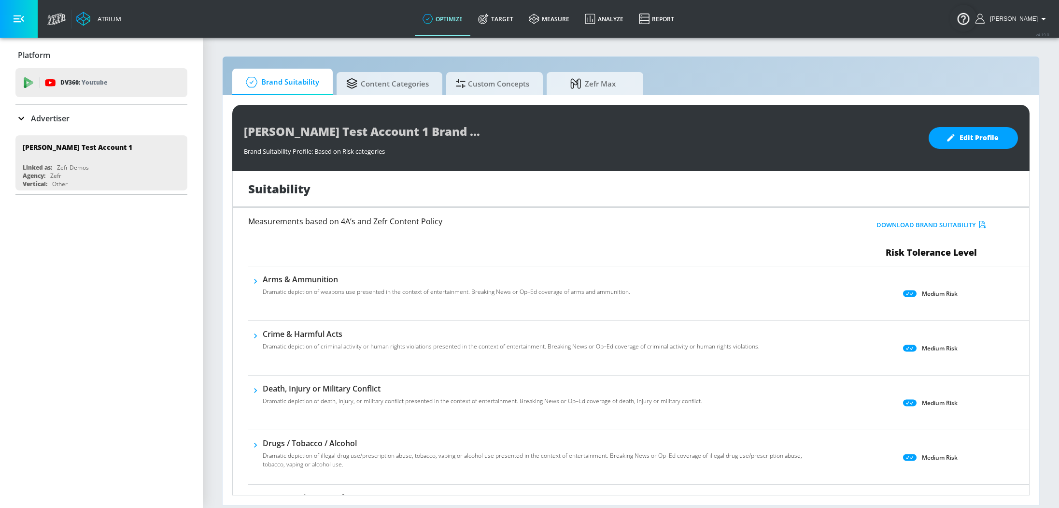
click at [42, 118] on p "Advertiser" at bounding box center [50, 118] width 39 height 11
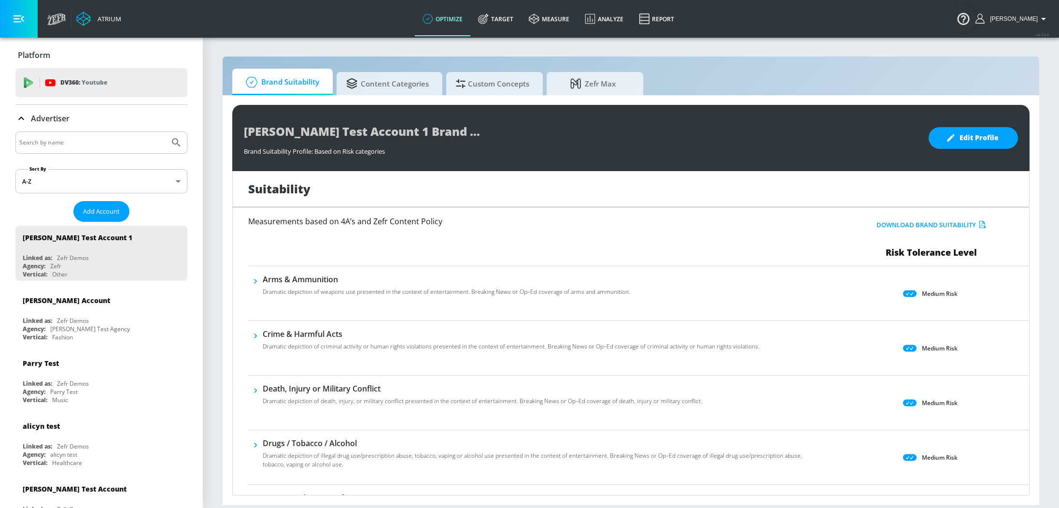
drag, startPoint x: 58, startPoint y: 137, endPoint x: 61, endPoint y: 142, distance: 5.8
click at [59, 139] on input "Search by name" at bounding box center [92, 142] width 146 height 13
type input "Haai"
click at [166, 132] on button "Submit Search" at bounding box center [176, 142] width 21 height 21
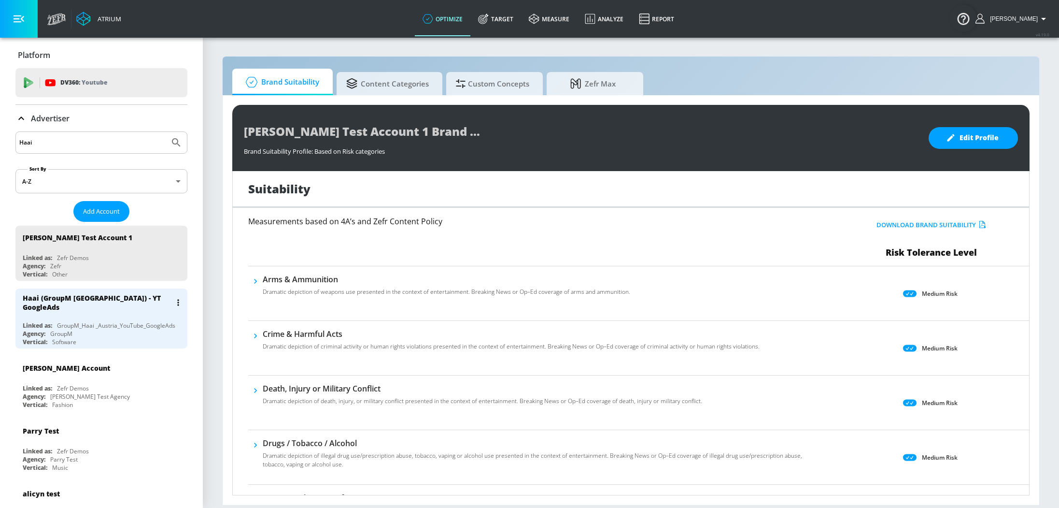
click at [80, 307] on div "Haai (GroupM [GEOGRAPHIC_DATA]) - YT GoogleAds" at bounding box center [104, 302] width 162 height 28
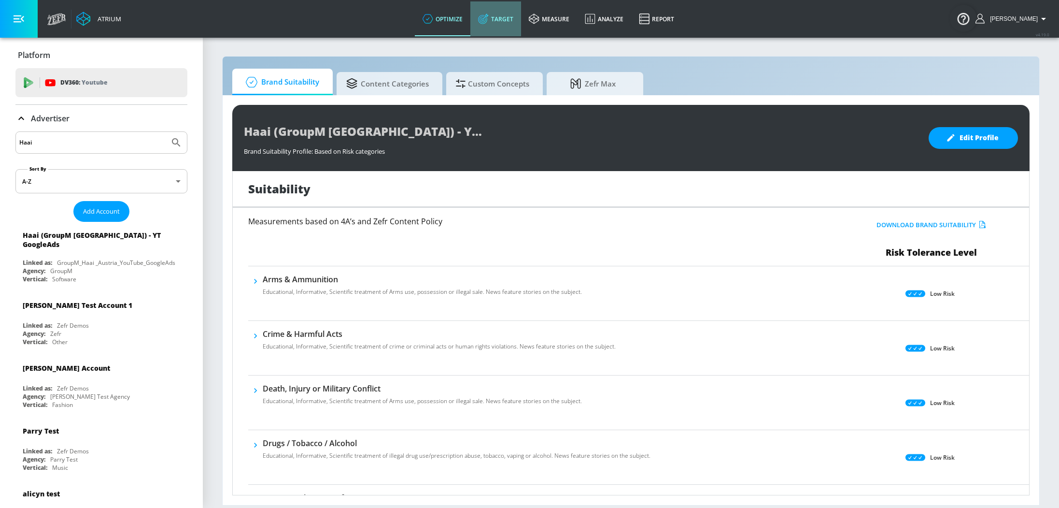
click at [512, 14] on link "Target" at bounding box center [495, 18] width 51 height 35
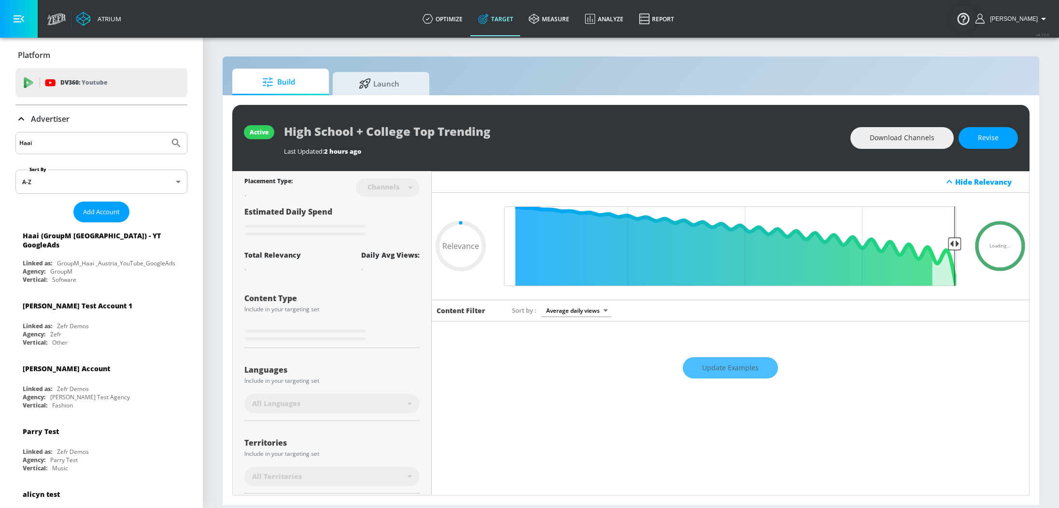
click at [28, 121] on div "Advertiser" at bounding box center [42, 119] width 54 height 12
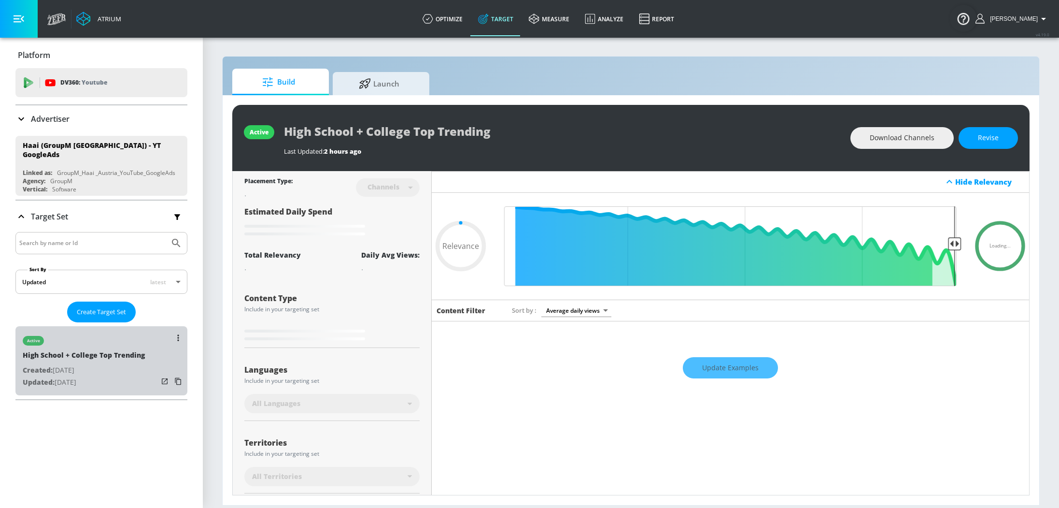
click at [112, 364] on p "Created: Aug. 12, 2025" at bounding box center [84, 370] width 122 height 12
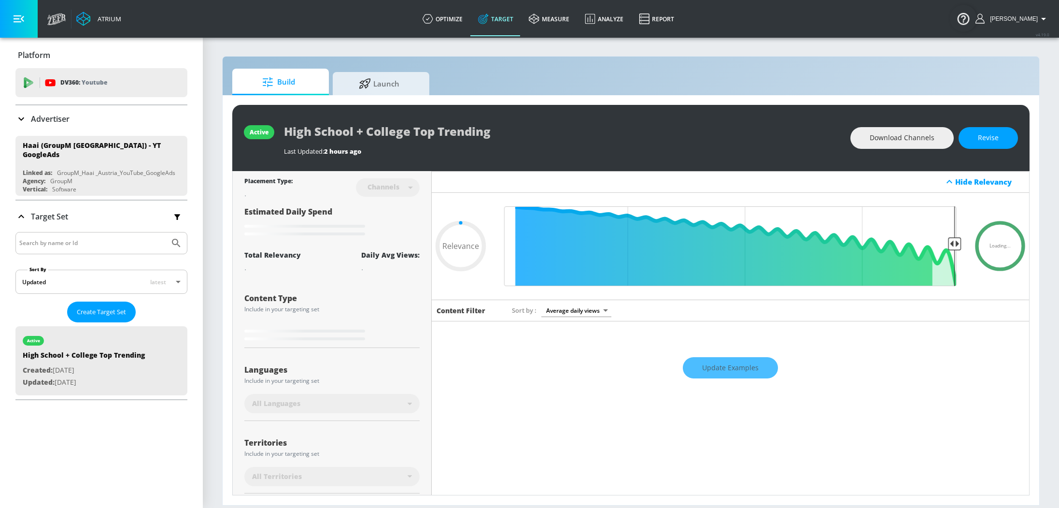
click at [729, 366] on div "Update Examples" at bounding box center [730, 368] width 597 height 34
type input "0.66"
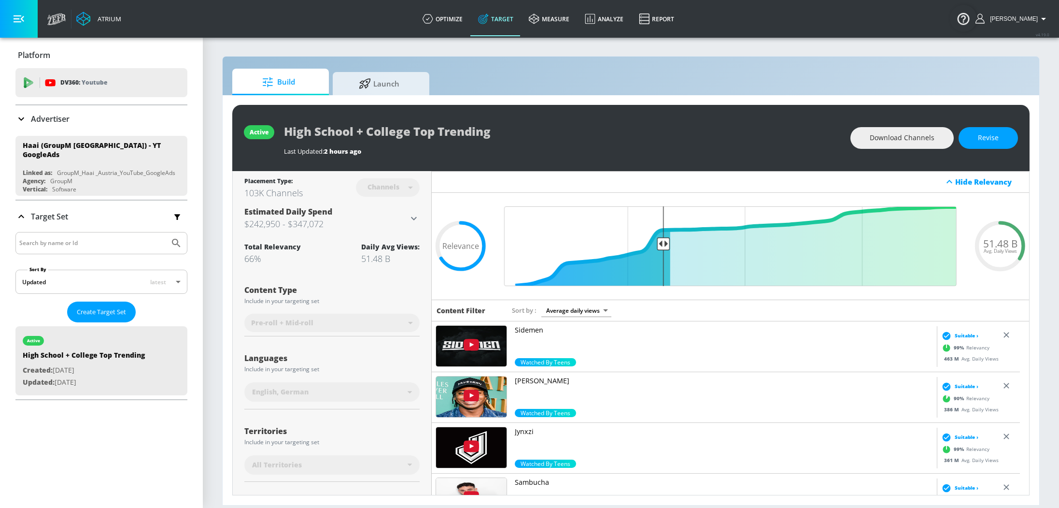
click at [400, 184] on div "Channels" at bounding box center [384, 187] width 42 height 8
click at [992, 132] on span "Revise" at bounding box center [988, 138] width 21 height 12
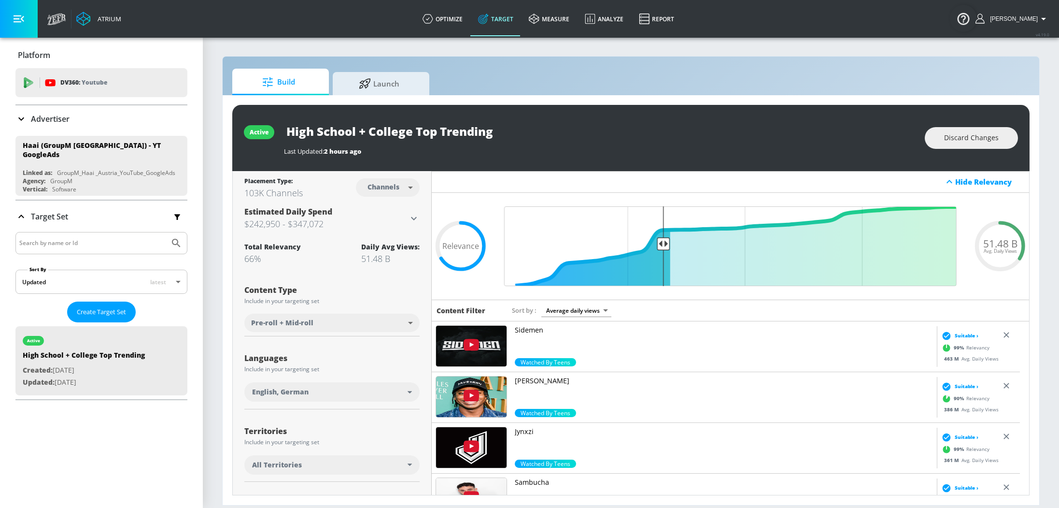
click at [388, 188] on body "Atrium optimize Target measure Analyze Report optimize Target measure Analyze R…" at bounding box center [529, 254] width 1059 height 508
click at [388, 223] on div "Videos" at bounding box center [381, 225] width 28 height 10
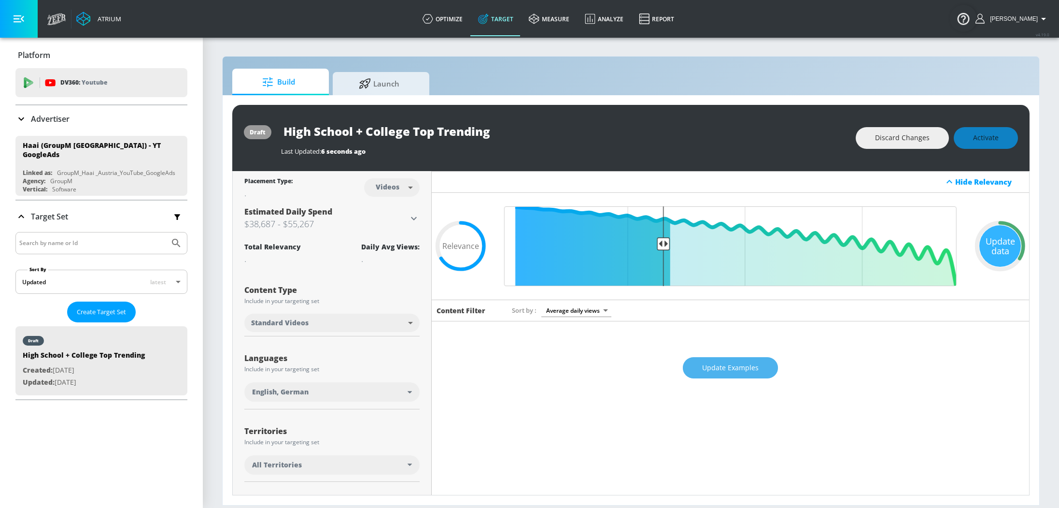
click at [739, 368] on span "Update Examples" at bounding box center [730, 368] width 56 height 12
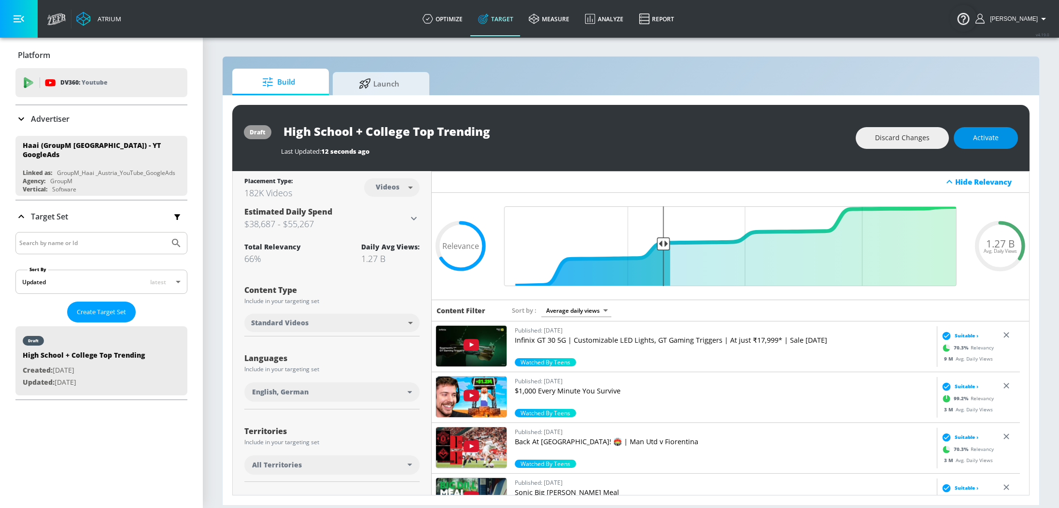
click at [987, 138] on span "Activate" at bounding box center [986, 138] width 26 height 12
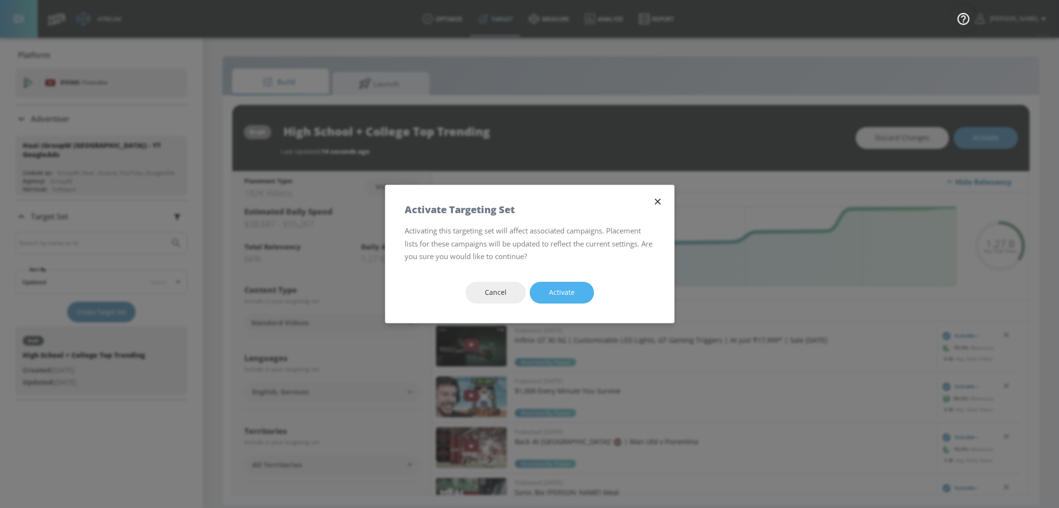
click at [577, 291] on button "Activate" at bounding box center [562, 293] width 64 height 22
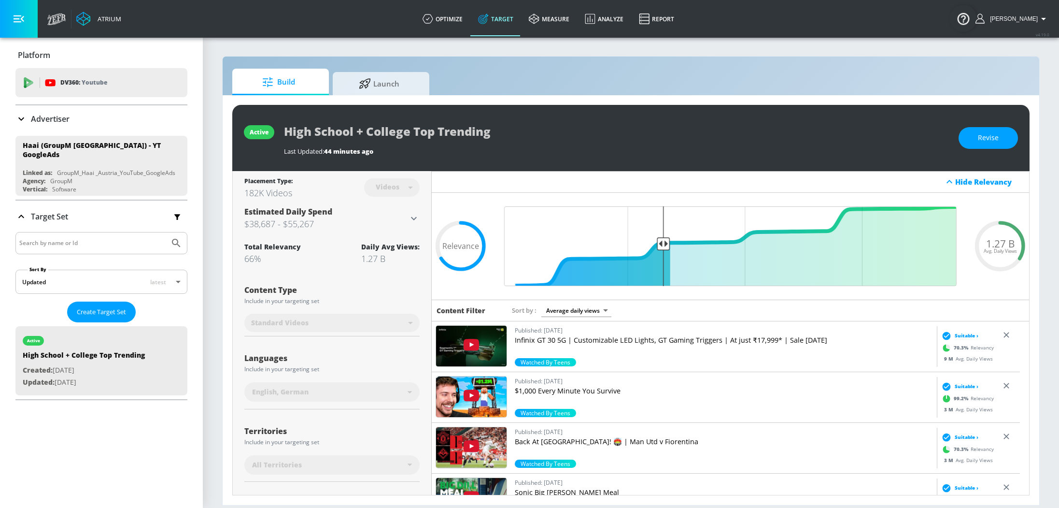
click at [394, 351] on div "Languages Include in your targeting set English, German" at bounding box center [331, 376] width 175 height 65
click at [397, 178] on div "Videos" at bounding box center [392, 187] width 56 height 26
click at [975, 131] on button "Revise" at bounding box center [988, 138] width 59 height 22
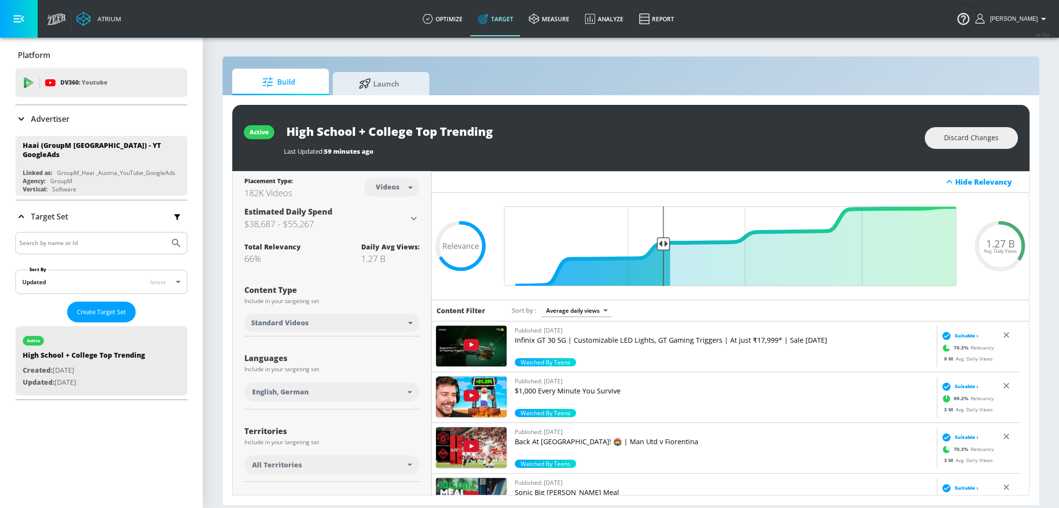
click at [384, 188] on body "Atrium optimize Target measure Analyze Report optimize Target measure Analyze R…" at bounding box center [529, 254] width 1059 height 508
click at [393, 205] on div "Channels" at bounding box center [389, 209] width 35 height 10
type input "channels"
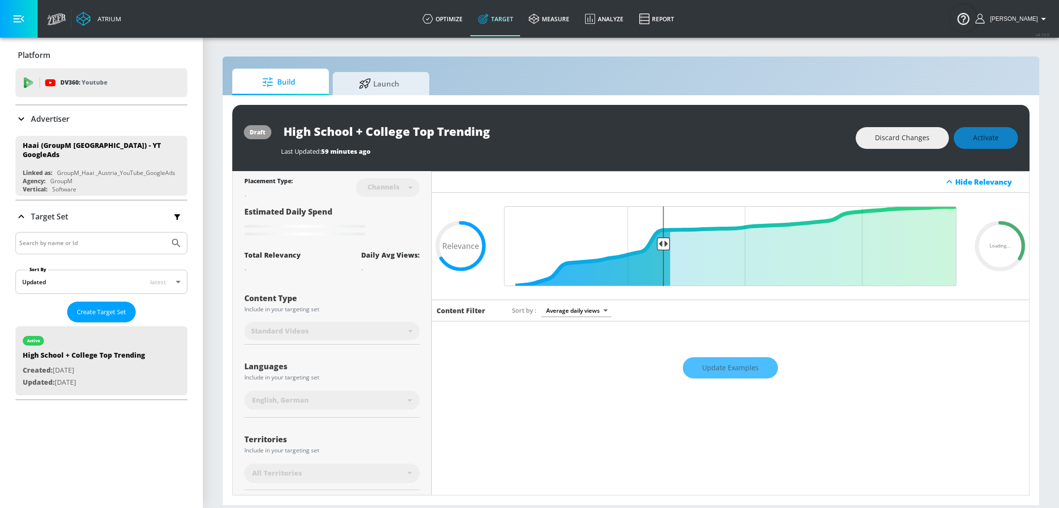
click at [738, 367] on div "Update Examples" at bounding box center [730, 368] width 597 height 34
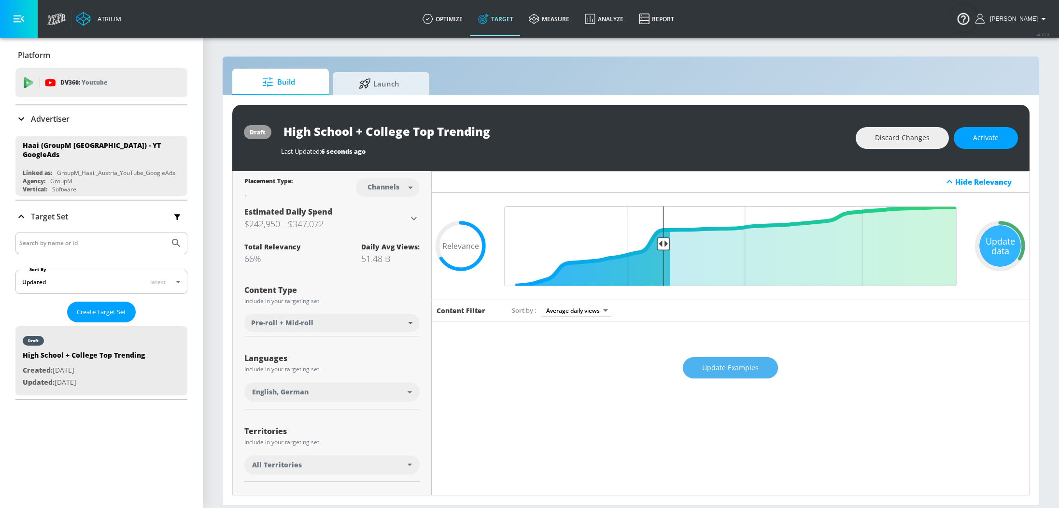
click at [713, 371] on span "Update Examples" at bounding box center [730, 368] width 56 height 12
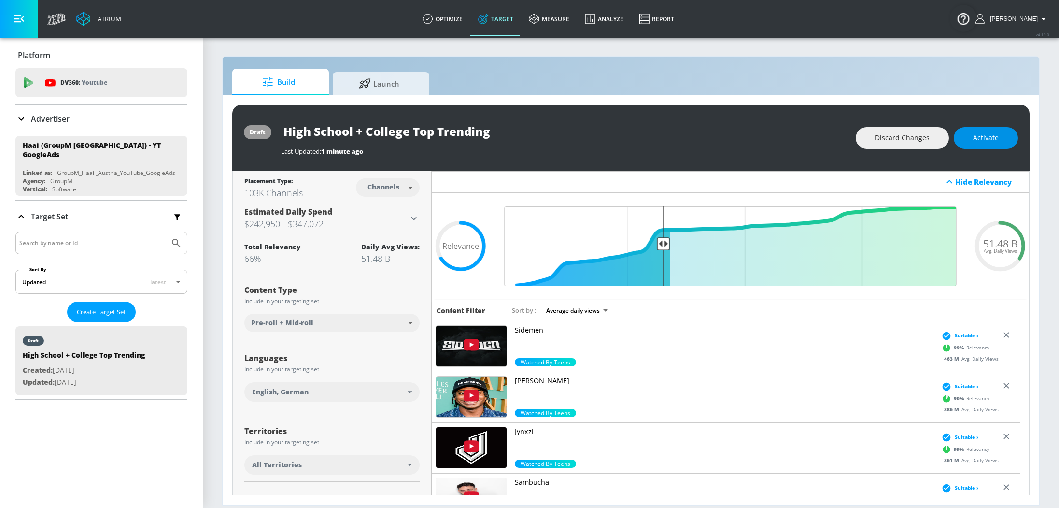
click at [1011, 136] on button "Activate" at bounding box center [986, 138] width 64 height 22
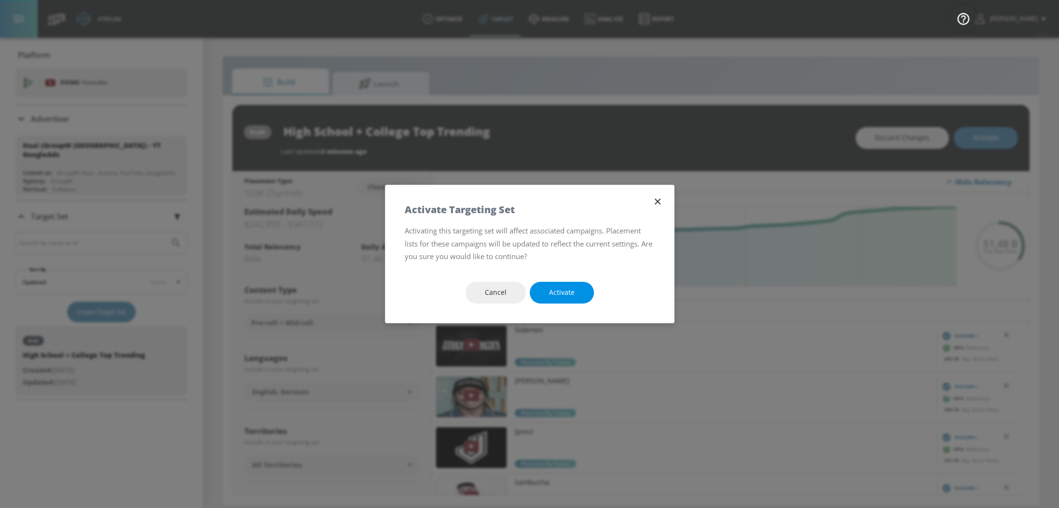
click at [581, 299] on button "Activate" at bounding box center [562, 293] width 64 height 22
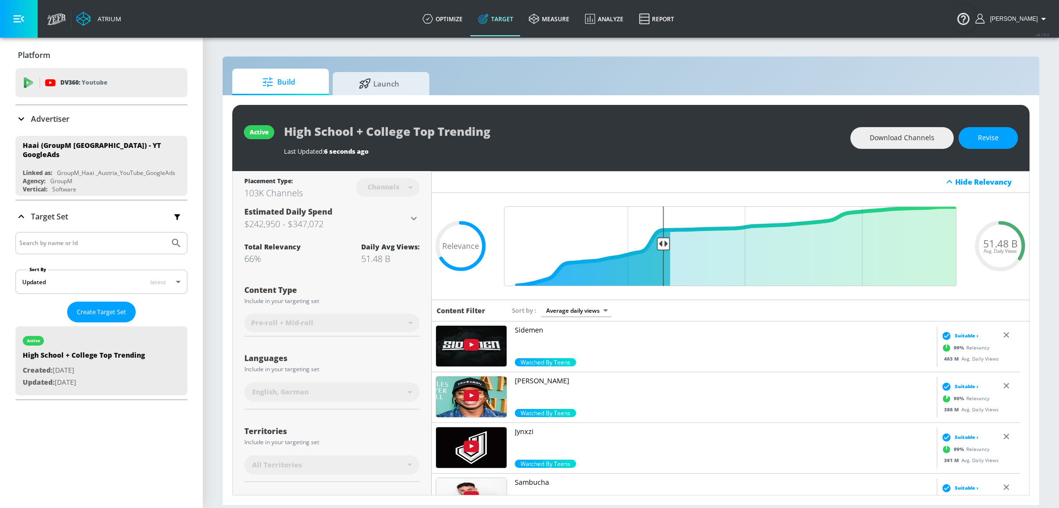
click at [660, 95] on div "Build Launch" at bounding box center [630, 82] width 797 height 27
drag, startPoint x: 932, startPoint y: 141, endPoint x: 922, endPoint y: 135, distance: 11.4
click at [932, 141] on span "Download Channels" at bounding box center [902, 138] width 65 height 12
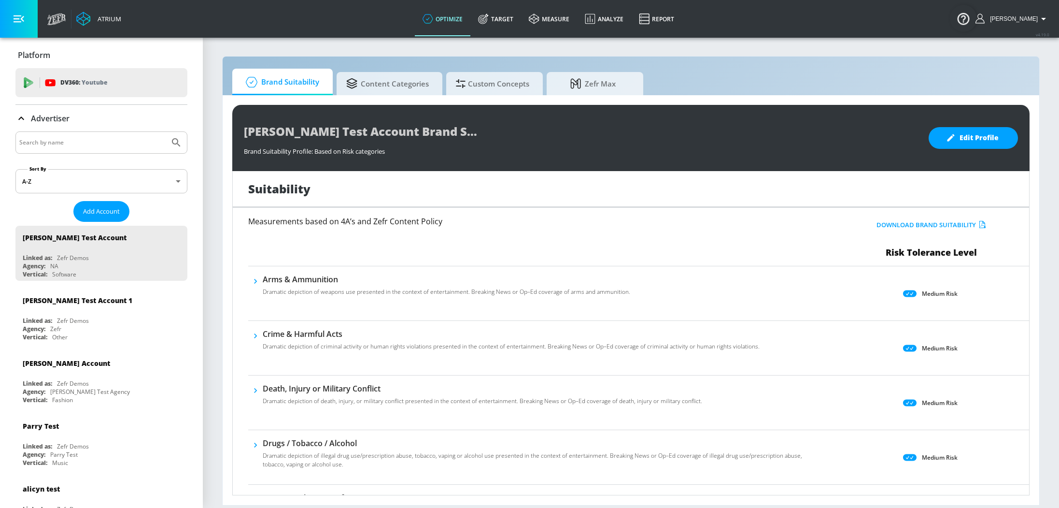
click at [127, 144] on input "Search by name" at bounding box center [92, 142] width 146 height 13
type input "e"
click at [166, 132] on button "Submit Search" at bounding box center [176, 142] width 21 height 21
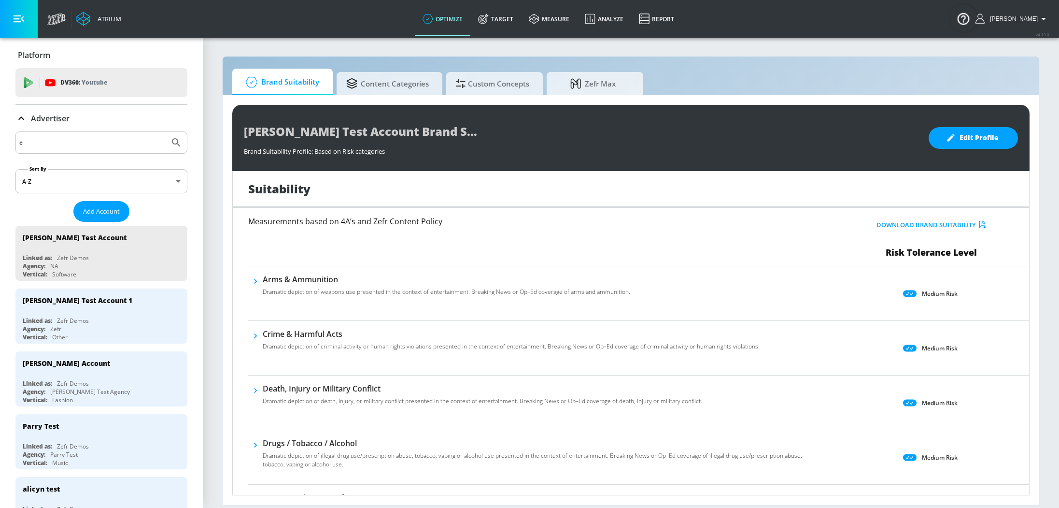
click at [63, 132] on div "e" at bounding box center [101, 142] width 172 height 22
click at [45, 138] on input "e" at bounding box center [92, 142] width 146 height 13
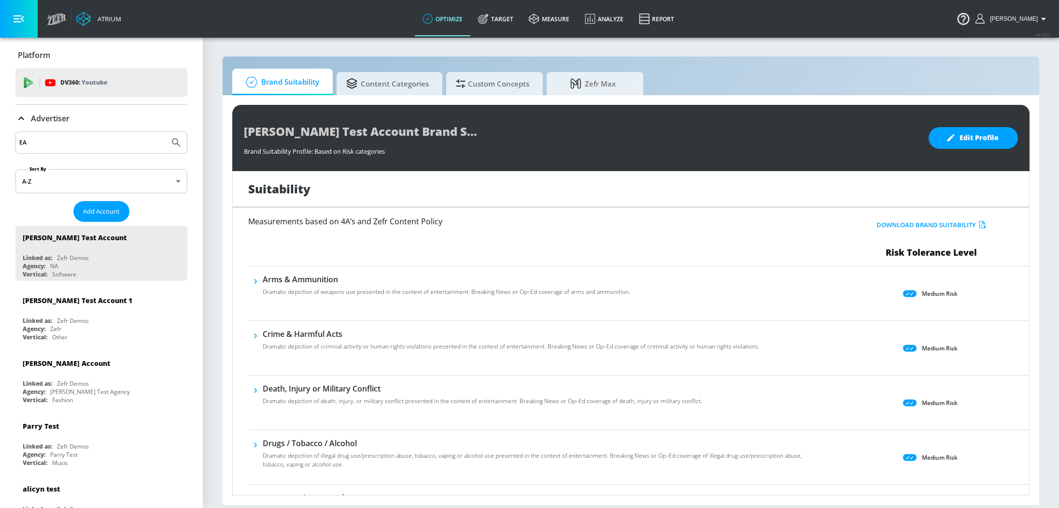
click at [166, 132] on button "Submit Search" at bounding box center [176, 142] width 21 height 21
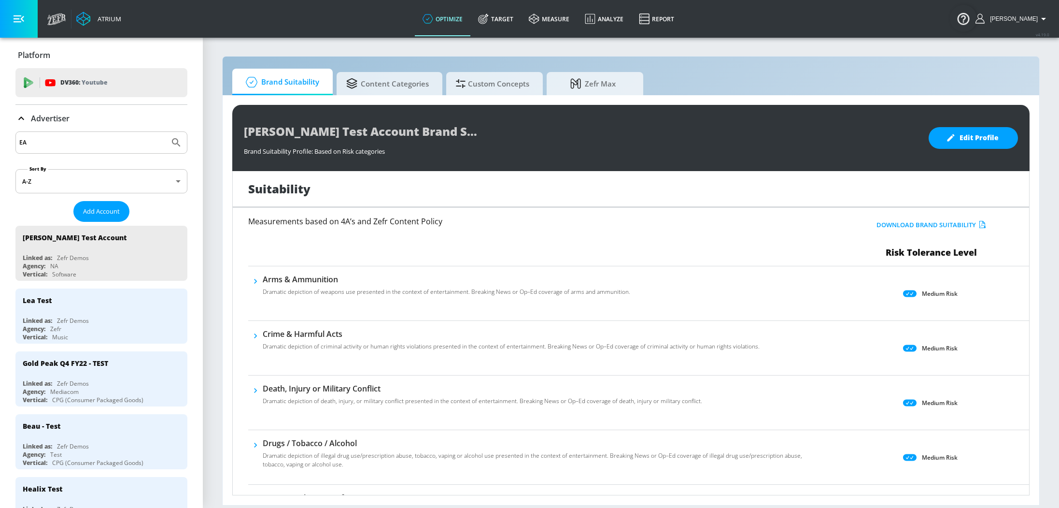
click at [67, 145] on input "EA" at bounding box center [92, 142] width 146 height 13
click at [166, 132] on button "Submit Search" at bounding box center [176, 142] width 21 height 21
click at [45, 145] on input "EA" at bounding box center [92, 142] width 146 height 13
type input "E"
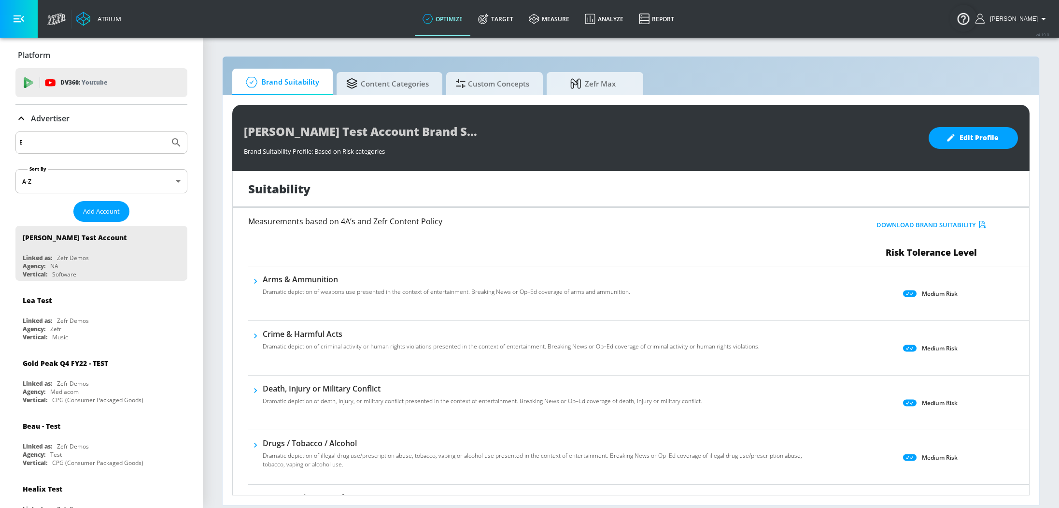
type input "EA"
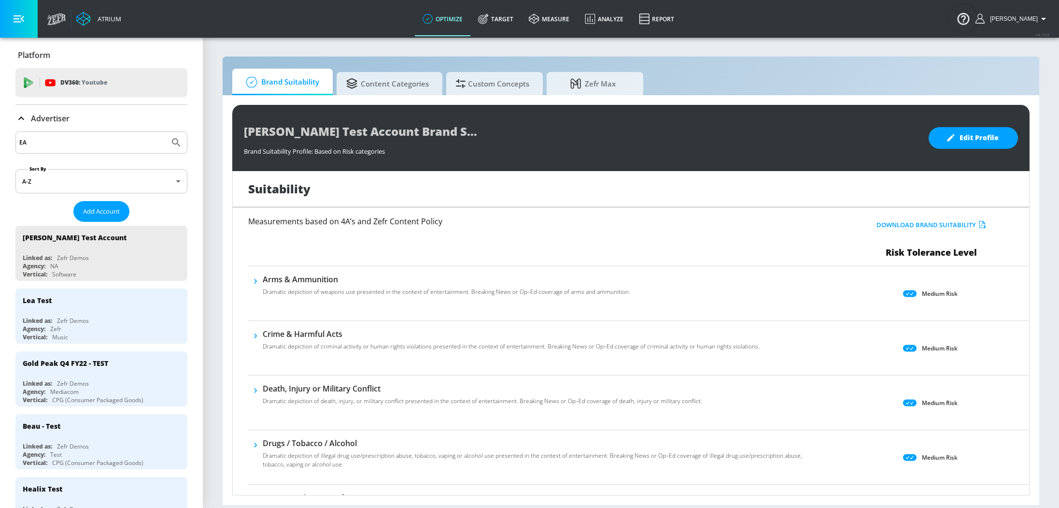
click at [166, 132] on button "Submit Search" at bounding box center [176, 142] width 21 height 21
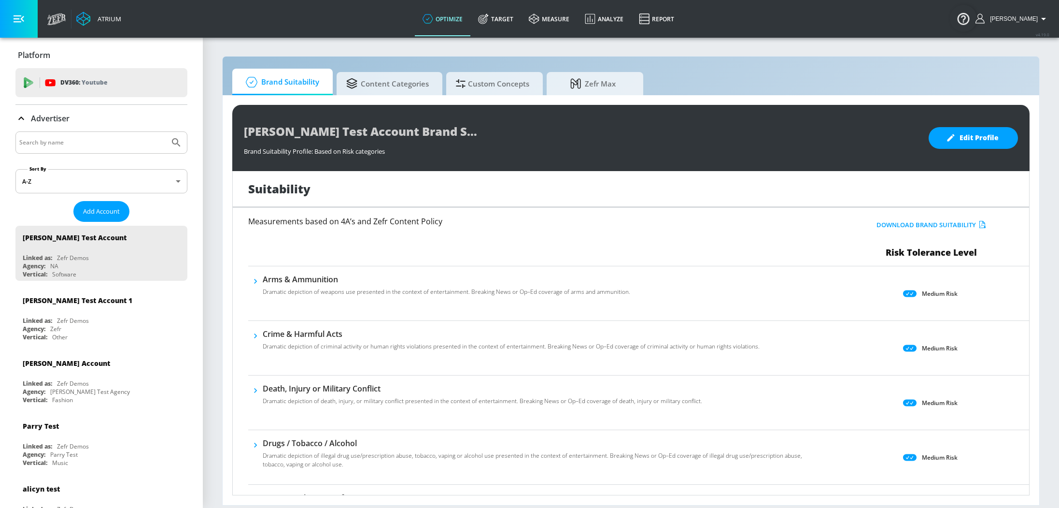
click at [122, 132] on div at bounding box center [101, 142] width 172 height 22
click at [124, 138] on input "Search by name" at bounding box center [92, 142] width 146 height 13
type input "EA"
click at [166, 132] on button "Submit Search" at bounding box center [176, 142] width 21 height 21
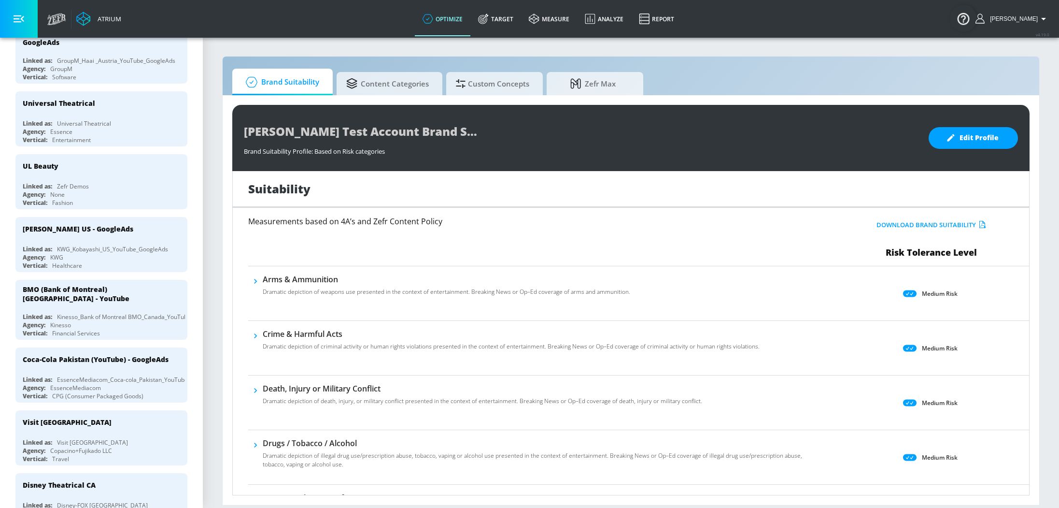
scroll to position [987, 0]
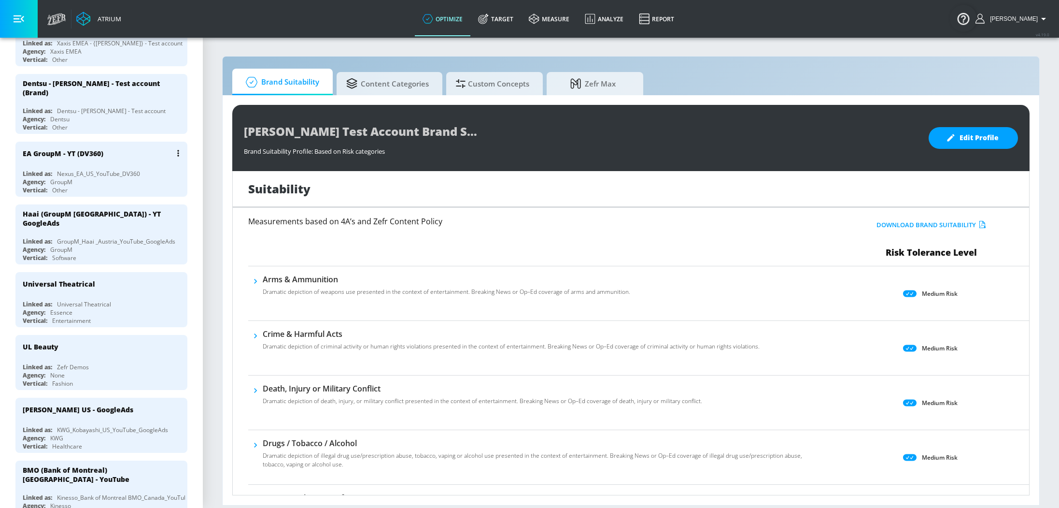
click at [73, 155] on div "EA GroupM - YT (DV360)" at bounding box center [104, 152] width 162 height 23
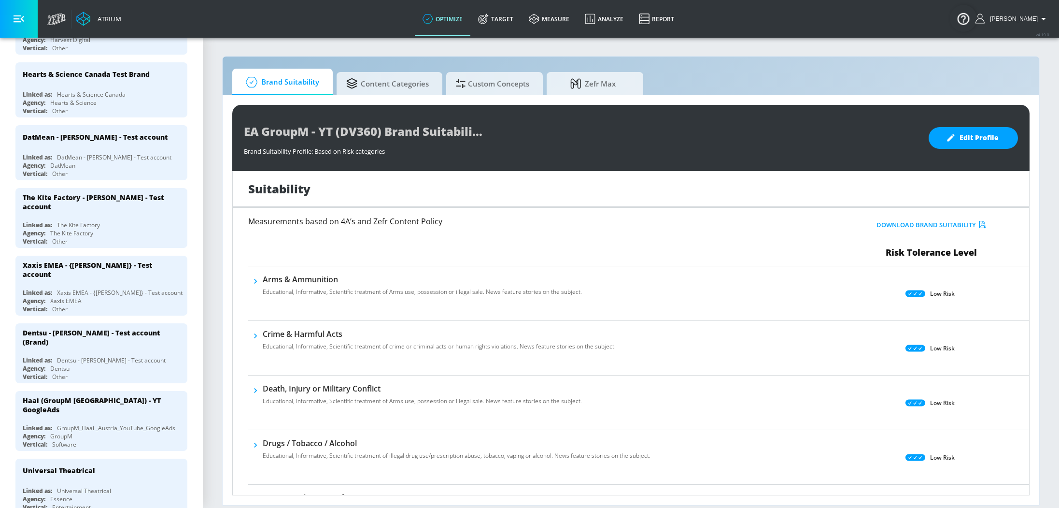
scroll to position [295, 0]
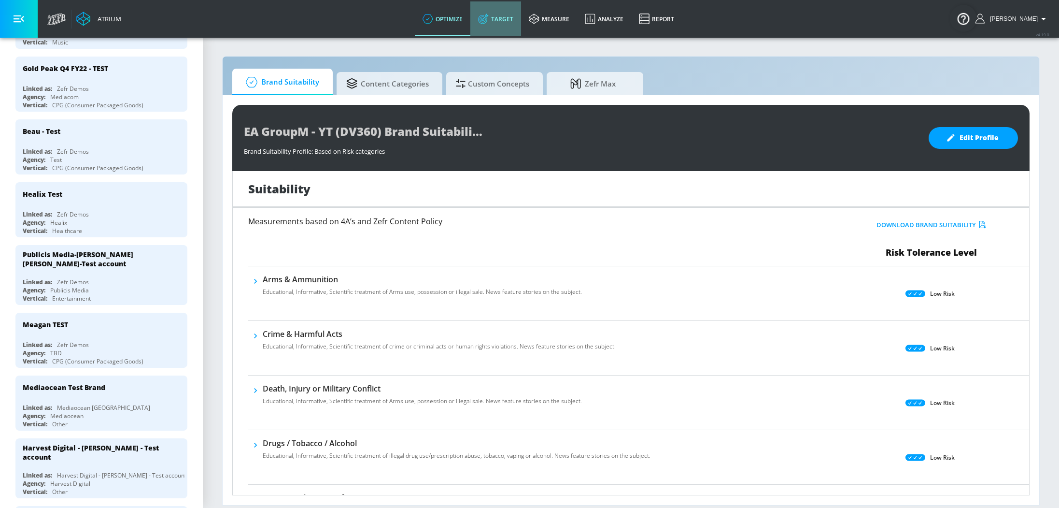
click at [500, 18] on link "Target" at bounding box center [495, 18] width 51 height 35
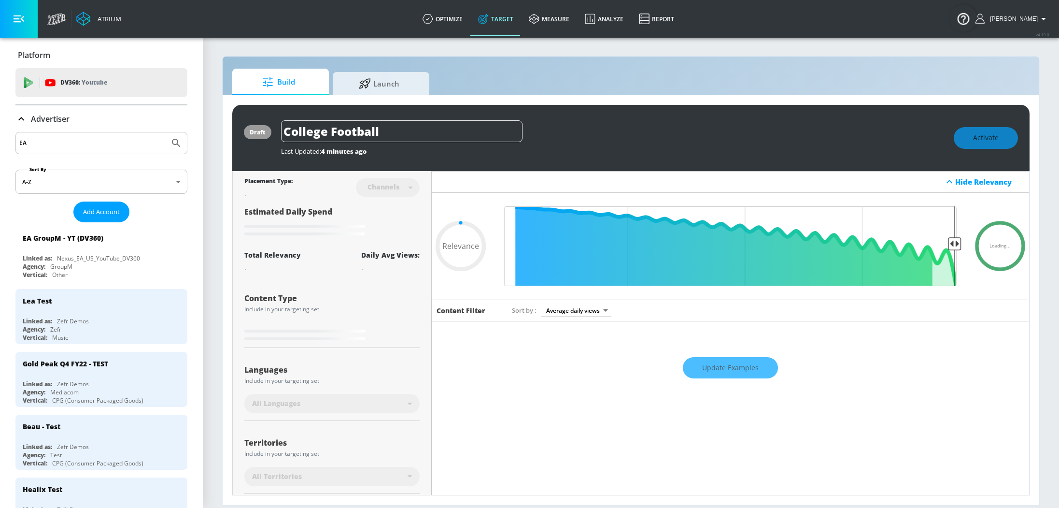
click at [18, 116] on icon at bounding box center [21, 119] width 12 height 12
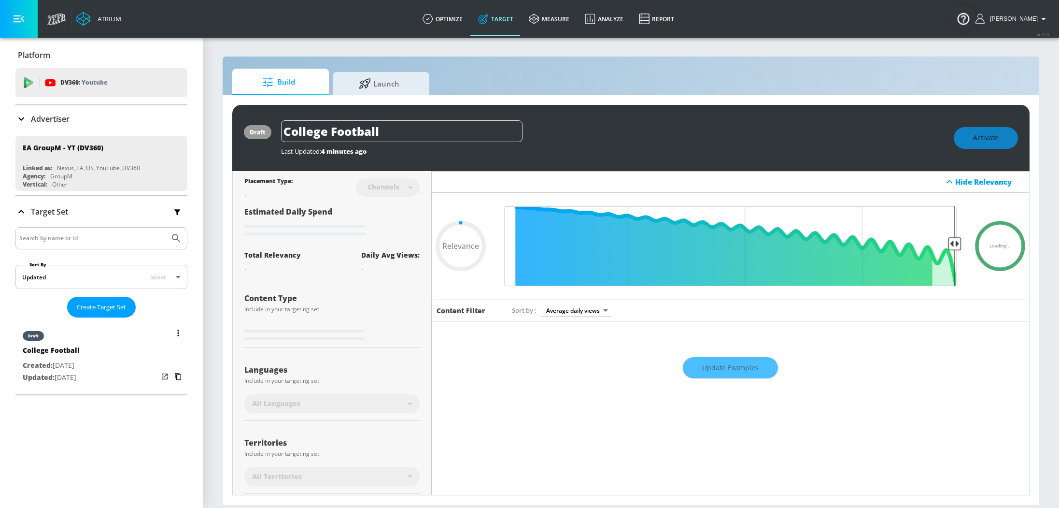
click at [53, 351] on div "College Football" at bounding box center [51, 352] width 57 height 14
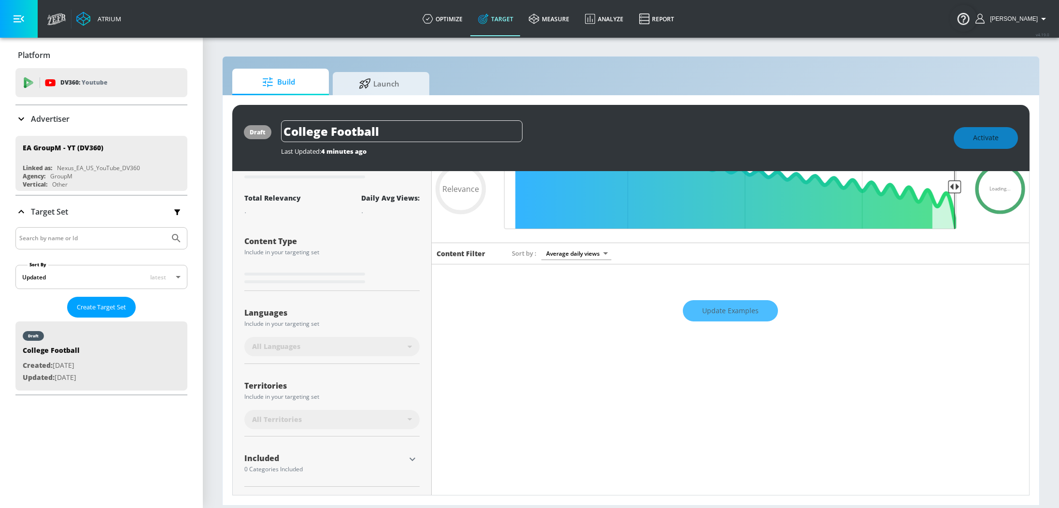
scroll to position [108, 0]
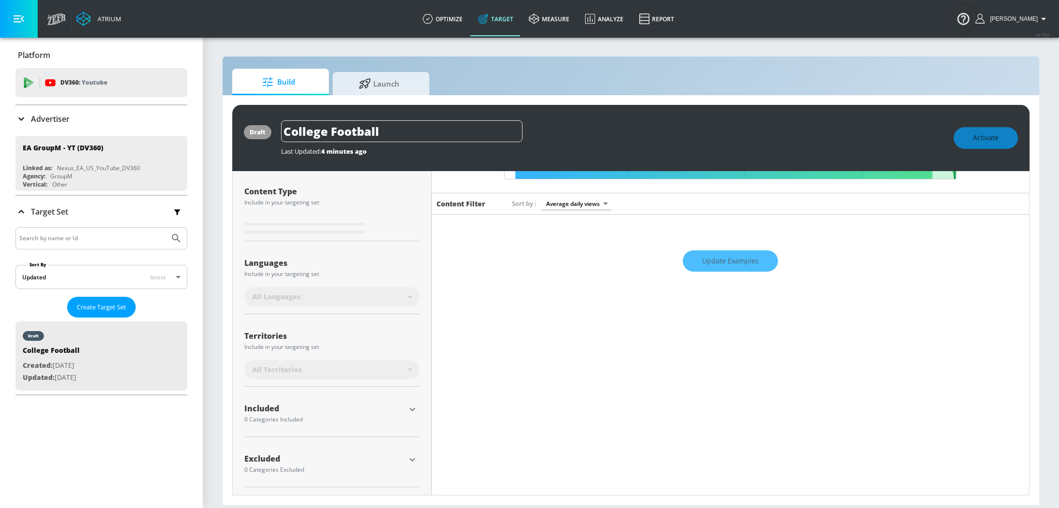
click at [413, 412] on icon "button" at bounding box center [413, 409] width 12 height 12
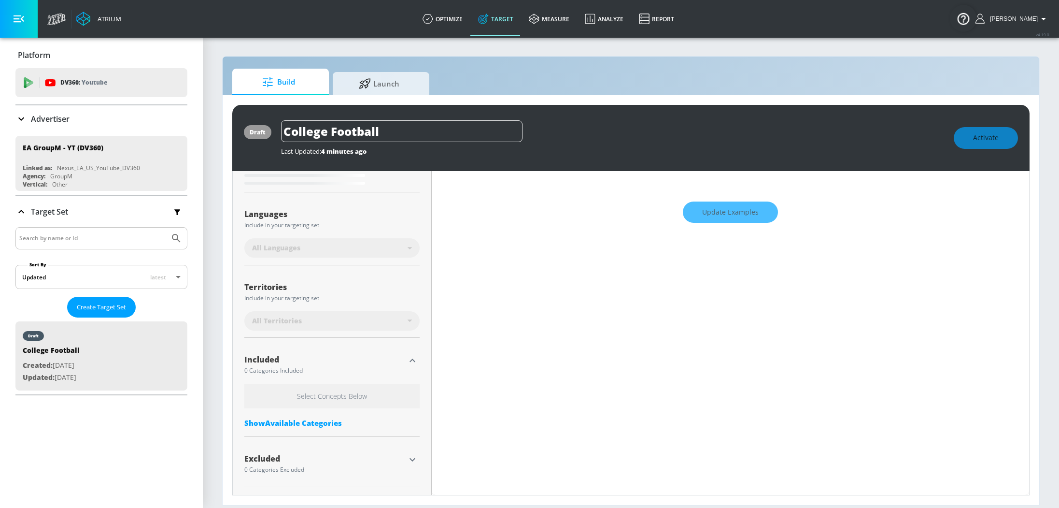
click at [310, 423] on div "Show Available Categories" at bounding box center [331, 423] width 175 height 10
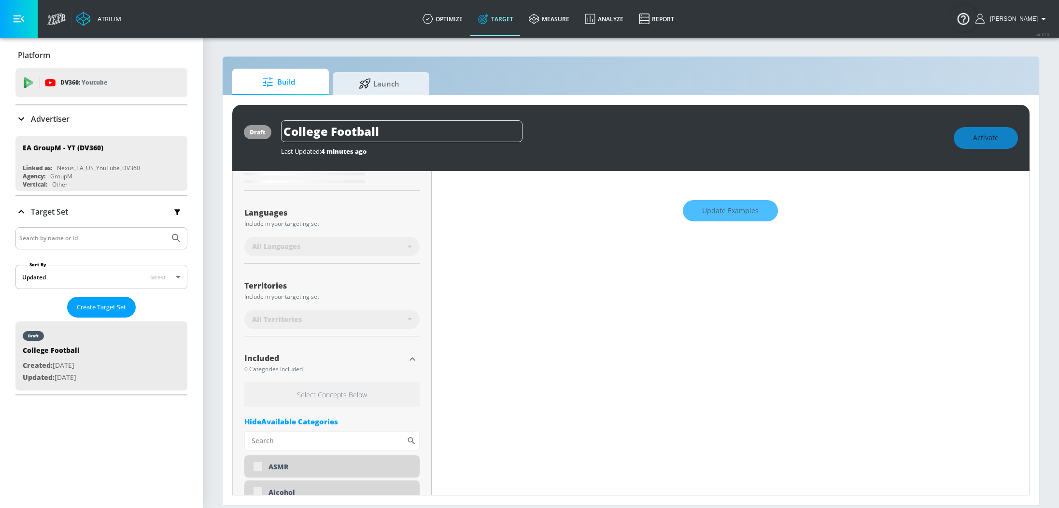
type input "0.6"
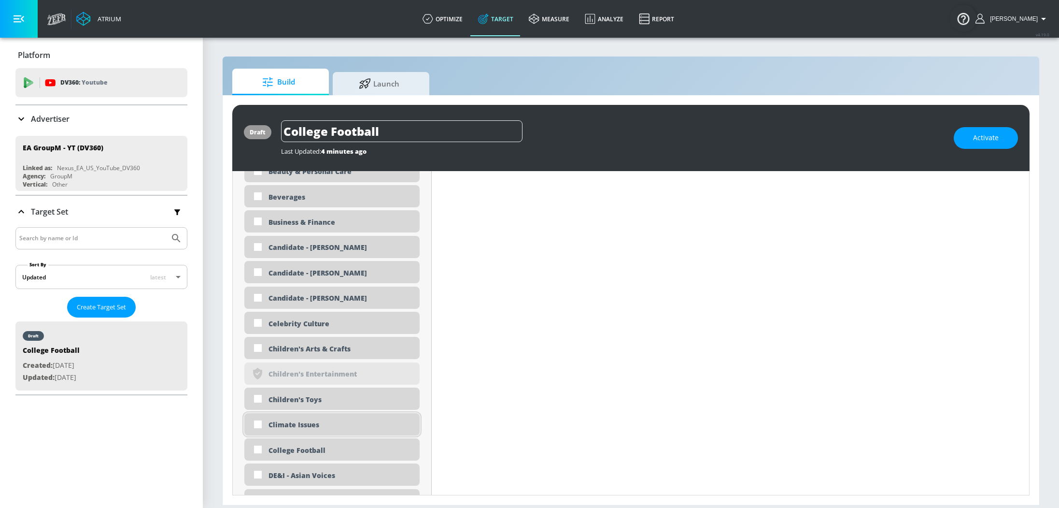
scroll to position [619, 0]
drag, startPoint x: 257, startPoint y: 451, endPoint x: 264, endPoint y: 450, distance: 6.9
click at [257, 451] on input "checkbox" at bounding box center [257, 447] width 17 height 17
checkbox input "true"
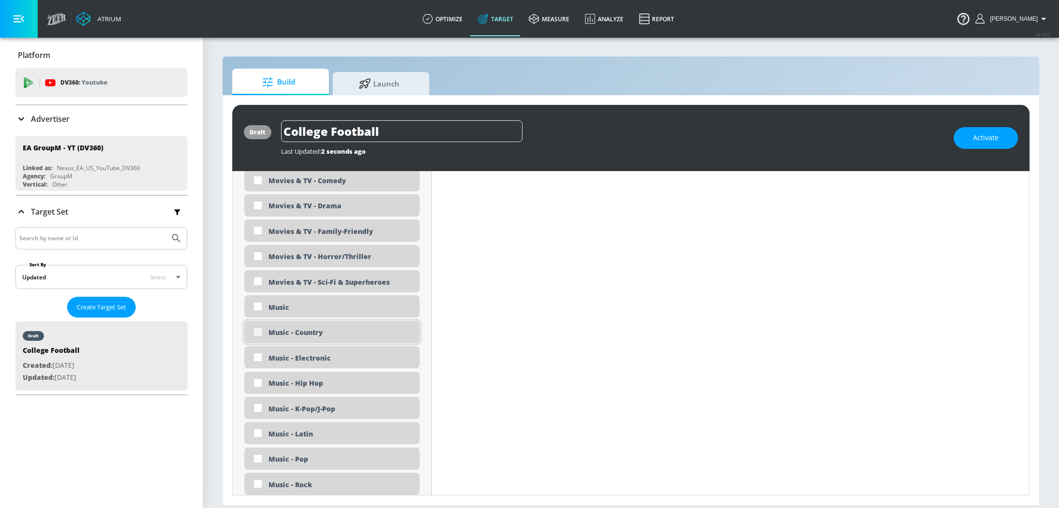
click at [259, 333] on input "checkbox" at bounding box center [257, 331] width 17 height 17
checkbox input "true"
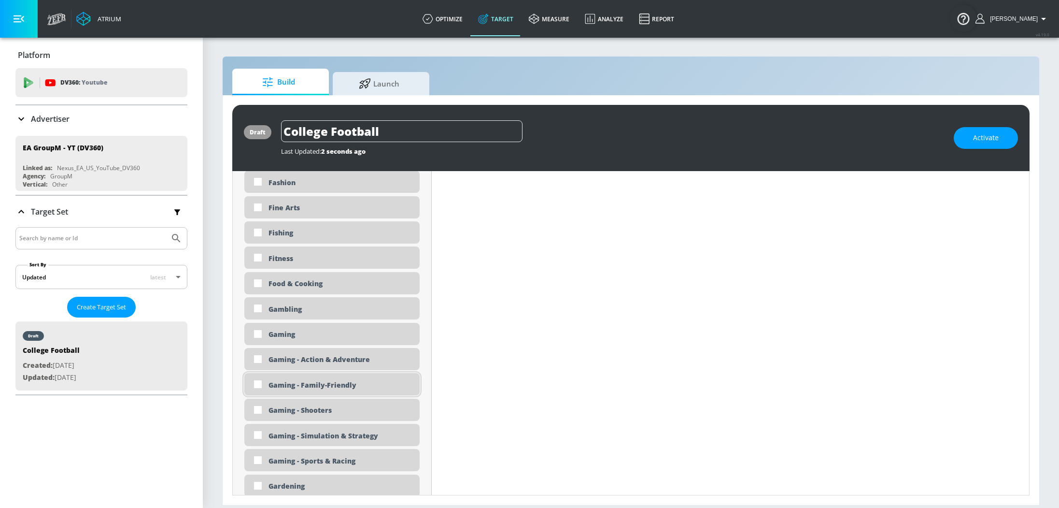
scroll to position [1207, 0]
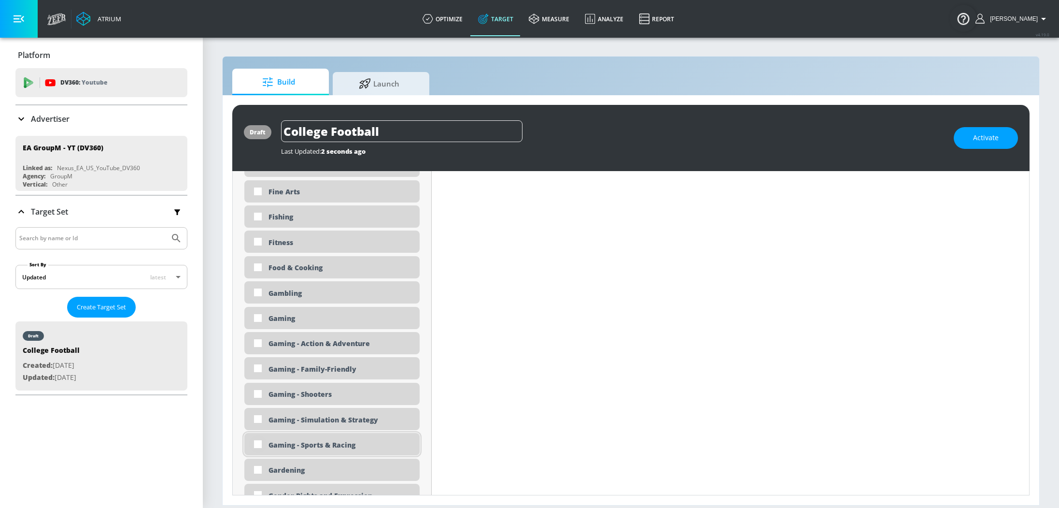
click at [260, 448] on input "checkbox" at bounding box center [257, 443] width 17 height 17
checkbox input "true"
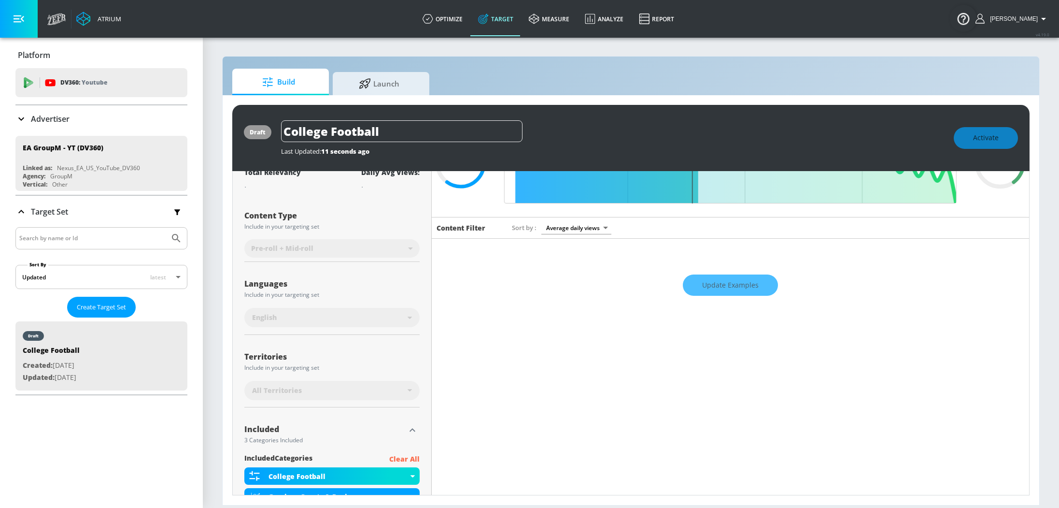
scroll to position [0, 0]
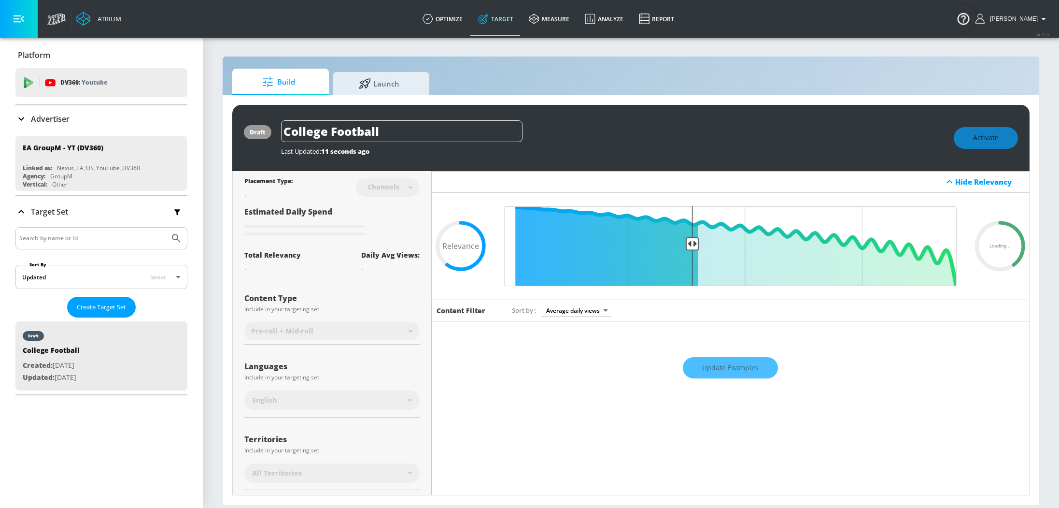
click at [727, 367] on div "Update Examples" at bounding box center [730, 368] width 597 height 34
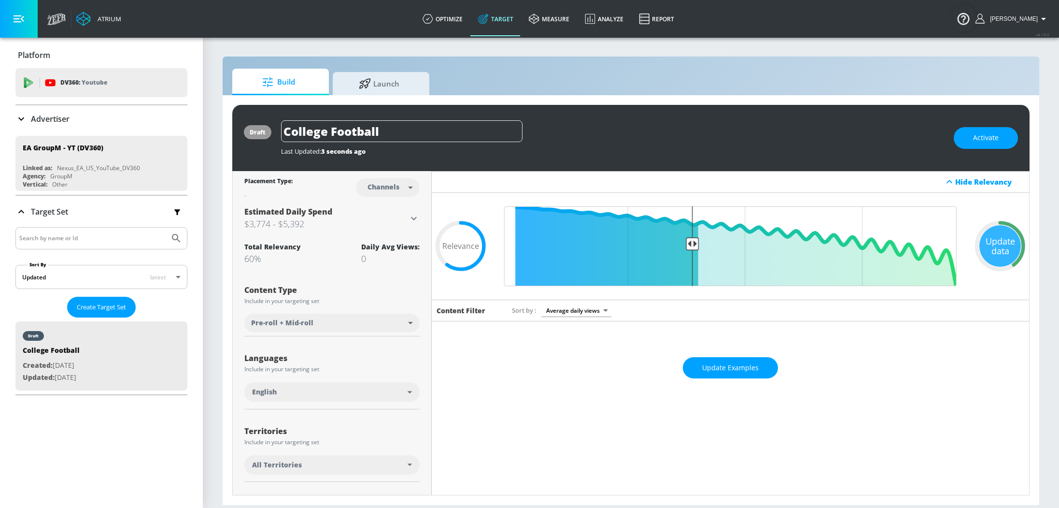
click at [725, 367] on span "Update Examples" at bounding box center [730, 368] width 56 height 12
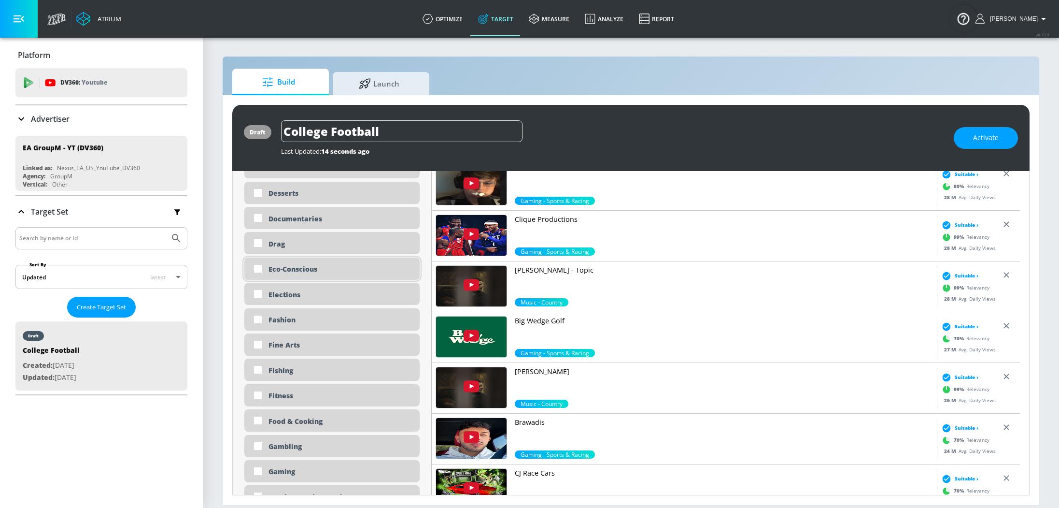
scroll to position [1081, 0]
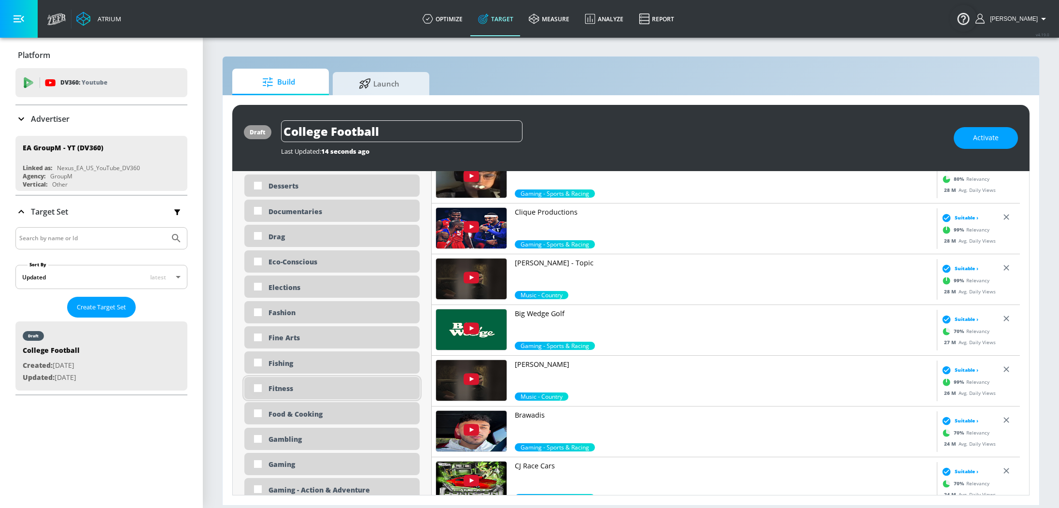
click at [259, 388] on input "checkbox" at bounding box center [257, 387] width 17 height 17
checkbox input "true"
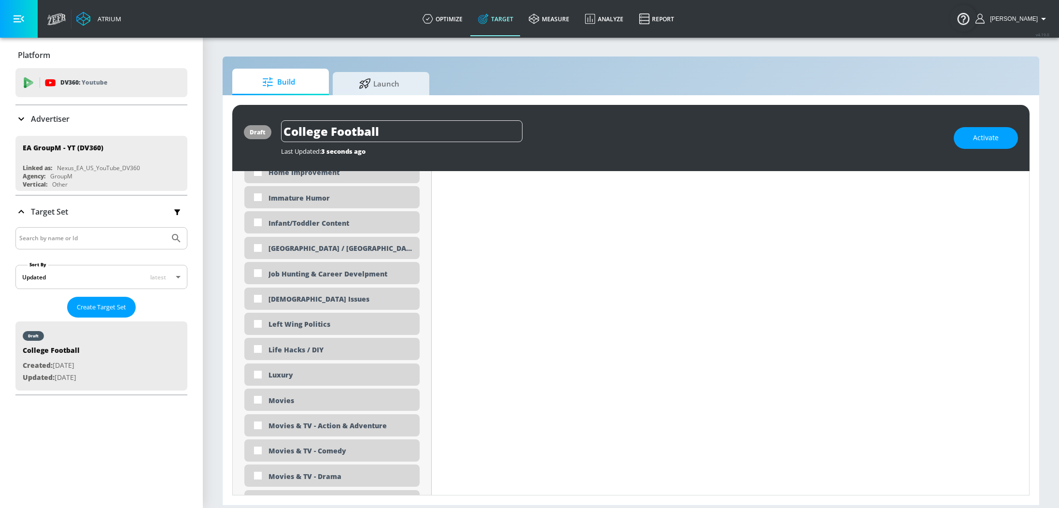
scroll to position [0, 0]
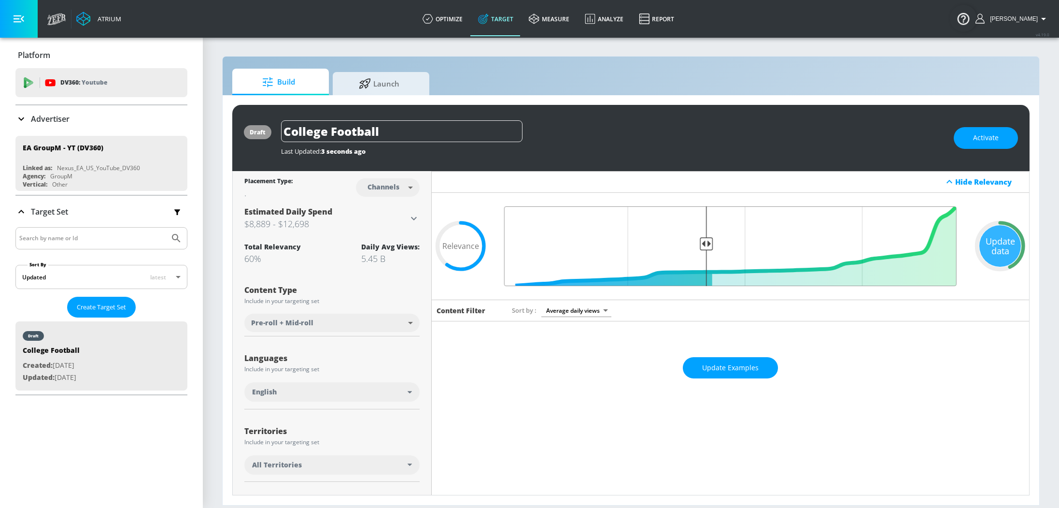
drag, startPoint x: 687, startPoint y: 244, endPoint x: 699, endPoint y: 241, distance: 12.4
type input "0.57"
click at [699, 241] on input "Final Threshold" at bounding box center [730, 246] width 462 height 80
click at [707, 369] on span "Update Examples" at bounding box center [730, 368] width 56 height 12
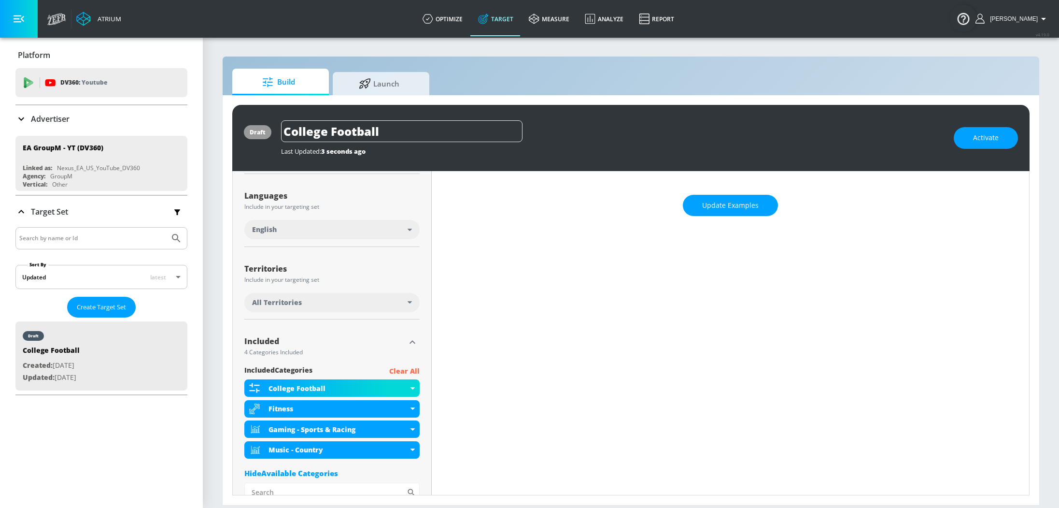
scroll to position [297, 0]
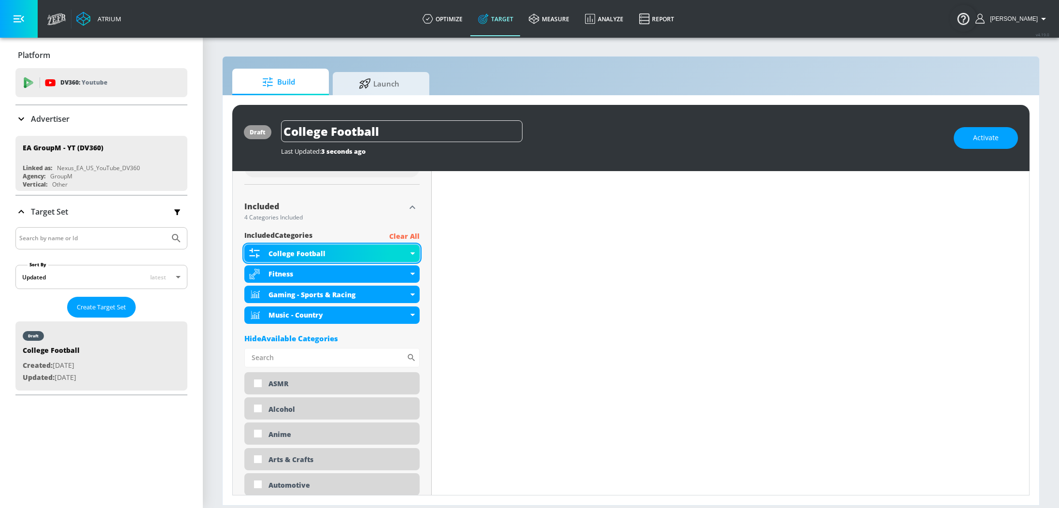
click at [413, 253] on div "College Football" at bounding box center [331, 252] width 175 height 17
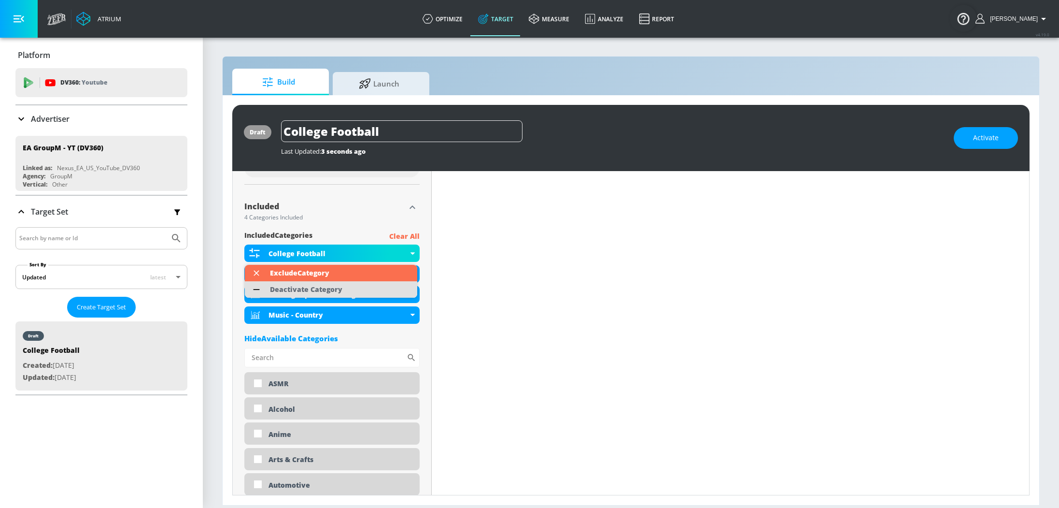
click at [302, 289] on div "Deactivate Category" at bounding box center [306, 289] width 72 height 7
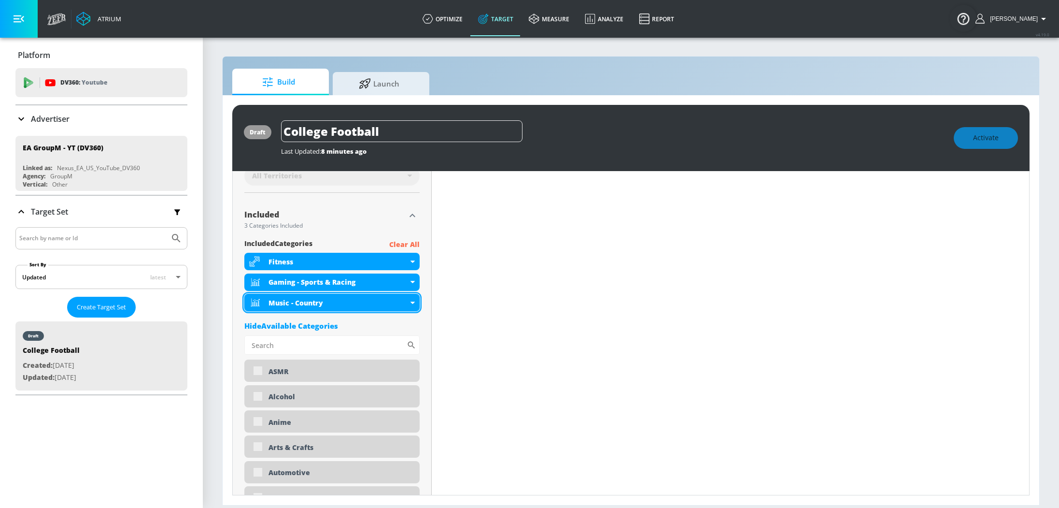
scroll to position [305, 0]
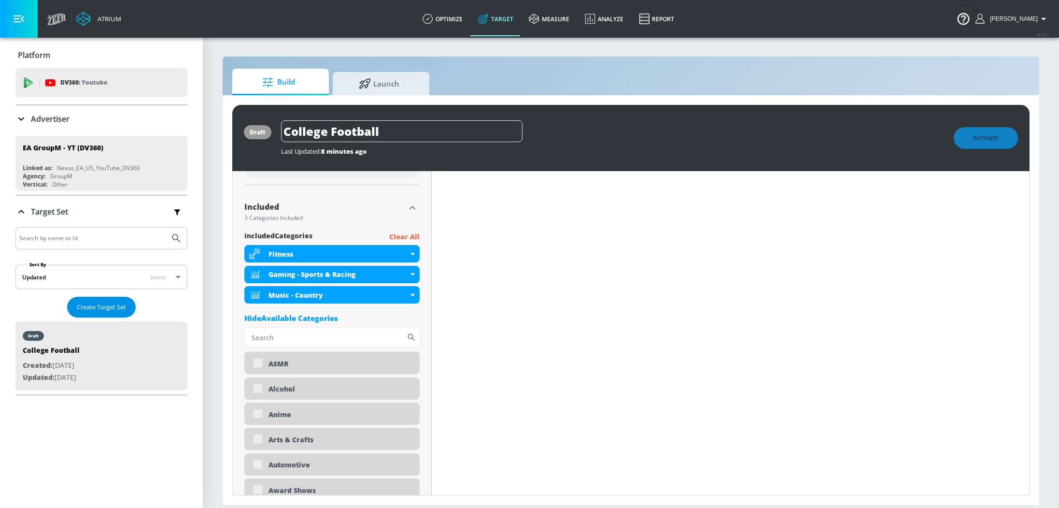
click at [120, 306] on span "Create Target Set" at bounding box center [101, 306] width 49 height 11
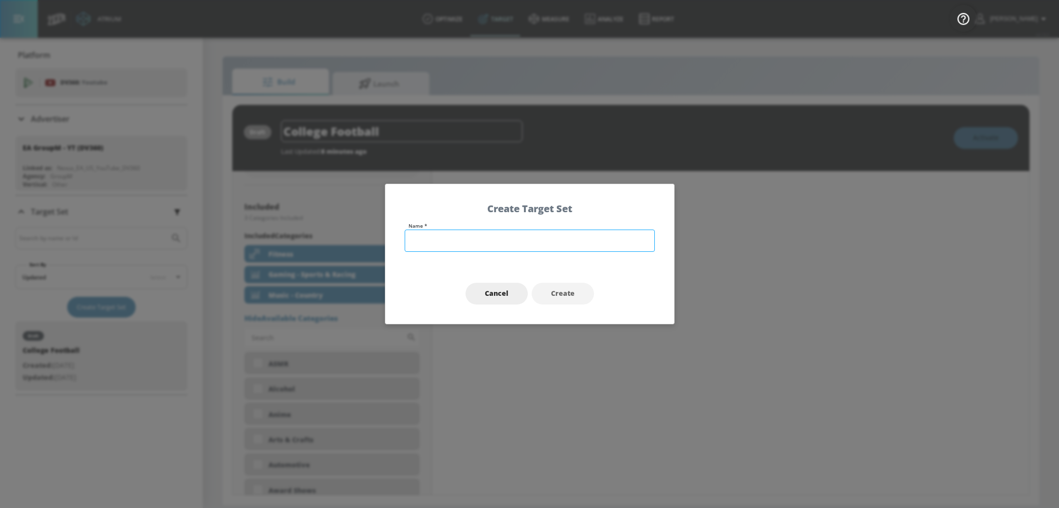
click at [529, 241] on input "text" at bounding box center [530, 240] width 250 height 22
type input "College Football - Heavyup"
click at [573, 296] on span "Create" at bounding box center [563, 293] width 24 height 12
type input "College Football - Heavyup"
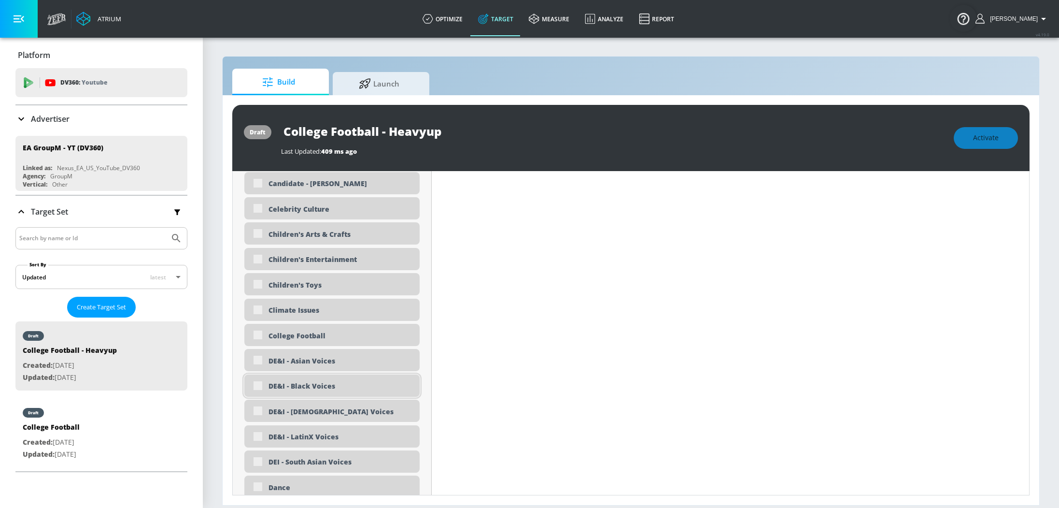
scroll to position [747, 0]
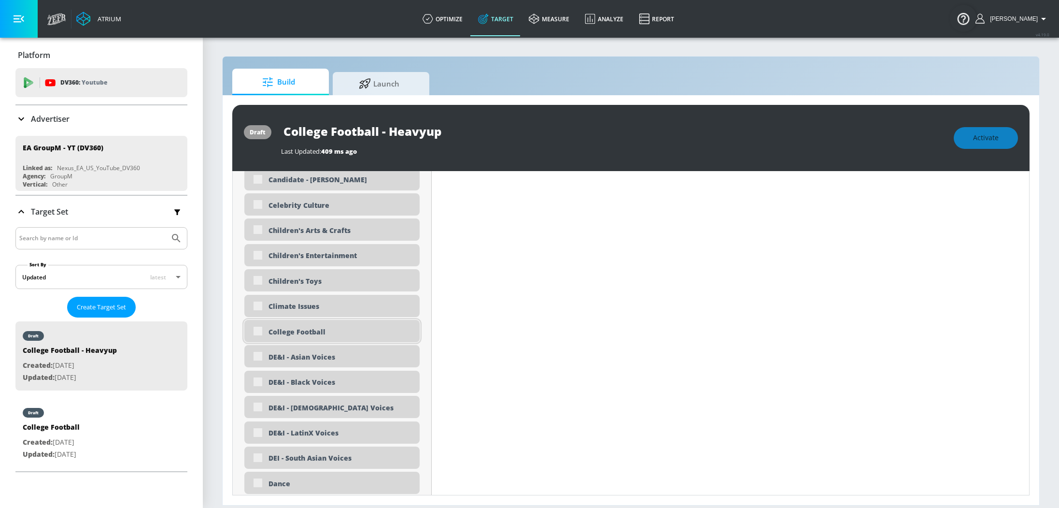
click at [259, 331] on div "College Football" at bounding box center [331, 331] width 175 height 22
click at [254, 331] on div "College Football" at bounding box center [331, 331] width 175 height 22
type input "0.6"
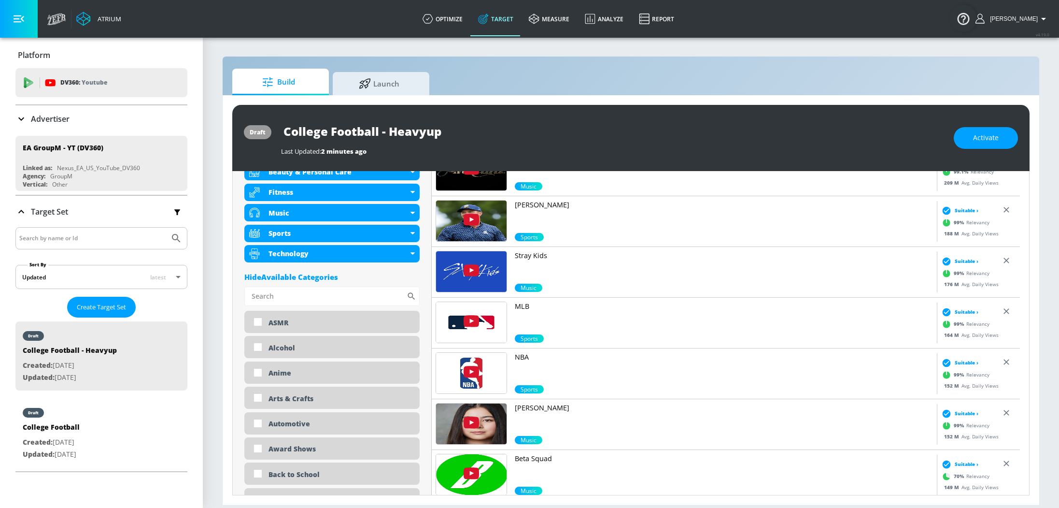
scroll to position [217, 0]
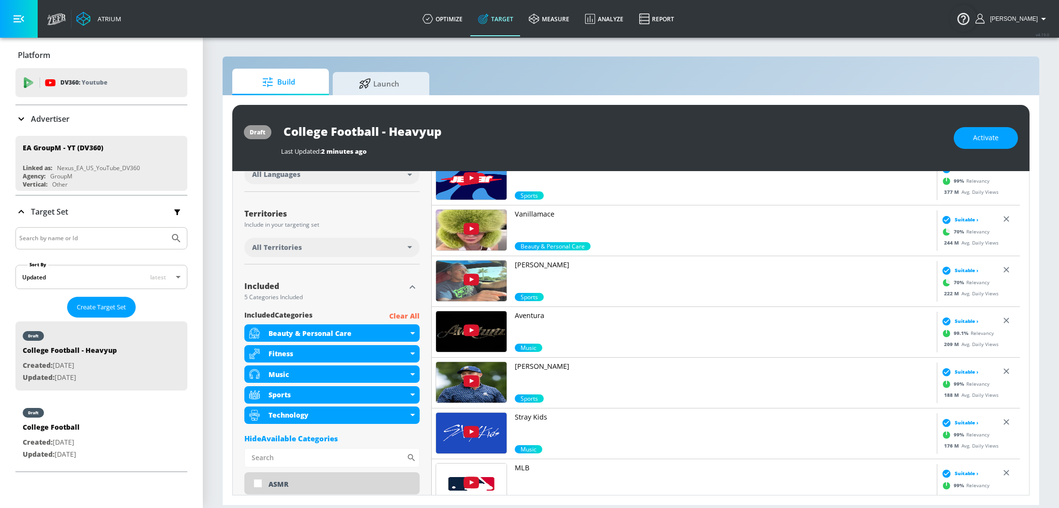
click at [397, 314] on p "Clear All" at bounding box center [404, 316] width 30 height 12
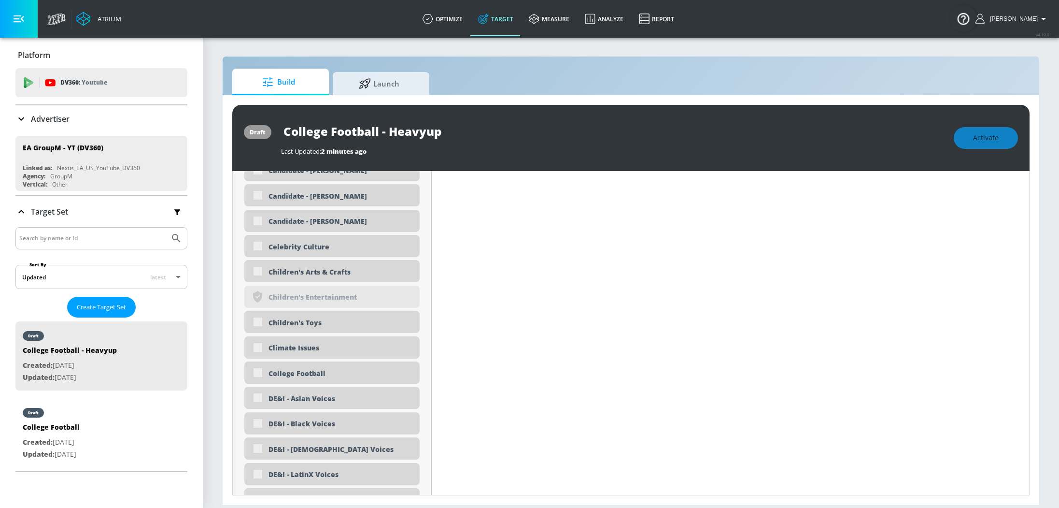
scroll to position [704, 0]
click at [263, 375] on div "College Football" at bounding box center [331, 371] width 175 height 22
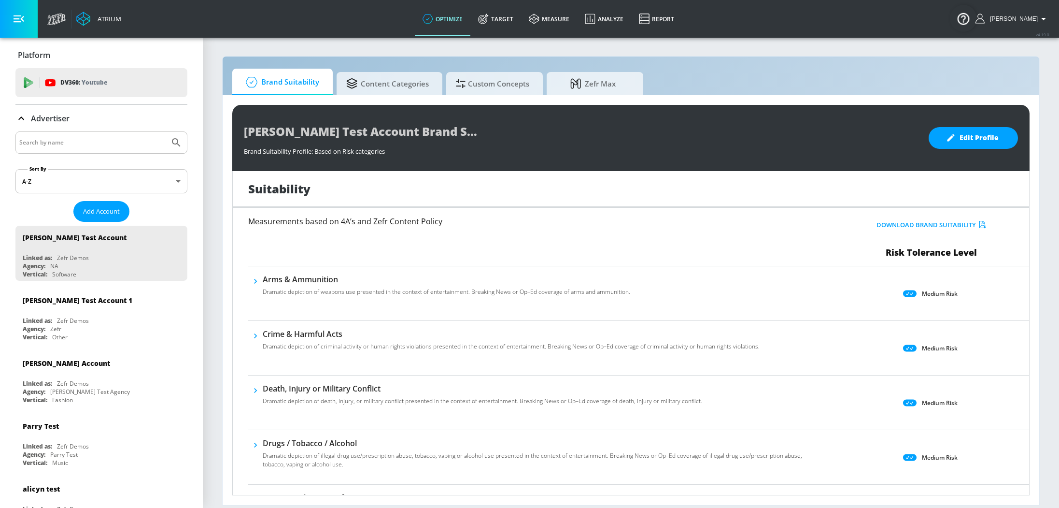
click at [71, 151] on div at bounding box center [101, 142] width 172 height 22
click at [73, 143] on input "Search by name" at bounding box center [92, 142] width 146 height 13
click at [166, 132] on button "Submit Search" at bounding box center [176, 142] width 21 height 21
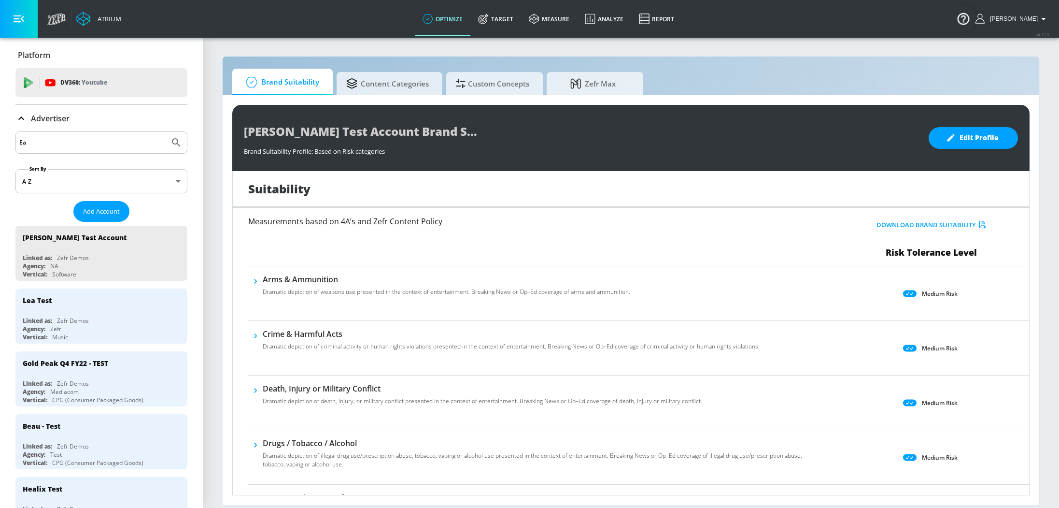
click at [41, 145] on input "Ea" at bounding box center [92, 142] width 146 height 13
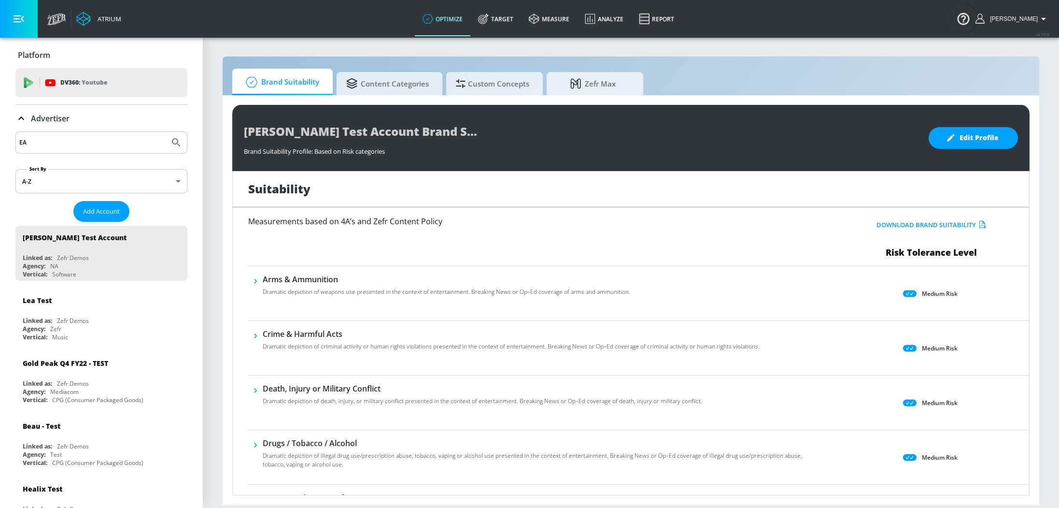
type input "EA"
click at [166, 132] on button "Submit Search" at bounding box center [176, 142] width 21 height 21
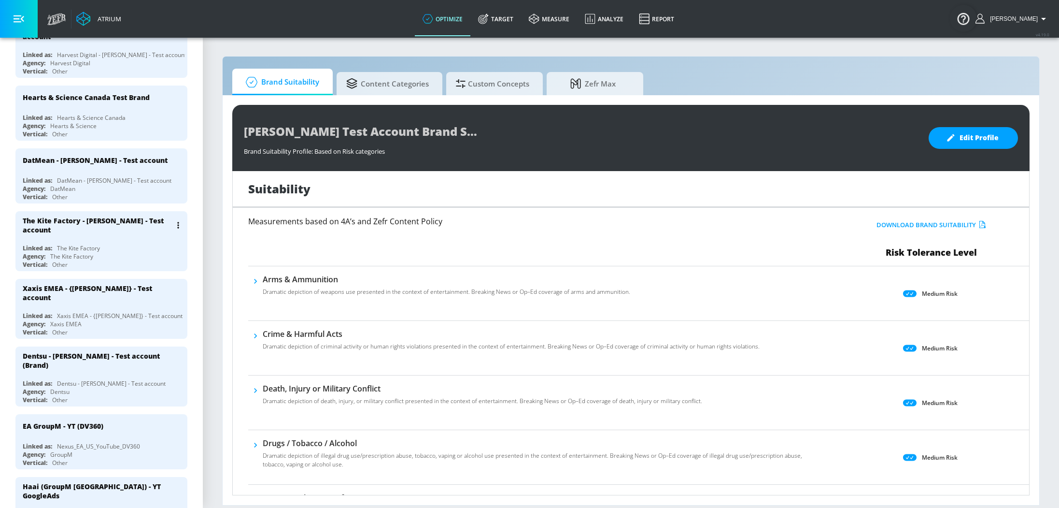
scroll to position [716, 0]
click at [108, 434] on div "EA GroupM - YT (DV360) Linked as: Nexus_EA_US_YouTube_DV360 Agency: GroupM Vert…" at bounding box center [101, 439] width 172 height 55
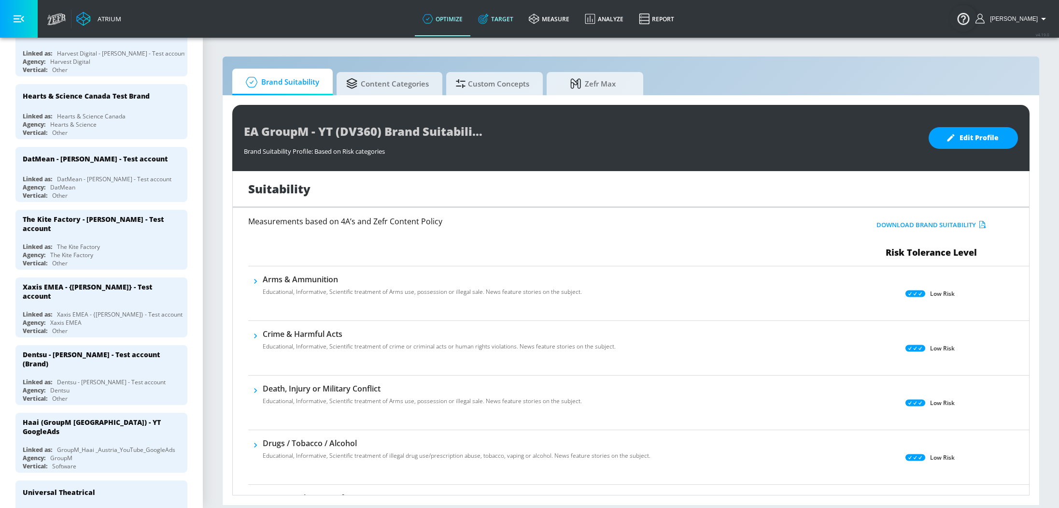
click at [503, 20] on link "Target" at bounding box center [495, 18] width 51 height 35
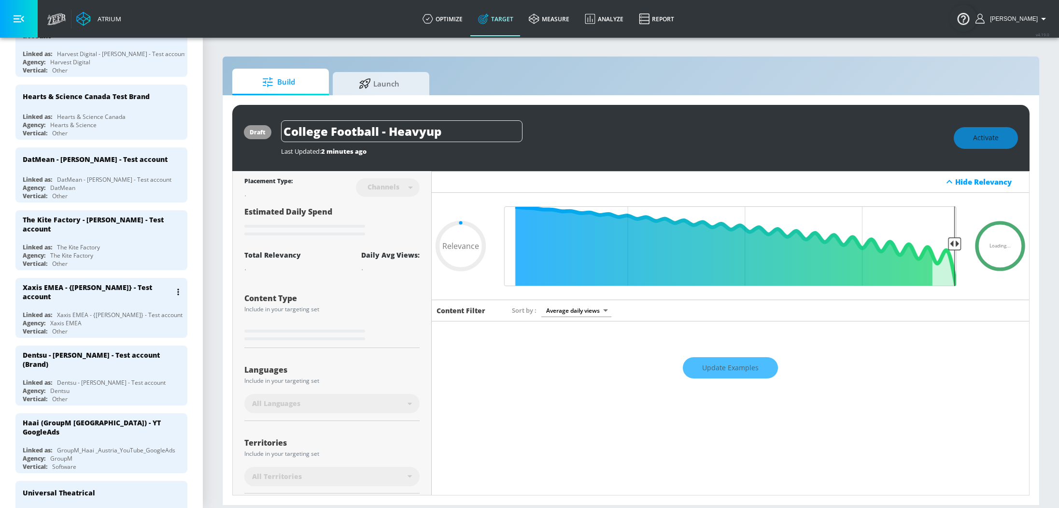
scroll to position [9, 0]
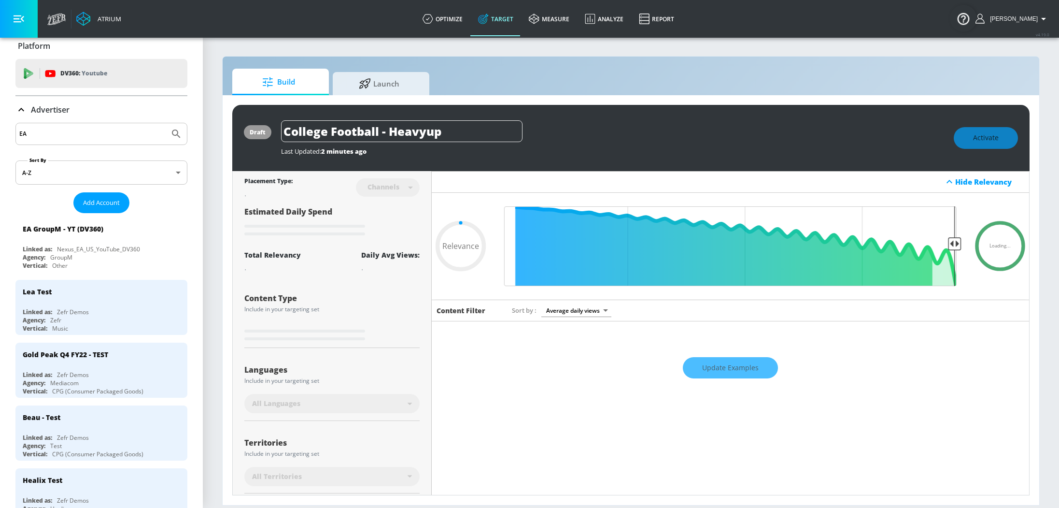
click at [50, 108] on p "Advertiser" at bounding box center [50, 109] width 39 height 11
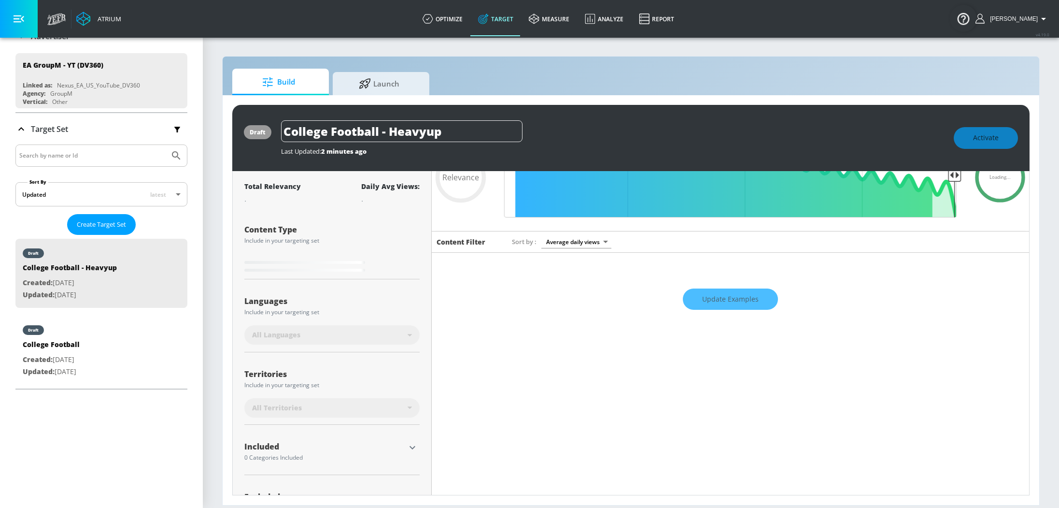
scroll to position [108, 0]
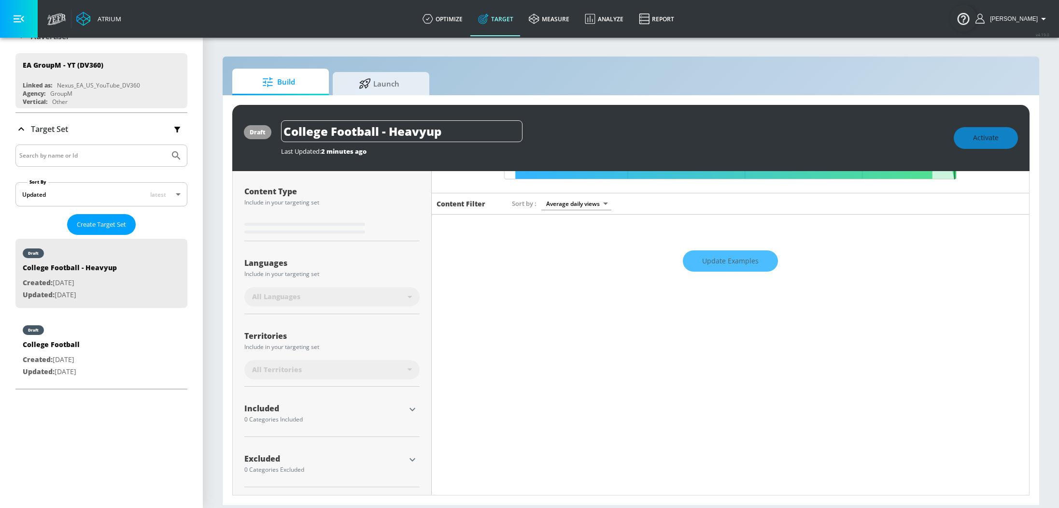
click at [396, 294] on div "All Languages" at bounding box center [329, 297] width 155 height 10
click at [413, 409] on icon "button" at bounding box center [413, 409] width 12 height 12
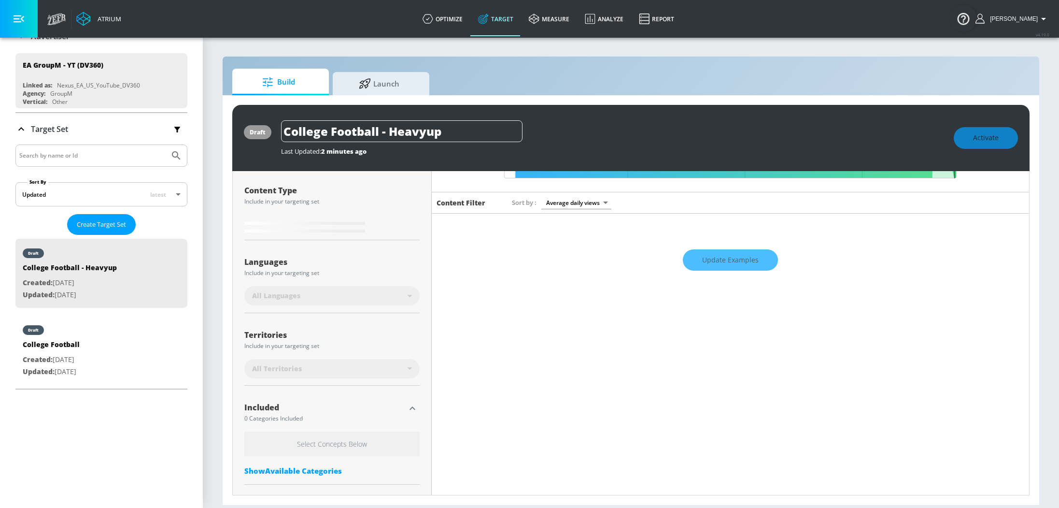
click at [319, 469] on div "Show Available Categories" at bounding box center [331, 470] width 175 height 10
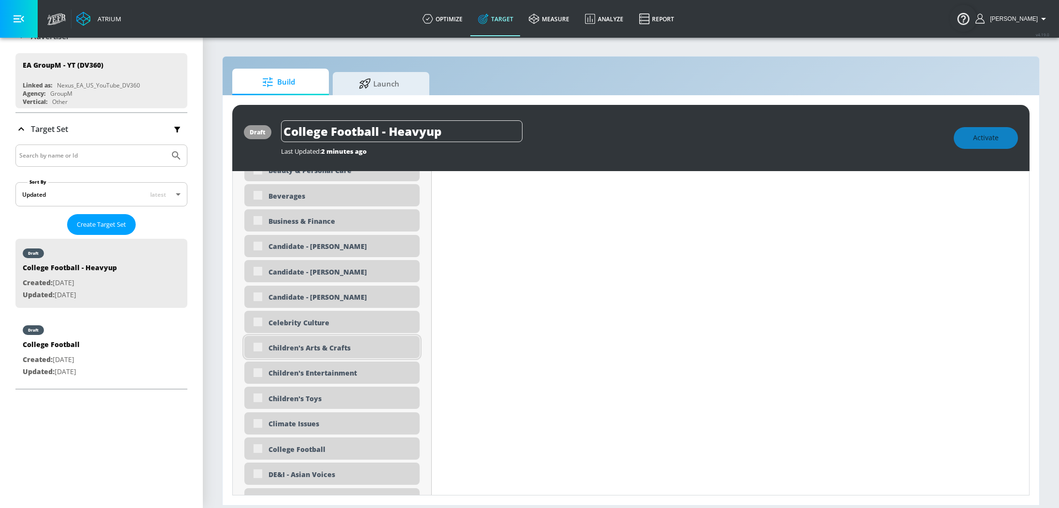
scroll to position [632, 0]
click at [262, 450] on div "College Football" at bounding box center [331, 447] width 175 height 22
click at [260, 450] on div "College Football" at bounding box center [331, 447] width 175 height 22
type input "0.6"
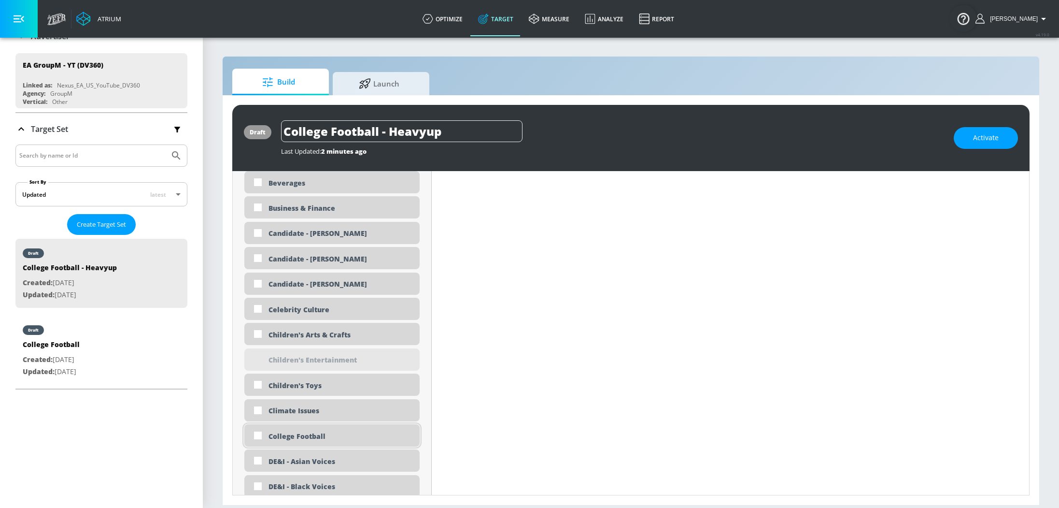
scroll to position [620, 0]
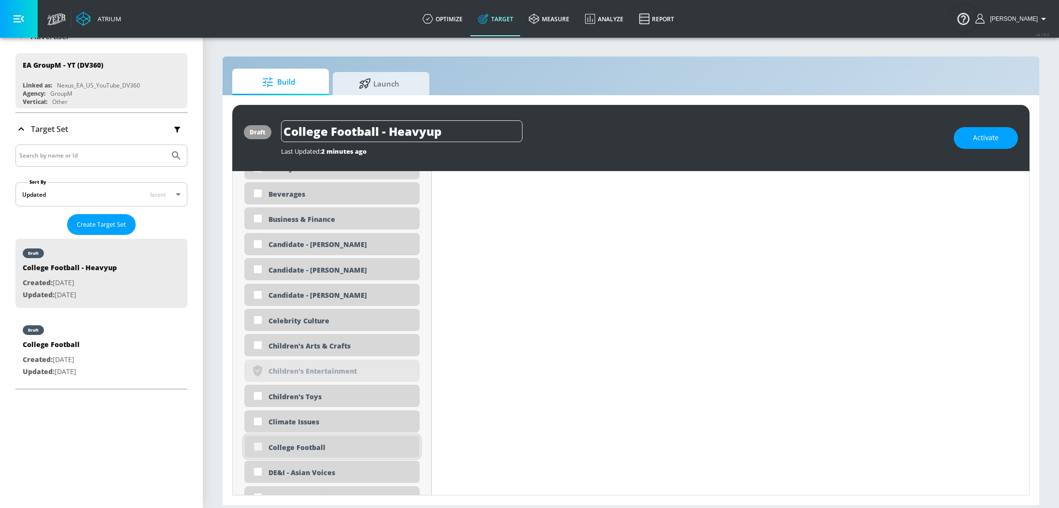
click at [260, 450] on input "checkbox" at bounding box center [257, 445] width 17 height 17
checkbox input "true"
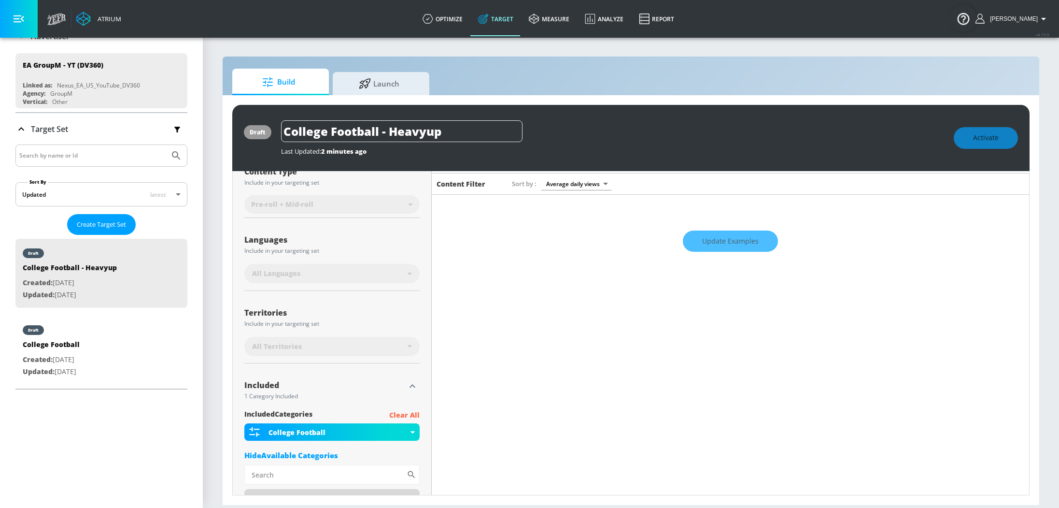
scroll to position [0, 0]
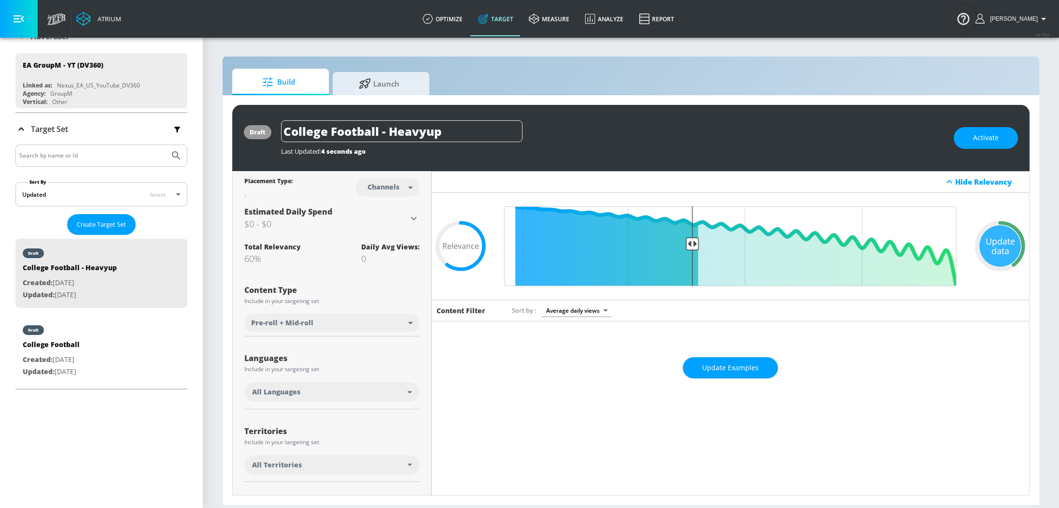
click at [333, 390] on div "All Languages" at bounding box center [329, 392] width 155 height 10
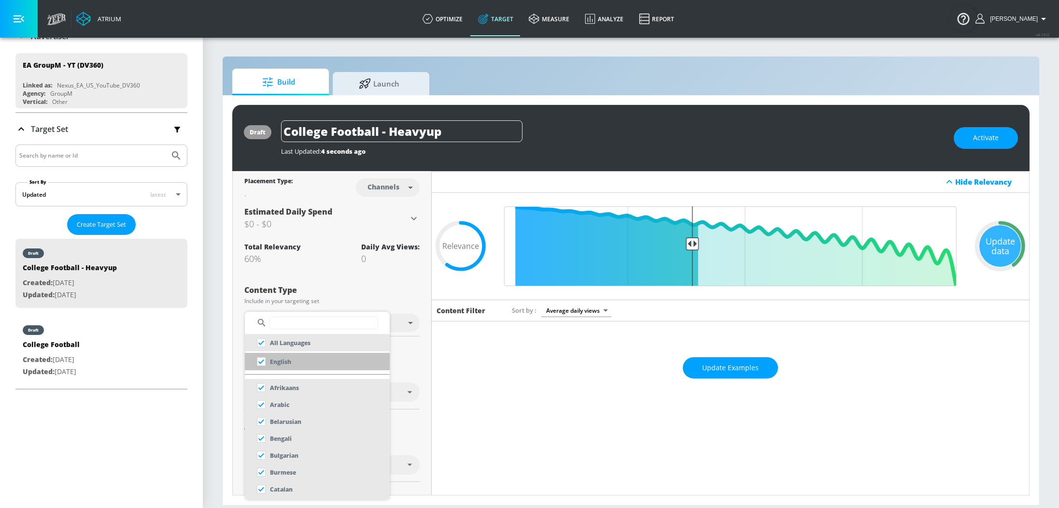
click at [259, 360] on input "checkbox" at bounding box center [261, 360] width 17 height 17
checkbox input "true"
checkbox input "false"
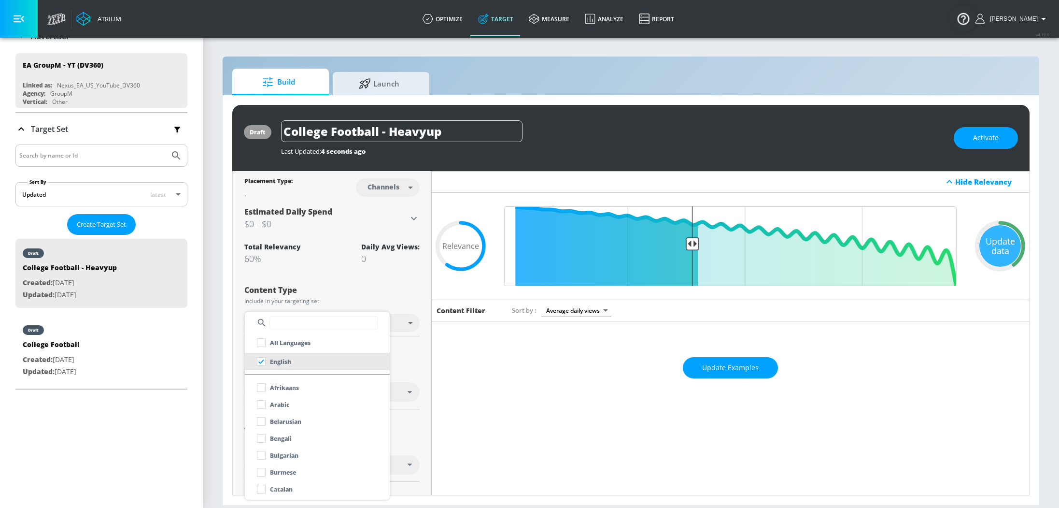
click at [419, 359] on div at bounding box center [529, 254] width 1059 height 508
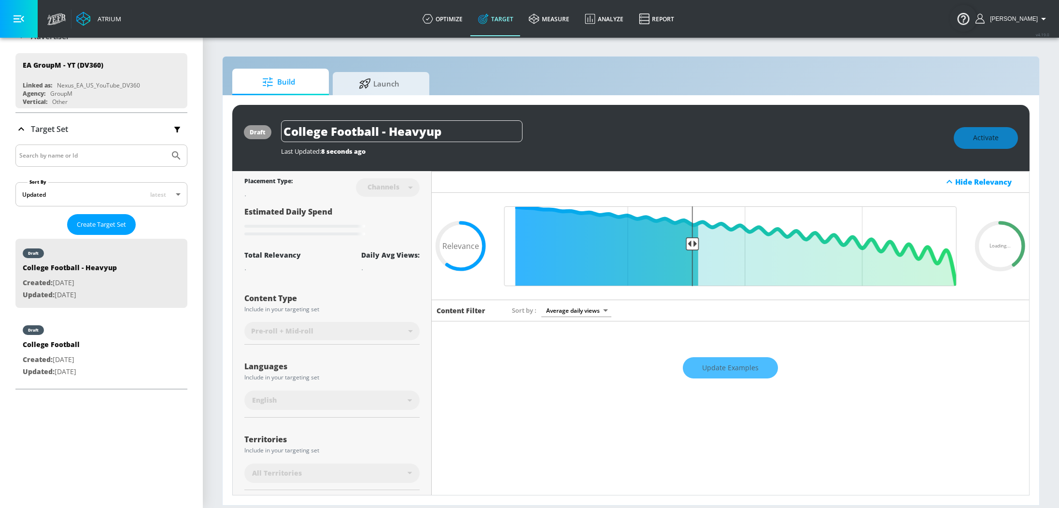
click at [743, 362] on div "Update Examples" at bounding box center [730, 368] width 597 height 34
click at [743, 367] on div "Update Examples" at bounding box center [730, 368] width 597 height 34
click at [742, 367] on div "Update Examples" at bounding box center [730, 368] width 597 height 34
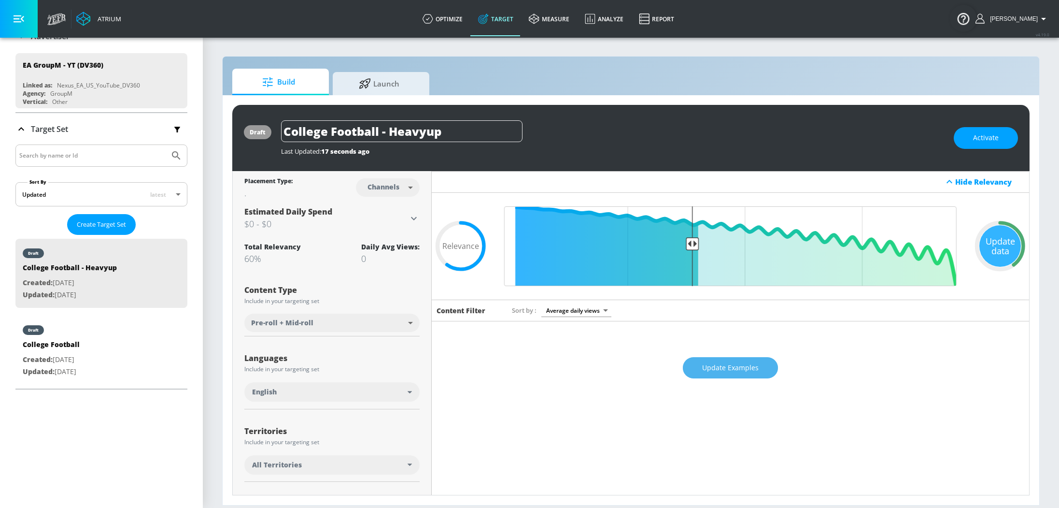
click at [702, 368] on span "Update Examples" at bounding box center [730, 368] width 56 height 12
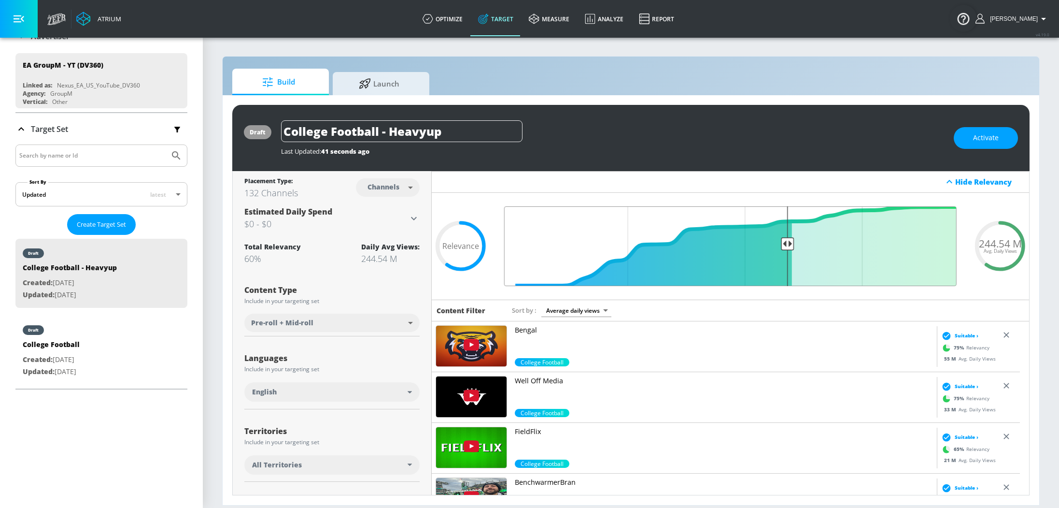
drag, startPoint x: 688, startPoint y: 247, endPoint x: 779, endPoint y: 246, distance: 91.8
type input "0.4"
click at [779, 246] on input "Final Threshold" at bounding box center [730, 246] width 462 height 80
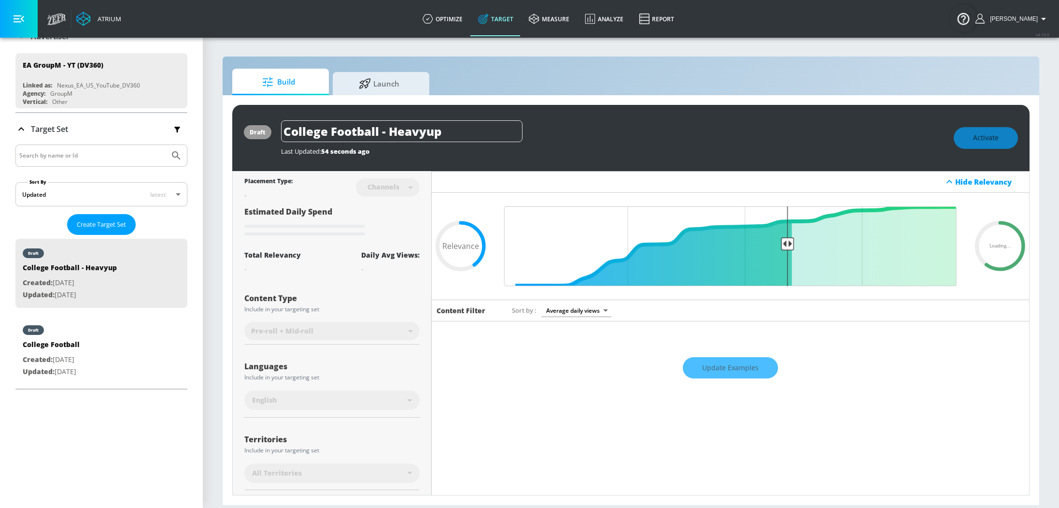
click at [728, 364] on div "Update Examples" at bounding box center [730, 368] width 597 height 34
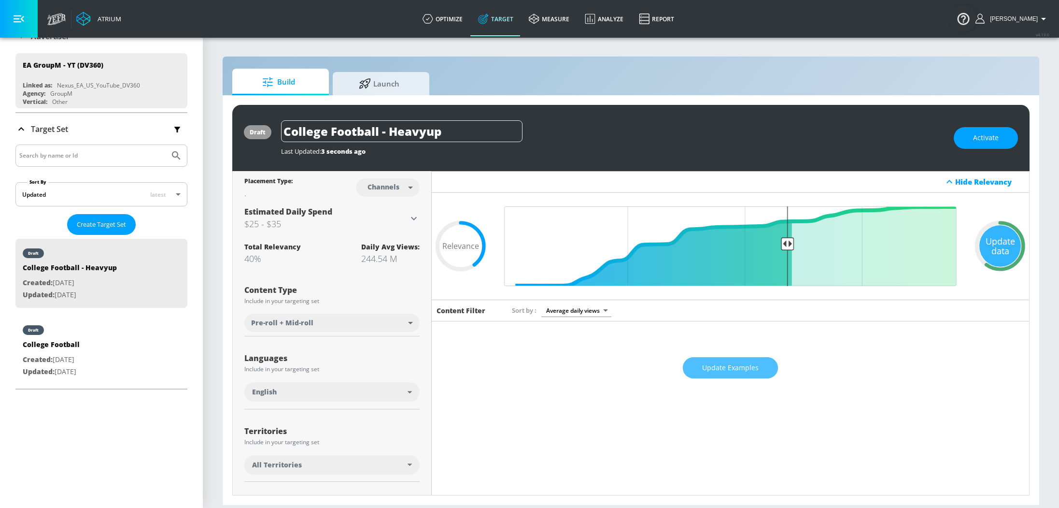
click at [728, 364] on span "Update Examples" at bounding box center [730, 368] width 56 height 12
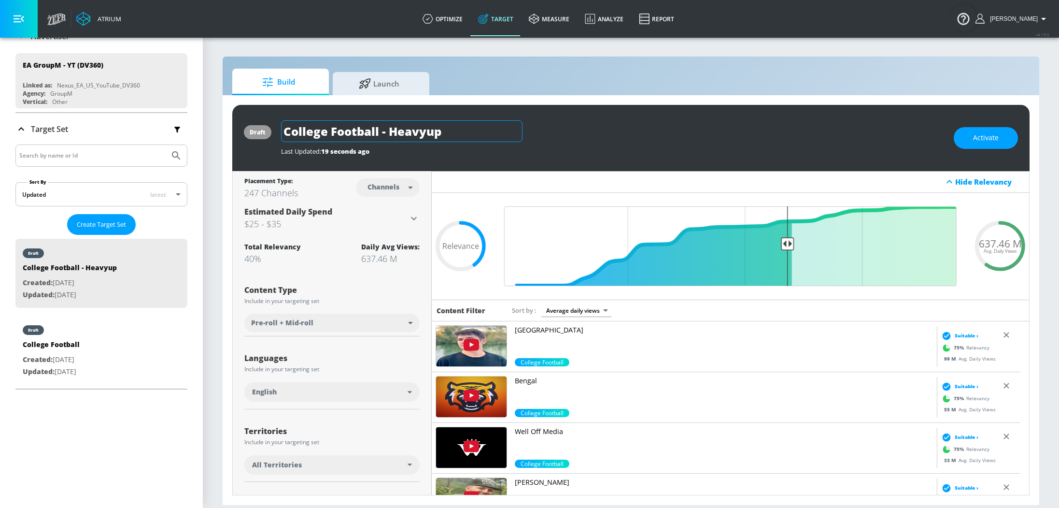
click at [508, 130] on input "College Football - Heavyup" at bounding box center [401, 131] width 241 height 22
click at [602, 121] on div "College Football - Heavyup" at bounding box center [612, 131] width 663 height 22
click at [429, 133] on input "College Football - Heavyup" at bounding box center [401, 131] width 241 height 22
click at [513, 131] on icon "button" at bounding box center [513, 131] width 9 height 9
click at [80, 323] on div "draft" at bounding box center [51, 327] width 57 height 24
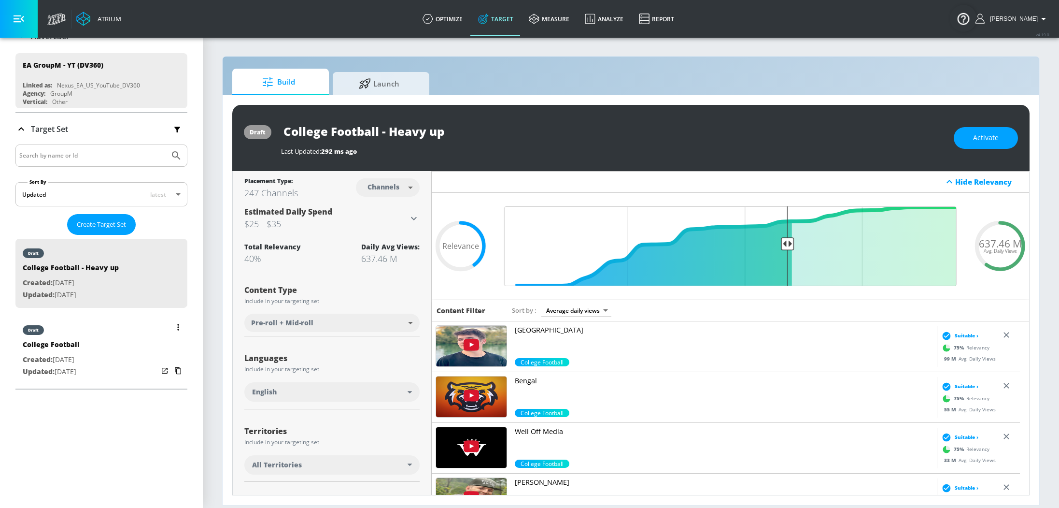
type input "College Football"
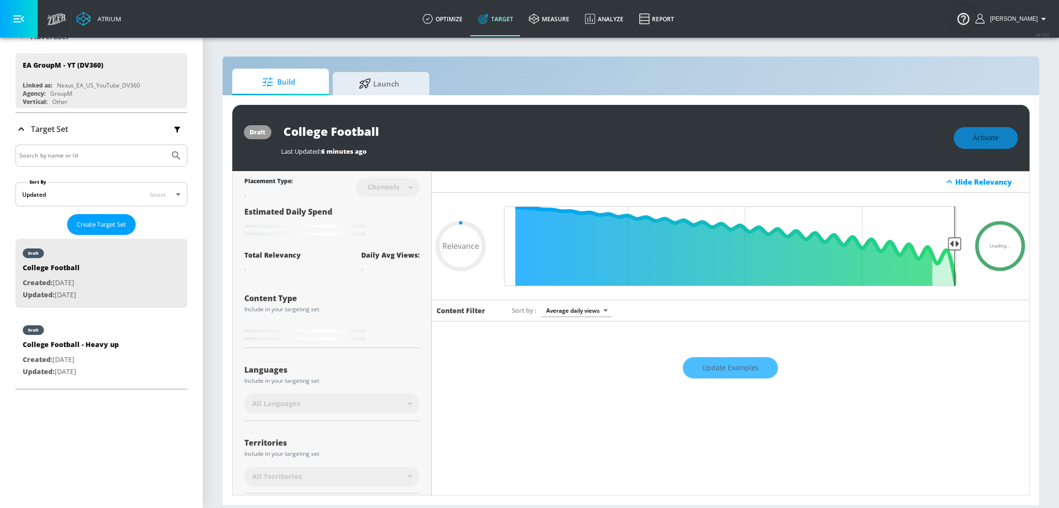
click at [335, 372] on div "Languages" at bounding box center [331, 370] width 175 height 8
click at [339, 403] on div "All Languages" at bounding box center [329, 403] width 155 height 10
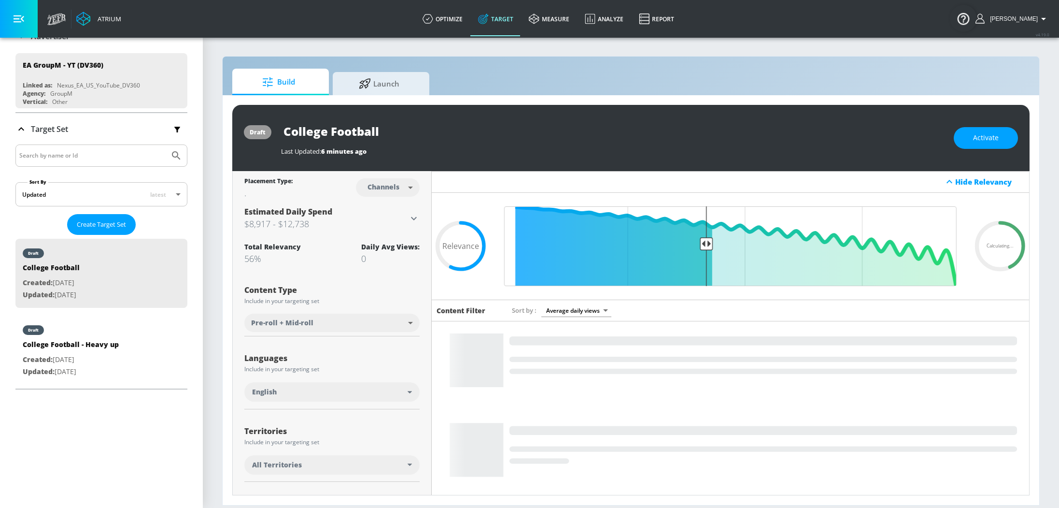
click at [406, 352] on div "Languages Include in your targeting set" at bounding box center [331, 363] width 175 height 23
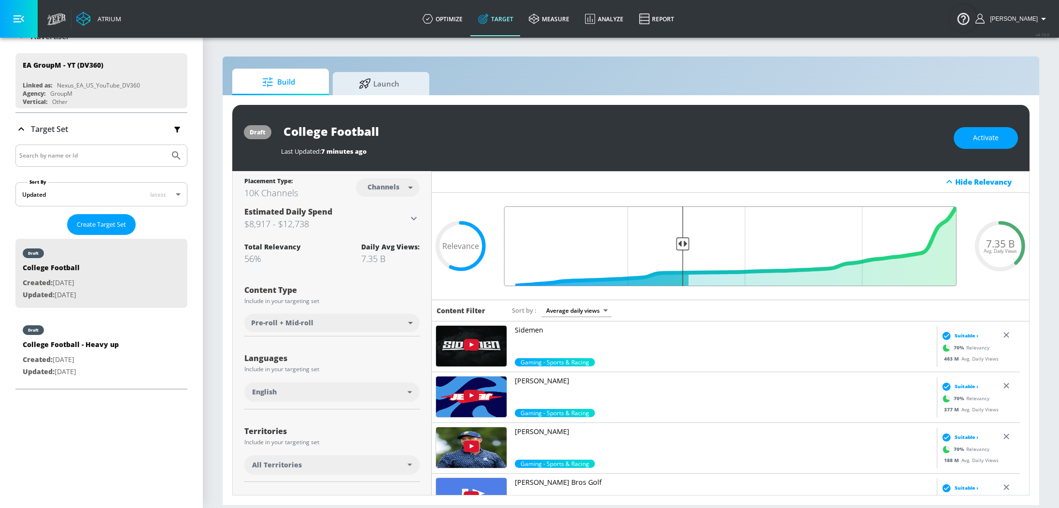
drag, startPoint x: 698, startPoint y: 242, endPoint x: 676, endPoint y: 249, distance: 23.5
click at [676, 249] on input "Final Threshold" at bounding box center [730, 246] width 462 height 80
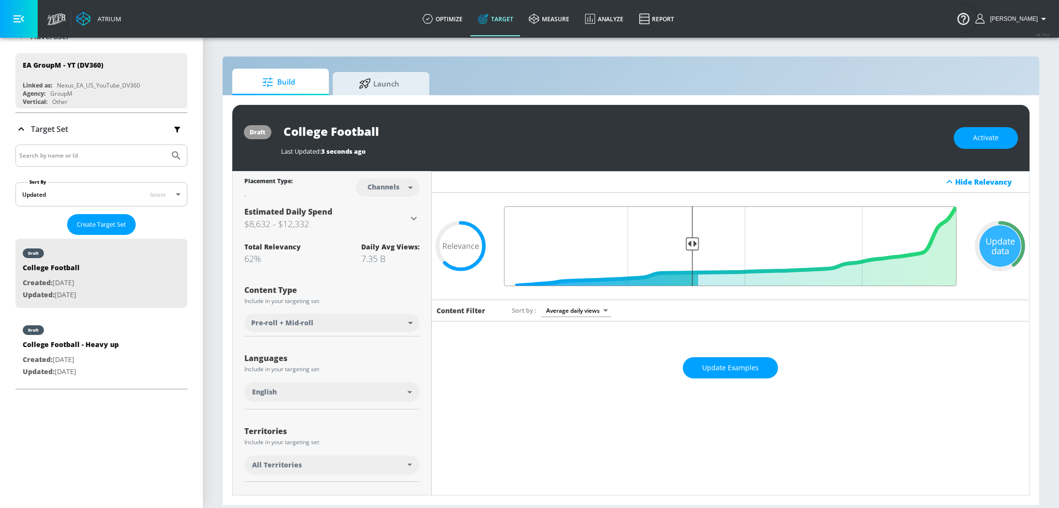
drag, startPoint x: 678, startPoint y: 243, endPoint x: 684, endPoint y: 240, distance: 6.3
type input "0.6"
click at [684, 240] on input "Final Threshold" at bounding box center [730, 246] width 462 height 80
click at [719, 372] on span "Update Examples" at bounding box center [730, 368] width 56 height 12
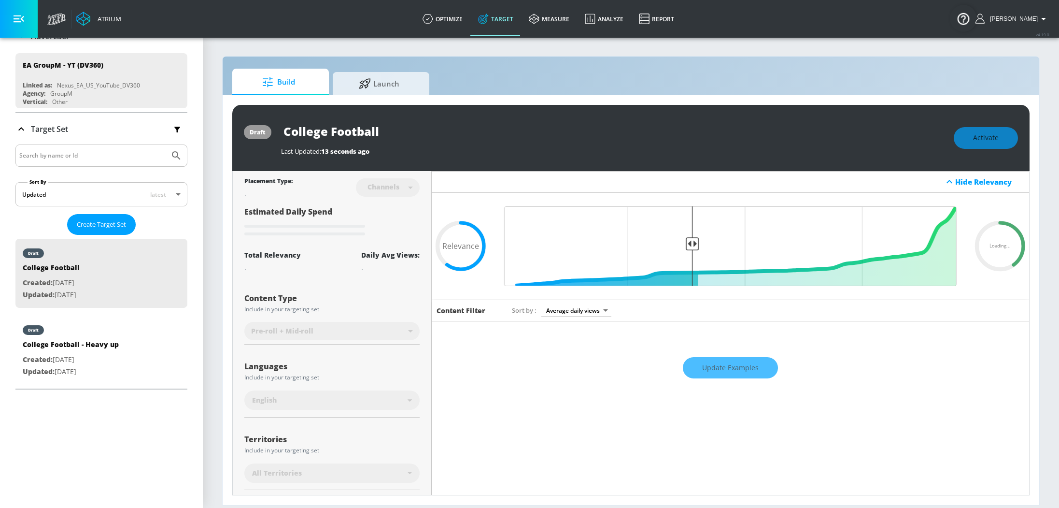
click at [719, 372] on div "Update Examples" at bounding box center [730, 368] width 597 height 34
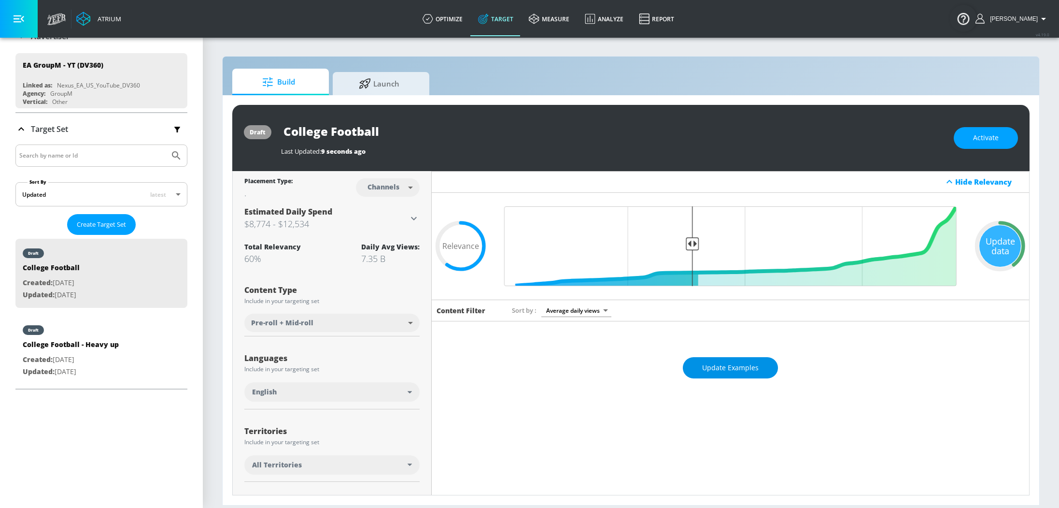
click at [753, 368] on button "Update Examples" at bounding box center [730, 368] width 95 height 22
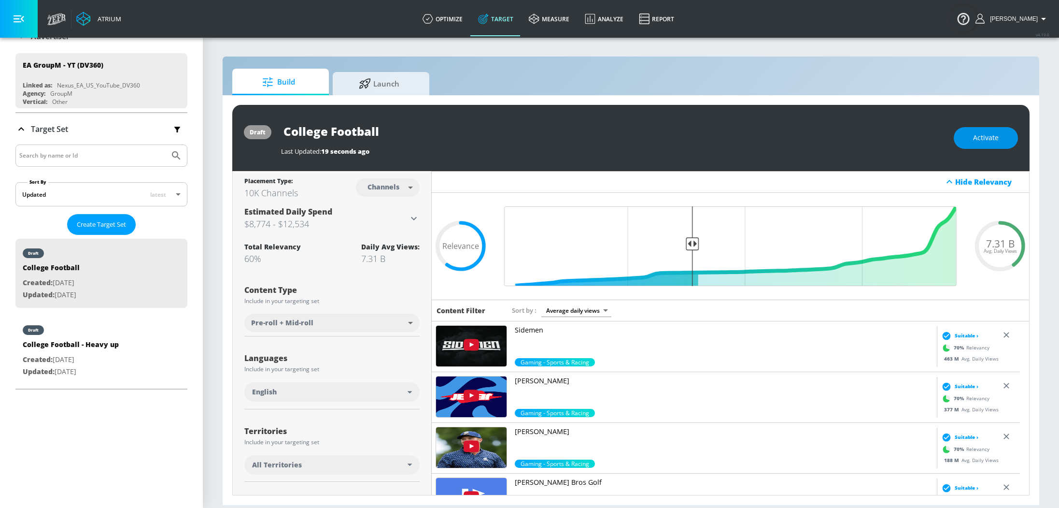
click at [977, 140] on span "Activate" at bounding box center [986, 138] width 26 height 12
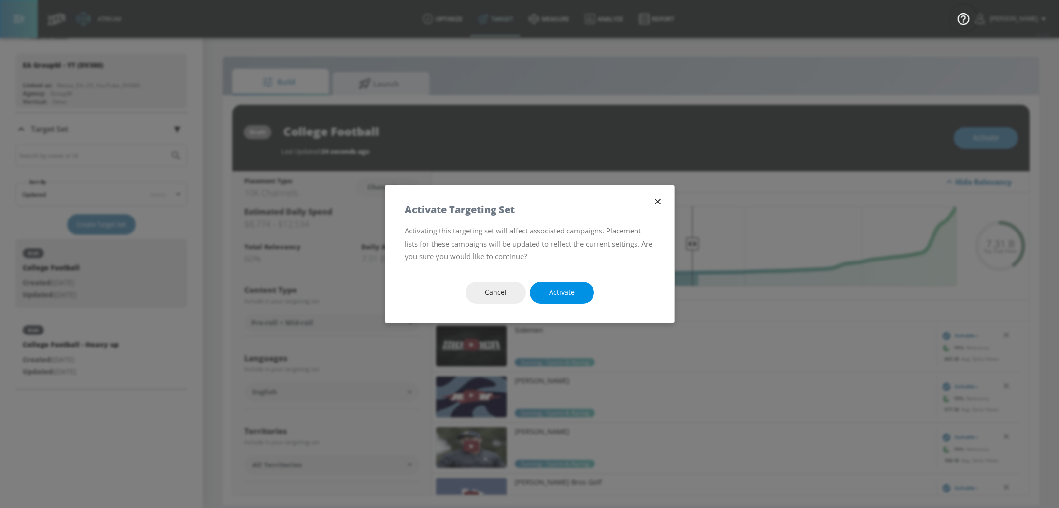
click at [575, 287] on button "Activate" at bounding box center [562, 293] width 64 height 22
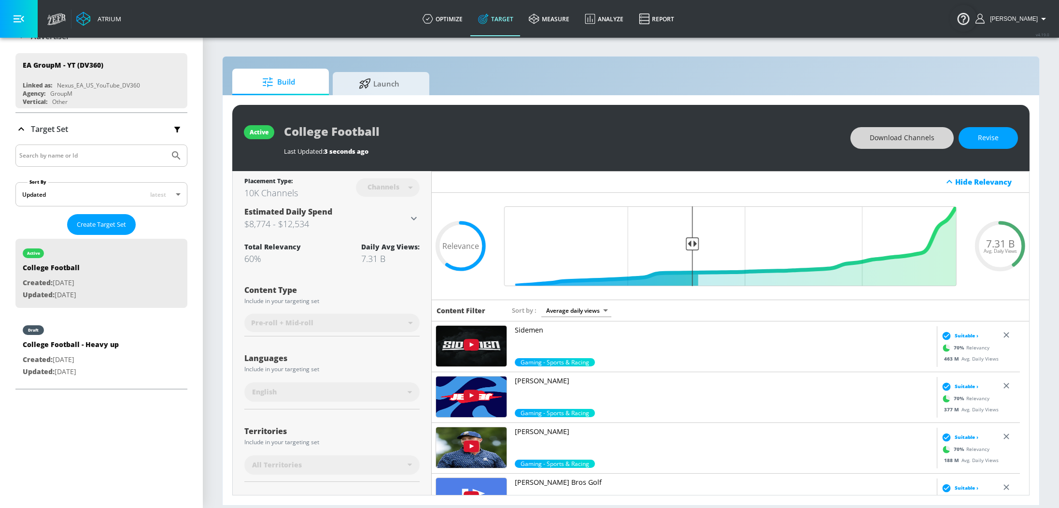
click at [902, 143] on span "Download Channels" at bounding box center [902, 138] width 65 height 12
click at [457, 11] on link "optimize" at bounding box center [443, 18] width 56 height 35
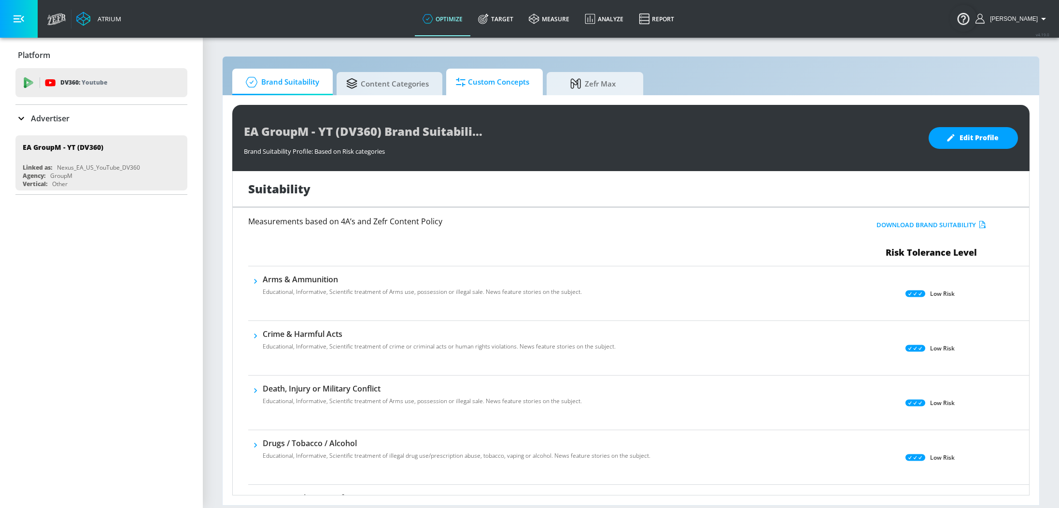
click at [490, 82] on span "Custom Concepts" at bounding box center [492, 81] width 73 height 23
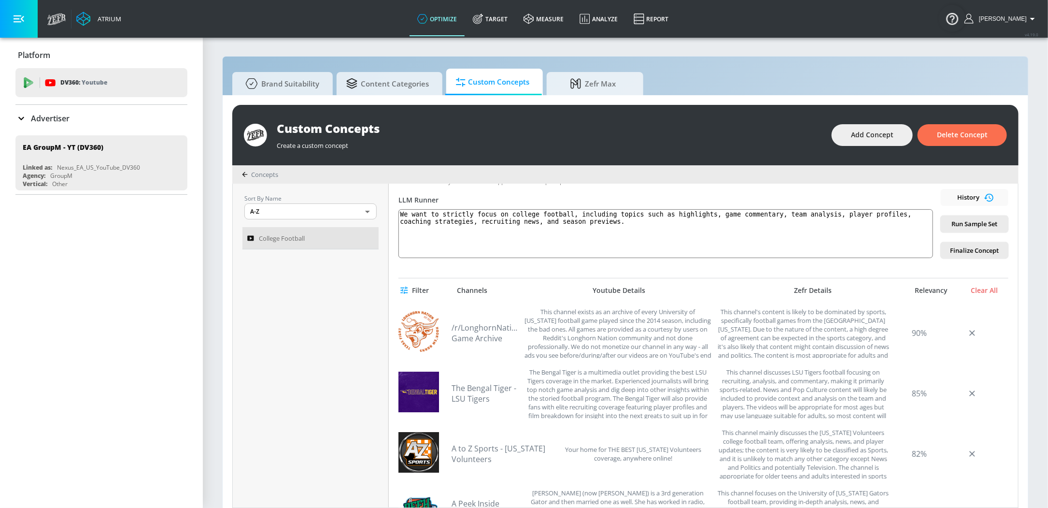
scroll to position [220, 0]
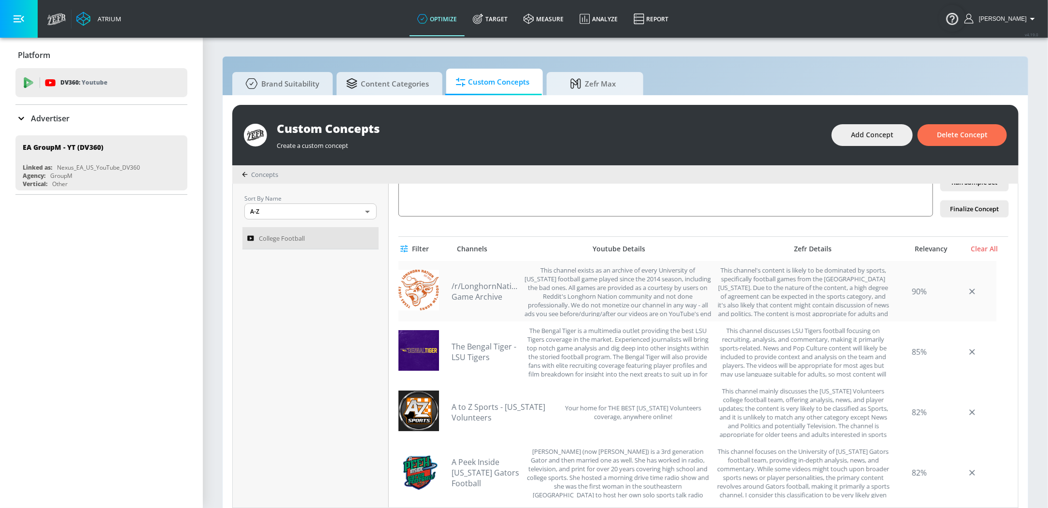
click at [424, 286] on img at bounding box center [418, 289] width 41 height 41
click at [450, 294] on div "/r/LonghornNation Game Archive This channel exists as an archive of every Unive…" at bounding box center [697, 291] width 598 height 60
click at [485, 286] on link "/r/LonghornNation Game Archive" at bounding box center [485, 291] width 68 height 21
click at [426, 355] on img at bounding box center [418, 350] width 41 height 41
click at [486, 349] on link "The Bengal Tiger - LSU Tigers" at bounding box center [485, 351] width 68 height 21
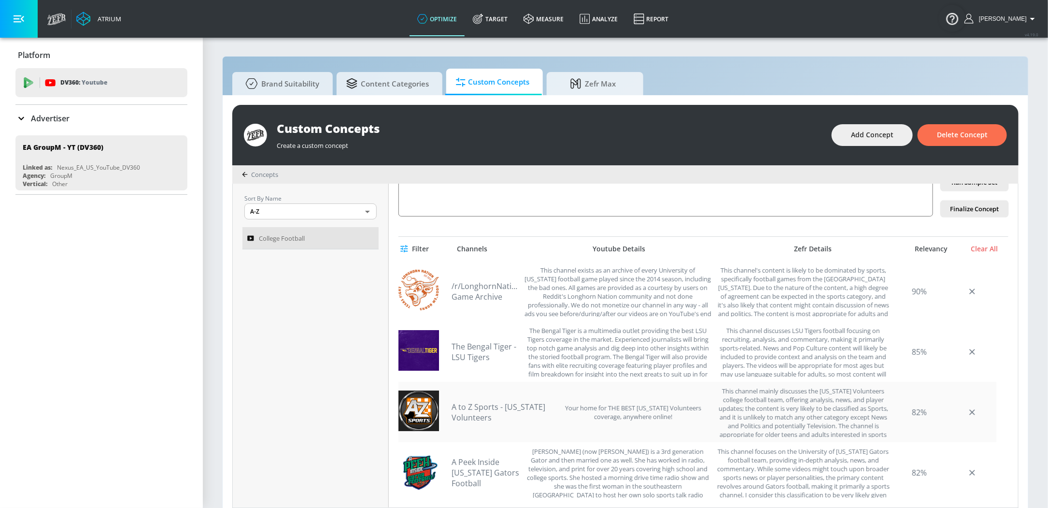
click at [475, 412] on link "A to Z Sports - Tennessee Volunteers" at bounding box center [500, 411] width 99 height 21
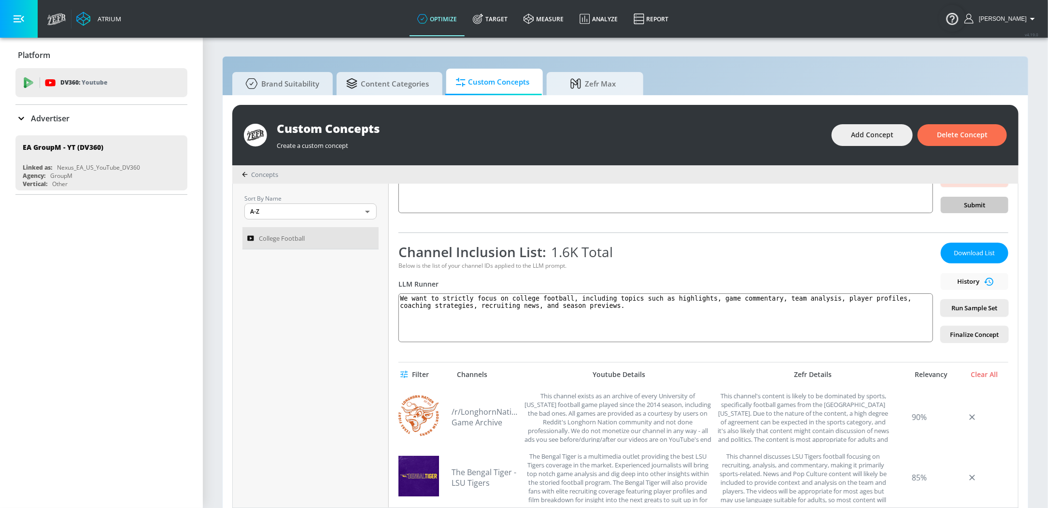
scroll to position [0, 0]
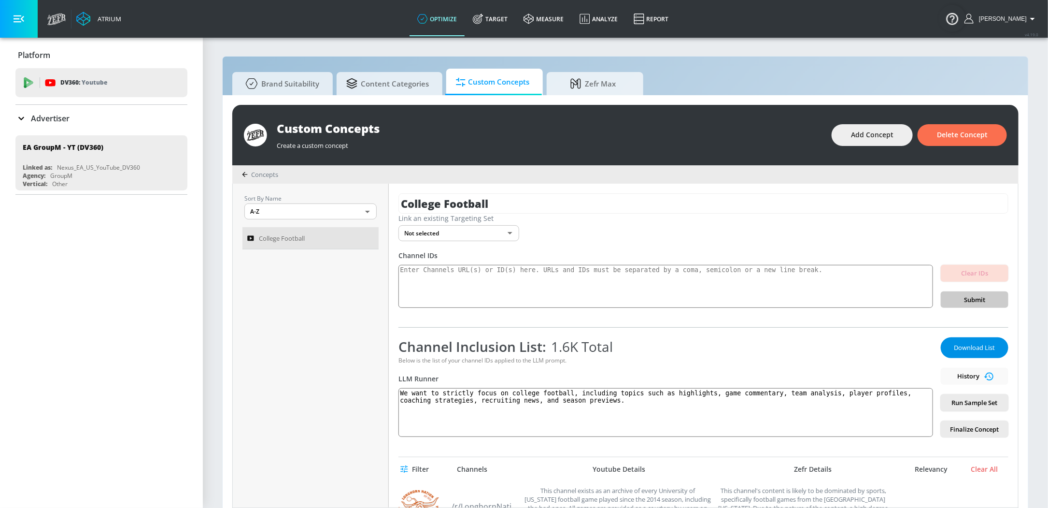
click at [973, 345] on span "Download List" at bounding box center [974, 347] width 48 height 11
